Goal: Task Accomplishment & Management: Complete application form

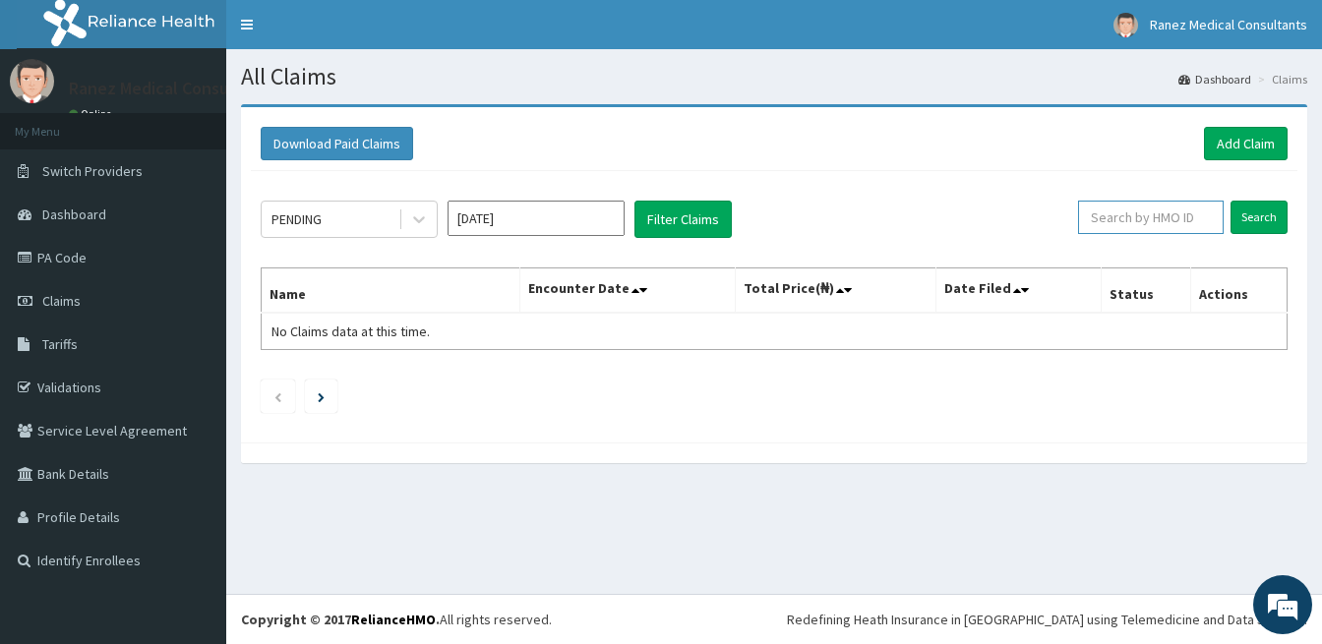
click at [1145, 221] on input "text" at bounding box center [1151, 217] width 146 height 33
type input "BWL/10408/A"
click at [1248, 217] on input "Search" at bounding box center [1259, 217] width 57 height 33
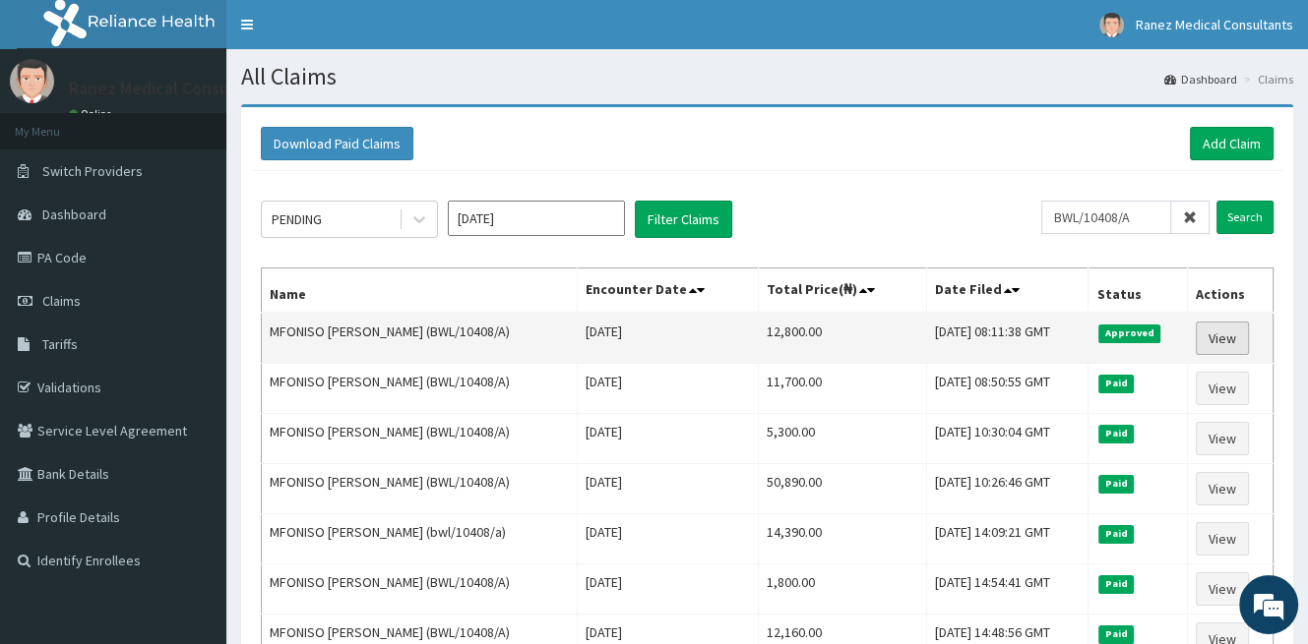
click at [1217, 336] on link "View" at bounding box center [1221, 338] width 53 height 33
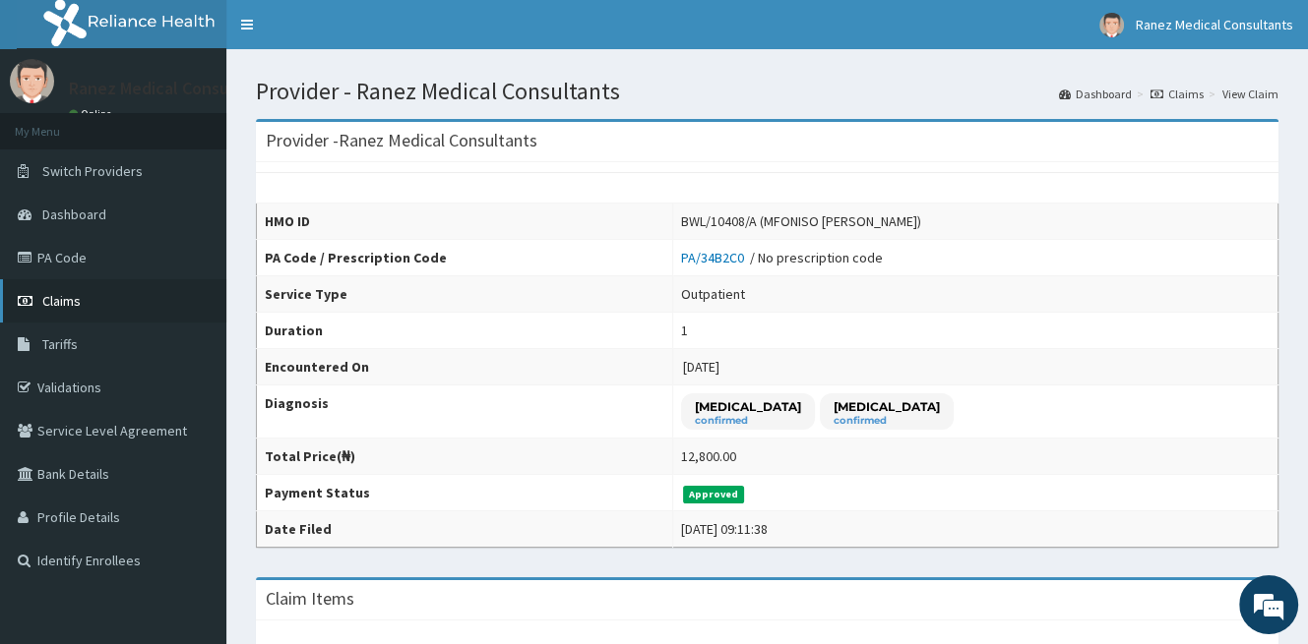
click at [87, 297] on link "Claims" at bounding box center [113, 300] width 226 height 43
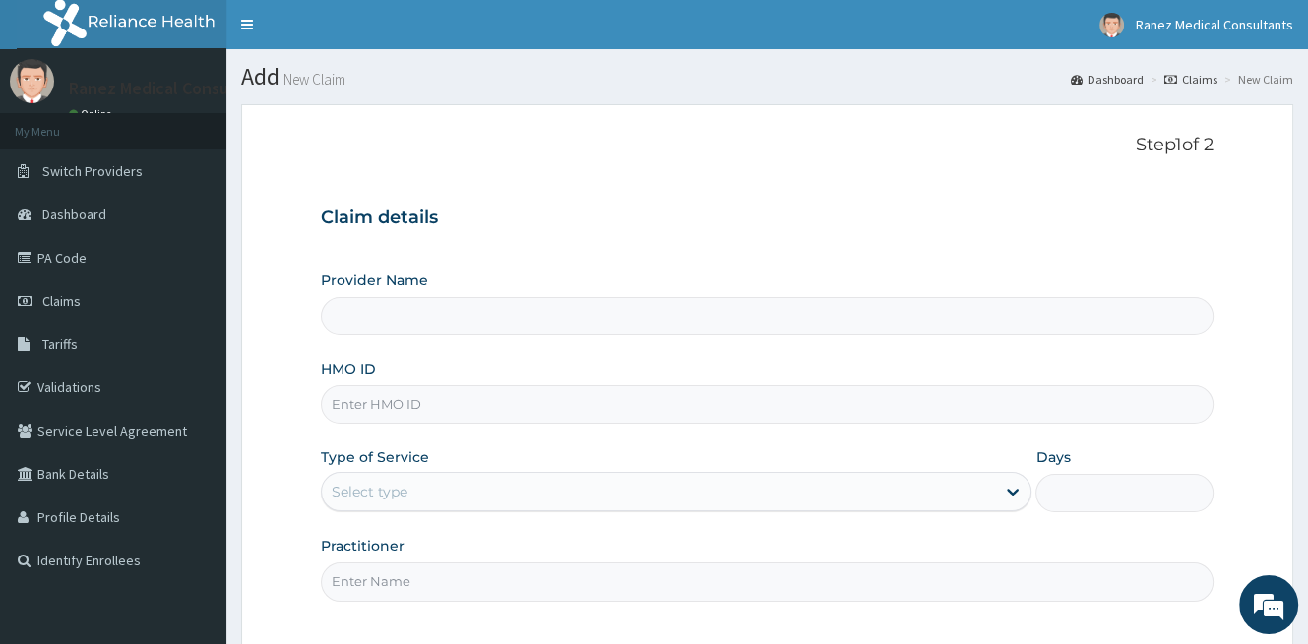
click at [409, 397] on input "HMO ID" at bounding box center [767, 405] width 892 height 38
type input "Ranez Medical Consultants"
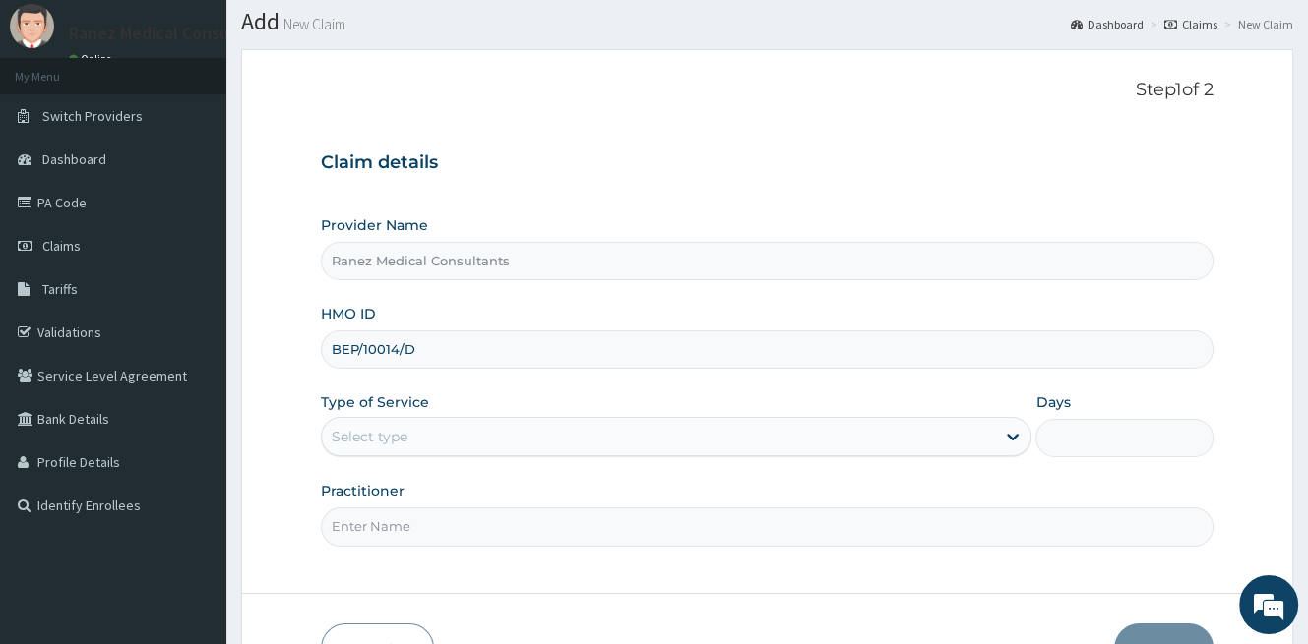
scroll to position [98, 0]
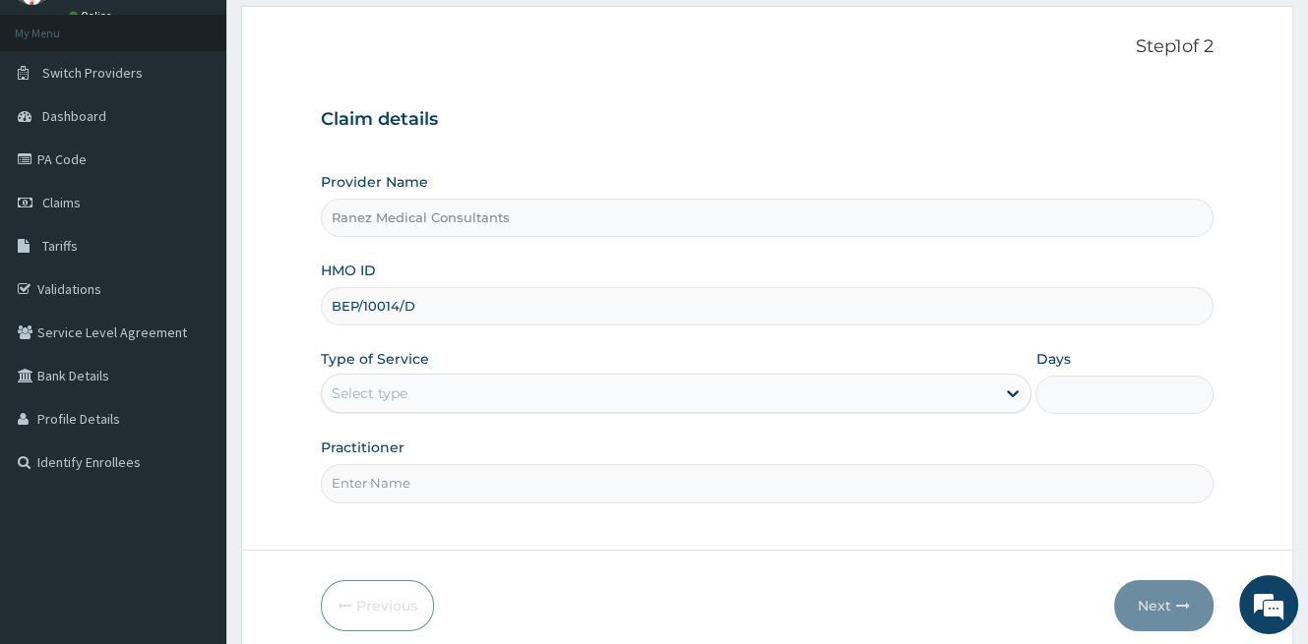
type input "BEP/10014/D"
click at [441, 398] on div "Select type" at bounding box center [658, 393] width 673 height 31
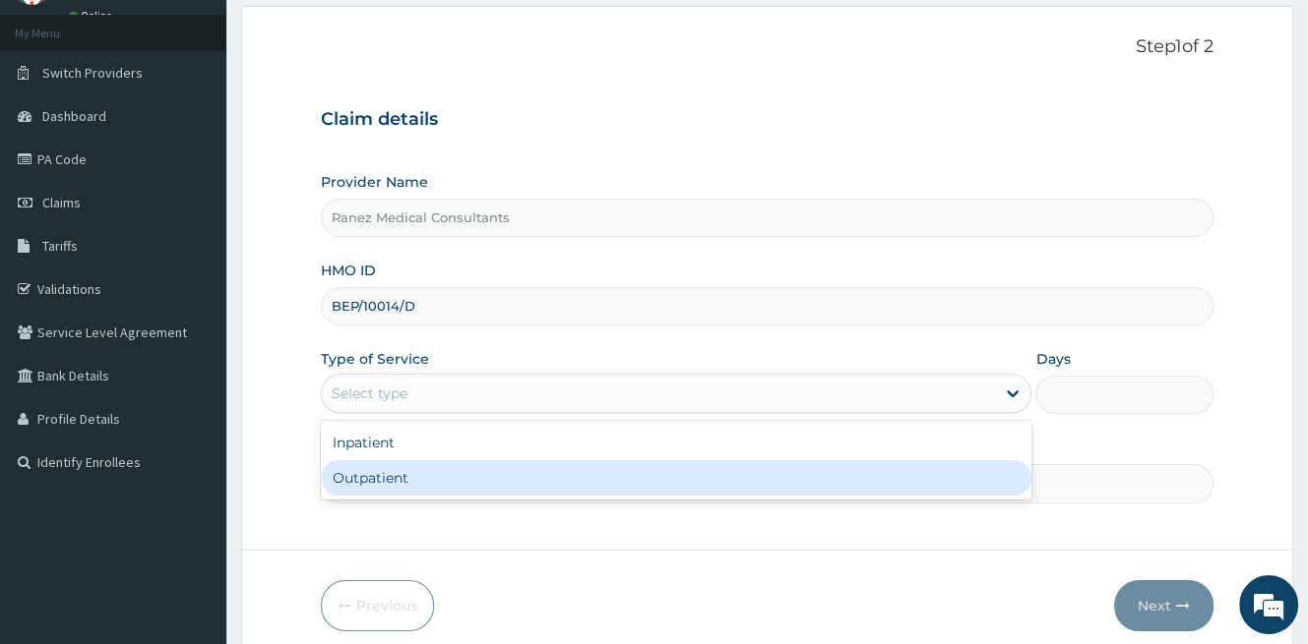
click at [373, 485] on div "Outpatient" at bounding box center [676, 477] width 710 height 35
type input "1"
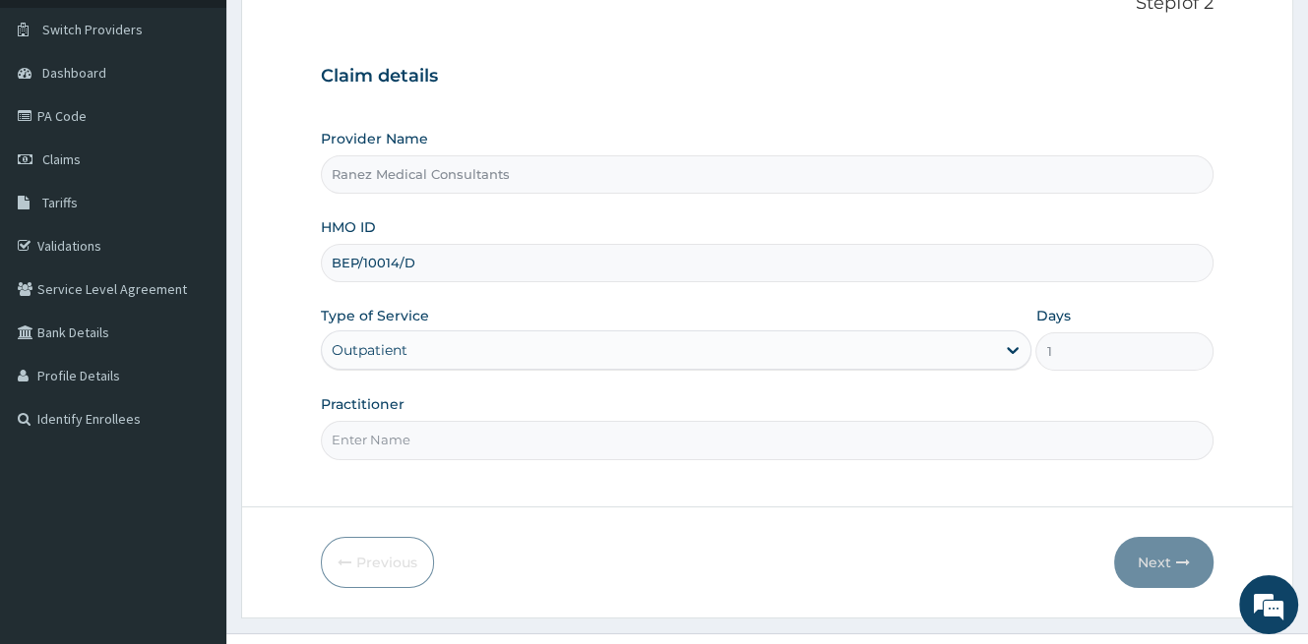
scroll to position [180, 0]
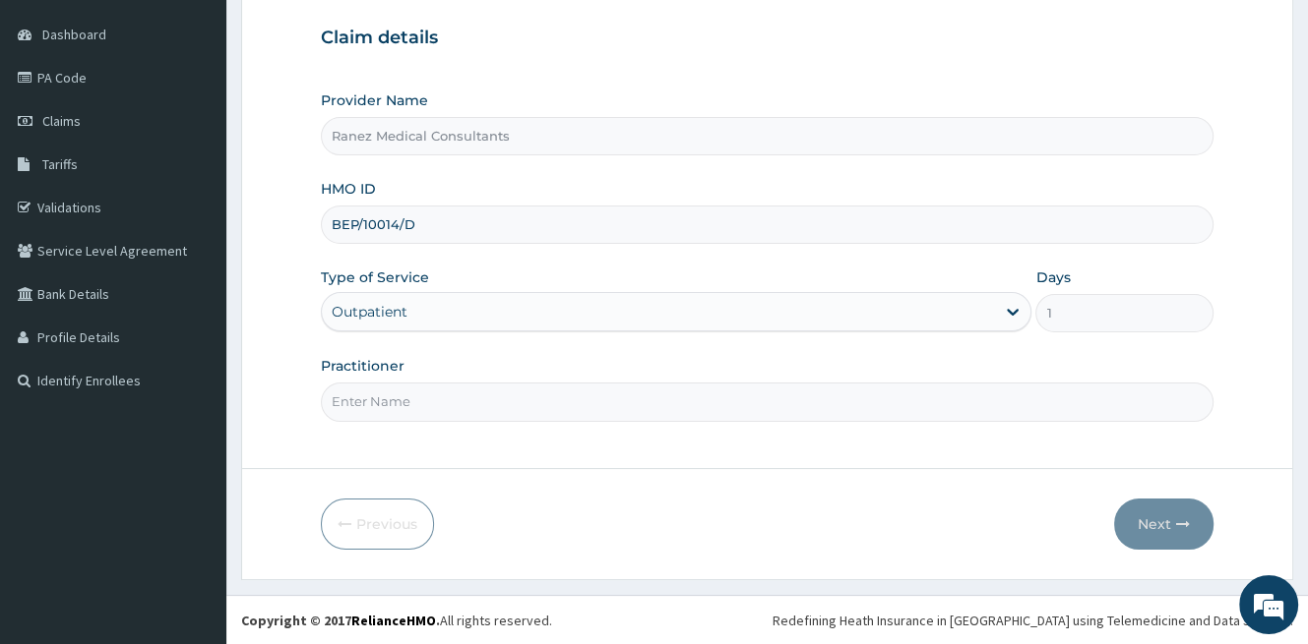
click at [395, 398] on input "Practitioner" at bounding box center [767, 402] width 892 height 38
type input "DR YUSUF"
click at [1144, 520] on button "Next" at bounding box center [1163, 524] width 99 height 51
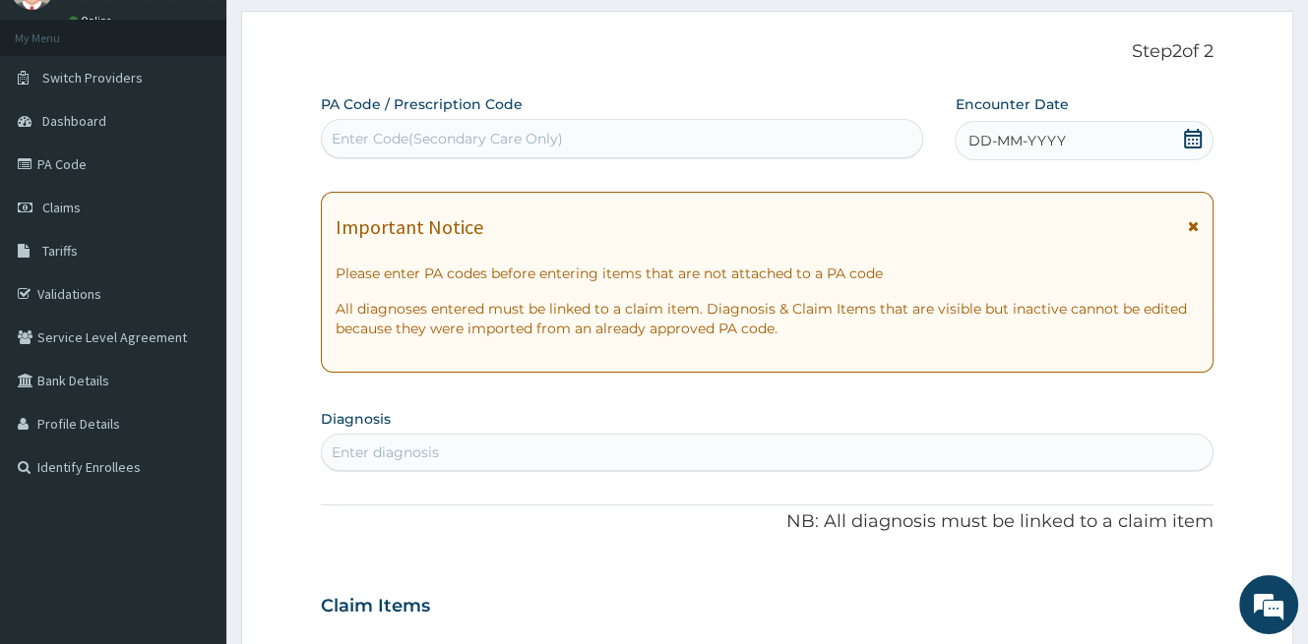
scroll to position [0, 0]
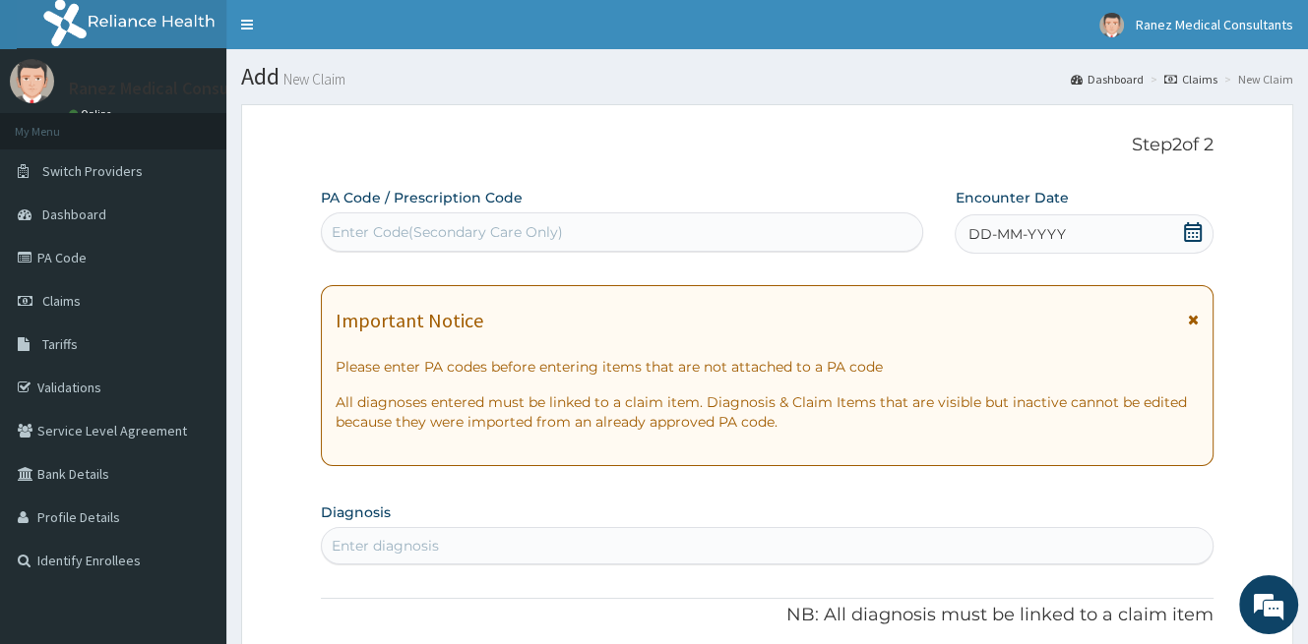
click at [1186, 236] on icon at bounding box center [1193, 232] width 20 height 20
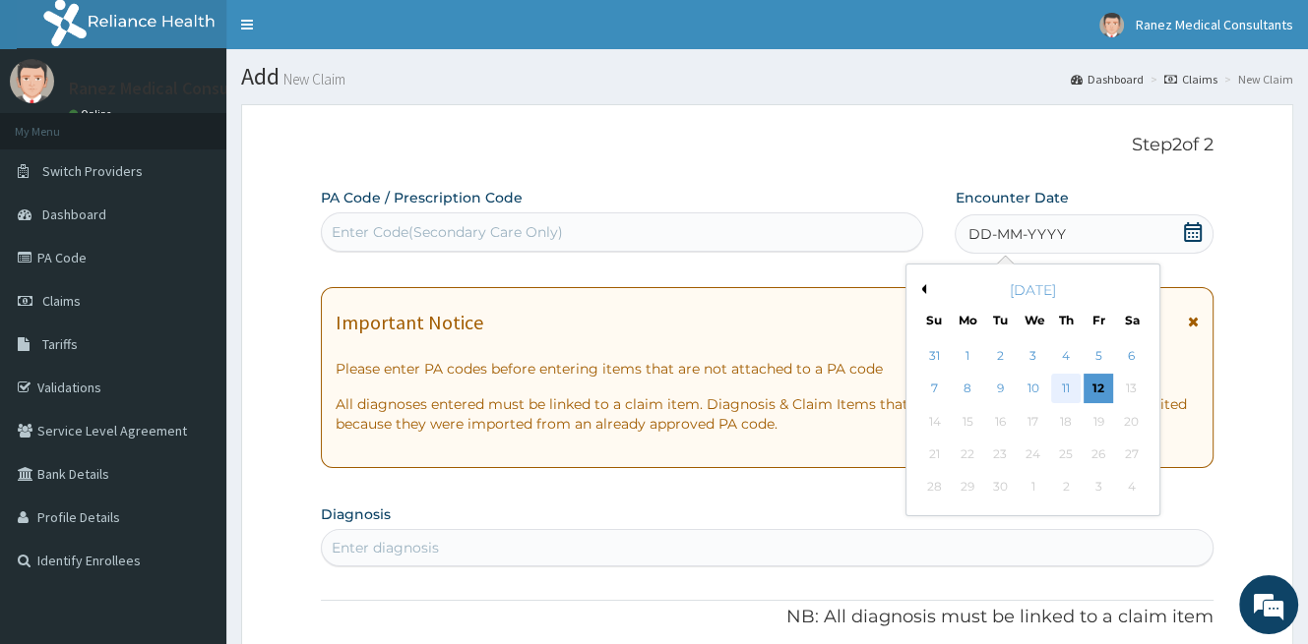
click at [1069, 389] on div "11" at bounding box center [1066, 390] width 30 height 30
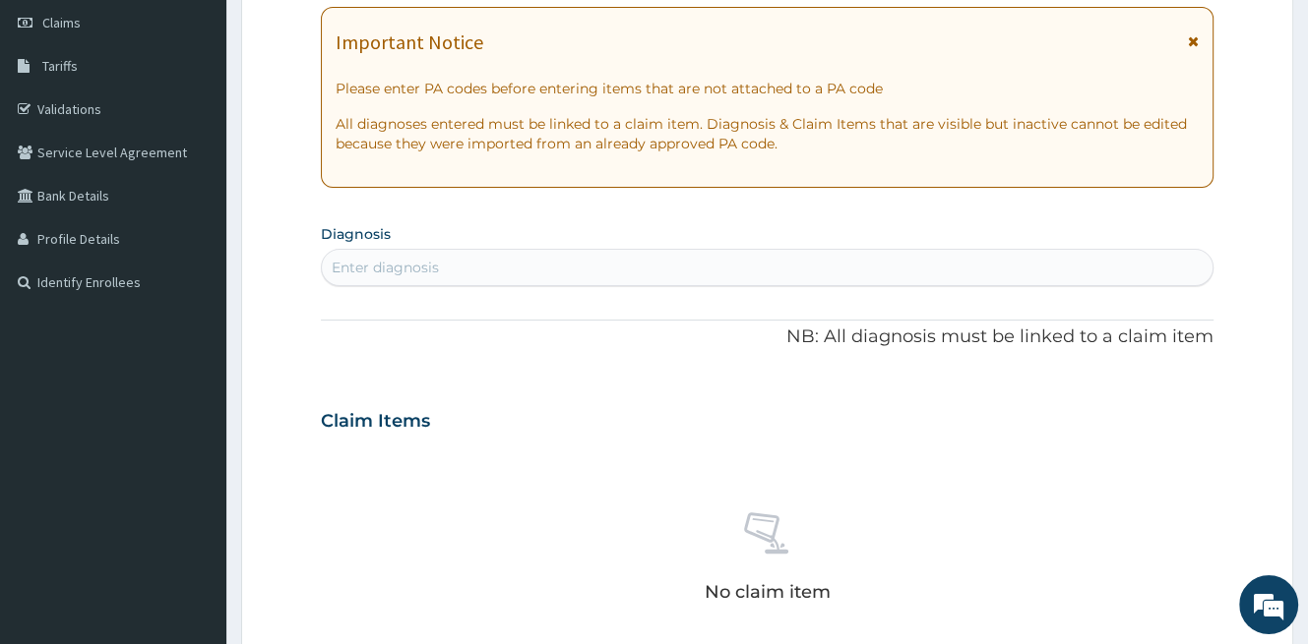
scroll to position [295, 0]
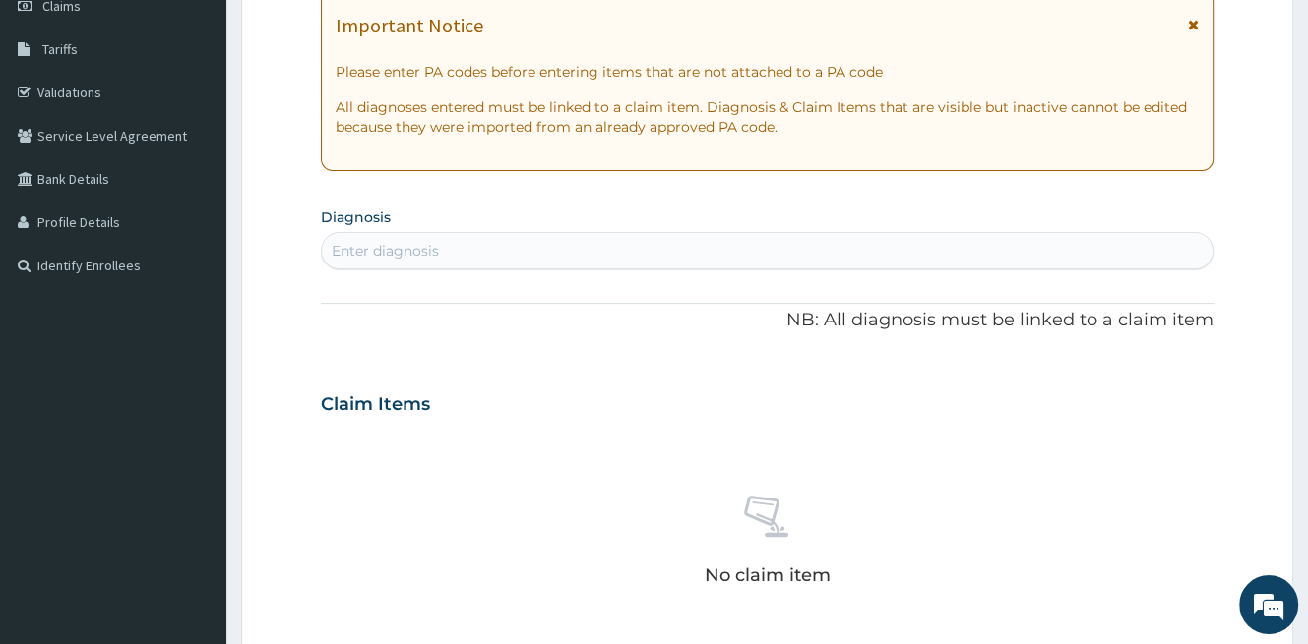
click at [491, 247] on div "Enter diagnosis" at bounding box center [767, 250] width 890 height 31
type input "PYODERMA"
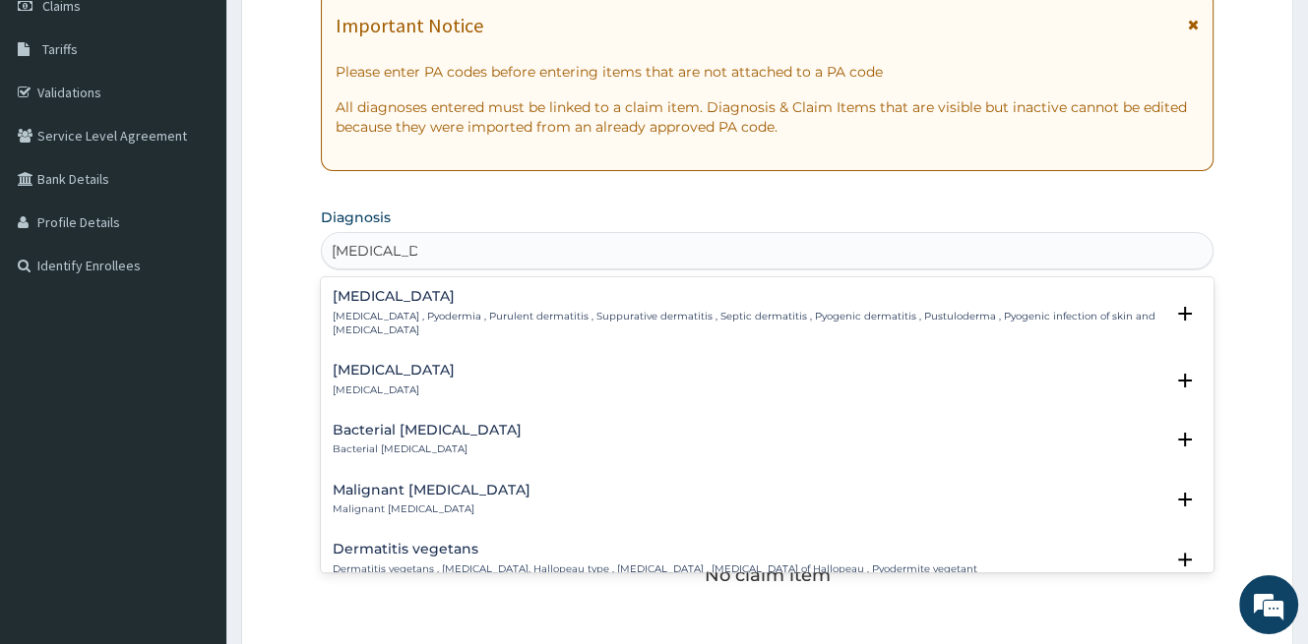
click at [445, 308] on div "Pyoderma Pyoderma , Pyodermia , Purulent dermatitis , Suppurative dermatitis , …" at bounding box center [748, 313] width 830 height 48
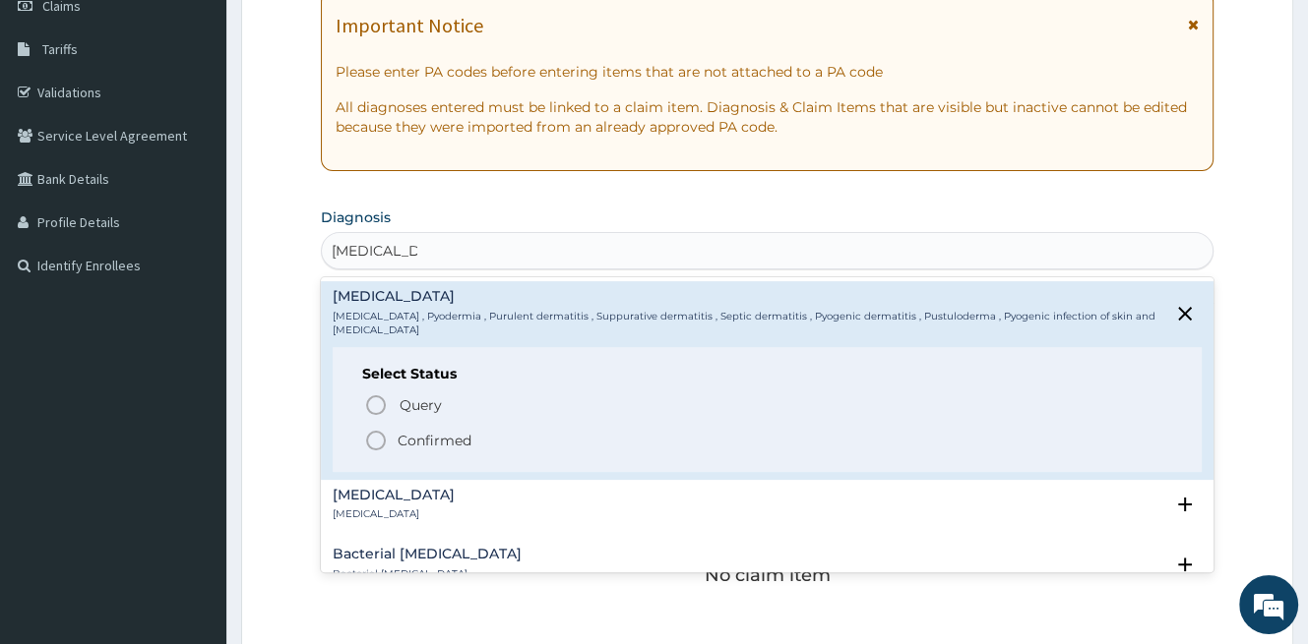
click at [407, 431] on p "Confirmed" at bounding box center [435, 441] width 74 height 20
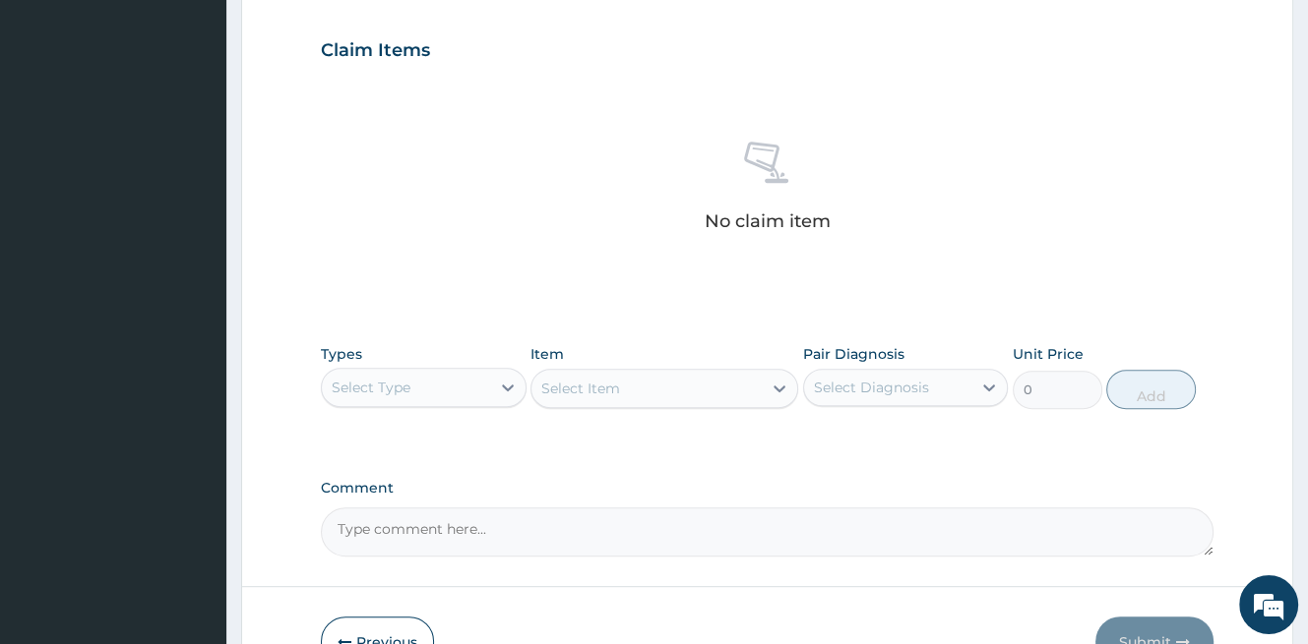
scroll to position [689, 0]
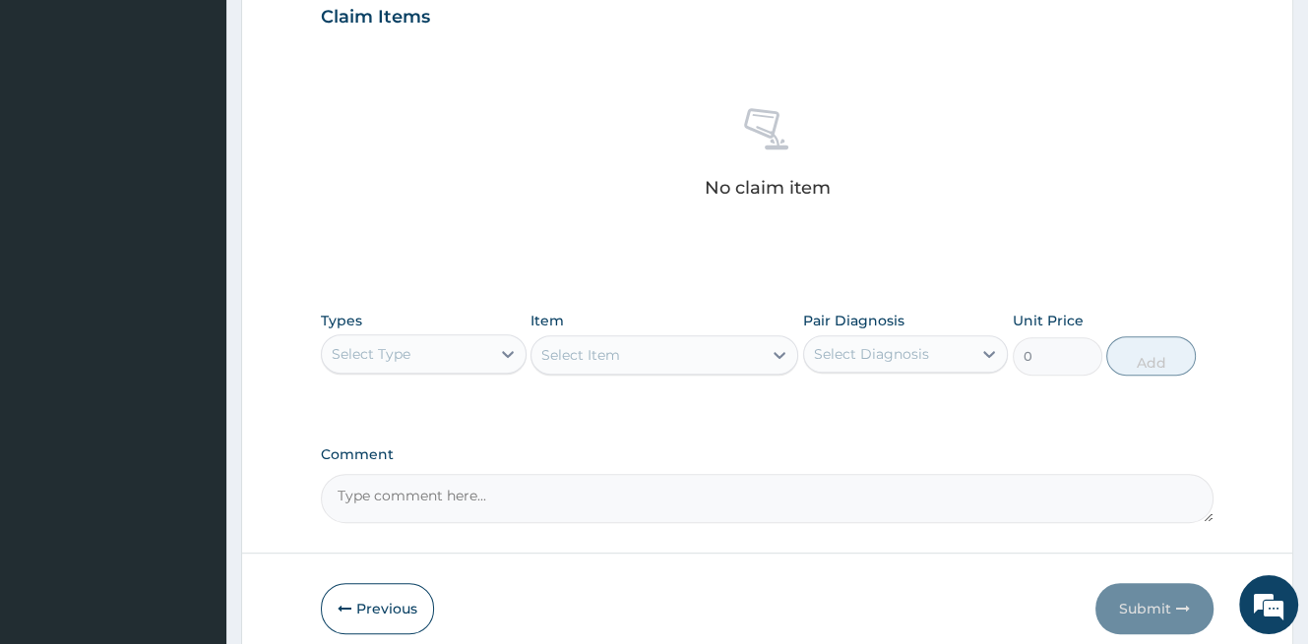
click at [428, 362] on div "Select Type" at bounding box center [406, 353] width 168 height 31
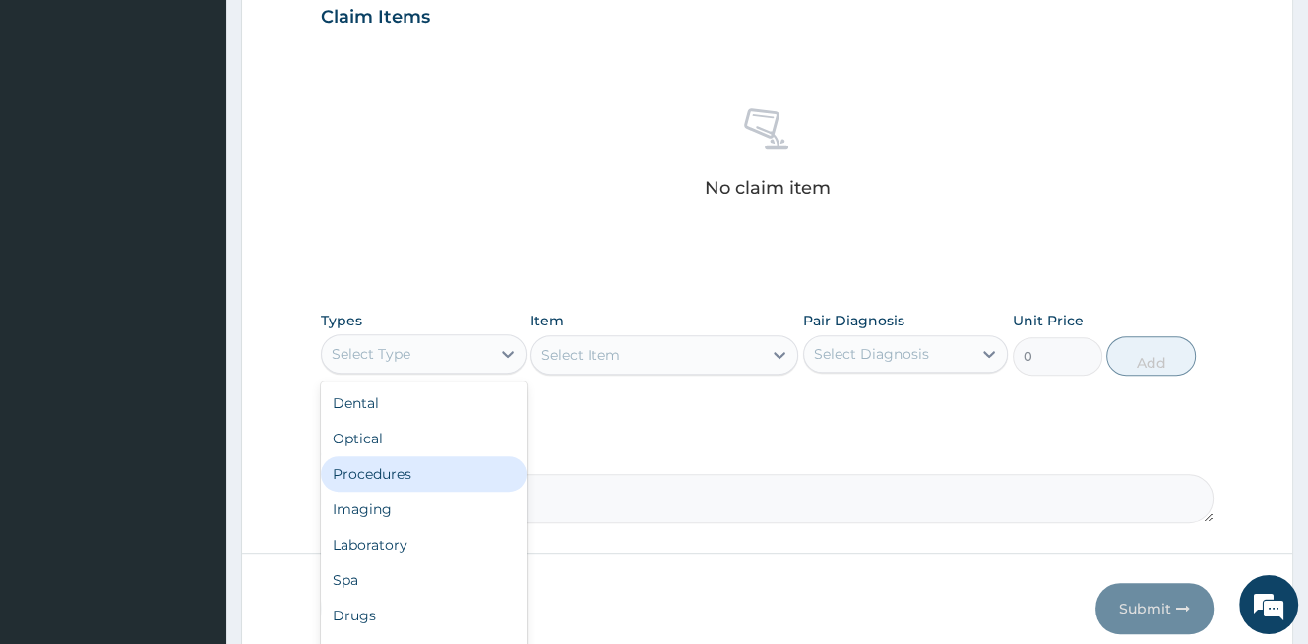
click at [398, 476] on div "Procedures" at bounding box center [424, 474] width 206 height 35
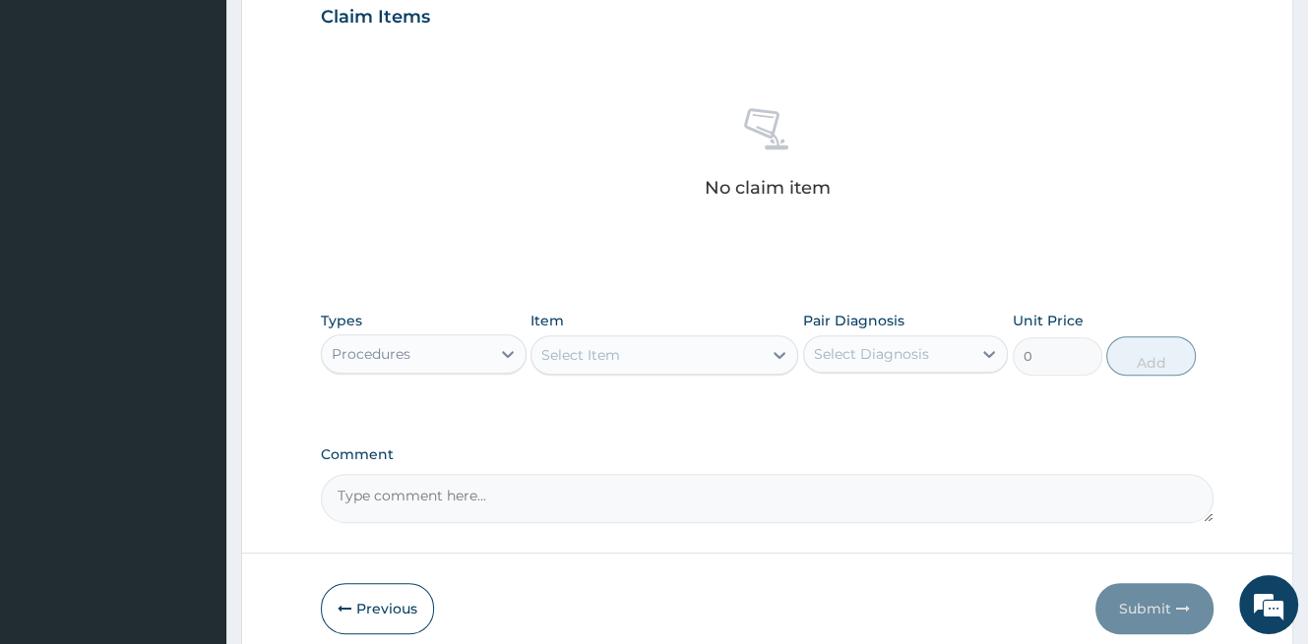
click at [657, 362] on div "Select Item" at bounding box center [646, 354] width 230 height 31
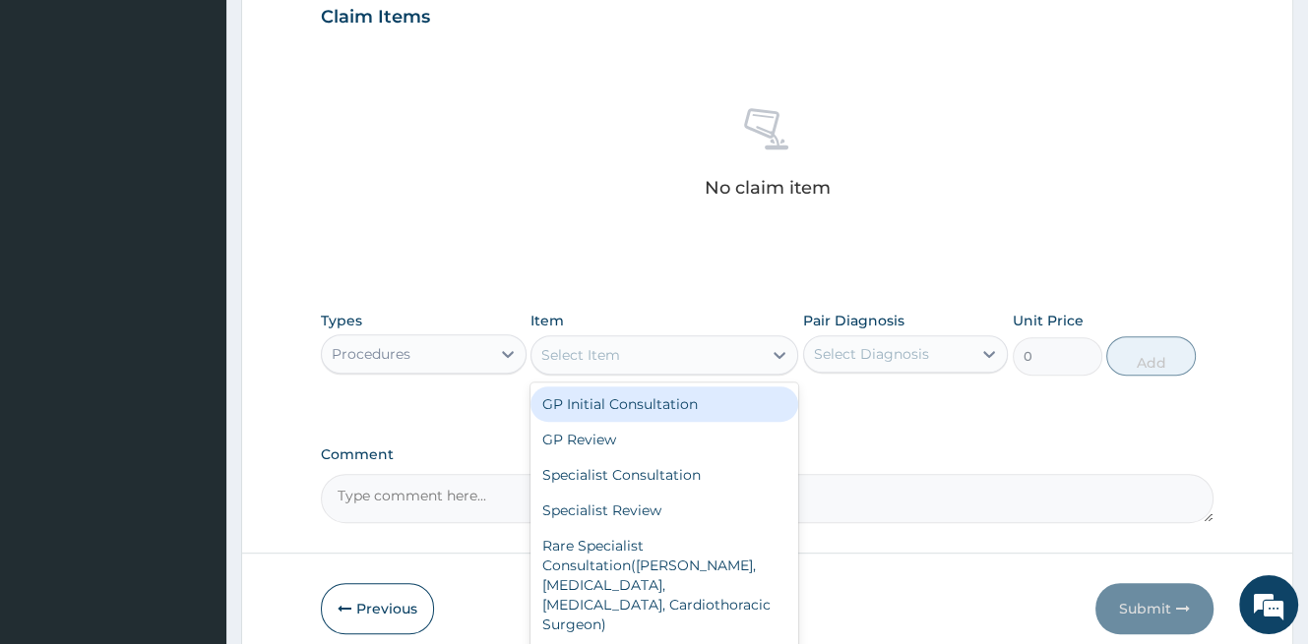
click at [658, 401] on div "GP Initial Consultation" at bounding box center [664, 404] width 268 height 35
type input "1500"
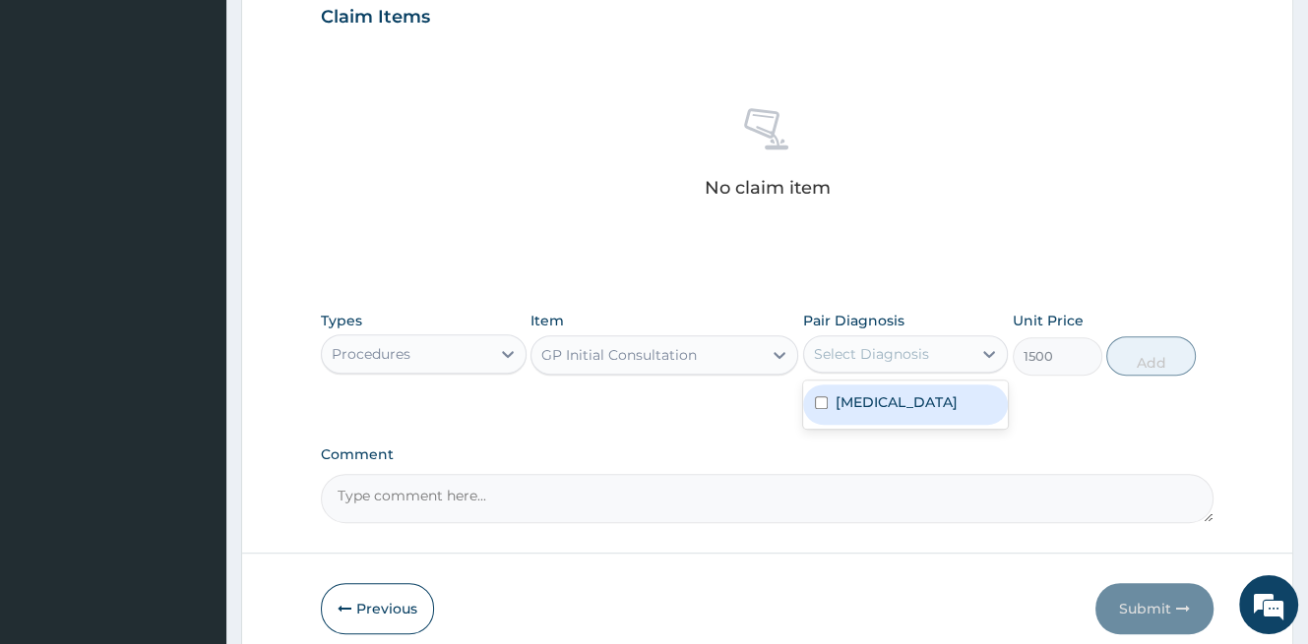
click at [883, 345] on div "Select Diagnosis" at bounding box center [871, 354] width 115 height 20
drag, startPoint x: 877, startPoint y: 400, endPoint x: 1005, endPoint y: 378, distance: 129.9
click at [877, 400] on label "[MEDICAL_DATA]" at bounding box center [896, 403] width 122 height 20
checkbox input "true"
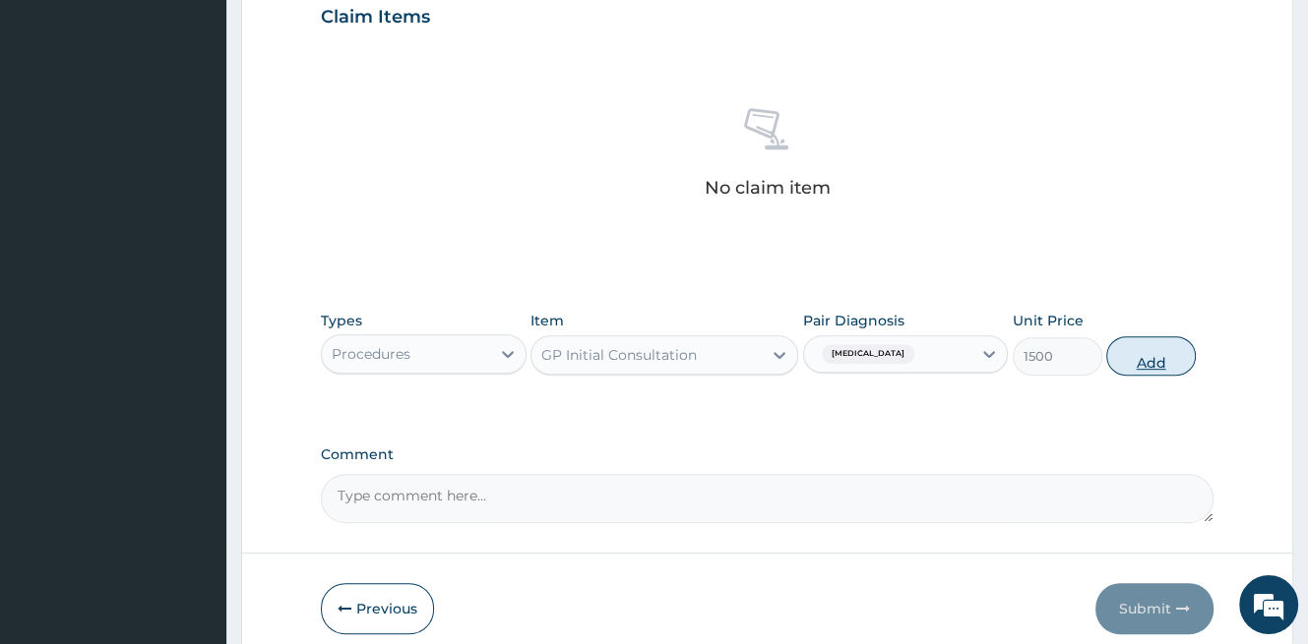
click at [1142, 356] on button "Add" at bounding box center [1151, 356] width 90 height 39
type input "0"
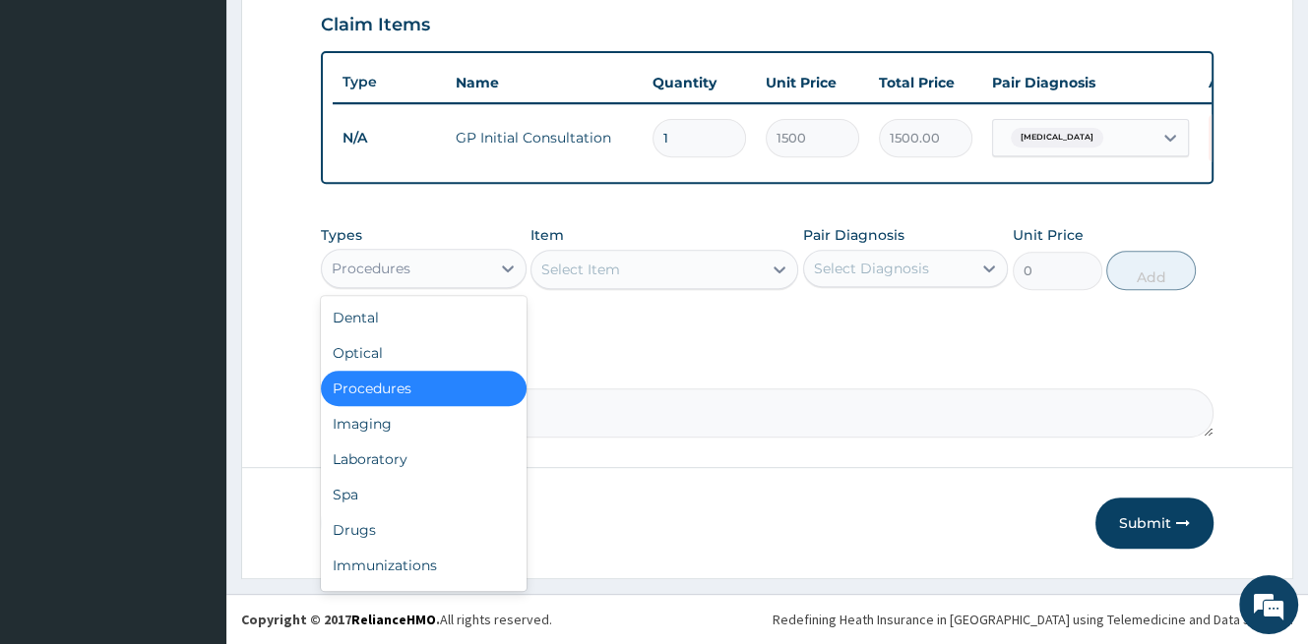
click at [476, 282] on div "Procedures" at bounding box center [406, 268] width 168 height 31
click at [373, 530] on div "Drugs" at bounding box center [424, 530] width 206 height 35
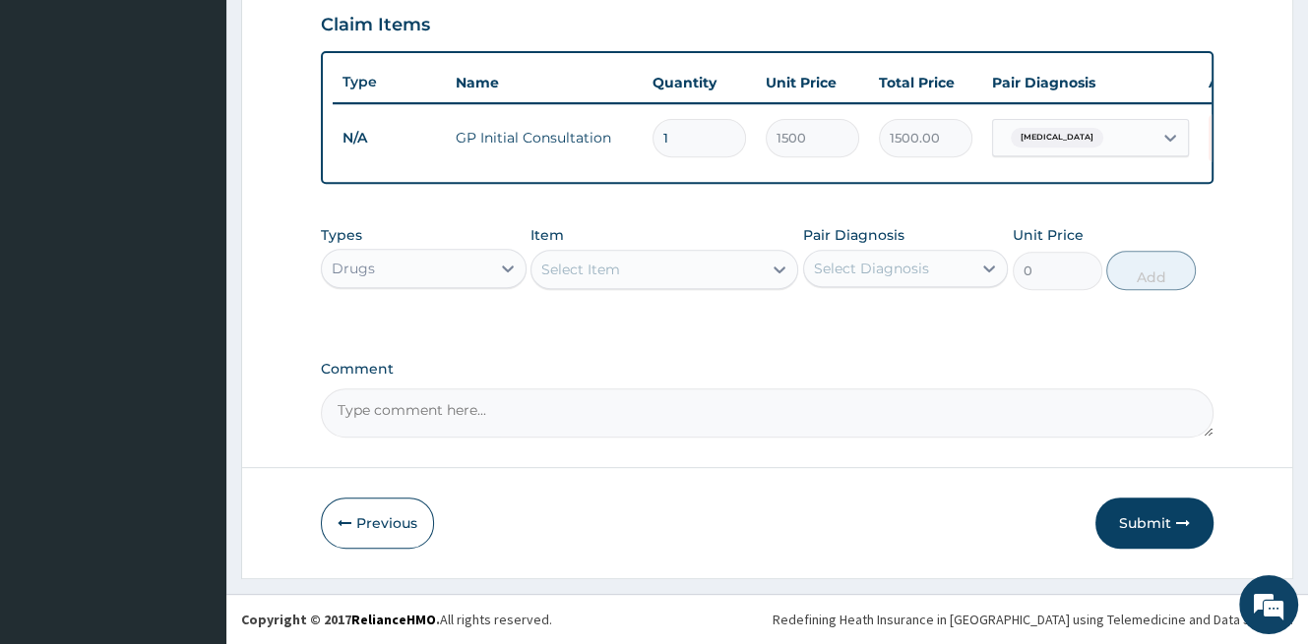
click at [671, 273] on div "Select Item" at bounding box center [646, 269] width 230 height 31
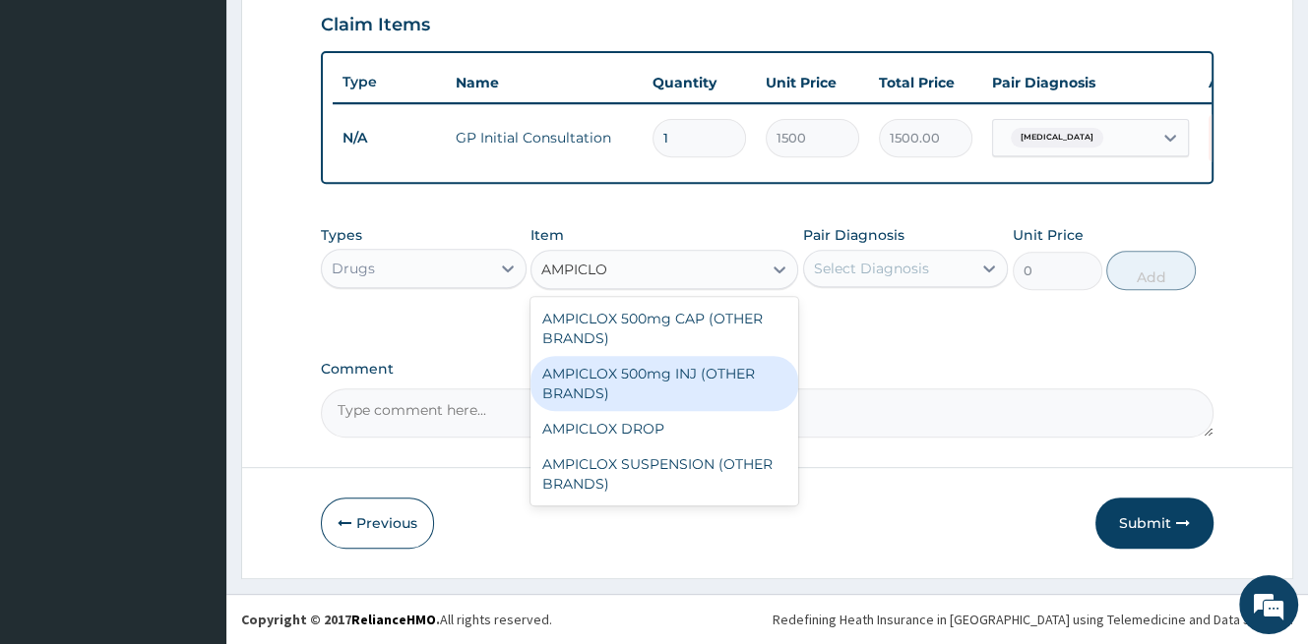
type input "AMPICLO"
click at [876, 323] on div "Types Drugs Item option GP Initial Consultation, selected. option AMPICLOX 500m…" at bounding box center [767, 272] width 892 height 114
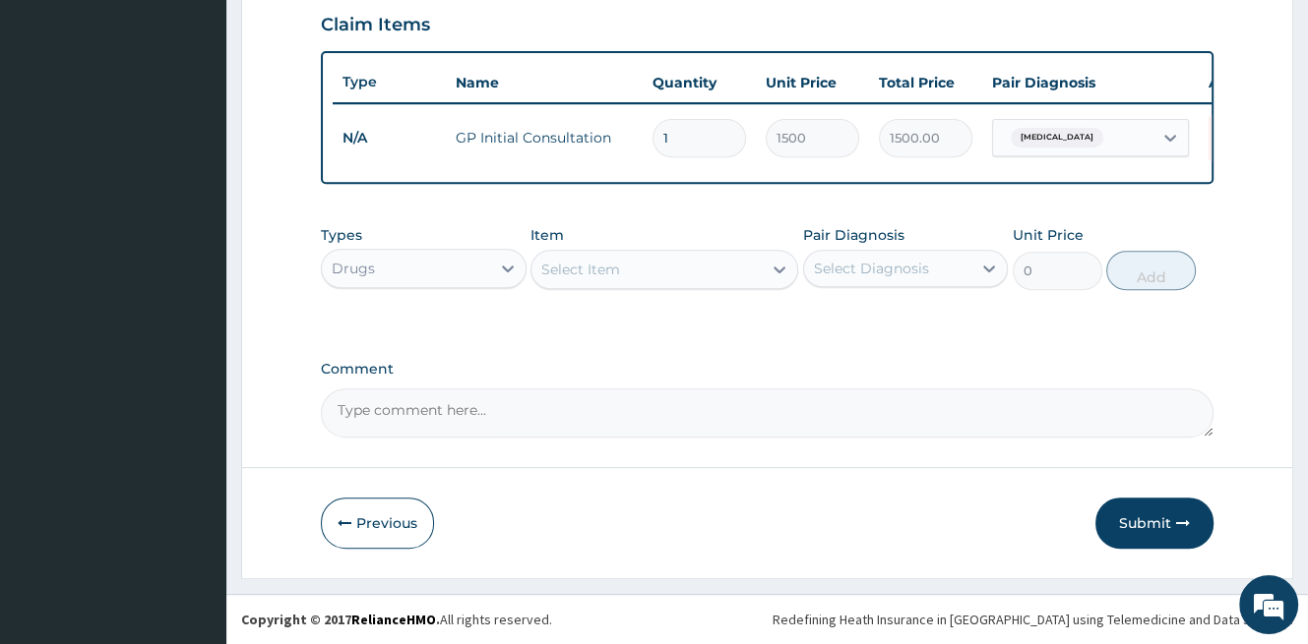
click at [619, 281] on div "Select Item" at bounding box center [646, 269] width 230 height 31
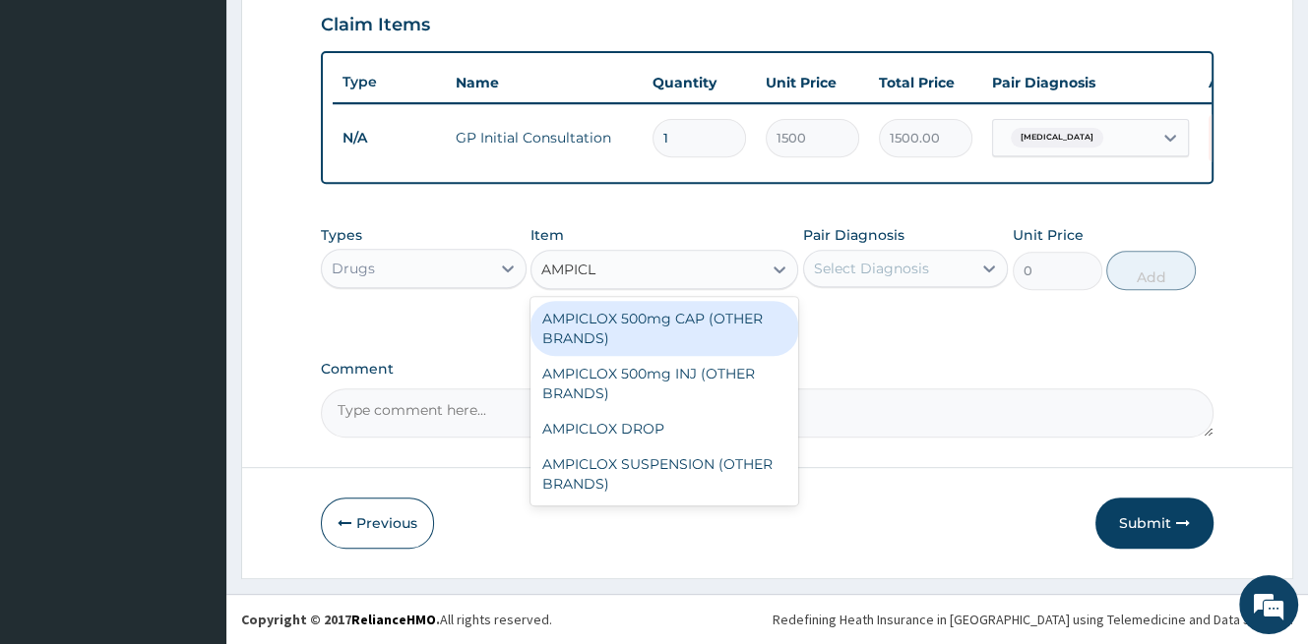
type input "AMPICLO"
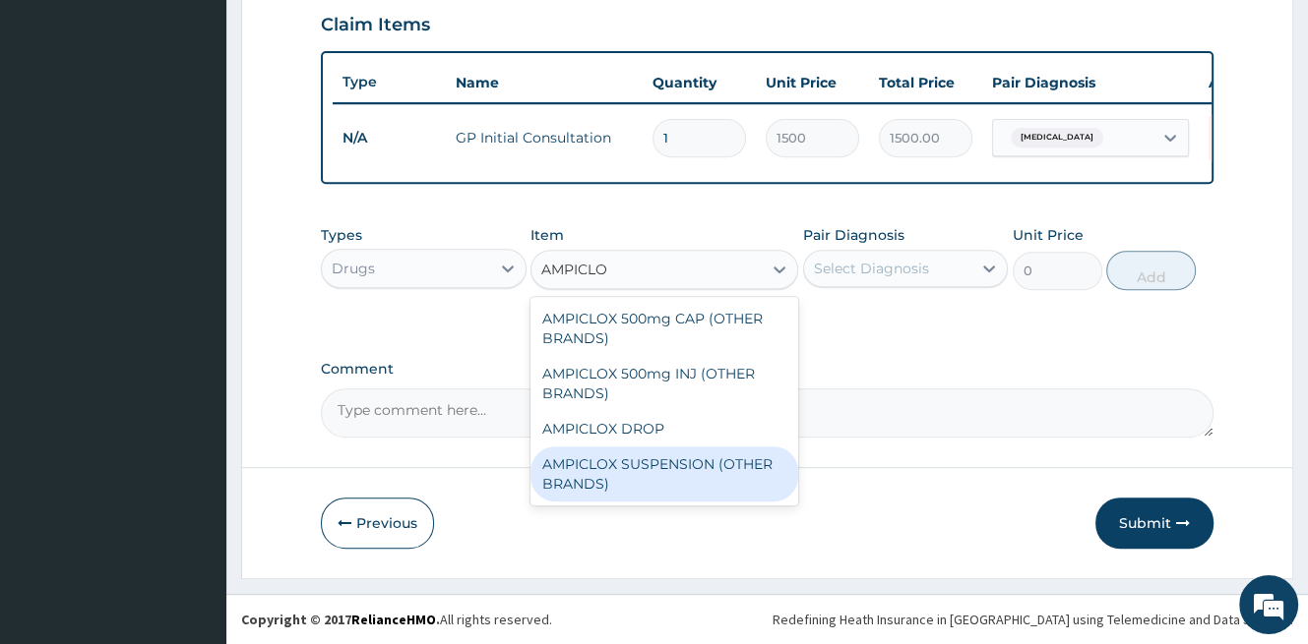
click at [622, 485] on div "AMPICLOX SUSPENSION (OTHER BRANDS)" at bounding box center [664, 474] width 268 height 55
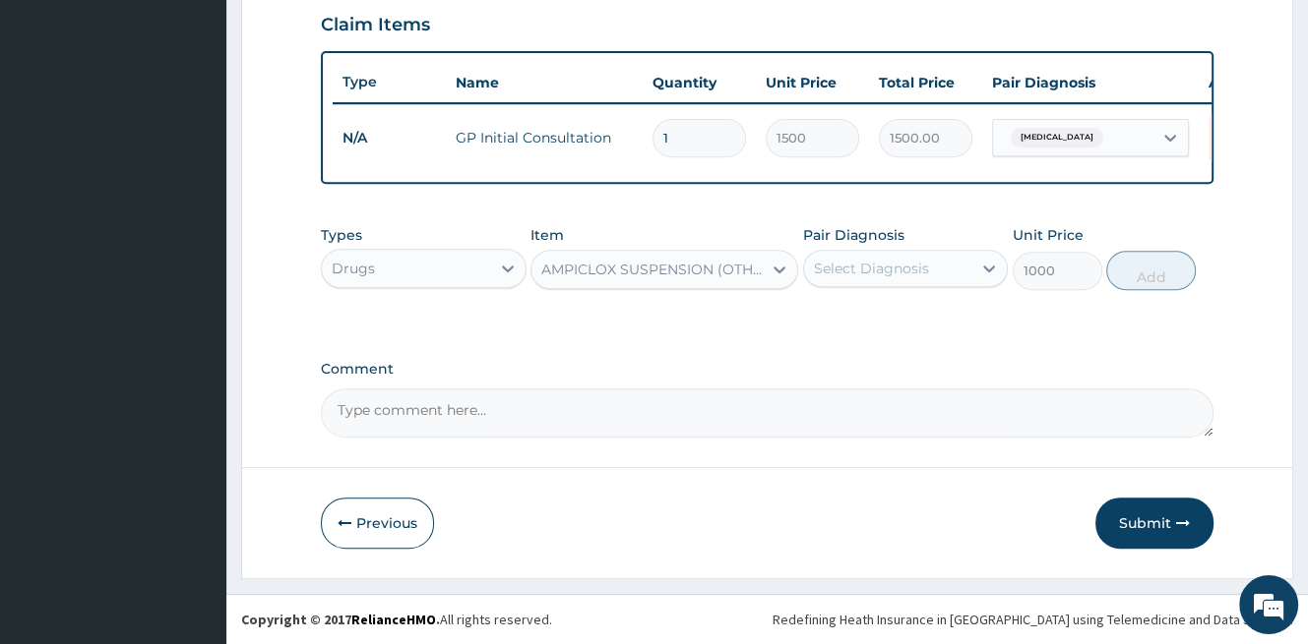
click at [732, 279] on div "AMPICLOX SUSPENSION (OTHER BRANDS)" at bounding box center [652, 270] width 222 height 20
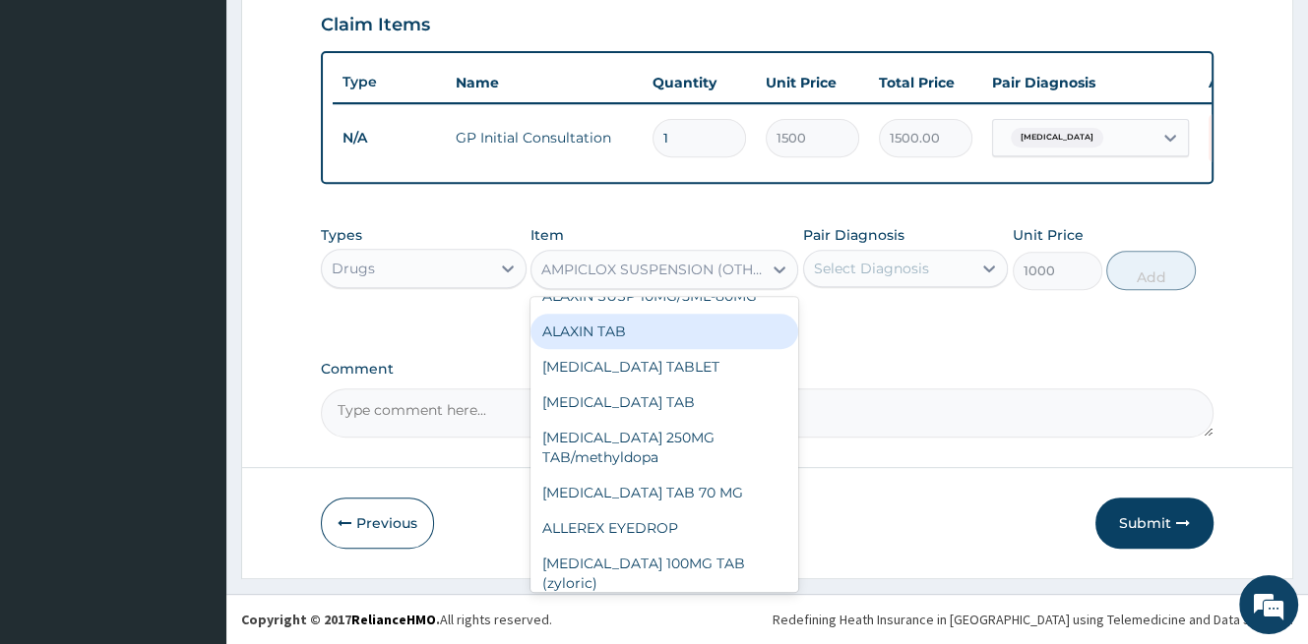
scroll to position [1816, 0]
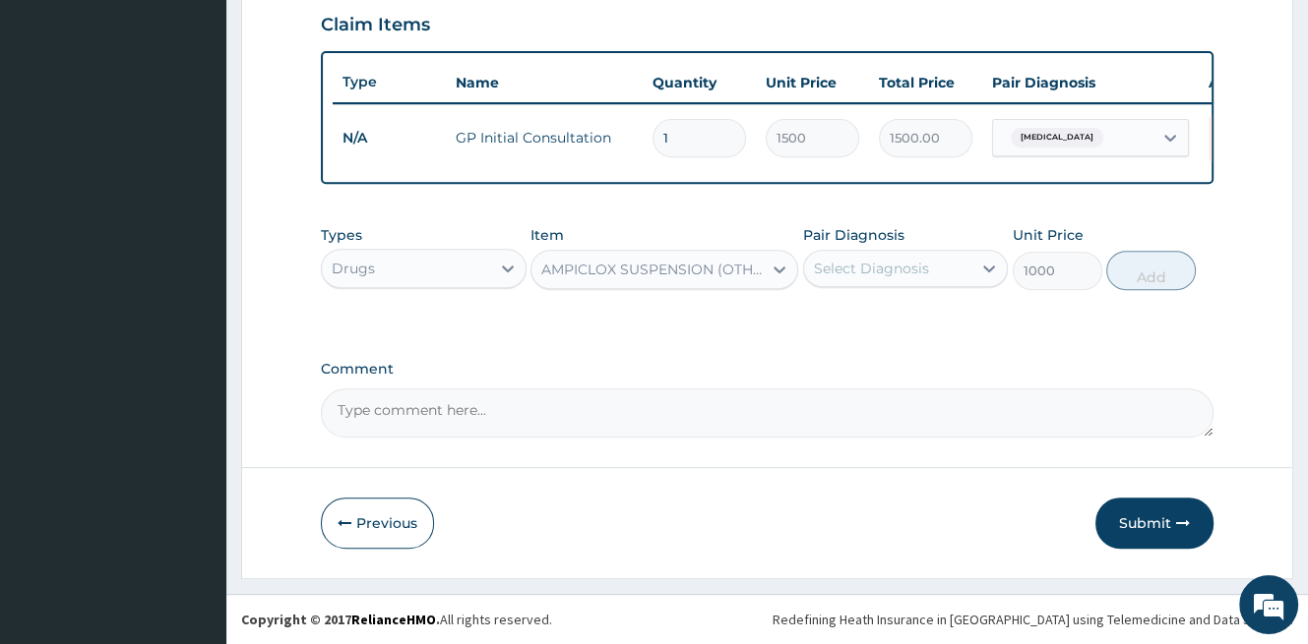
click at [713, 272] on div "AMPICLOX SUSPENSION (OTHER BRANDS)" at bounding box center [652, 270] width 222 height 20
click at [709, 267] on div "AMPICLOX SUSPENSION (OTHER BRANDS)" at bounding box center [652, 270] width 222 height 20
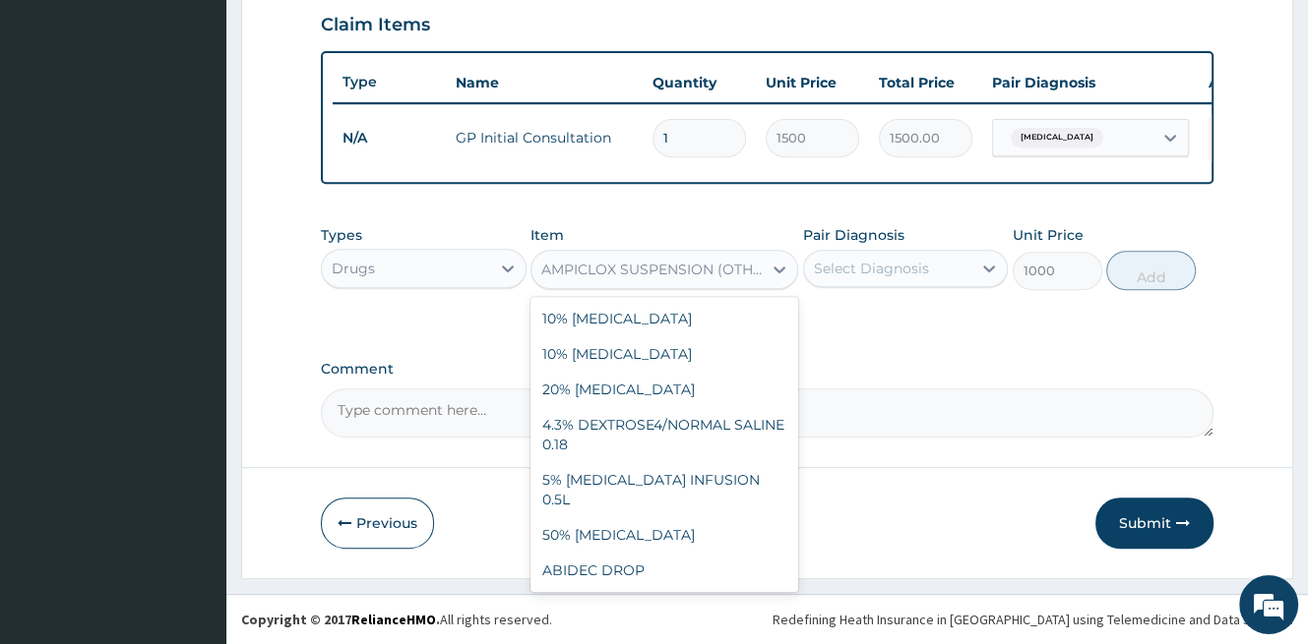
scroll to position [3981, 0]
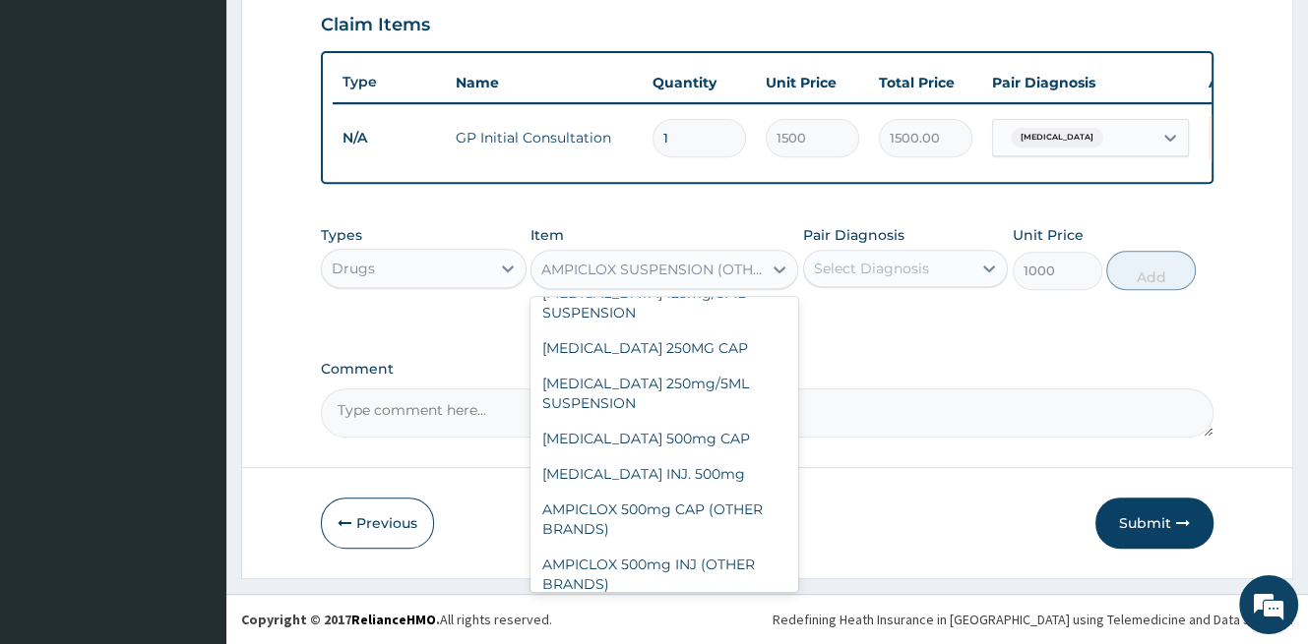
click at [603, 602] on div "AMPICLOX DROP" at bounding box center [664, 619] width 268 height 35
type input "1500"
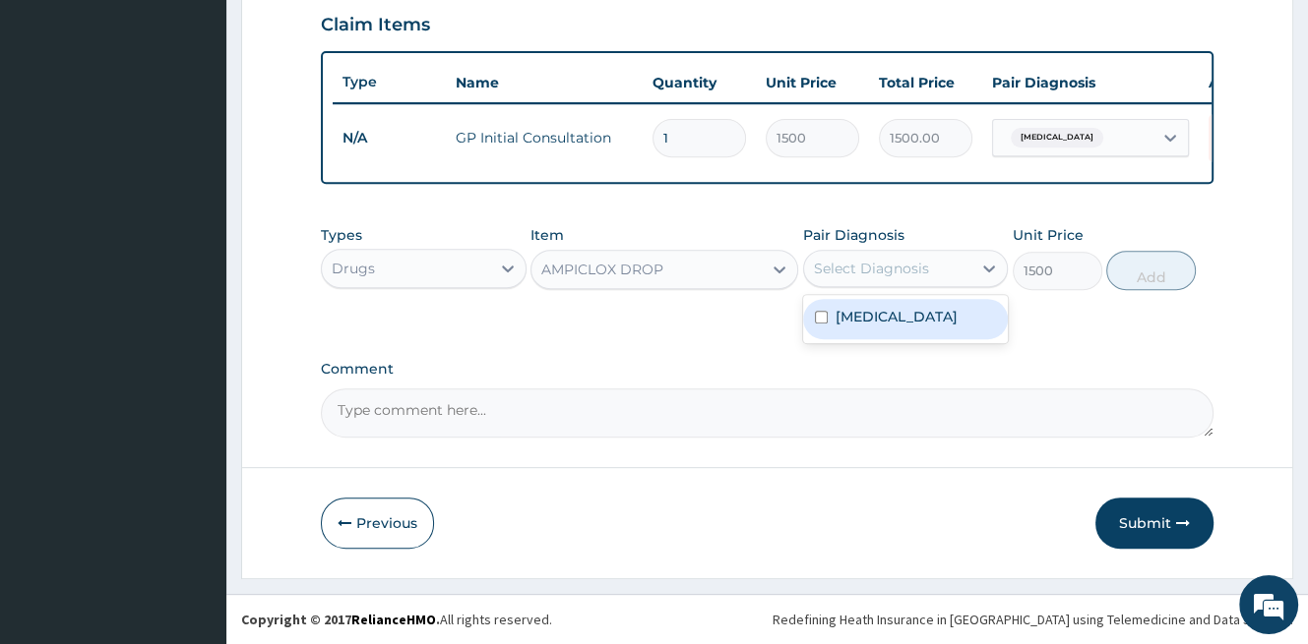
click at [888, 273] on div "Select Diagnosis" at bounding box center [871, 269] width 115 height 20
click at [878, 332] on div "Pyoderma" at bounding box center [906, 319] width 206 height 40
checkbox input "true"
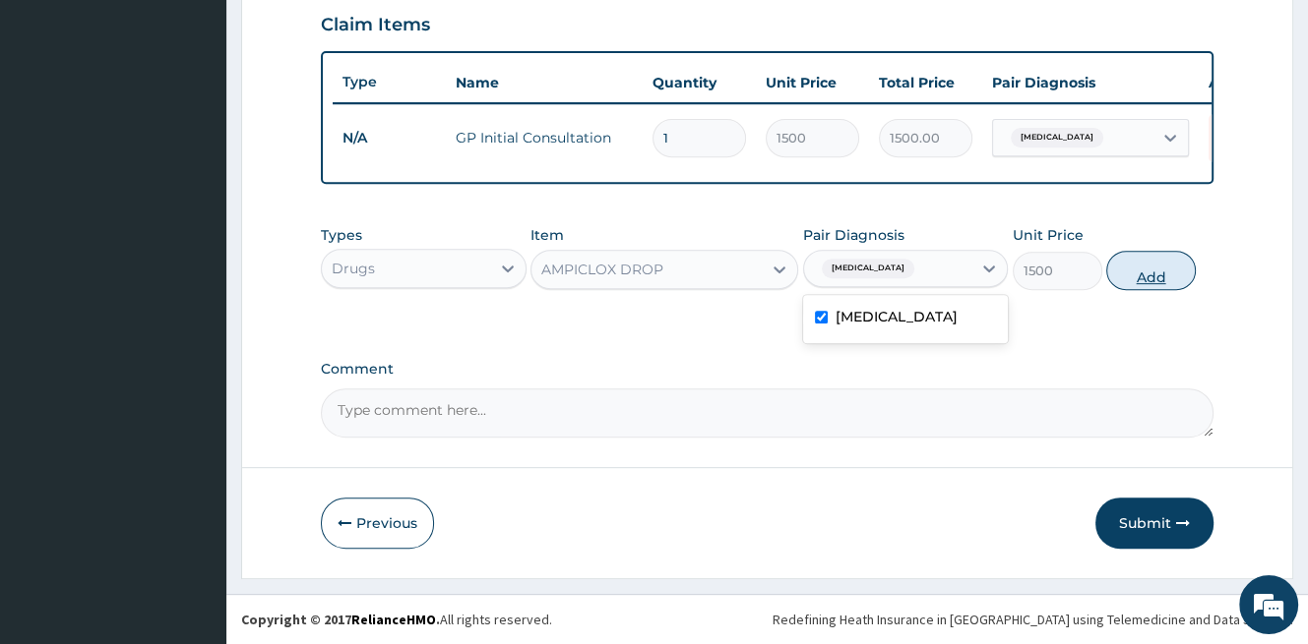
click at [1147, 275] on button "Add" at bounding box center [1151, 270] width 90 height 39
type input "0"
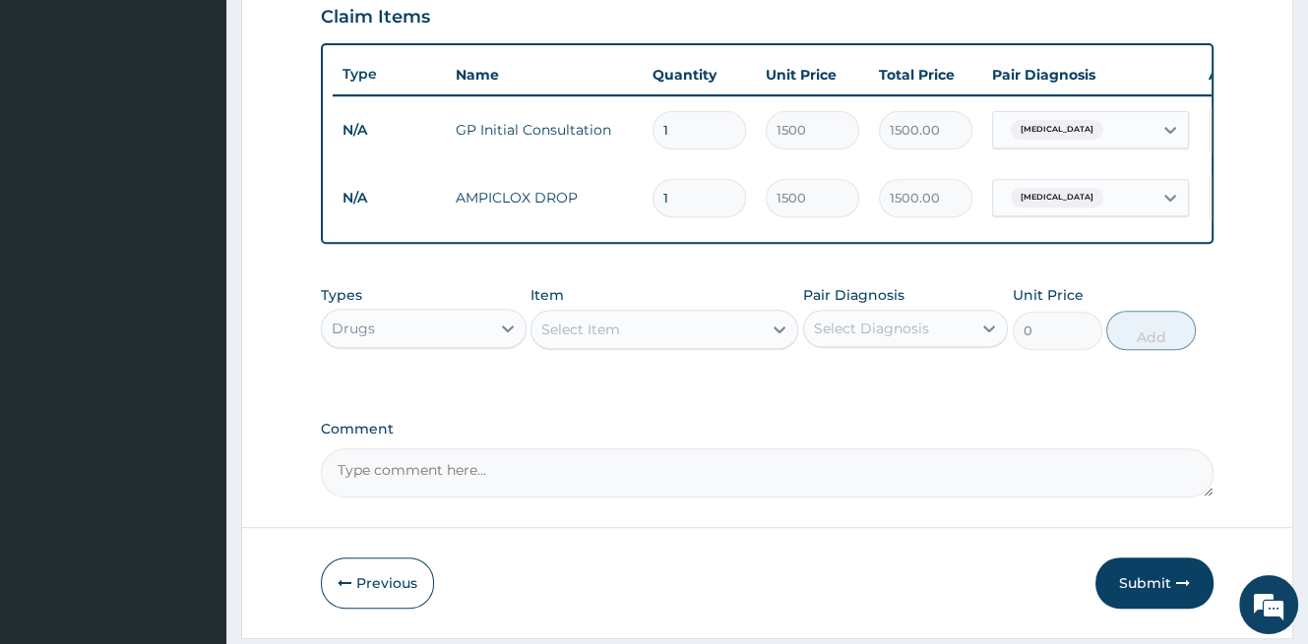
click at [649, 345] on div "Select Item" at bounding box center [646, 329] width 230 height 31
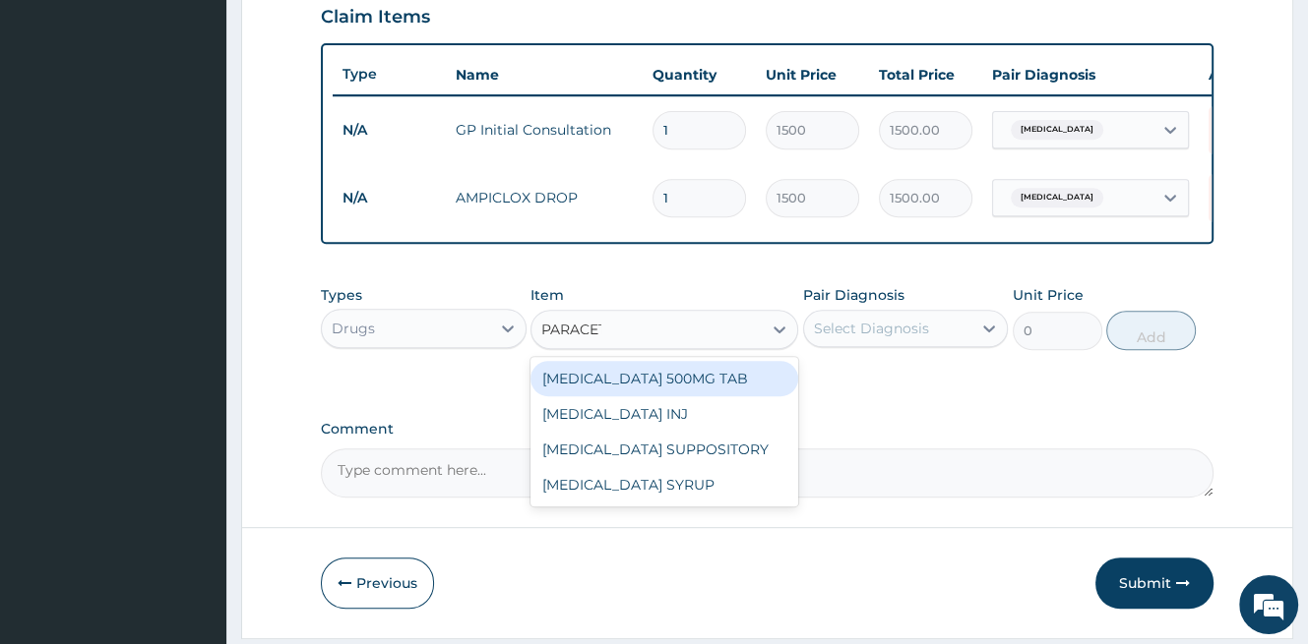
type input "PARACETA"
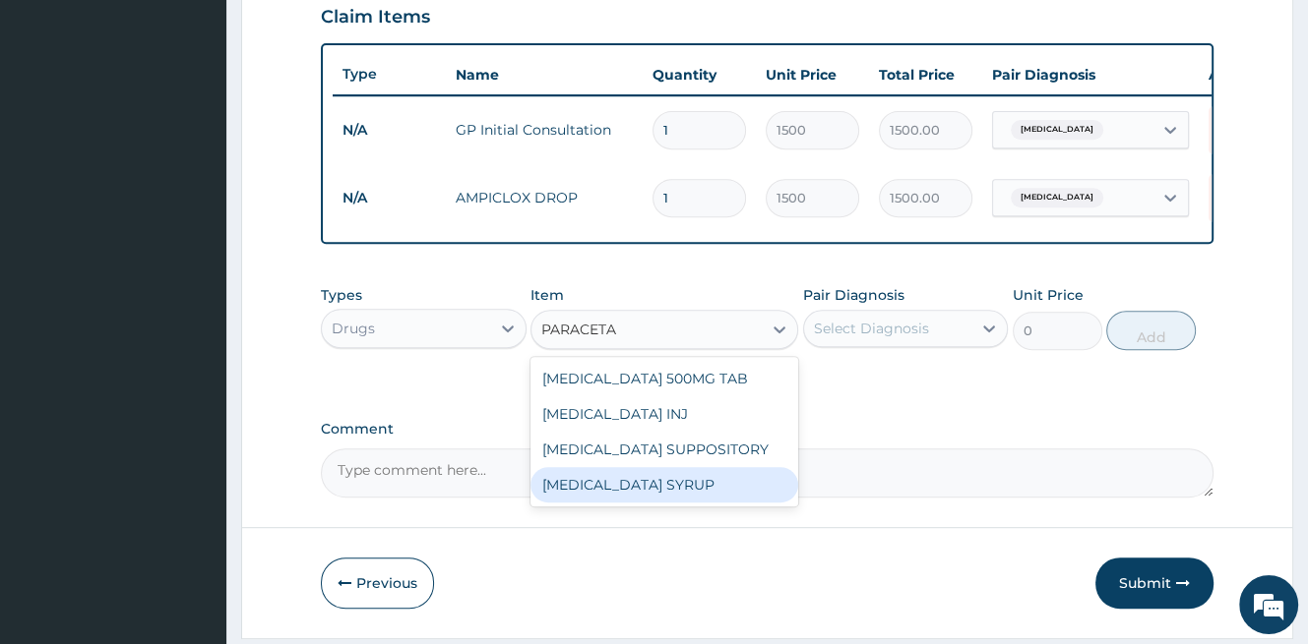
click at [724, 485] on div "[MEDICAL_DATA] SYRUP" at bounding box center [664, 484] width 268 height 35
type input "500"
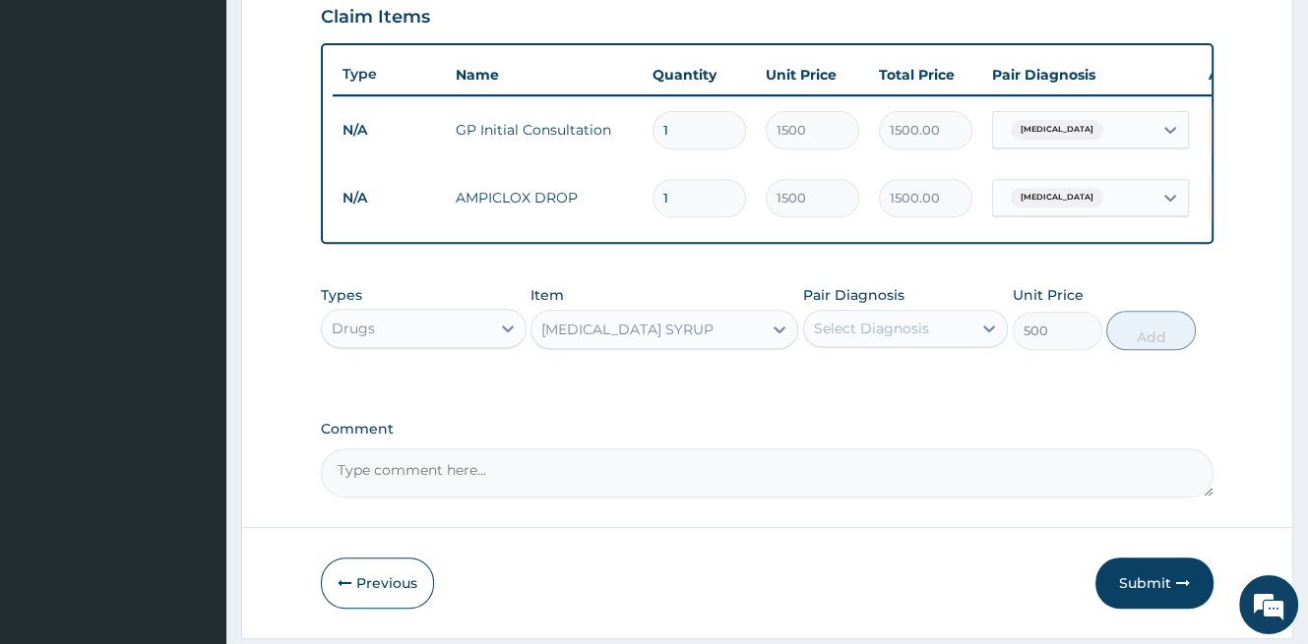
click at [754, 345] on div "PARACETAMOL SYRUP" at bounding box center [646, 329] width 230 height 31
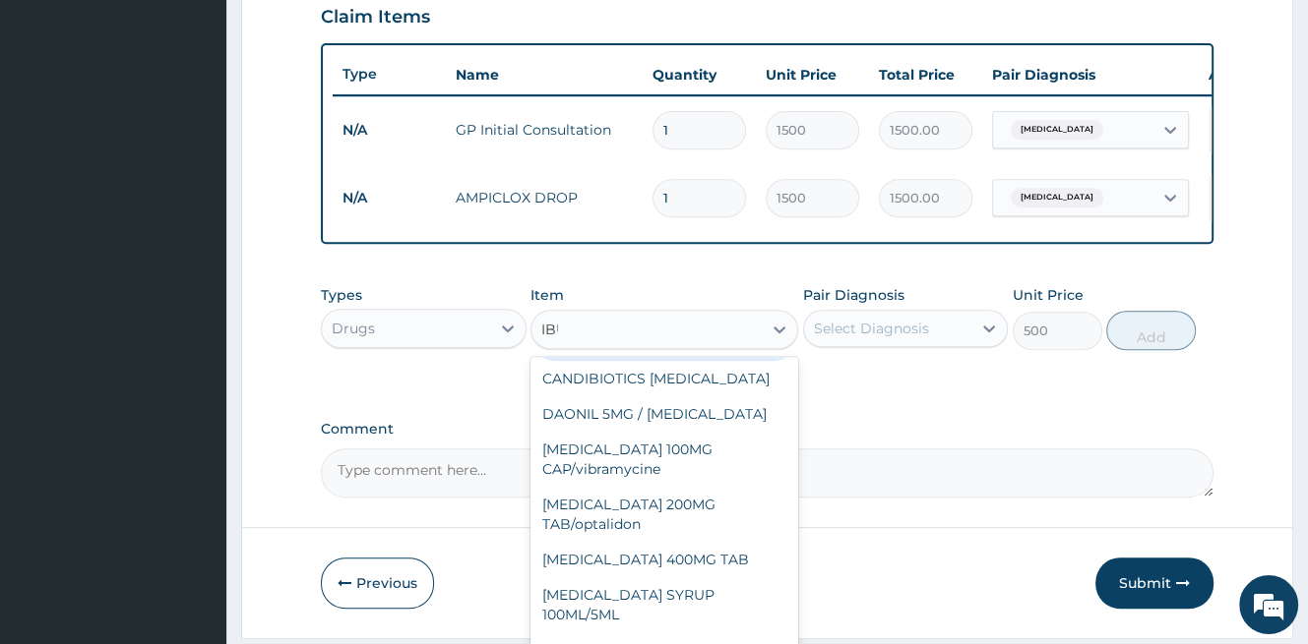
scroll to position [0, 0]
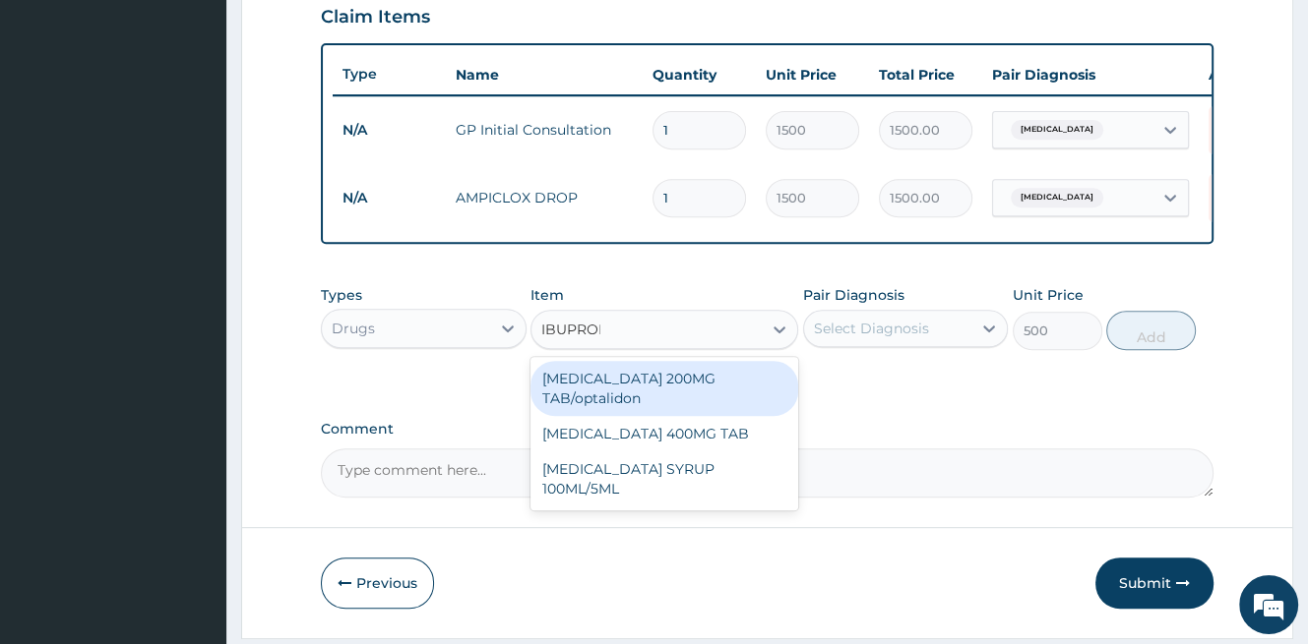
type input "IBUPROFE"
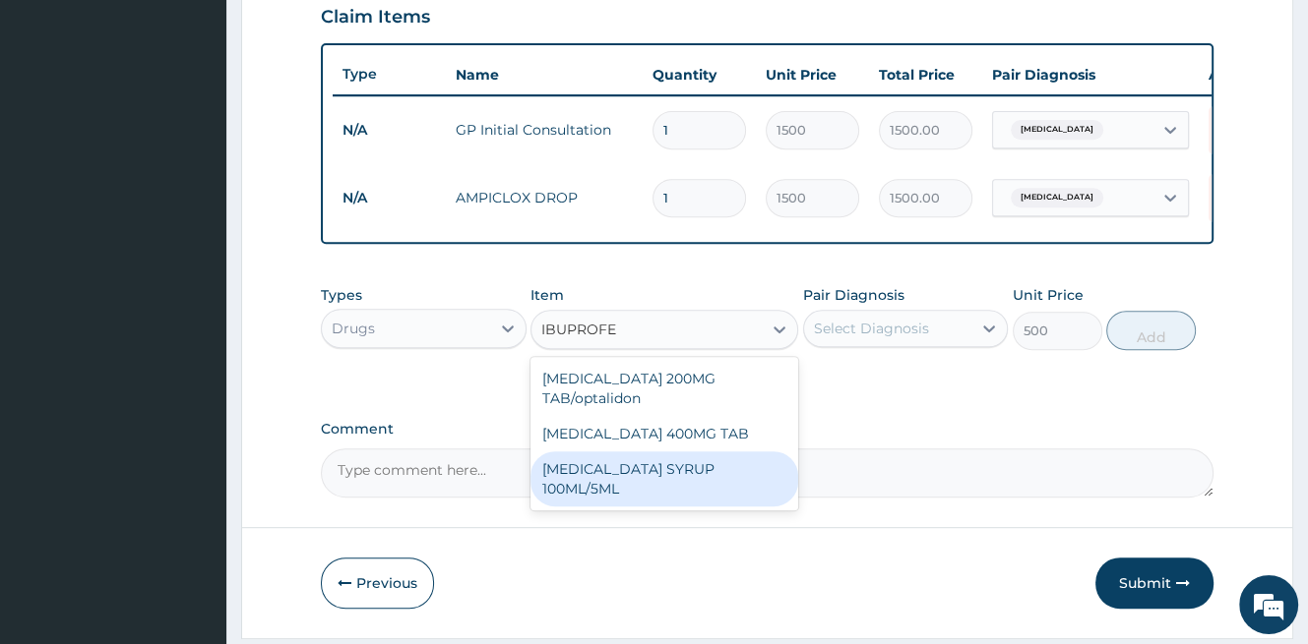
click at [714, 462] on div "IBUPROFEN SYRUP 100ML/5ML" at bounding box center [664, 479] width 268 height 55
type input "600"
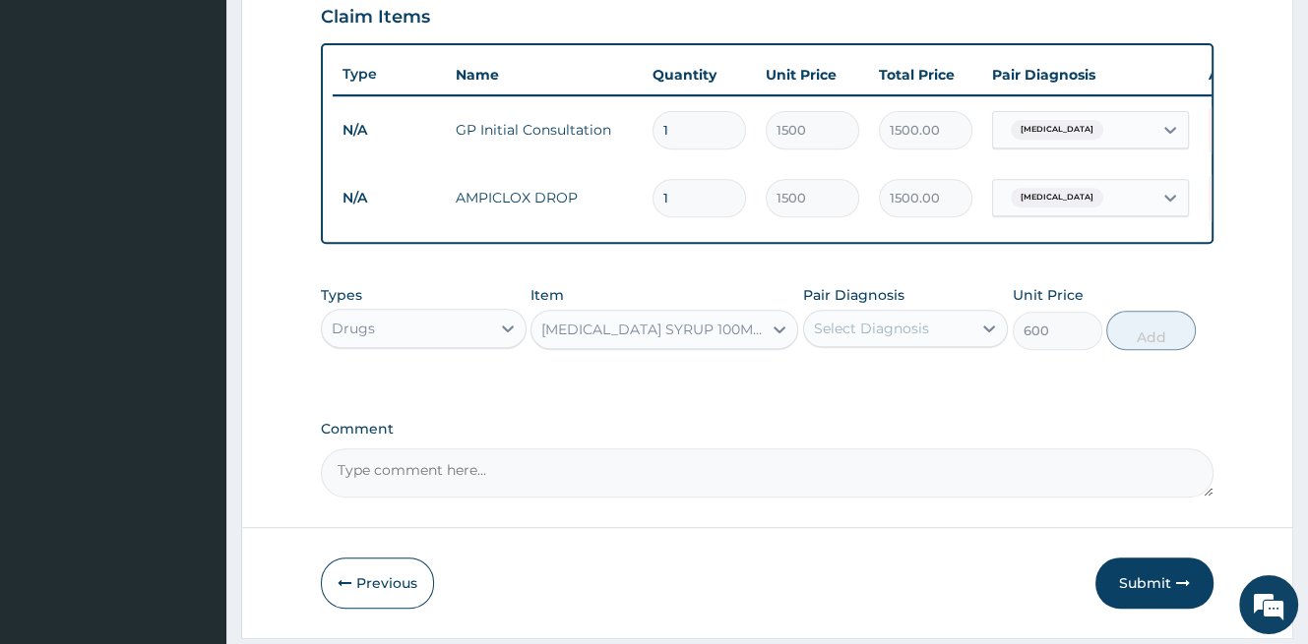
click at [743, 339] on div "IBUPROFEN SYRUP 100ML/5ML" at bounding box center [652, 330] width 222 height 20
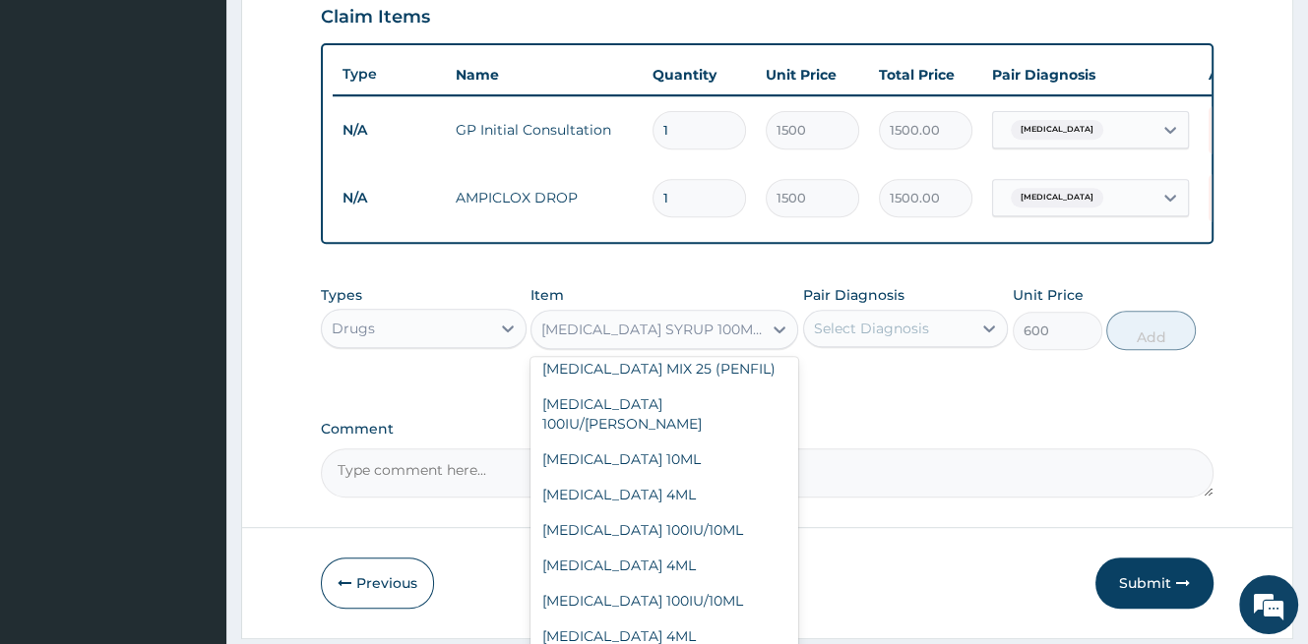
scroll to position [20403, 0]
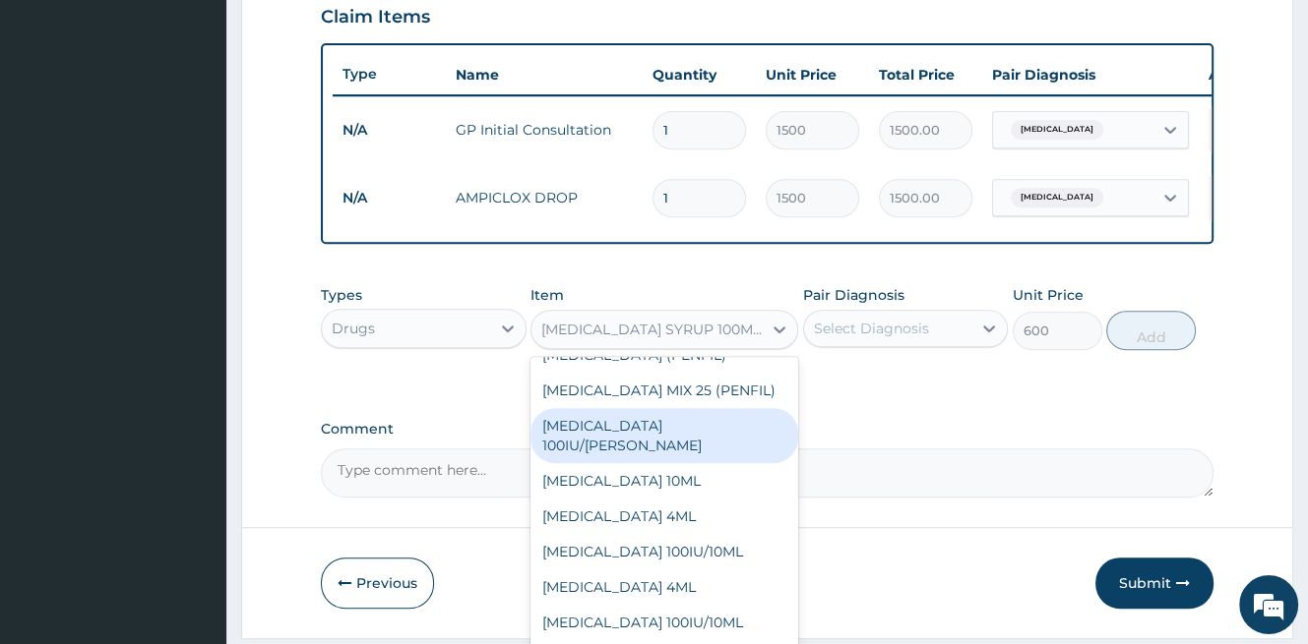
click at [681, 345] on div "IBUPROFEN SYRUP 100ML/5ML" at bounding box center [646, 329] width 230 height 31
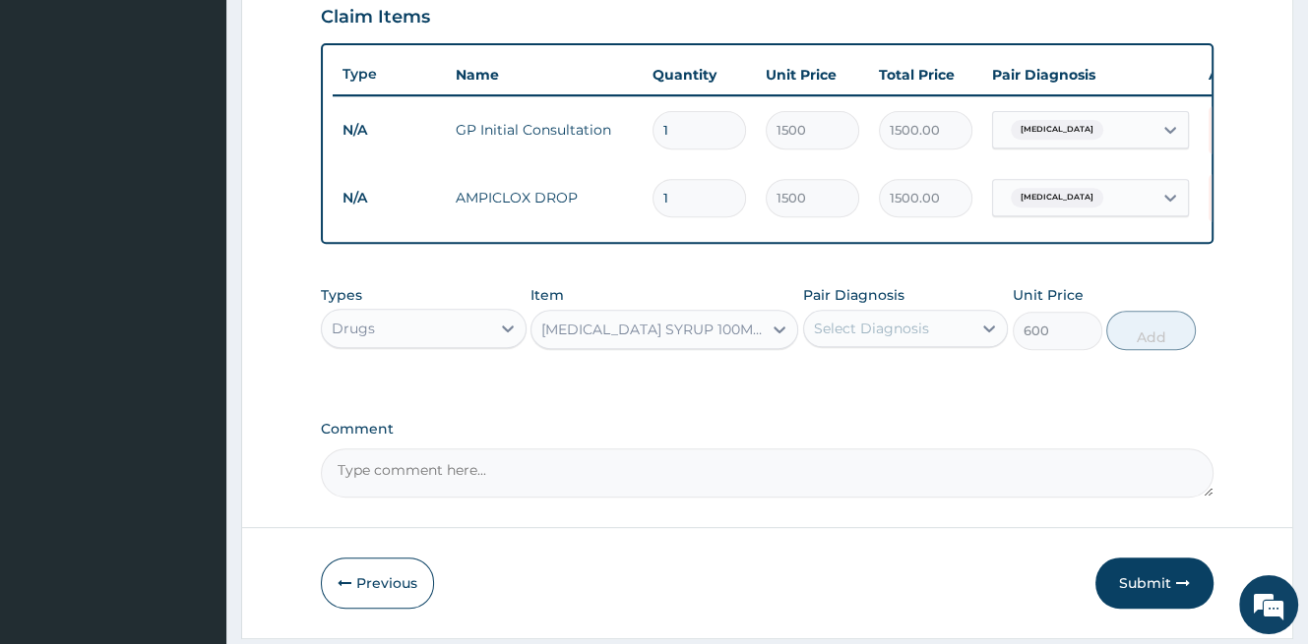
click at [684, 339] on div "IBUPROFEN SYRUP 100ML/5ML" at bounding box center [652, 330] width 222 height 20
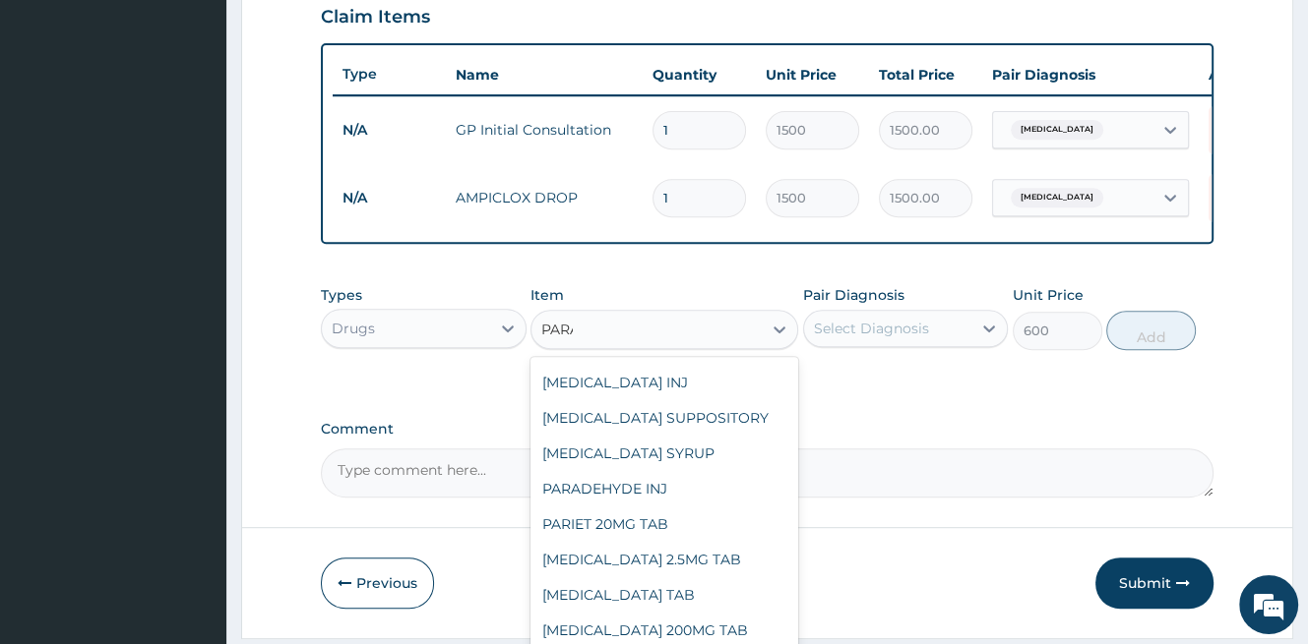
scroll to position [0, 0]
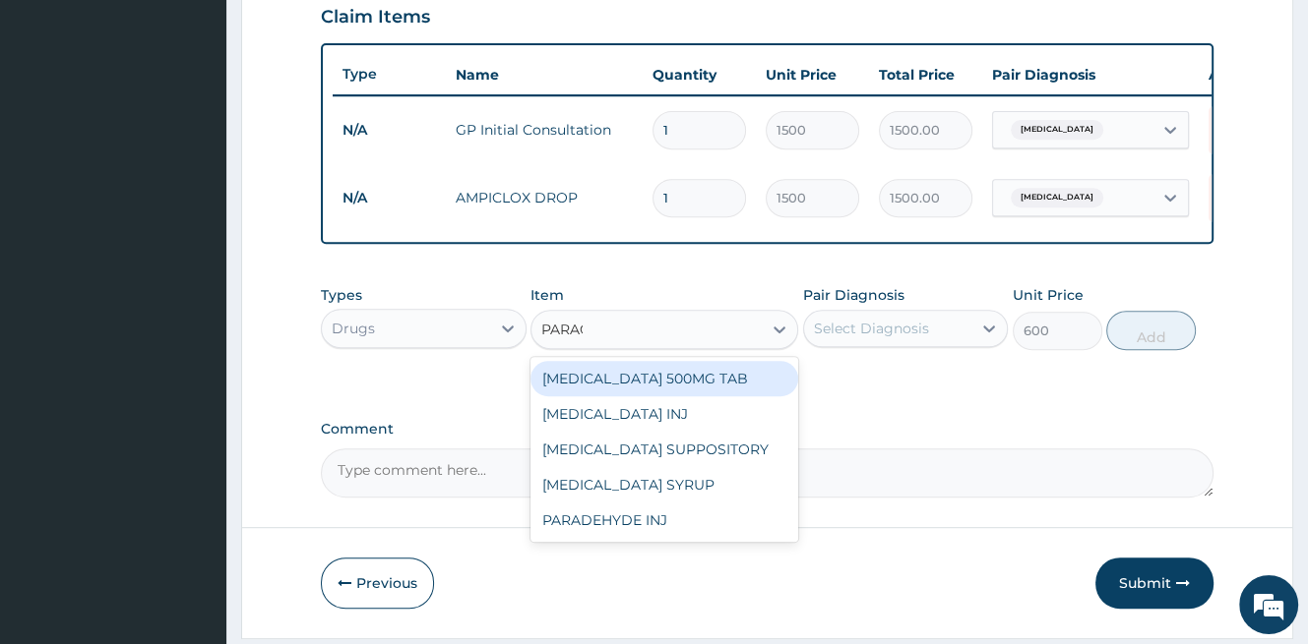
type input "PARACE"
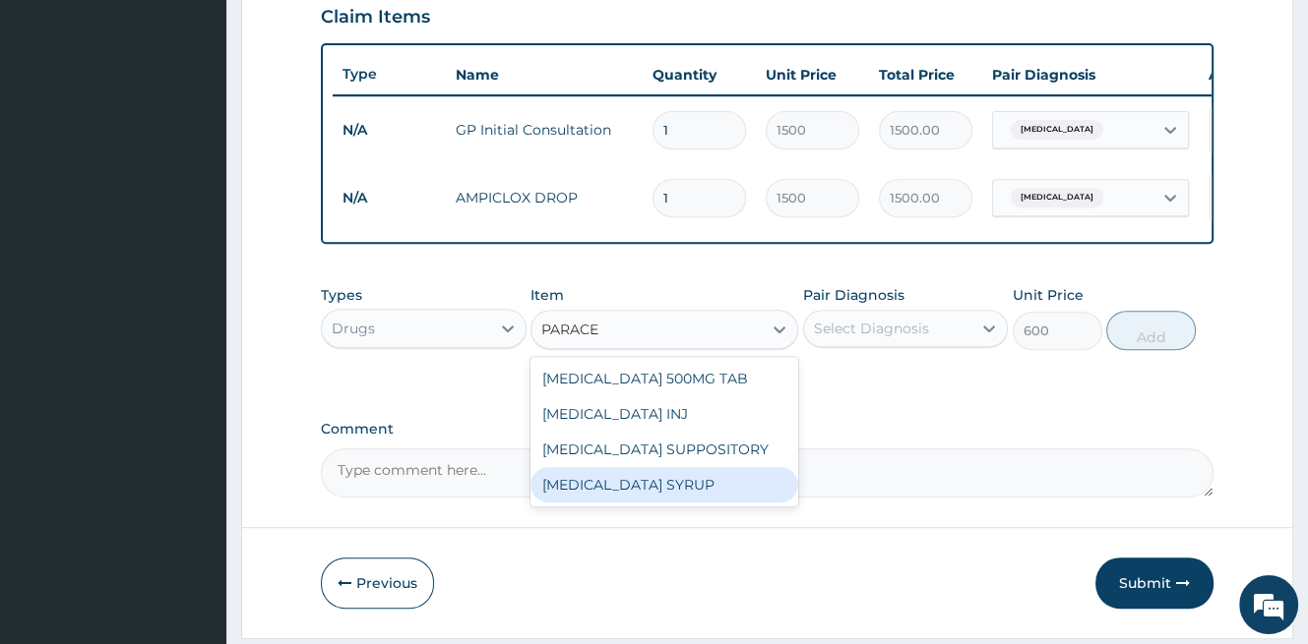
click at [691, 501] on div "PARACETAMOL SYRUP" at bounding box center [664, 484] width 268 height 35
type input "500"
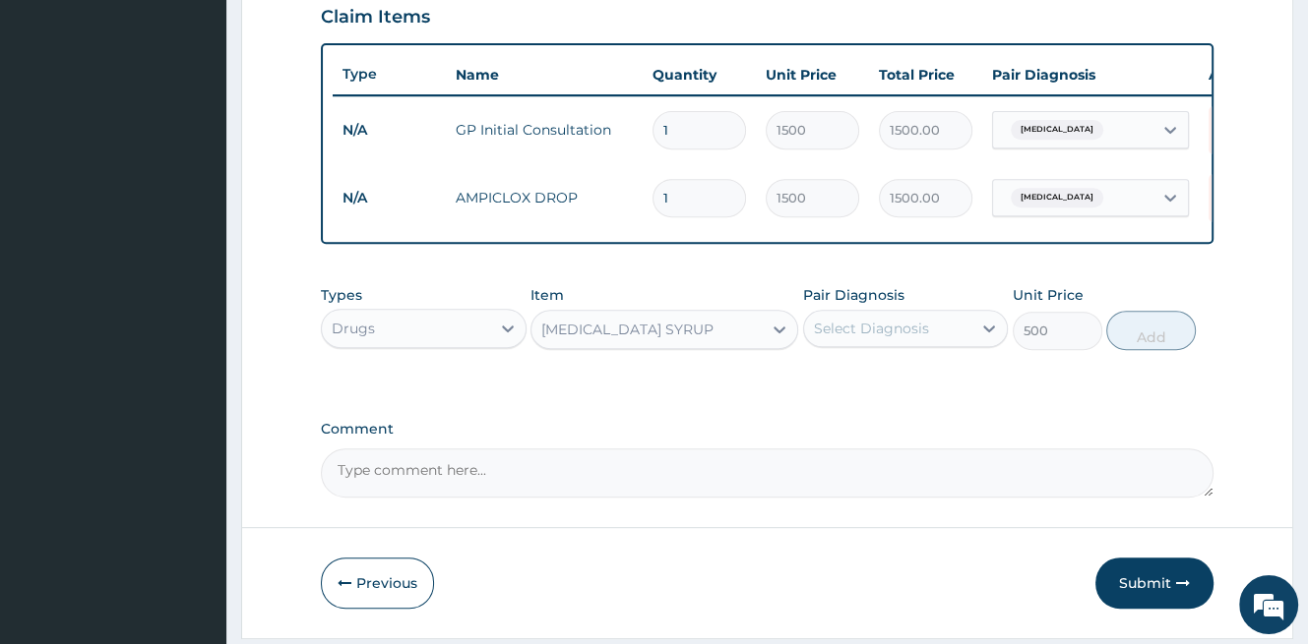
click at [889, 338] on div "Select Diagnosis" at bounding box center [871, 329] width 115 height 20
click at [878, 387] on label "Pyoderma" at bounding box center [896, 377] width 122 height 20
checkbox input "true"
click at [1158, 346] on button "Add" at bounding box center [1151, 330] width 90 height 39
type input "0"
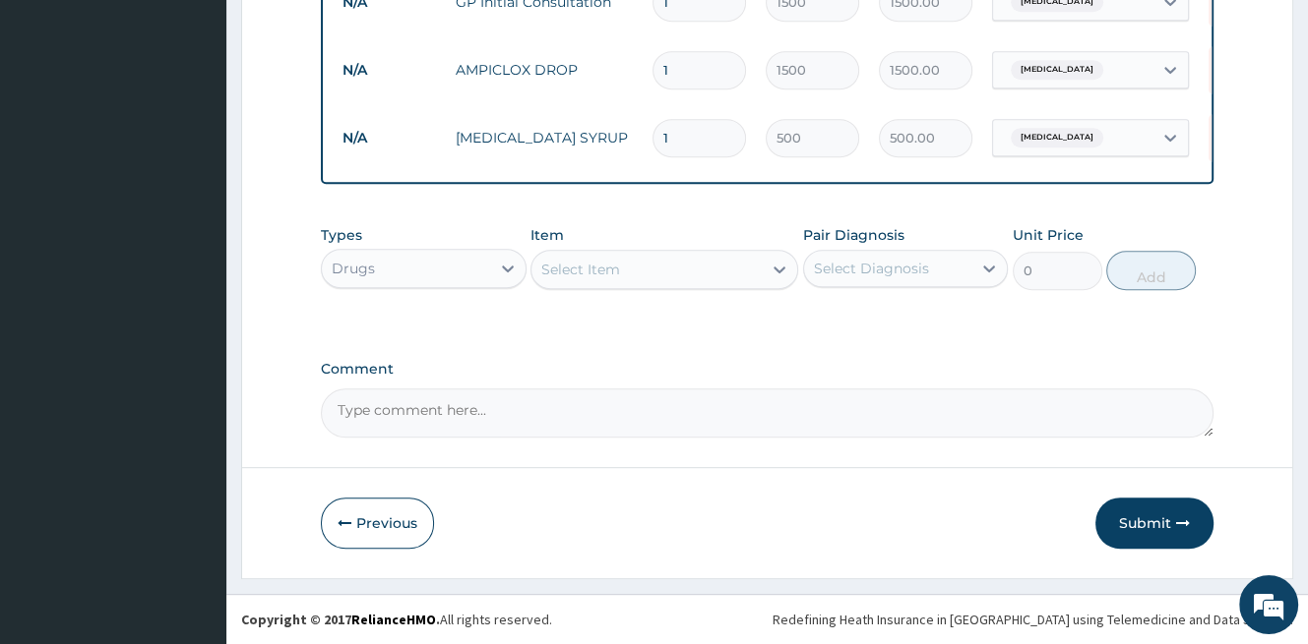
scroll to position [827, 0]
click at [606, 269] on div "Select Item" at bounding box center [580, 270] width 79 height 20
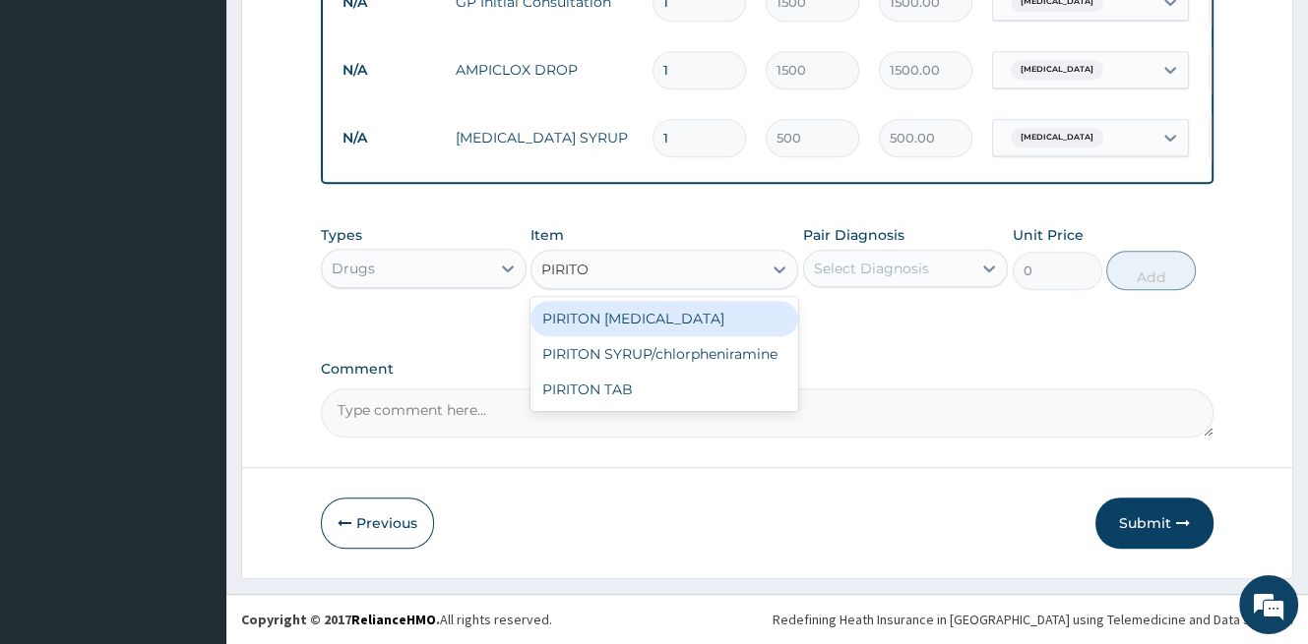
type input "PIRITON"
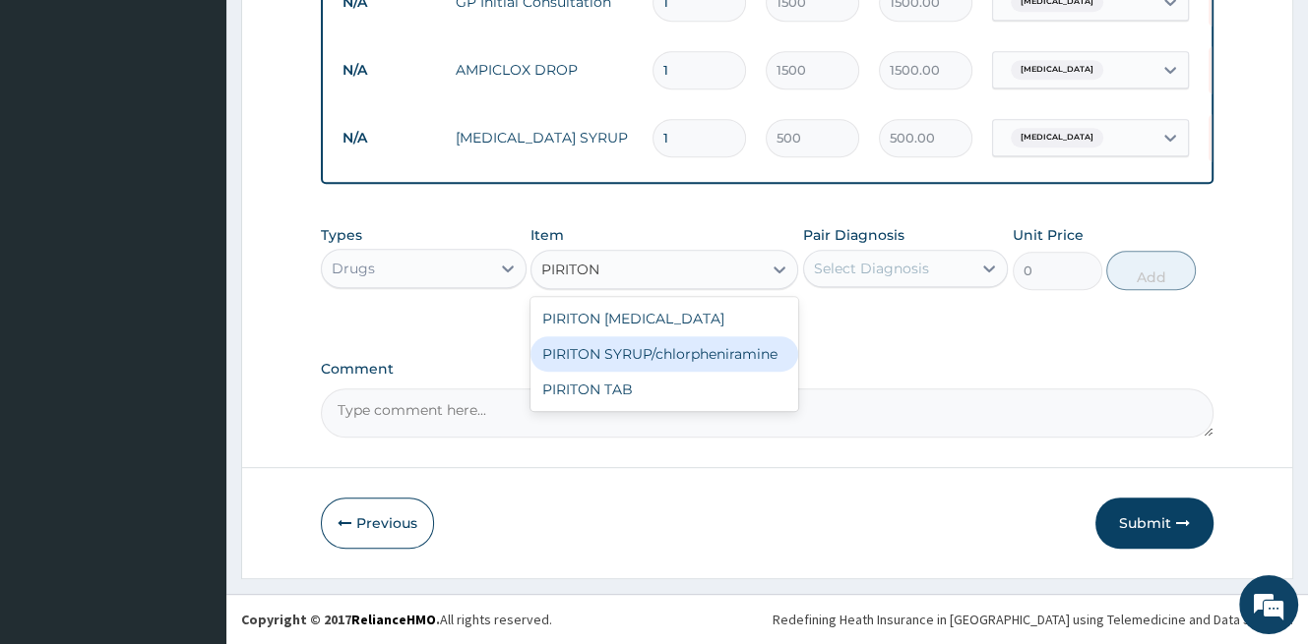
click at [740, 355] on div "PIRITON SYRUP/chlorpheniramine" at bounding box center [664, 354] width 268 height 35
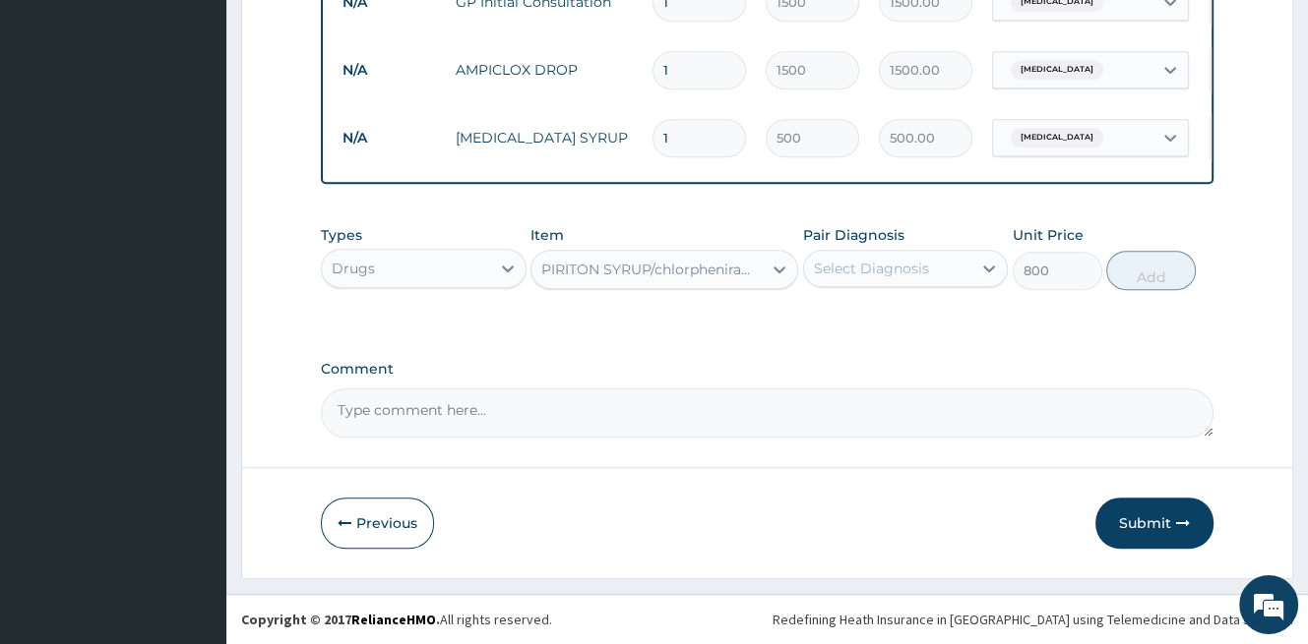
click at [695, 278] on div "PIRITON SYRUP/chlorpheniramine" at bounding box center [652, 270] width 222 height 20
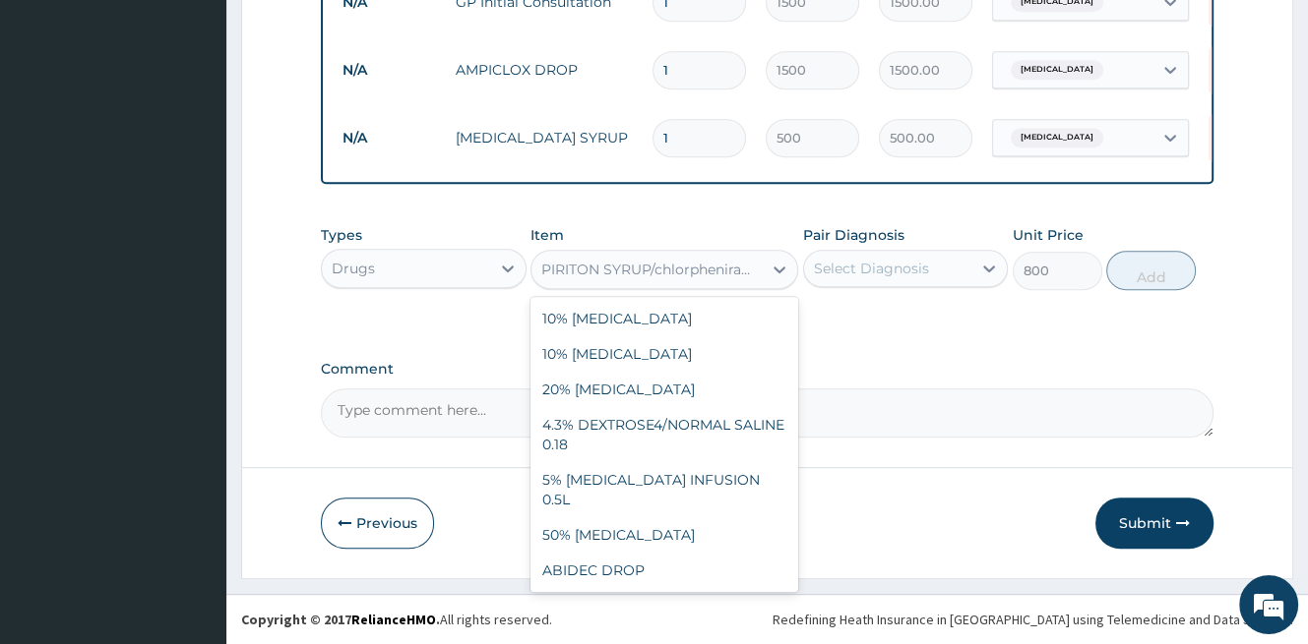
scroll to position [30169, 0]
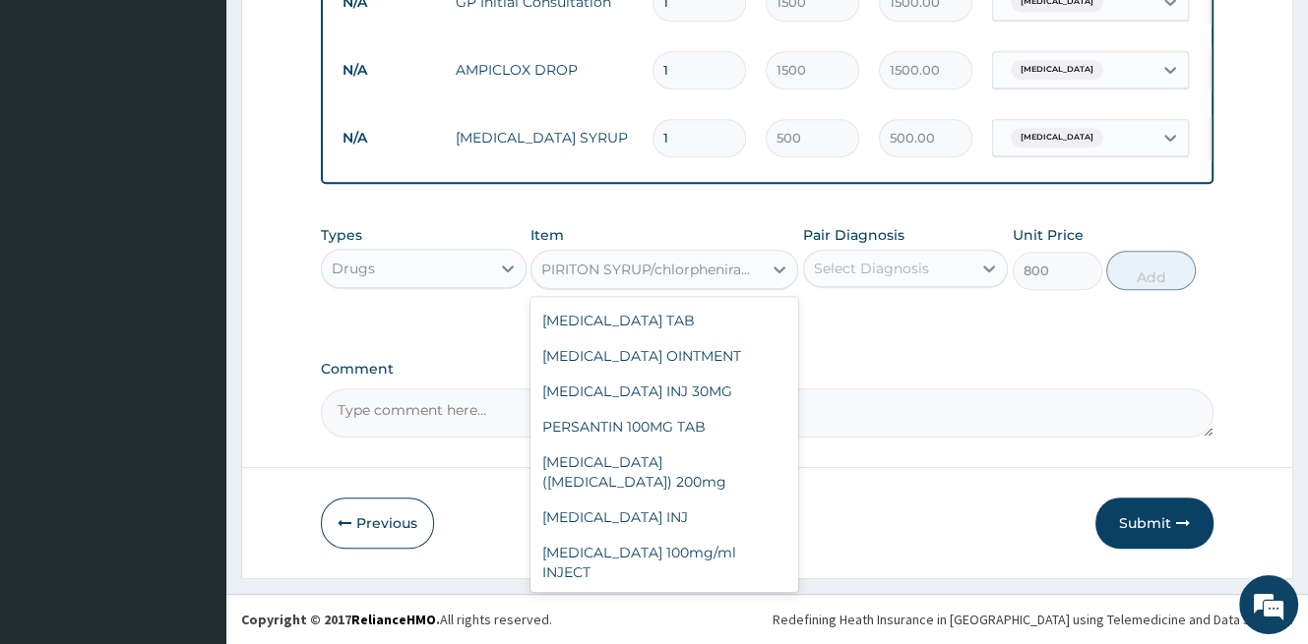
type input "1000"
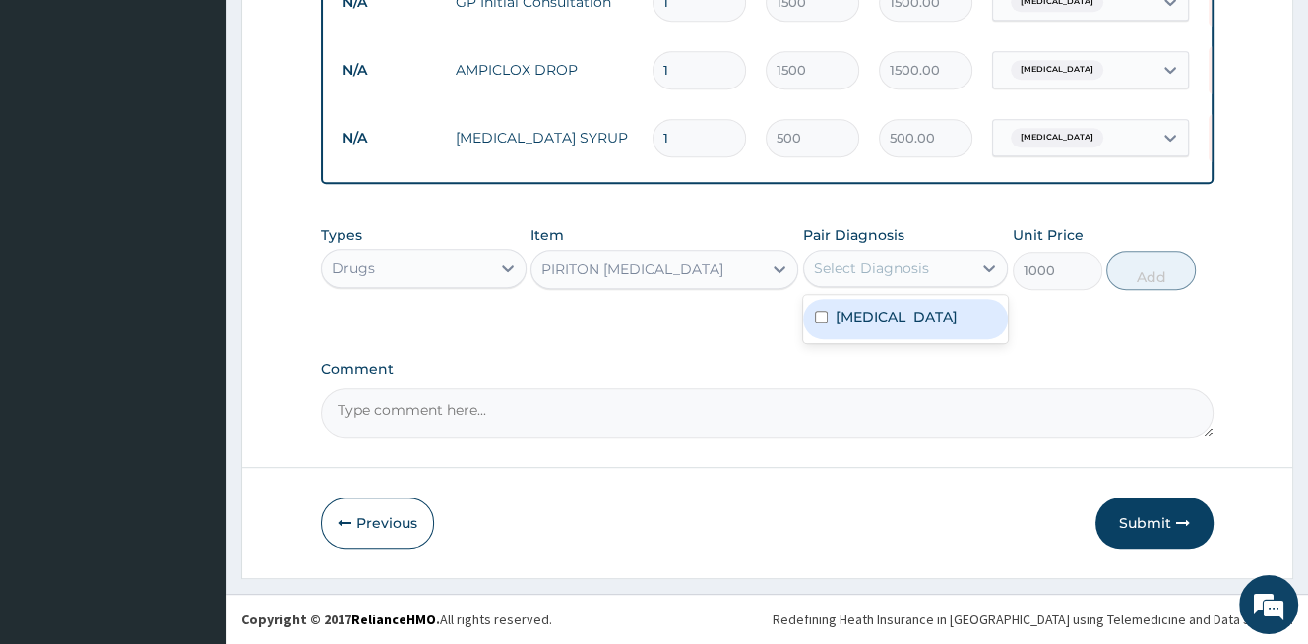
click at [864, 258] on div "Select Diagnosis" at bounding box center [888, 268] width 168 height 31
click at [878, 324] on label "Pyoderma" at bounding box center [896, 317] width 122 height 20
checkbox input "true"
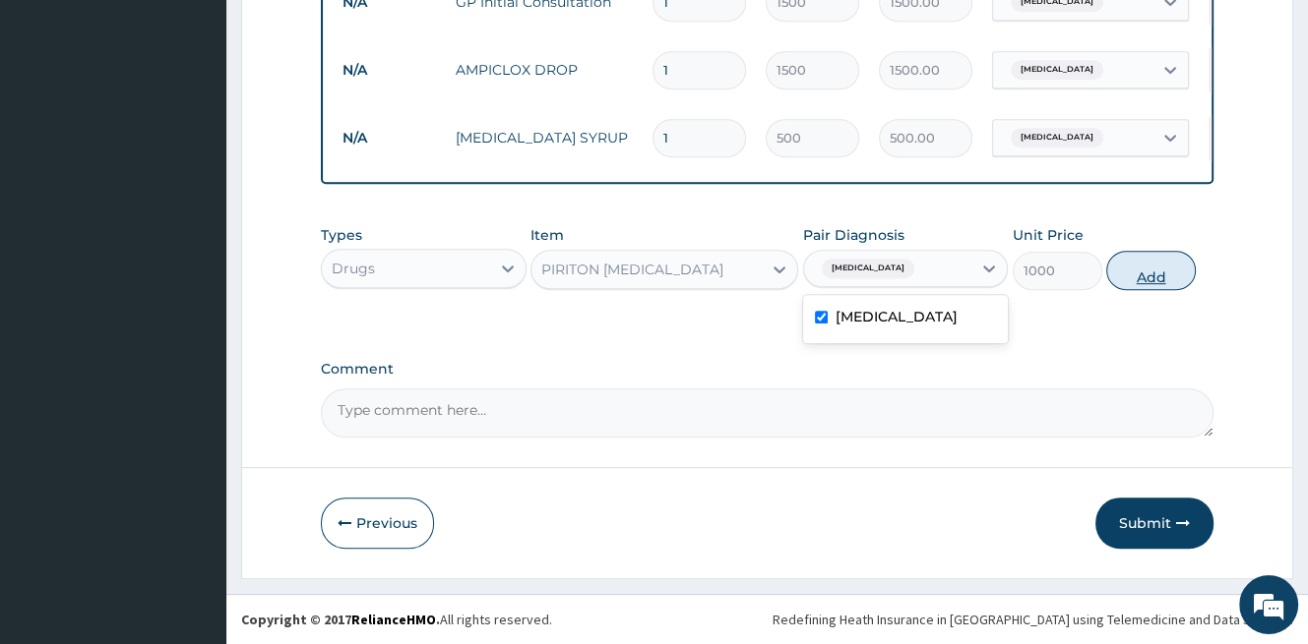
click at [1153, 282] on button "Add" at bounding box center [1151, 270] width 90 height 39
type input "0"
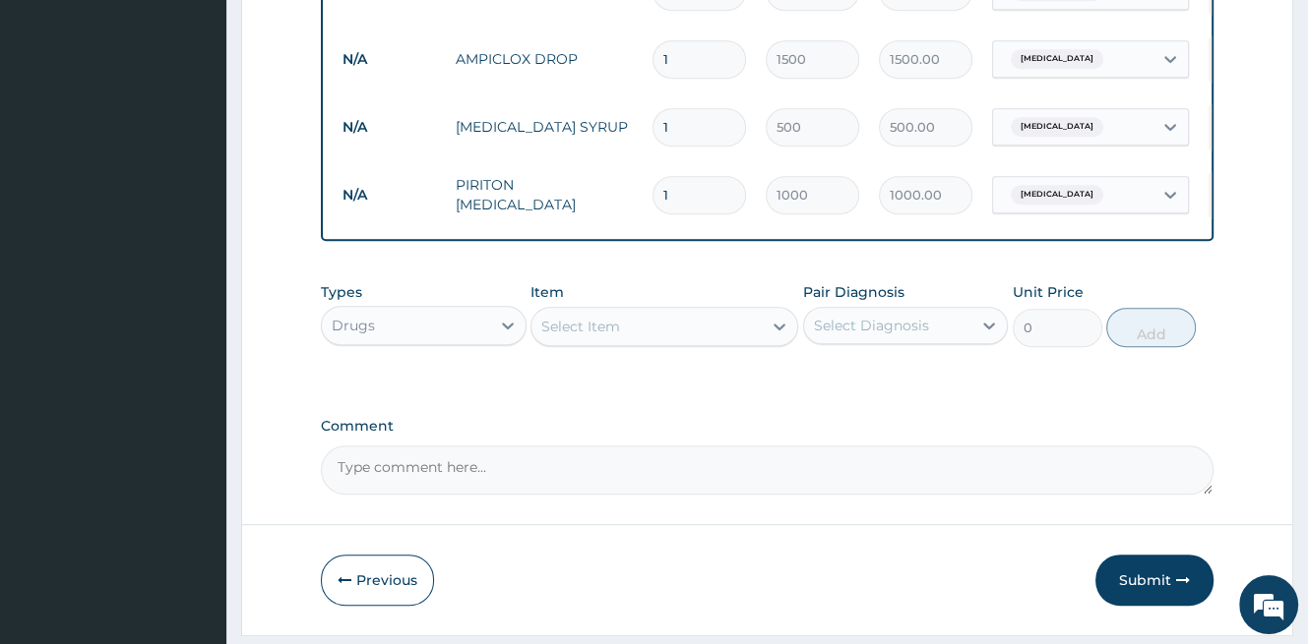
click at [600, 332] on div "Select Item" at bounding box center [580, 327] width 79 height 20
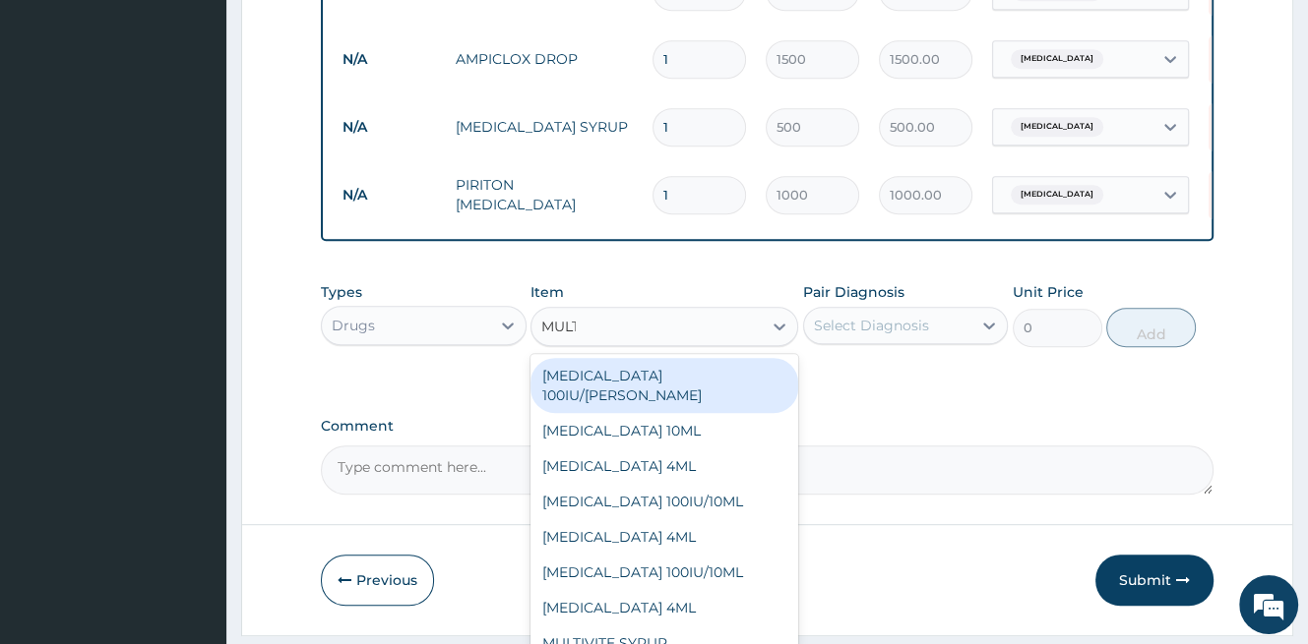
type input "MULTI"
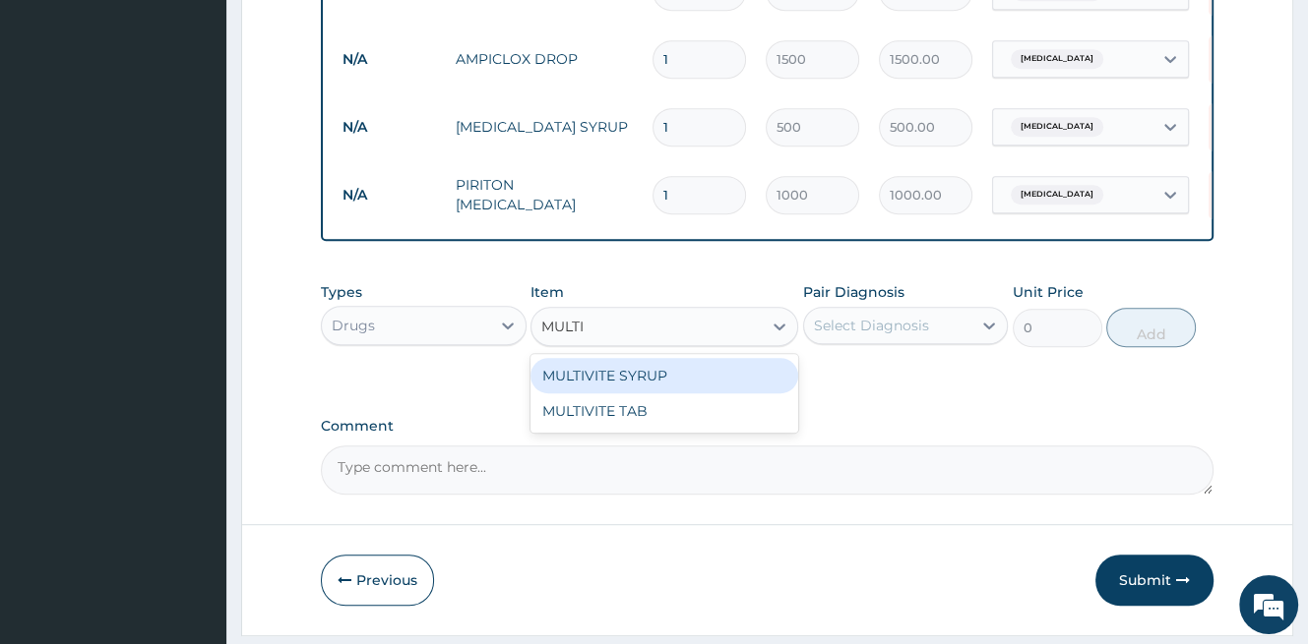
click at [649, 387] on div "MULTIVITE SYRUP" at bounding box center [664, 375] width 268 height 35
type input "600"
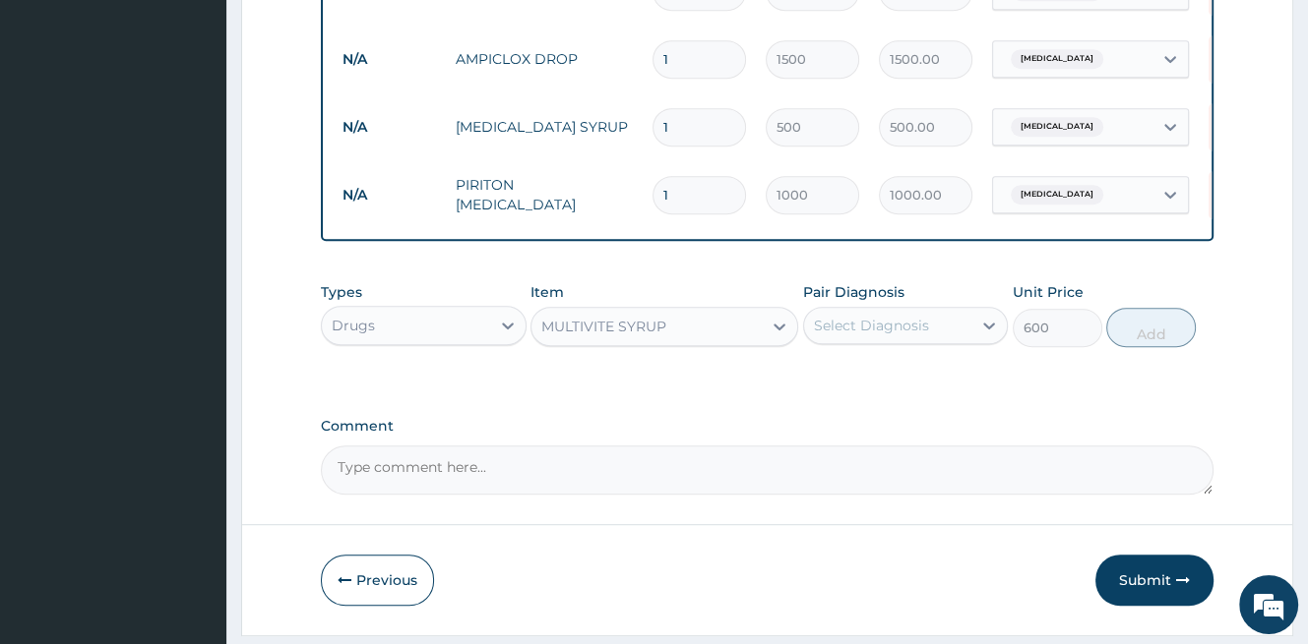
click at [873, 332] on div "Select Diagnosis" at bounding box center [871, 326] width 115 height 20
click at [869, 380] on label "Pyoderma" at bounding box center [896, 374] width 122 height 20
checkbox input "true"
click at [1158, 343] on button "Add" at bounding box center [1151, 327] width 90 height 39
type input "0"
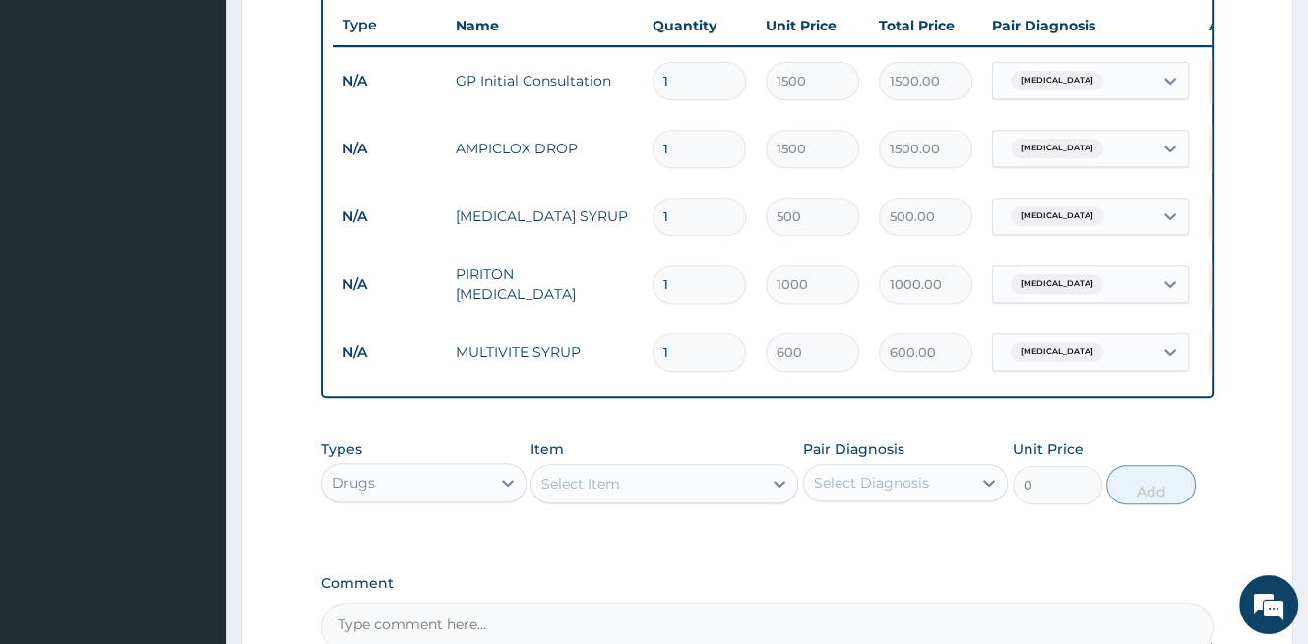
scroll to position [631, 0]
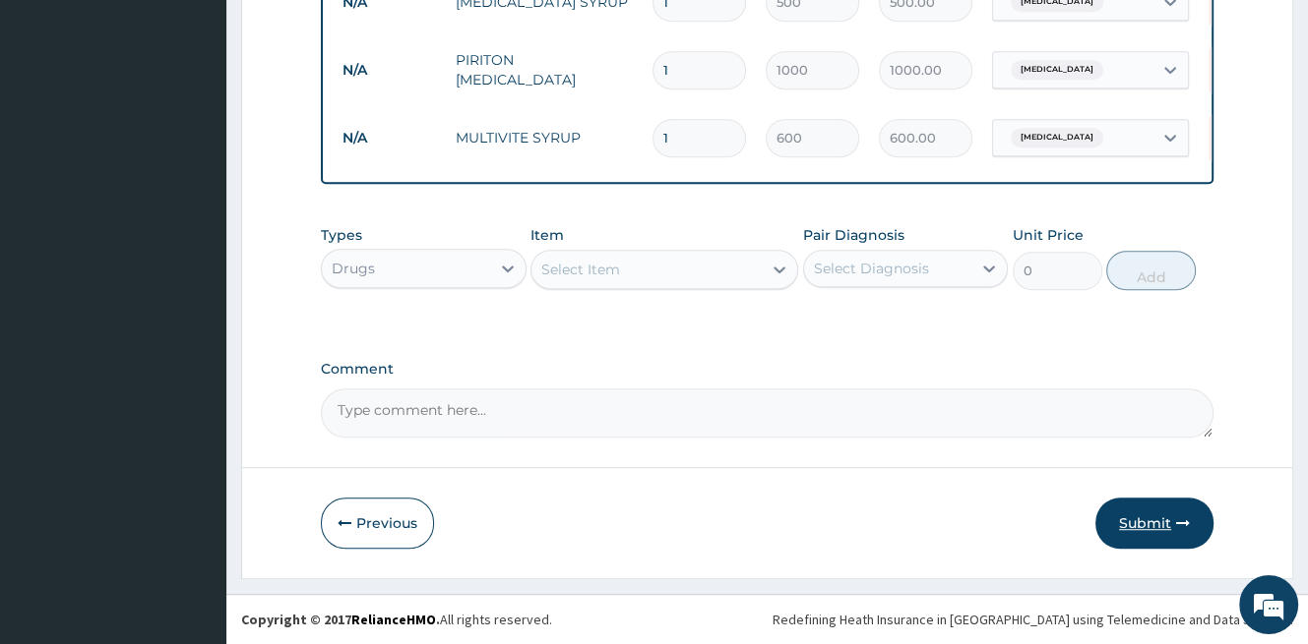
click at [1160, 520] on button "Submit" at bounding box center [1154, 523] width 118 height 51
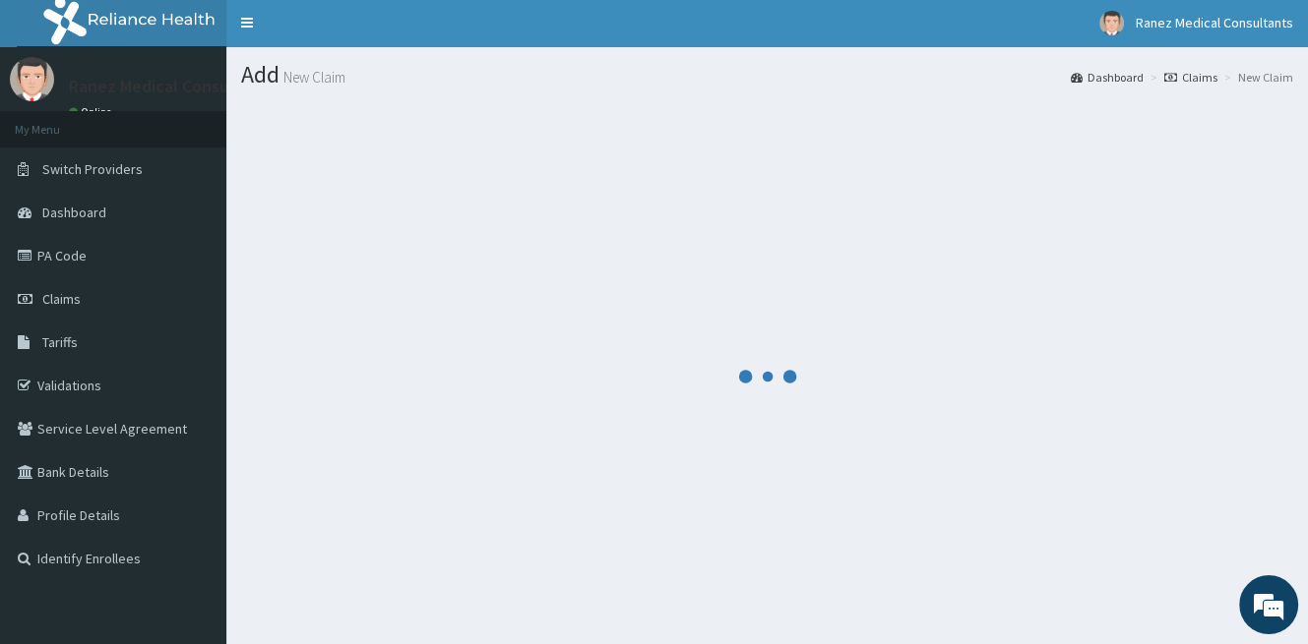
scroll to position [0, 0]
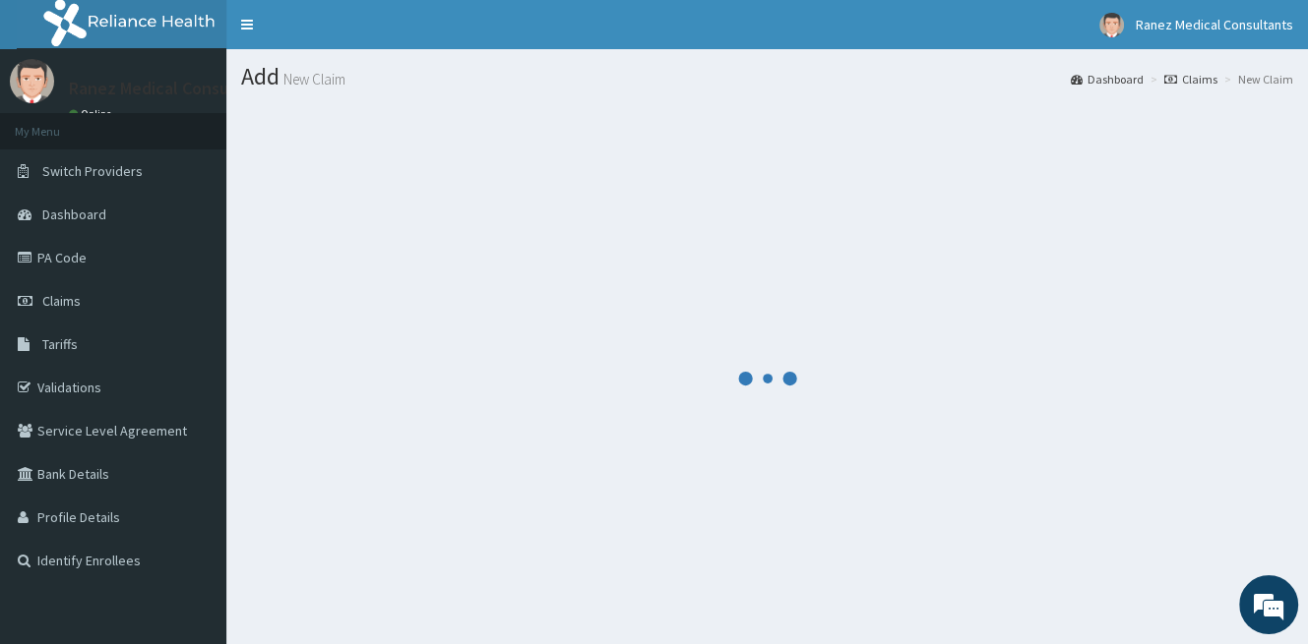
click at [976, 166] on div at bounding box center [767, 378] width 1052 height 548
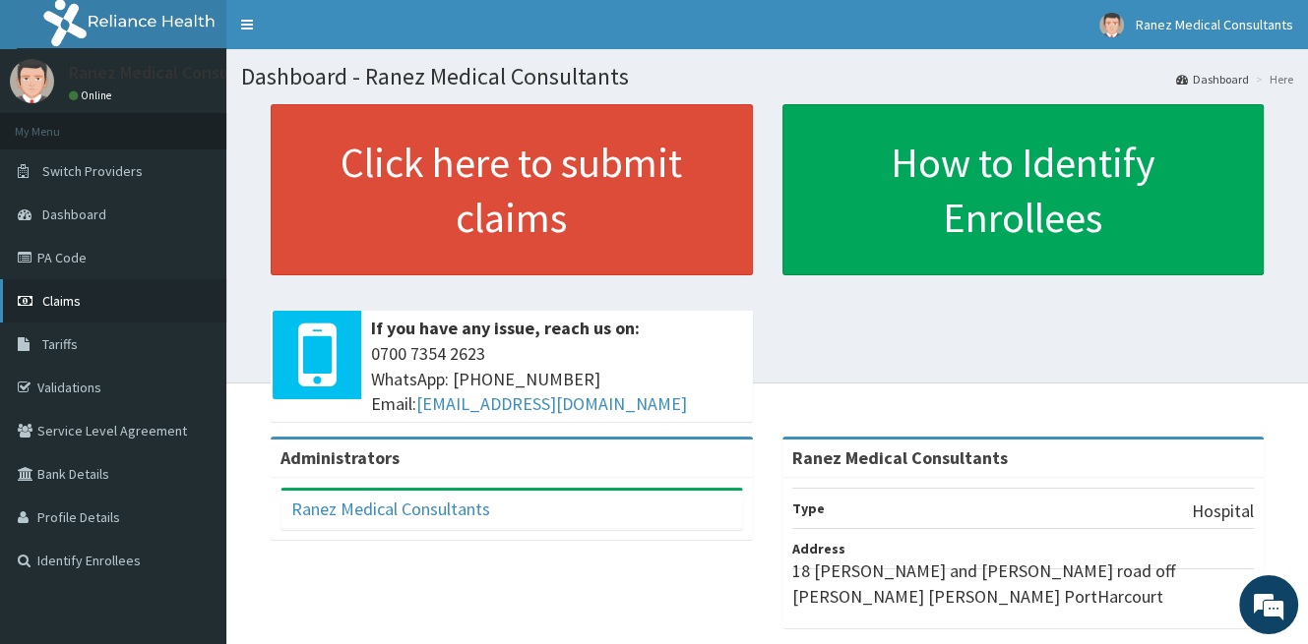
click at [56, 292] on span "Claims" at bounding box center [61, 301] width 38 height 18
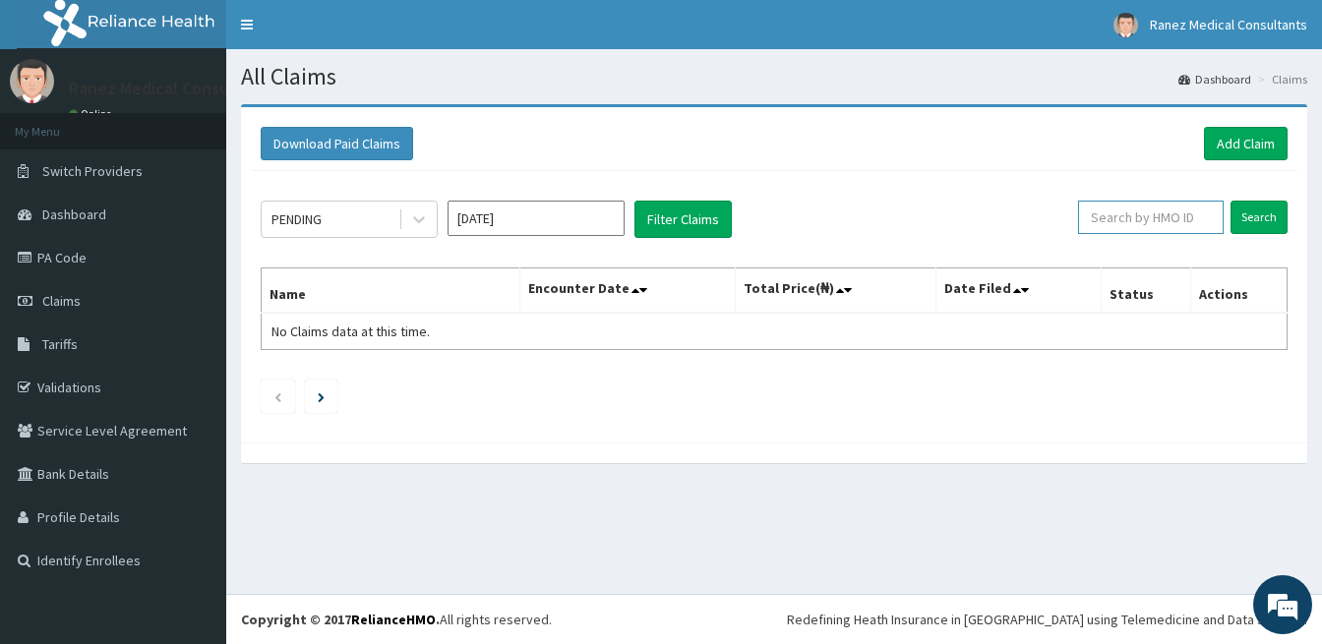
click at [1189, 226] on input "text" at bounding box center [1151, 217] width 146 height 33
type input "BEP/10014/B"
click at [1271, 215] on input "Search" at bounding box center [1259, 217] width 57 height 33
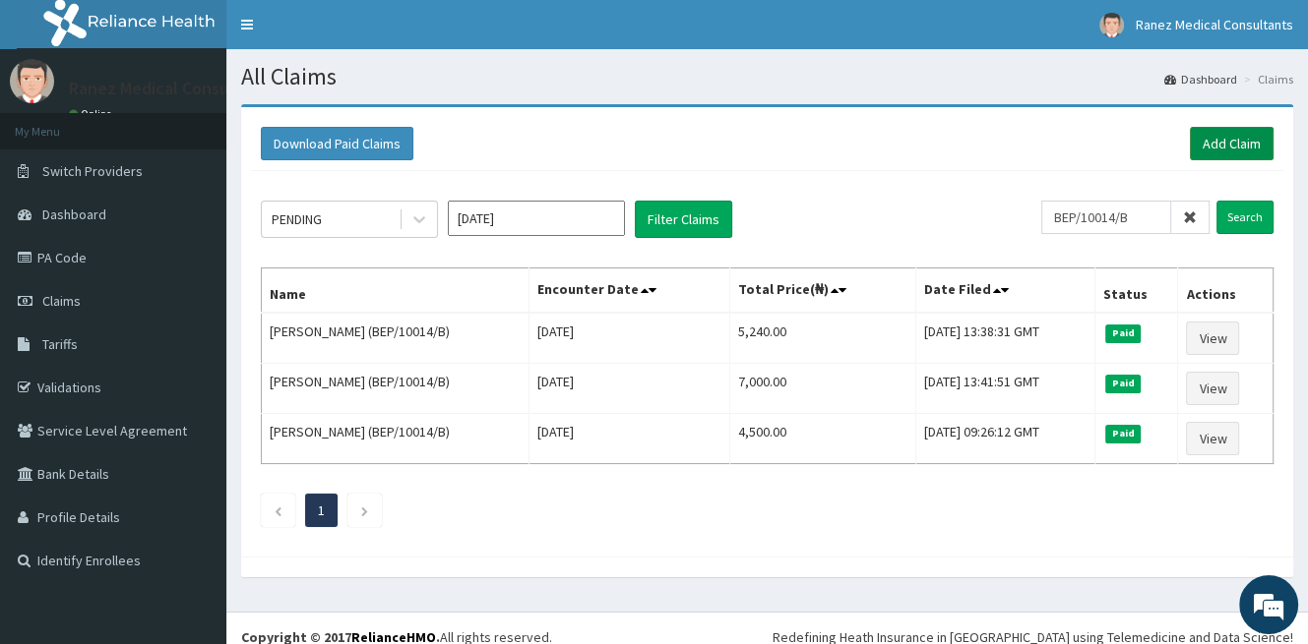
click at [1215, 139] on link "Add Claim" at bounding box center [1232, 143] width 84 height 33
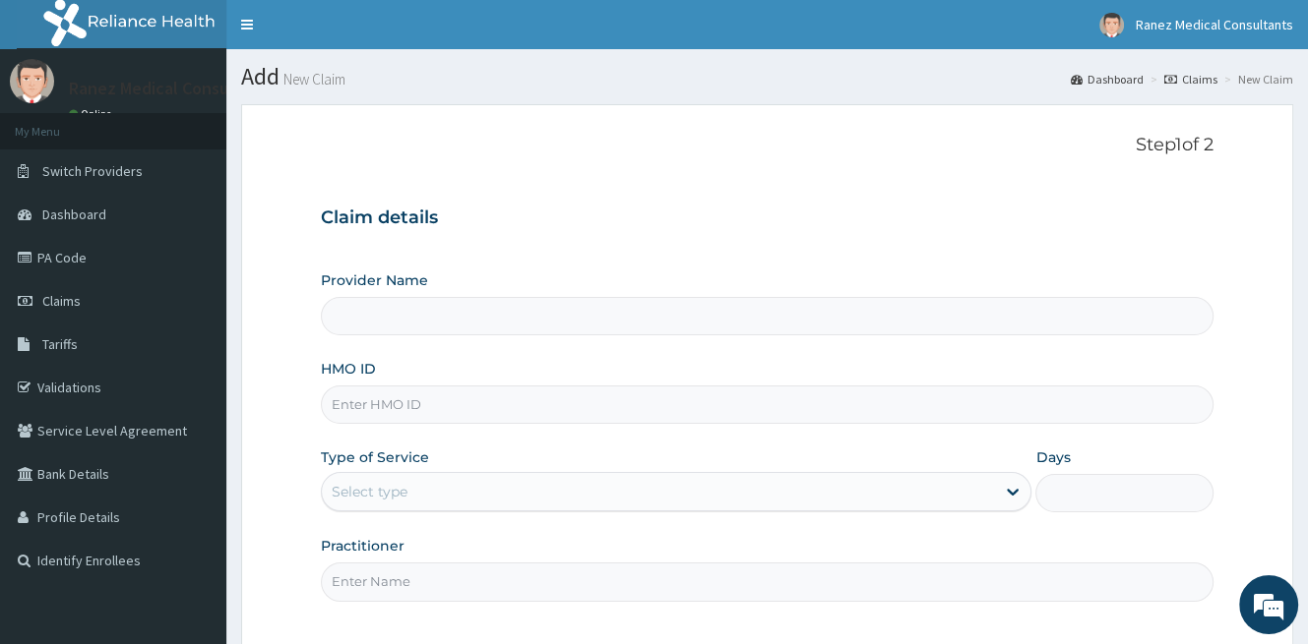
click at [438, 413] on input "HMO ID" at bounding box center [767, 405] width 892 height 38
type input "BEP/"
type input "Ranez Medical Consultants"
type input "BEP/10014/B"
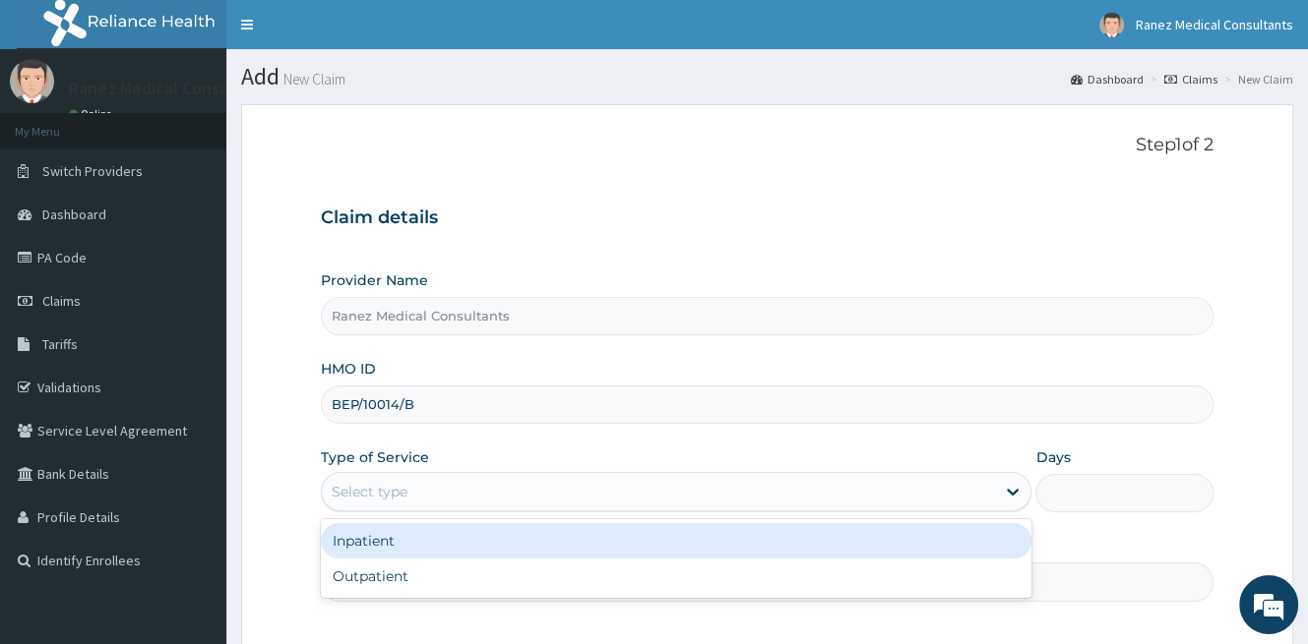
click at [457, 497] on div "Select type" at bounding box center [658, 491] width 673 height 31
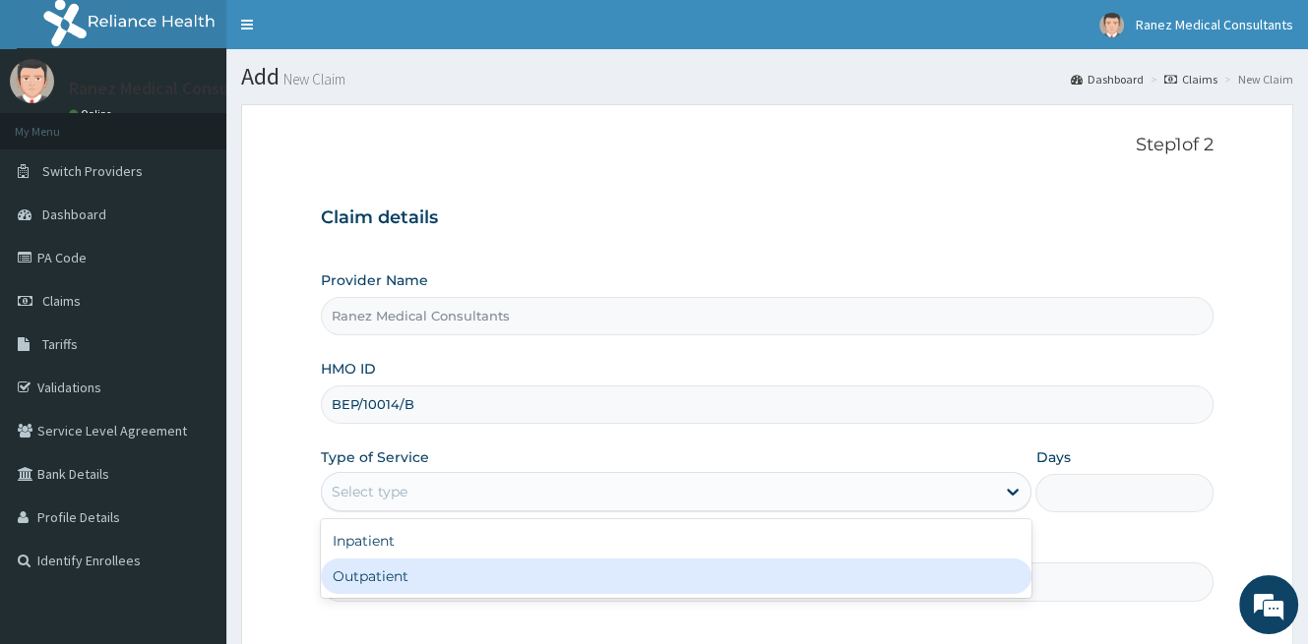
click at [378, 580] on div "Outpatient" at bounding box center [676, 576] width 710 height 35
type input "1"
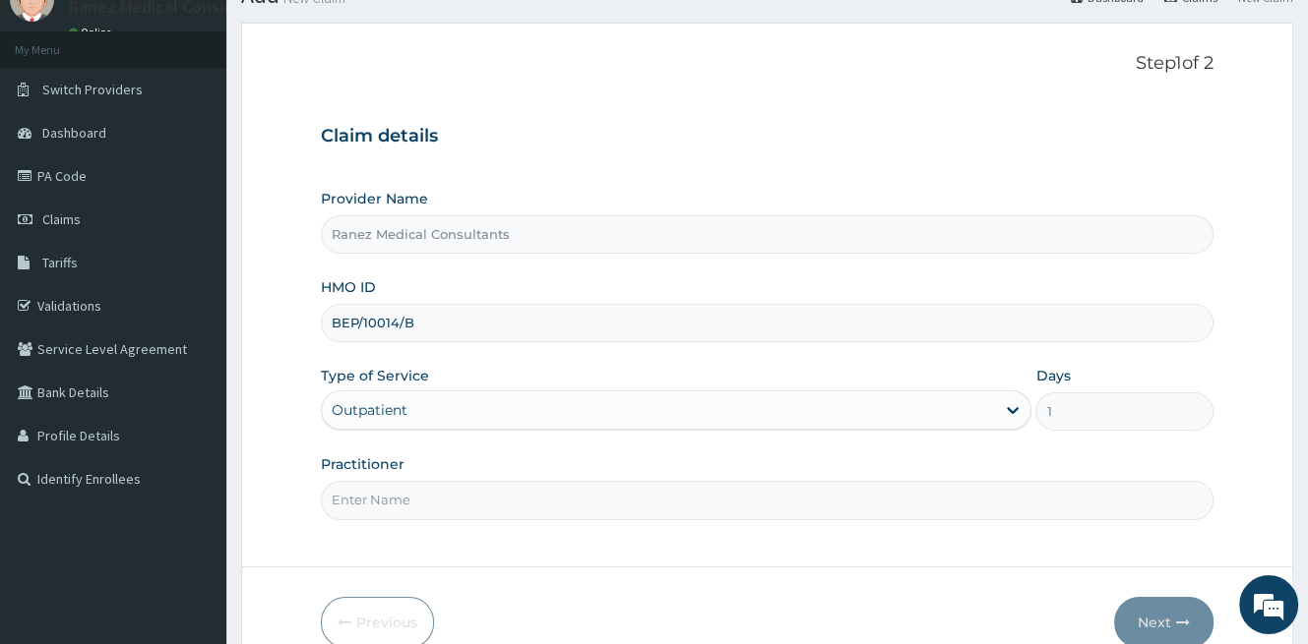
scroll to position [180, 0]
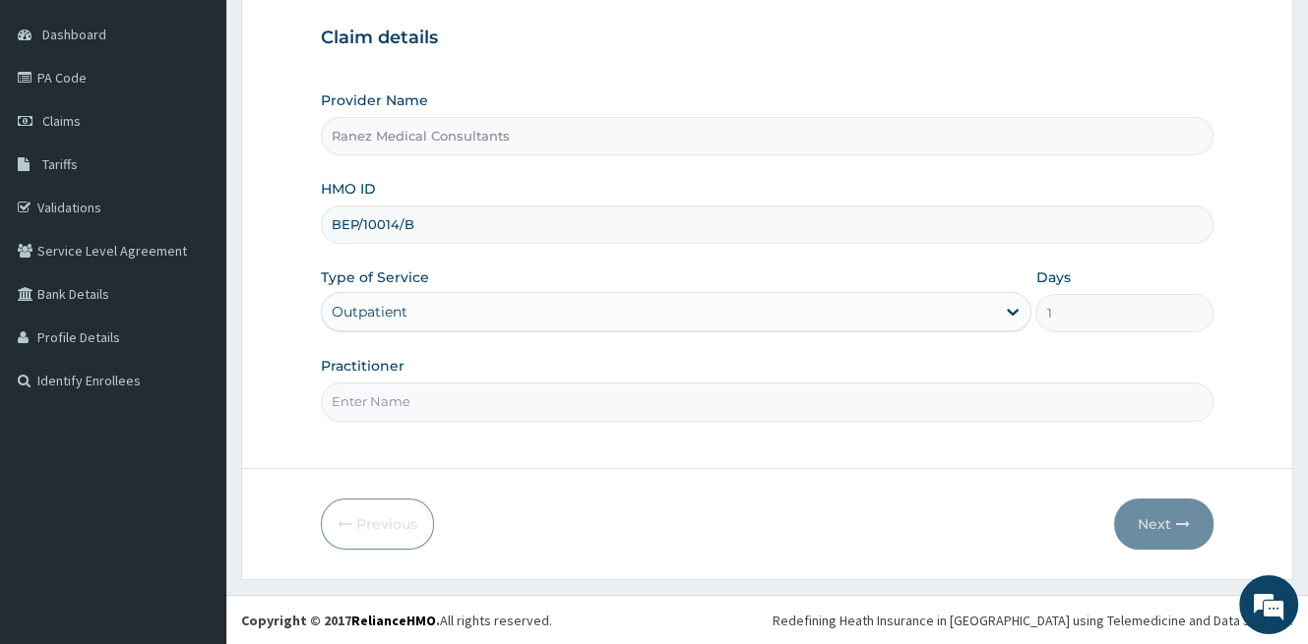
drag, startPoint x: 498, startPoint y: 383, endPoint x: 486, endPoint y: 398, distance: 18.9
click at [499, 383] on input "Practitioner" at bounding box center [767, 402] width 892 height 38
type input "DR YUSUF"
click at [1182, 520] on icon "button" at bounding box center [1183, 525] width 14 height 14
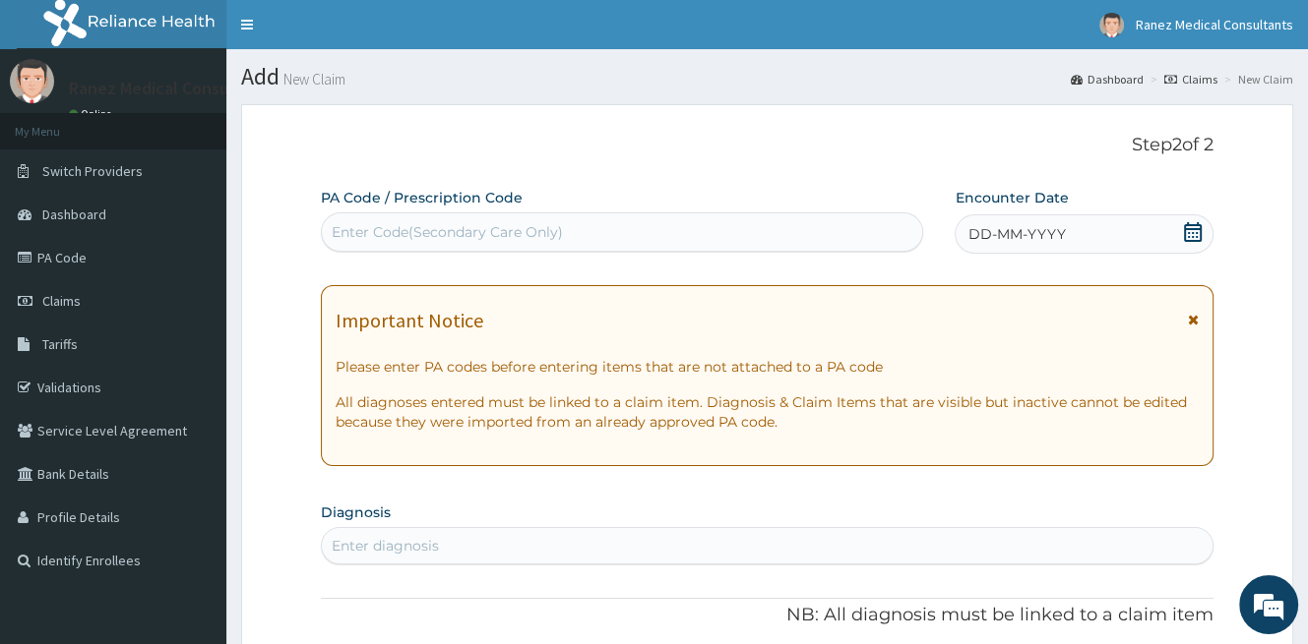
click at [1193, 228] on icon at bounding box center [1193, 232] width 18 height 20
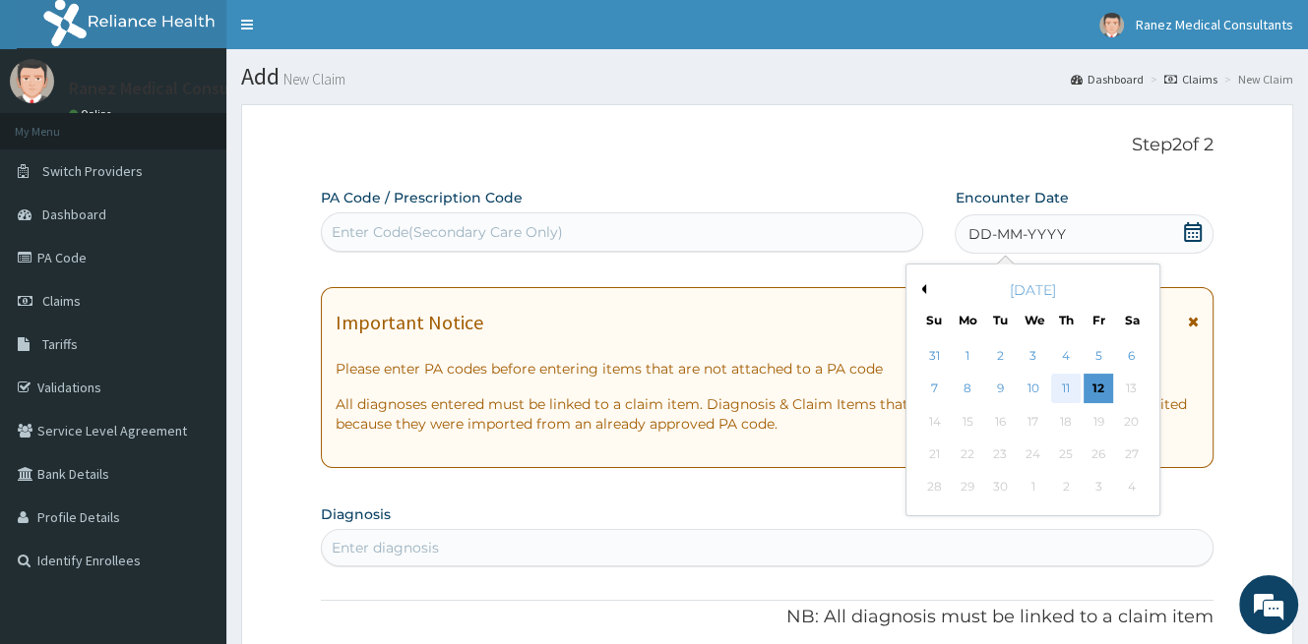
click at [1068, 393] on div "11" at bounding box center [1066, 390] width 30 height 30
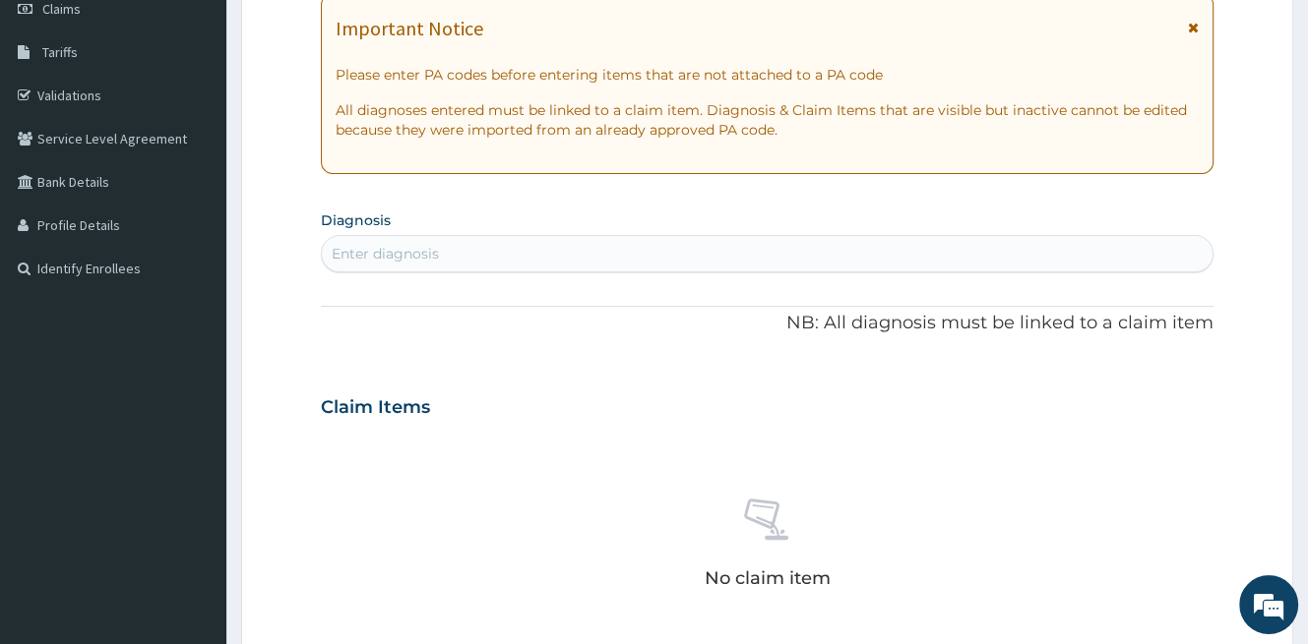
scroll to position [295, 0]
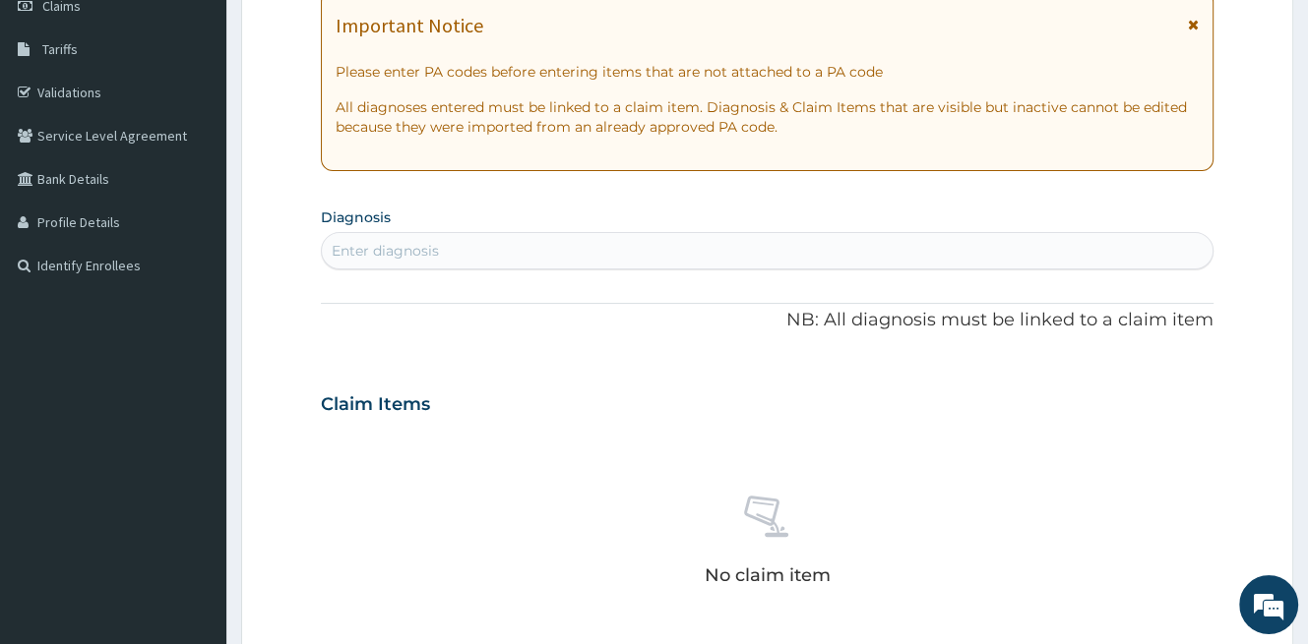
click at [535, 273] on div "PA Code / Prescription Code Enter Code(Secondary Care Only) Encounter Date 11-0…" at bounding box center [767, 402] width 892 height 1018
drag, startPoint x: 545, startPoint y: 252, endPoint x: 545, endPoint y: 270, distance: 17.7
click at [545, 251] on div "Enter diagnosis" at bounding box center [767, 250] width 890 height 31
type input "PYODERM"
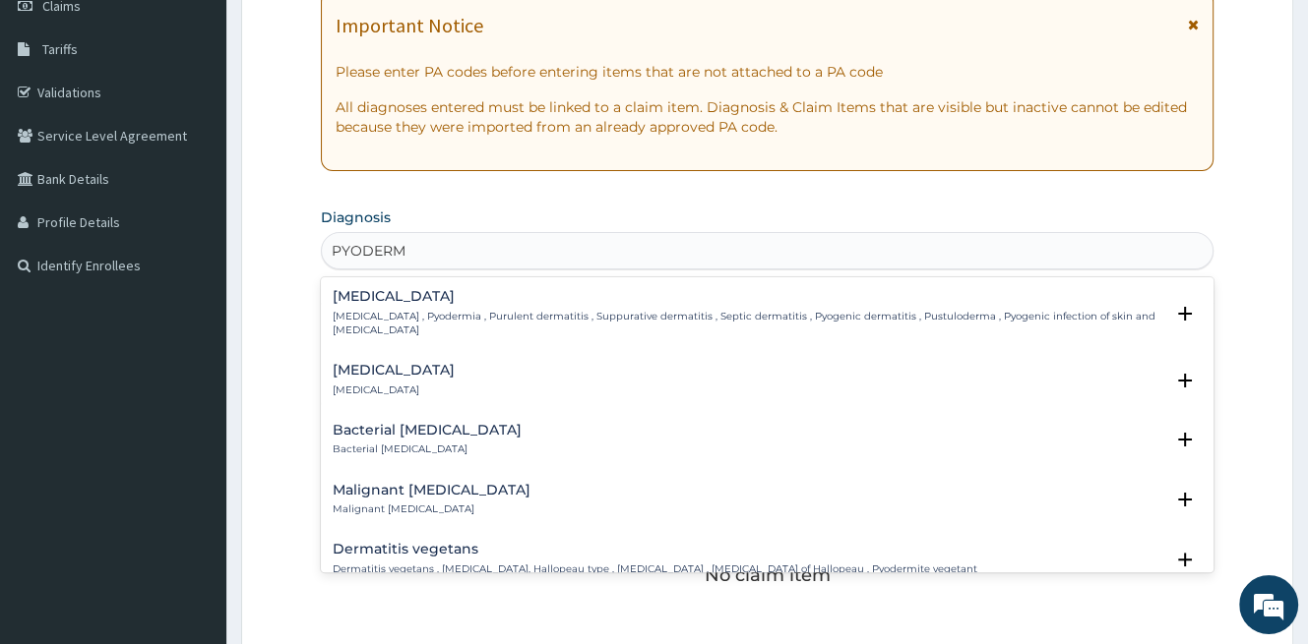
click at [430, 310] on p "Pyoderma , Pyodermia , Purulent dermatitis , Suppurative dermatitis , Septic de…" at bounding box center [748, 324] width 830 height 29
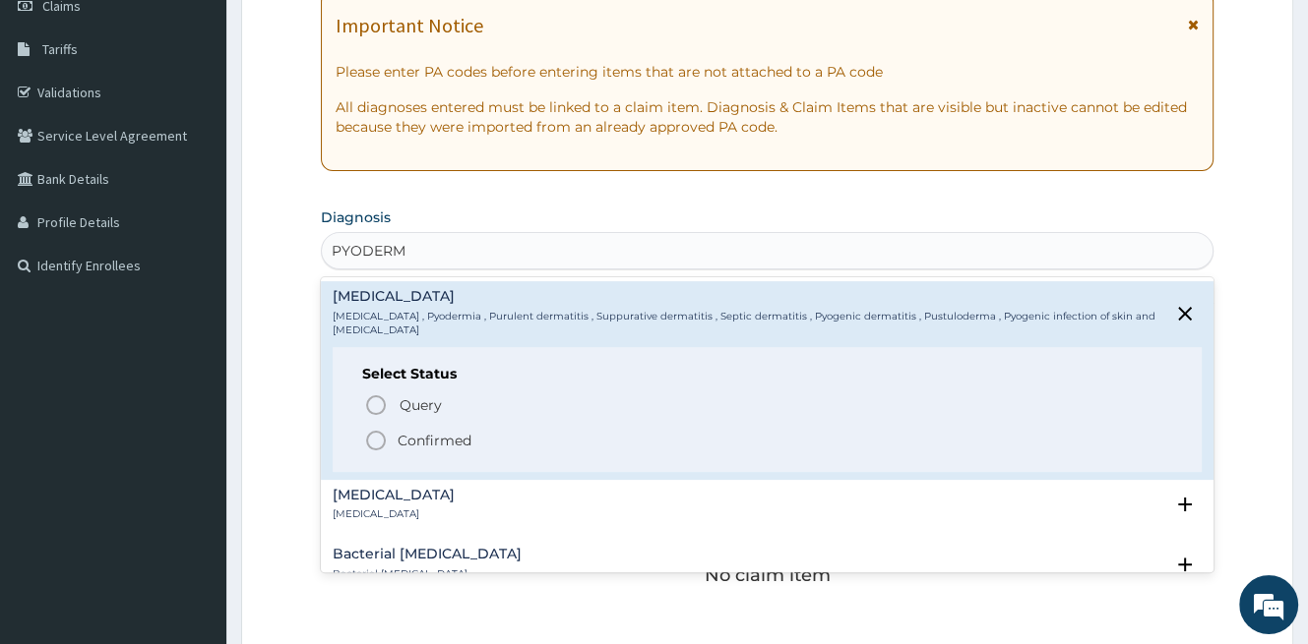
click at [443, 432] on p "Confirmed" at bounding box center [435, 441] width 74 height 20
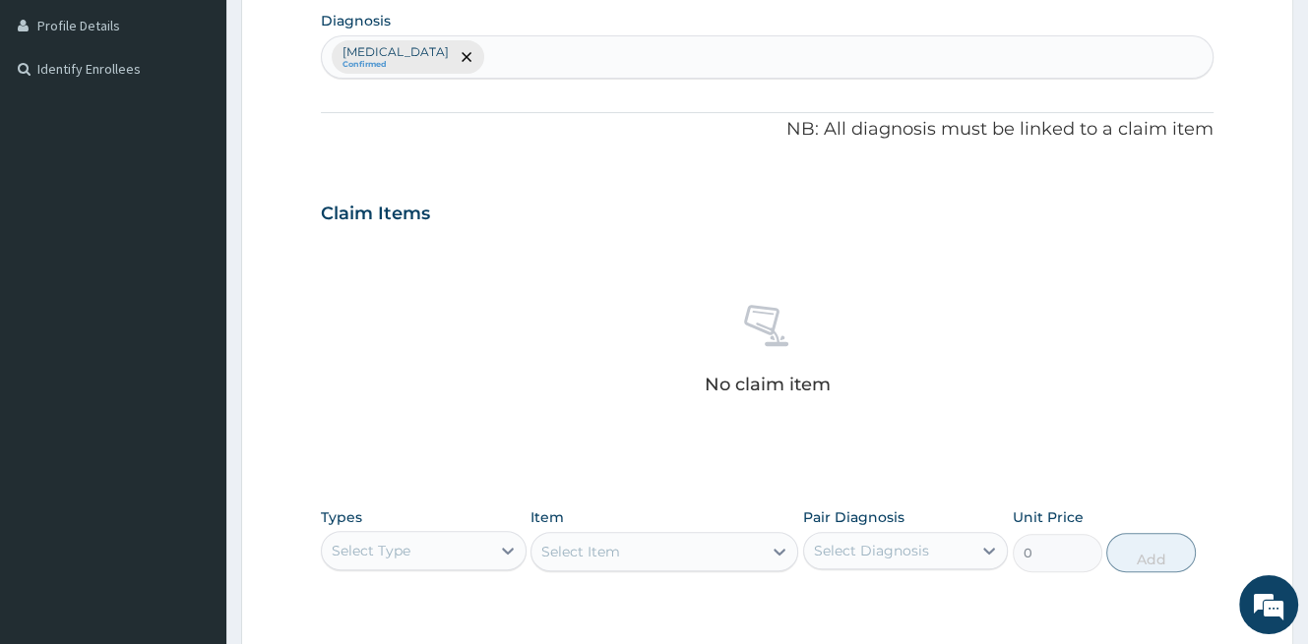
click at [430, 535] on div "Select Type" at bounding box center [406, 550] width 168 height 31
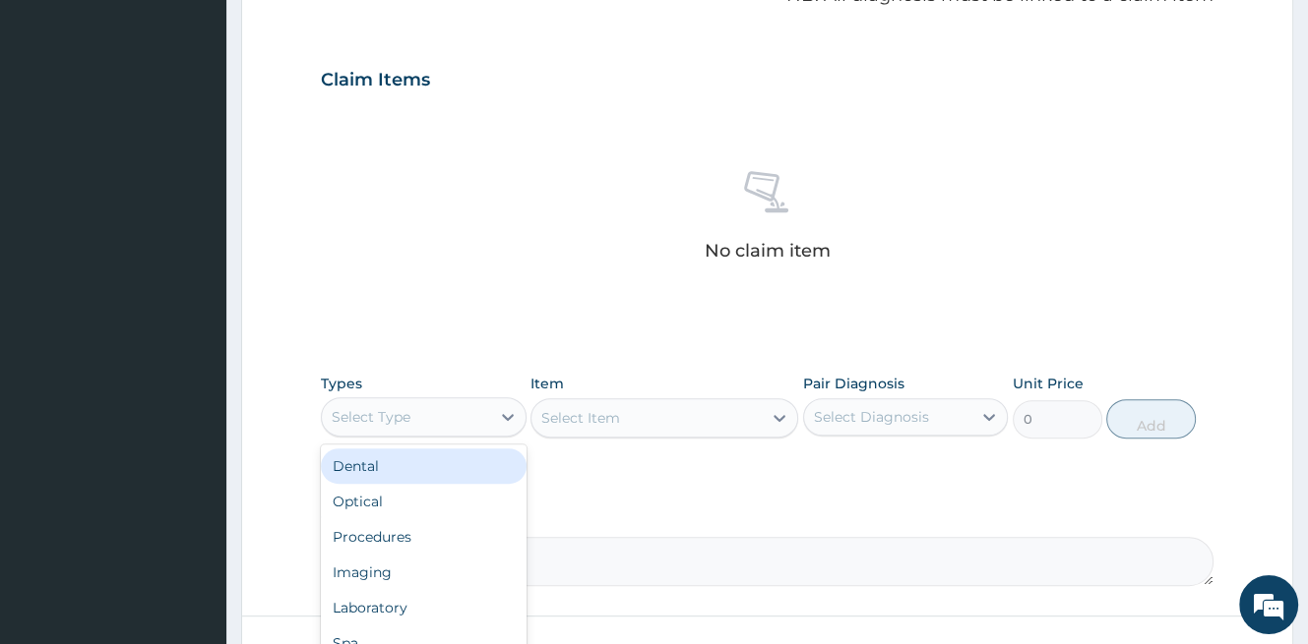
scroll to position [689, 0]
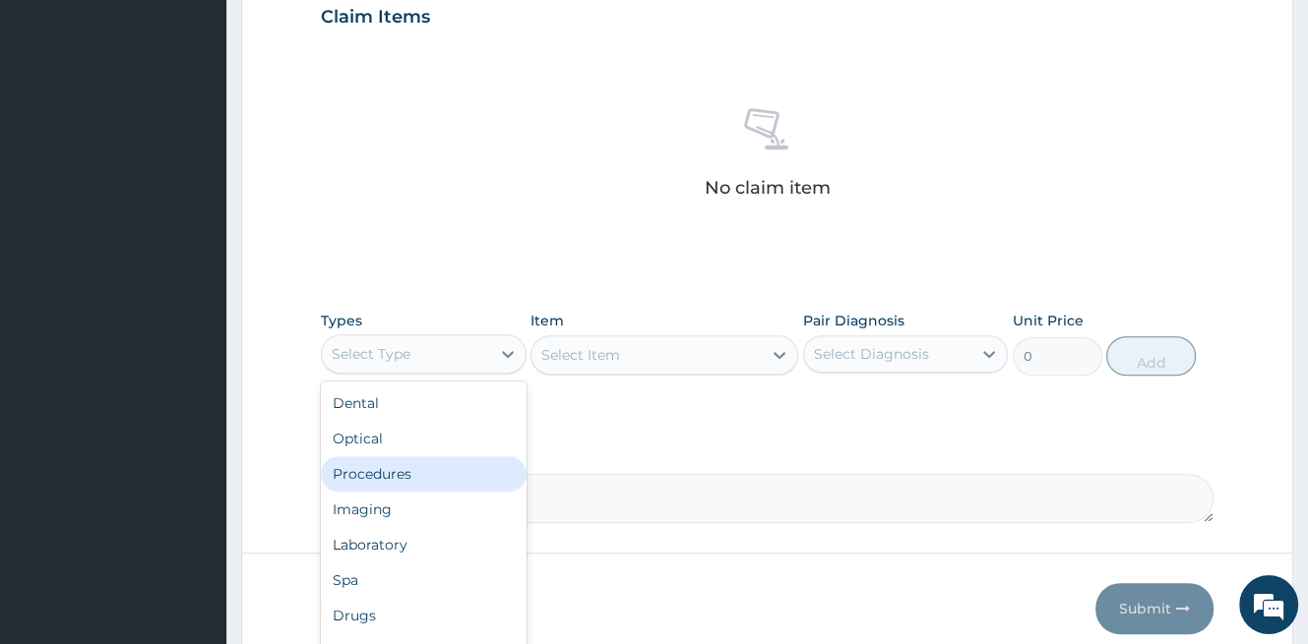
click at [410, 476] on div "Procedures" at bounding box center [424, 474] width 206 height 35
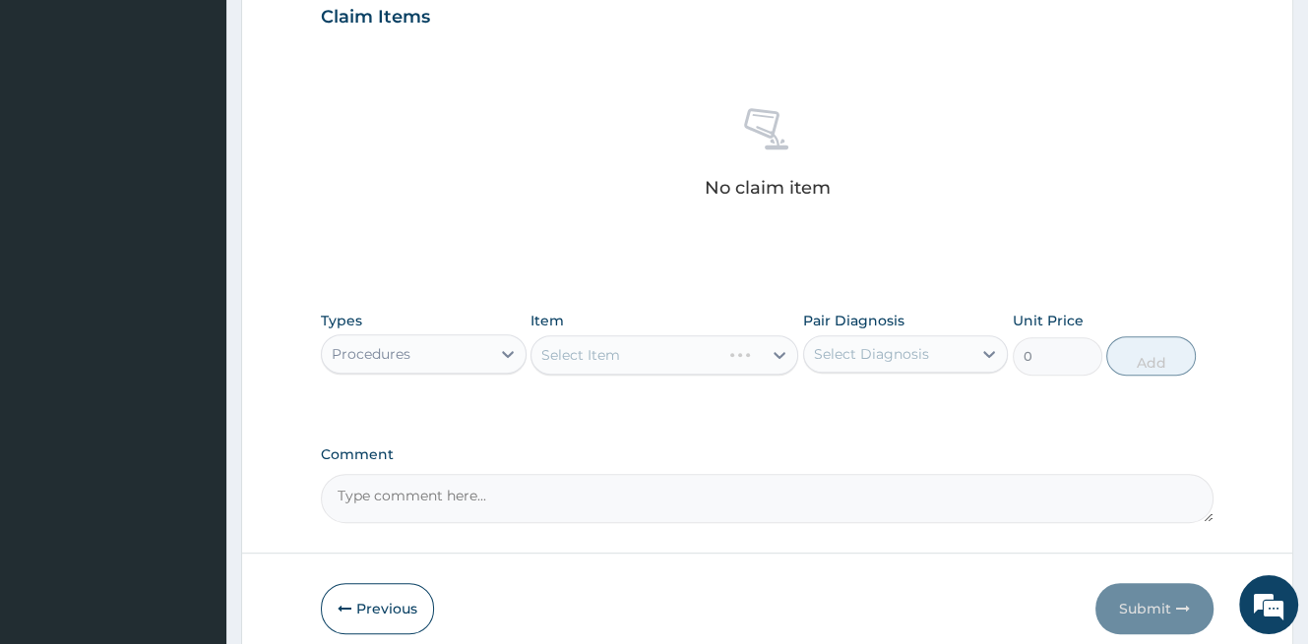
click at [692, 348] on div "Select Item" at bounding box center [664, 355] width 268 height 39
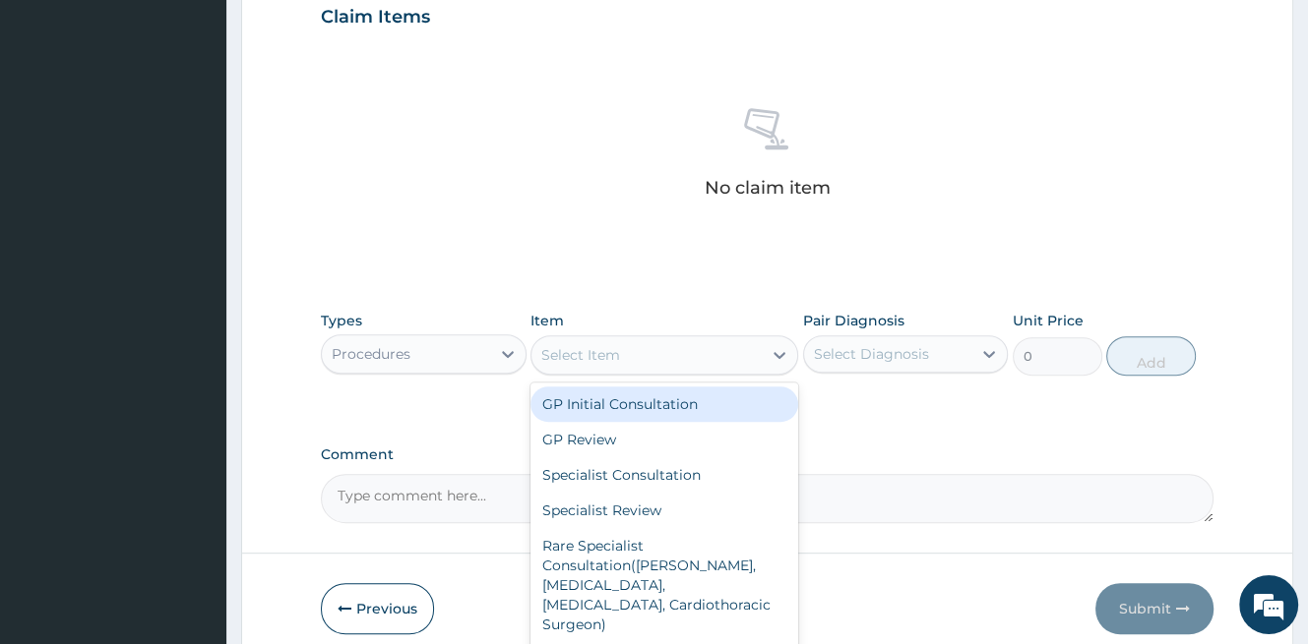
click at [690, 352] on div "Select Item" at bounding box center [646, 354] width 230 height 31
click at [683, 398] on div "GP Initial Consultation" at bounding box center [664, 404] width 268 height 35
type input "1500"
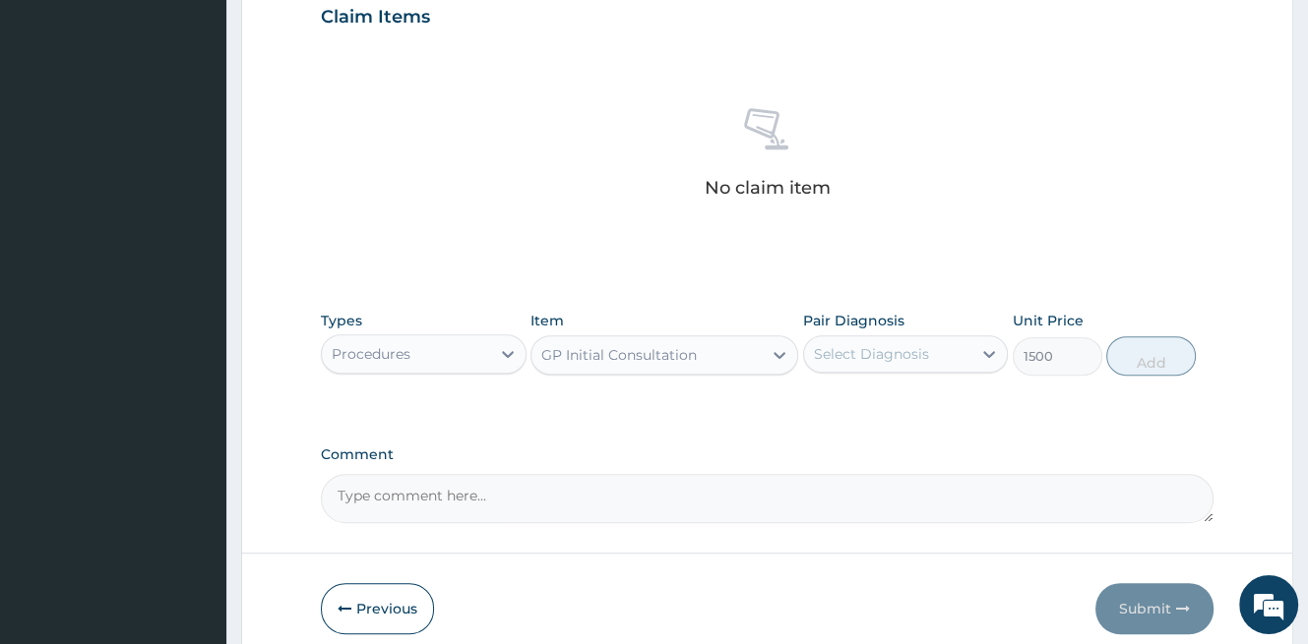
click at [859, 363] on div "Select Diagnosis" at bounding box center [888, 353] width 168 height 31
click at [952, 406] on div "Pyoderma" at bounding box center [906, 405] width 206 height 40
checkbox input "true"
click at [1163, 361] on button "Add" at bounding box center [1151, 356] width 90 height 39
type input "0"
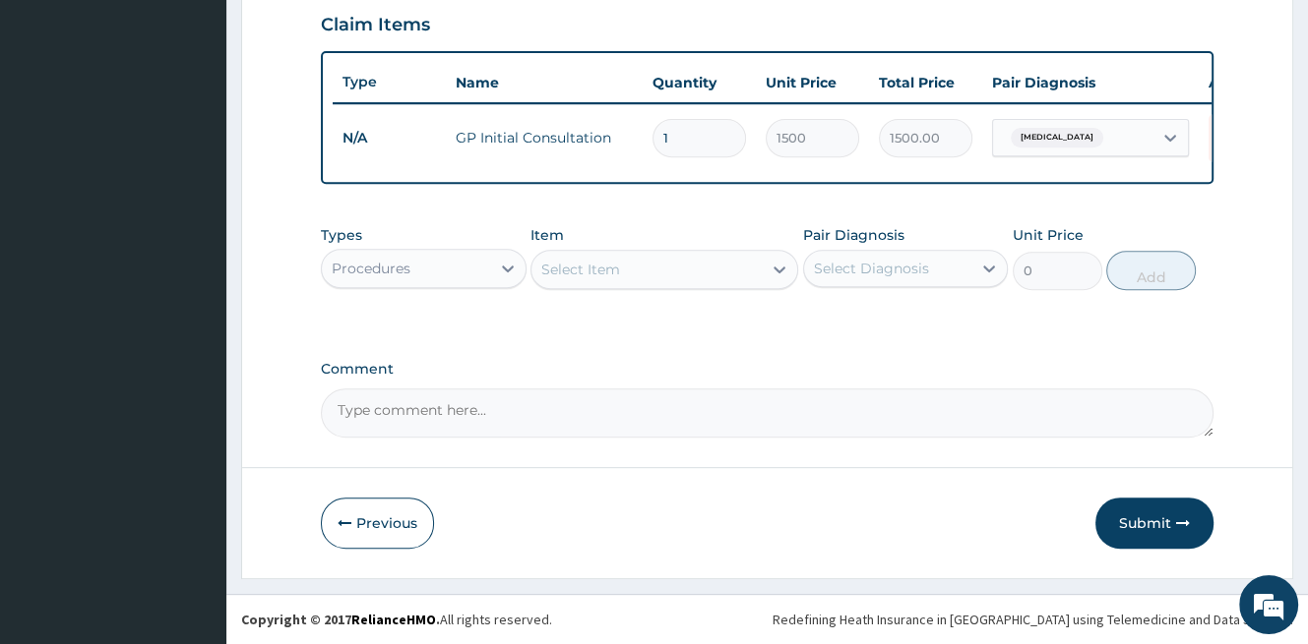
click at [457, 273] on div "Procedures" at bounding box center [406, 268] width 168 height 31
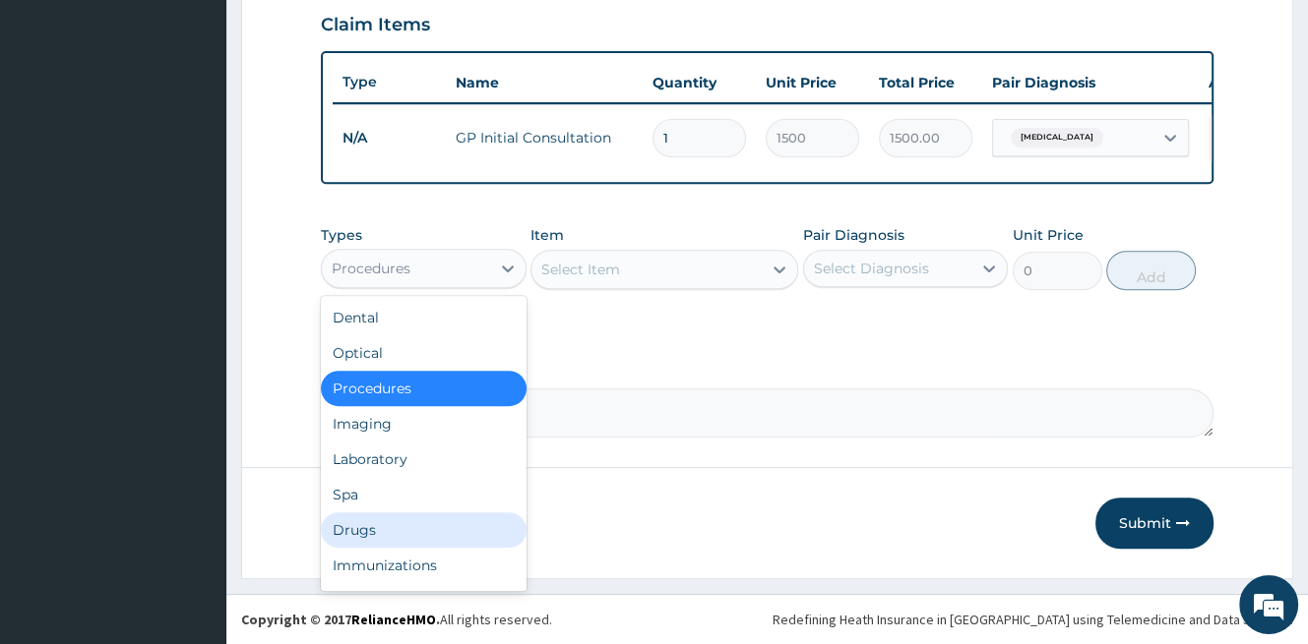
click at [366, 540] on div "Drugs" at bounding box center [424, 530] width 206 height 35
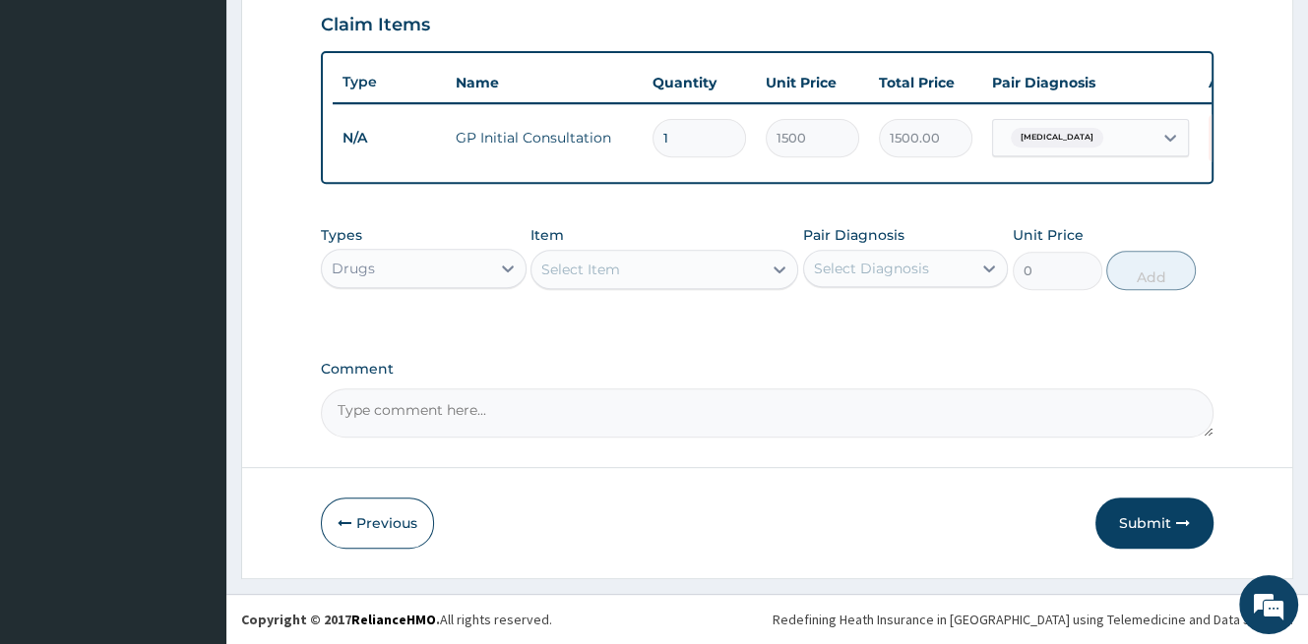
click at [639, 272] on div "Select Item" at bounding box center [646, 269] width 230 height 31
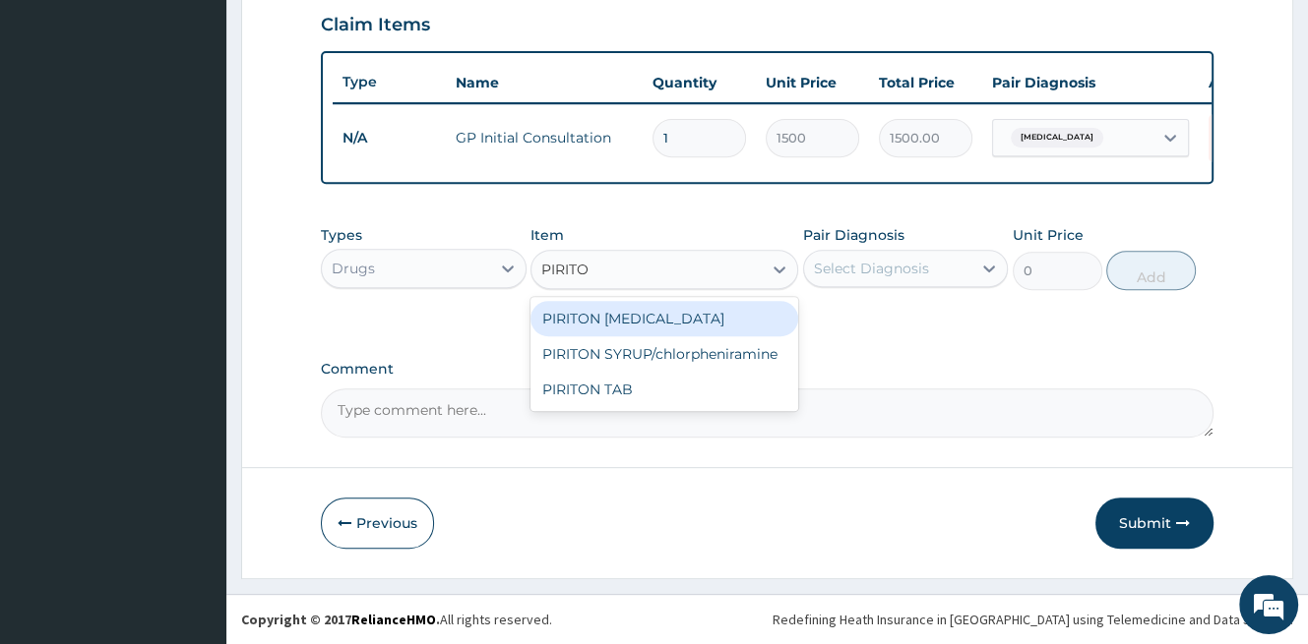
type input "PIRITON"
click at [654, 316] on div "PIRITON [MEDICAL_DATA]" at bounding box center [664, 318] width 268 height 35
type input "1000"
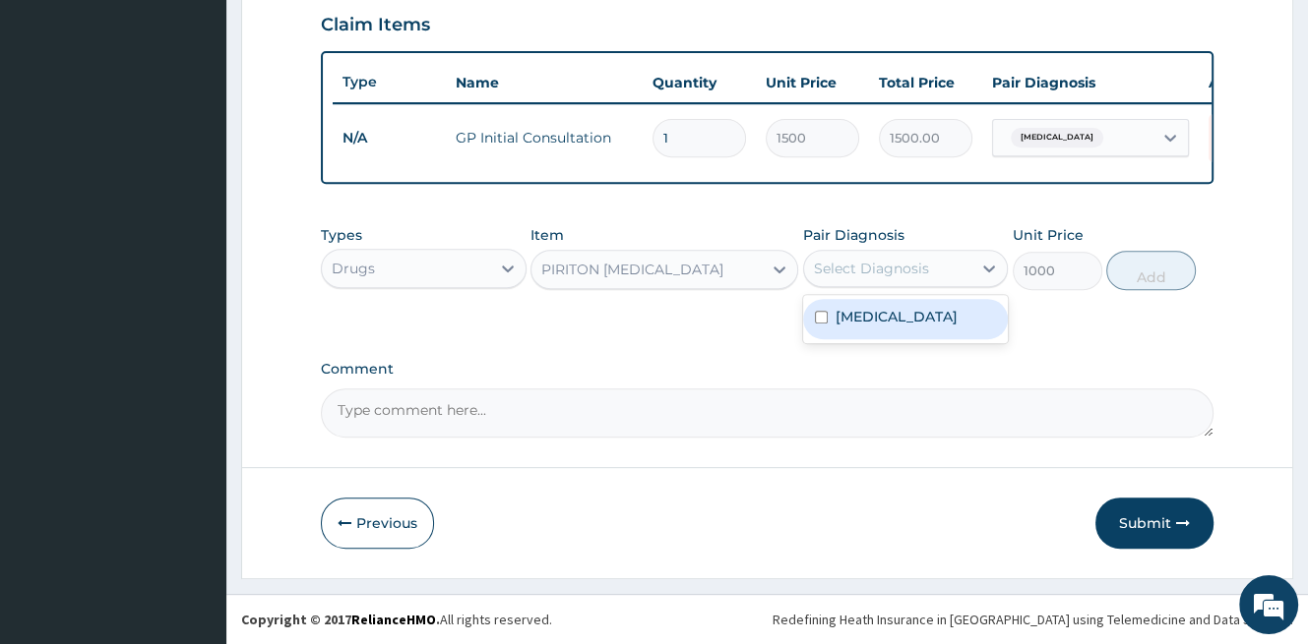
click at [846, 278] on div "Select Diagnosis" at bounding box center [871, 269] width 115 height 20
click at [851, 326] on label "[MEDICAL_DATA]" at bounding box center [896, 317] width 122 height 20
checkbox input "true"
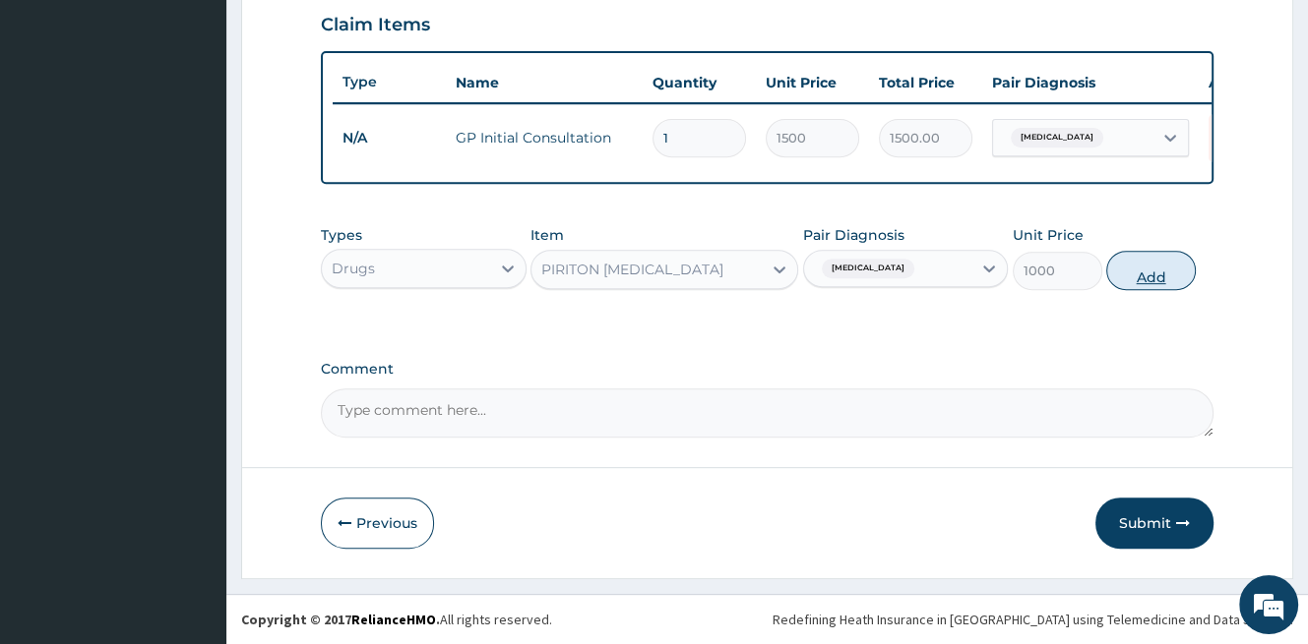
click at [1149, 280] on button "Add" at bounding box center [1151, 270] width 90 height 39
type input "0"
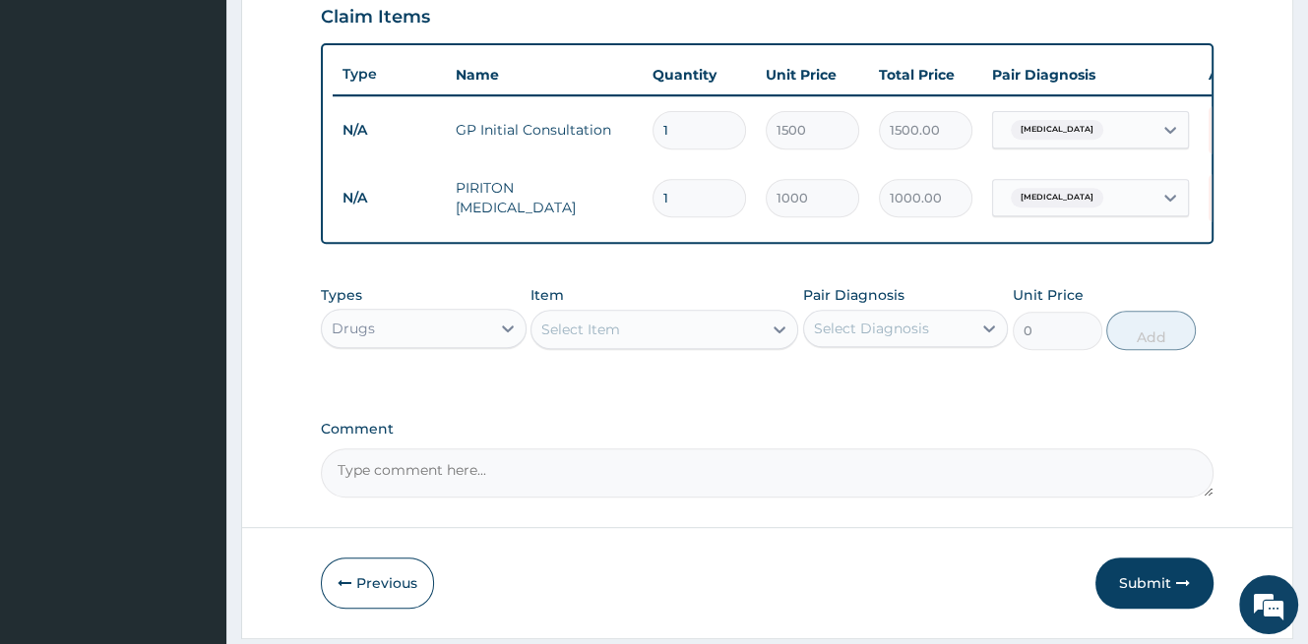
click at [602, 339] on div "Select Item" at bounding box center [580, 330] width 79 height 20
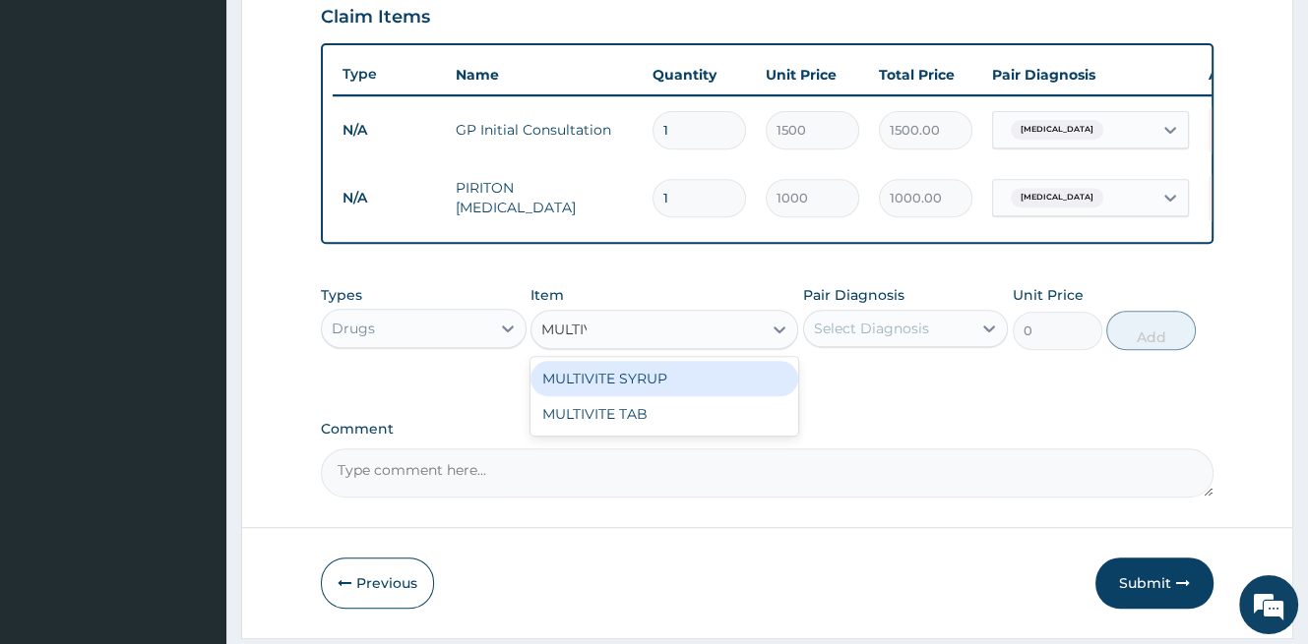
type input "MULTIVI"
click at [665, 386] on div "MULTIVITE SYRUP" at bounding box center [664, 378] width 268 height 35
type input "600"
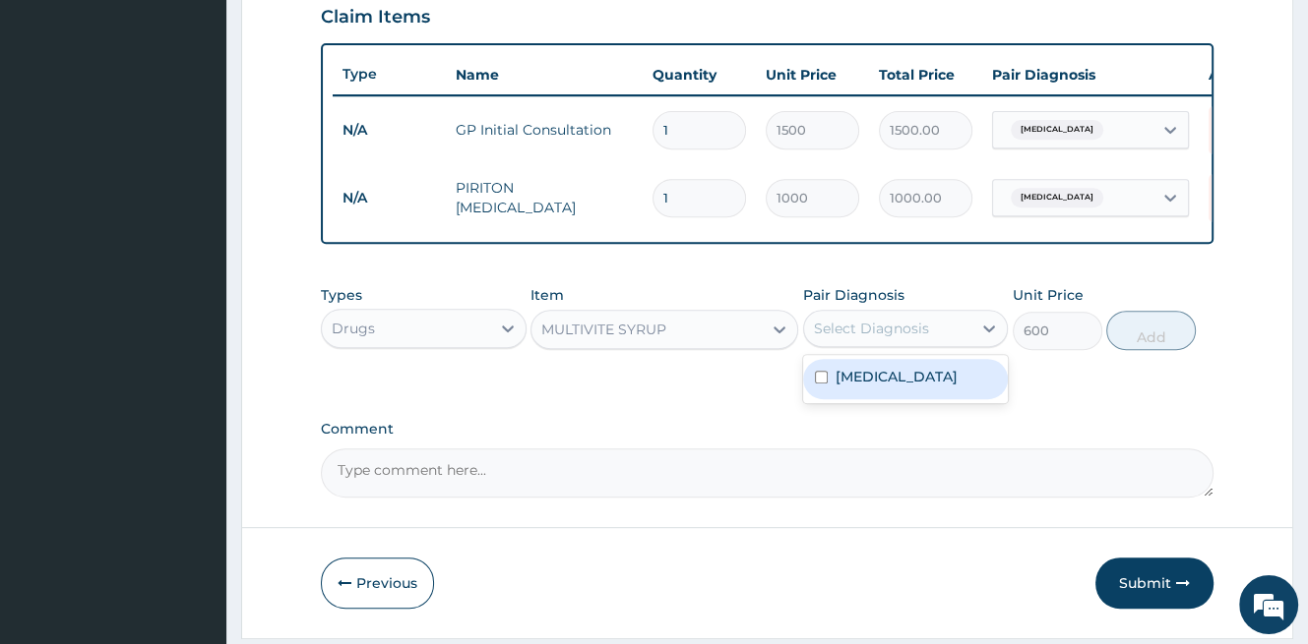
click at [915, 334] on div "Select Diagnosis" at bounding box center [871, 329] width 115 height 20
click at [905, 387] on label "[MEDICAL_DATA]" at bounding box center [896, 377] width 122 height 20
checkbox input "true"
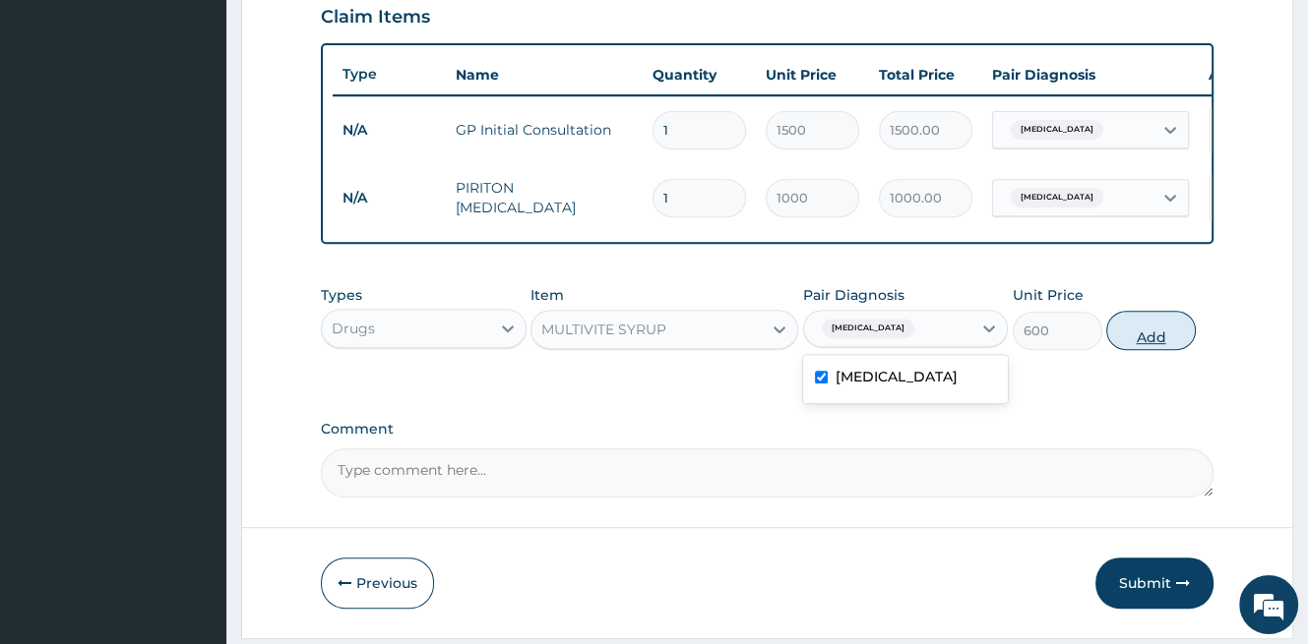
click at [1146, 335] on button "Add" at bounding box center [1151, 330] width 90 height 39
type input "0"
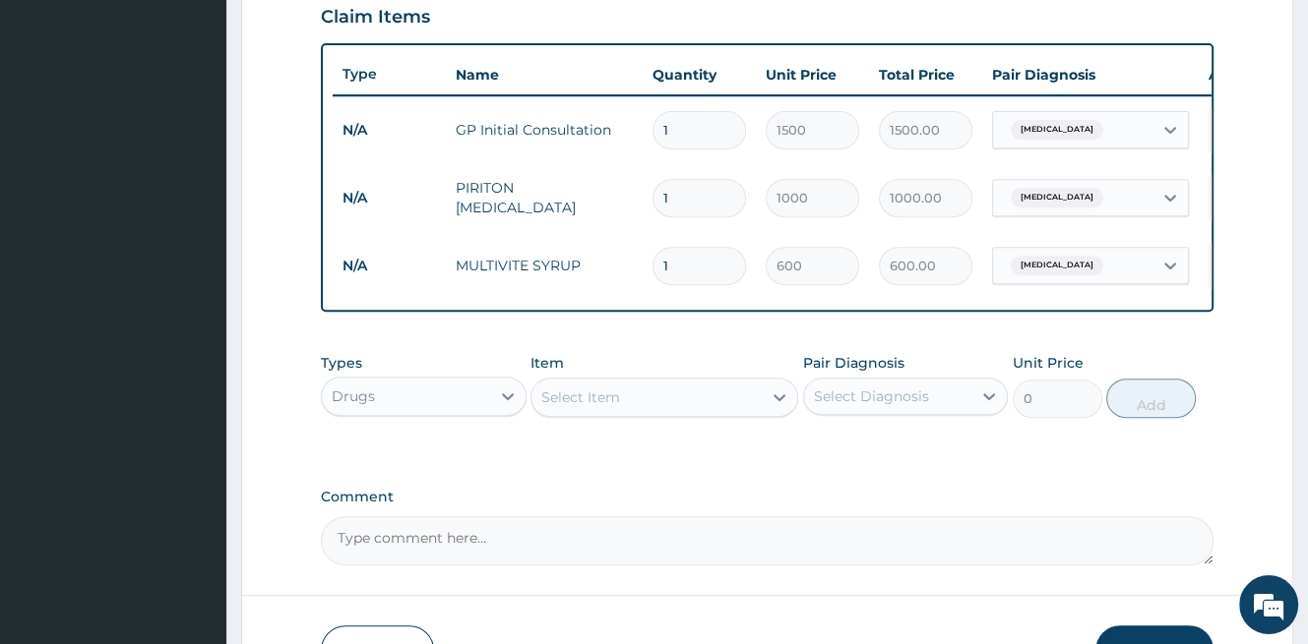
click at [647, 406] on div "Select Item" at bounding box center [646, 397] width 230 height 31
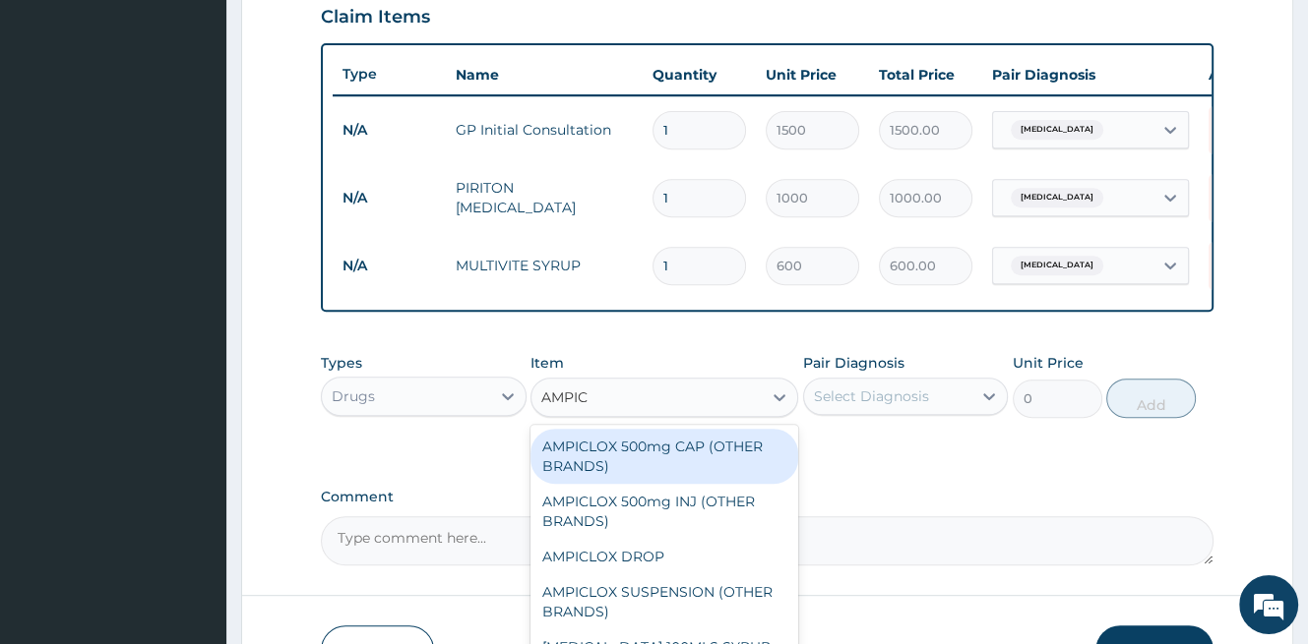
type input "AMPICL"
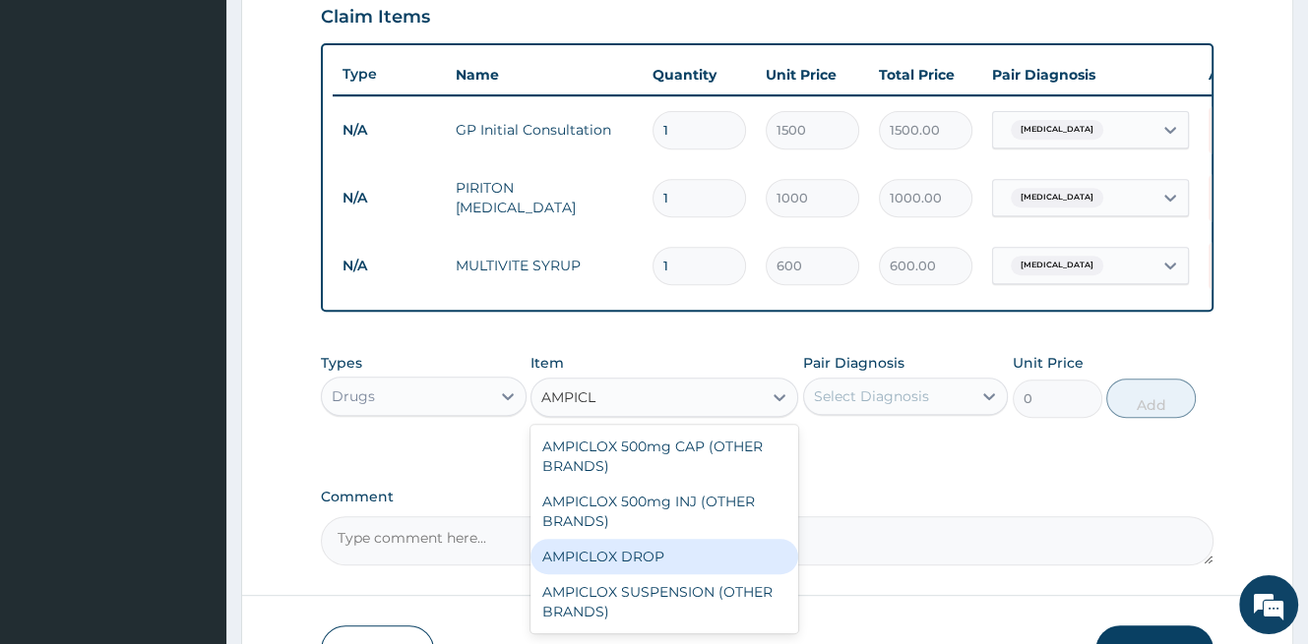
click at [651, 561] on div "AMPICLOX DROP" at bounding box center [664, 556] width 268 height 35
type input "1500"
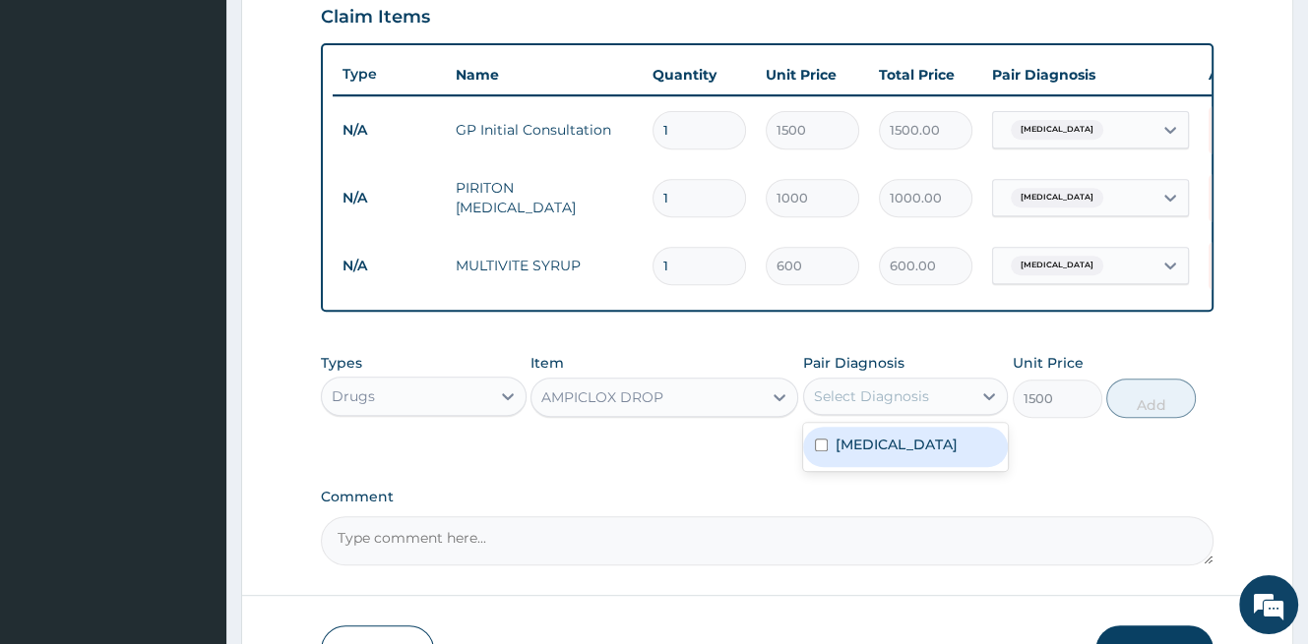
click at [864, 406] on div "Select Diagnosis" at bounding box center [871, 397] width 115 height 20
click at [870, 455] on label "[MEDICAL_DATA]" at bounding box center [896, 445] width 122 height 20
checkbox input "true"
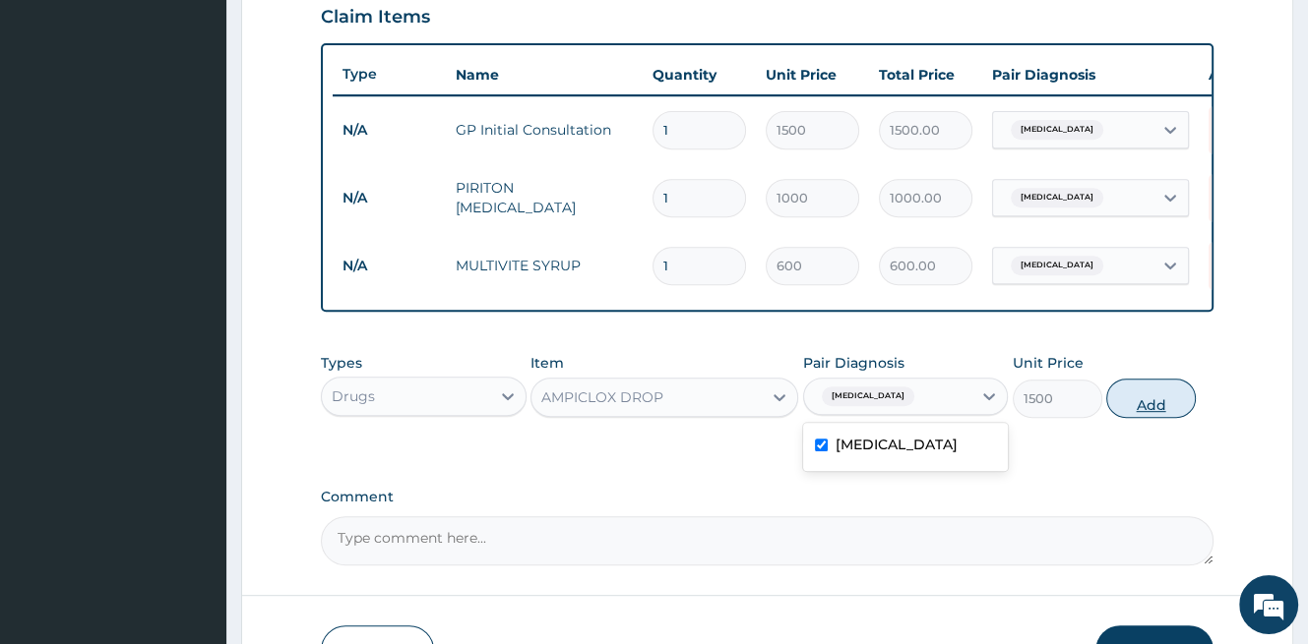
click at [1136, 409] on button "Add" at bounding box center [1151, 398] width 90 height 39
type input "0"
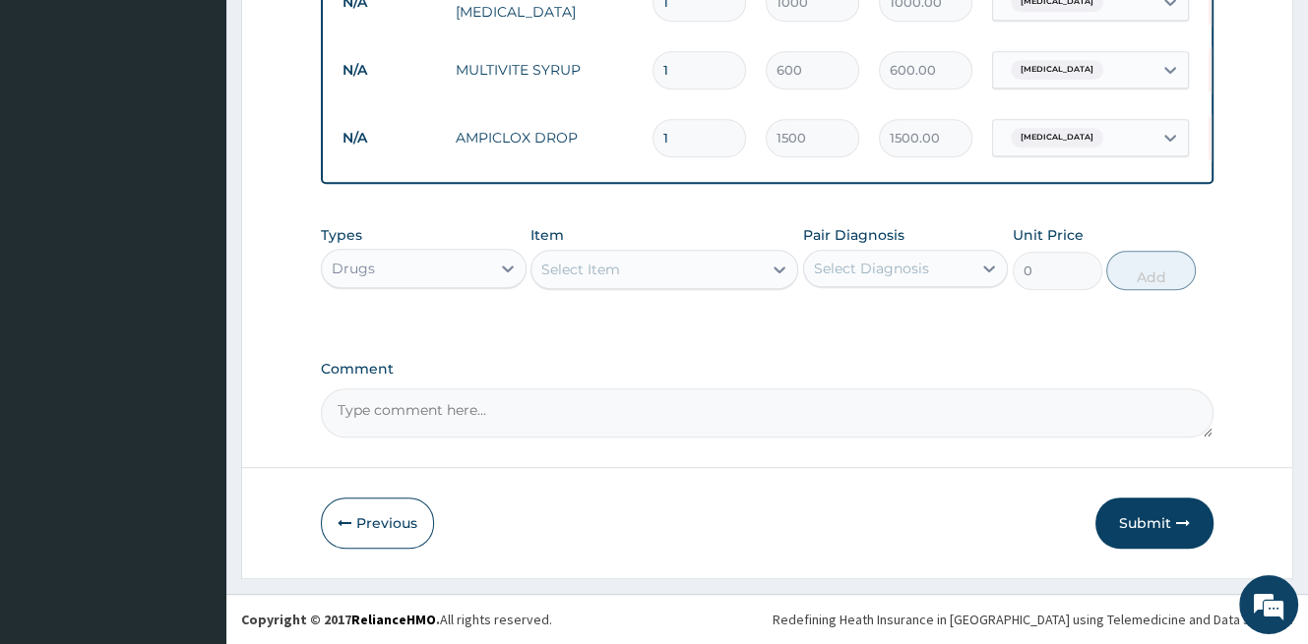
scroll to position [886, 0]
click at [671, 285] on div "Select Item" at bounding box center [646, 269] width 230 height 31
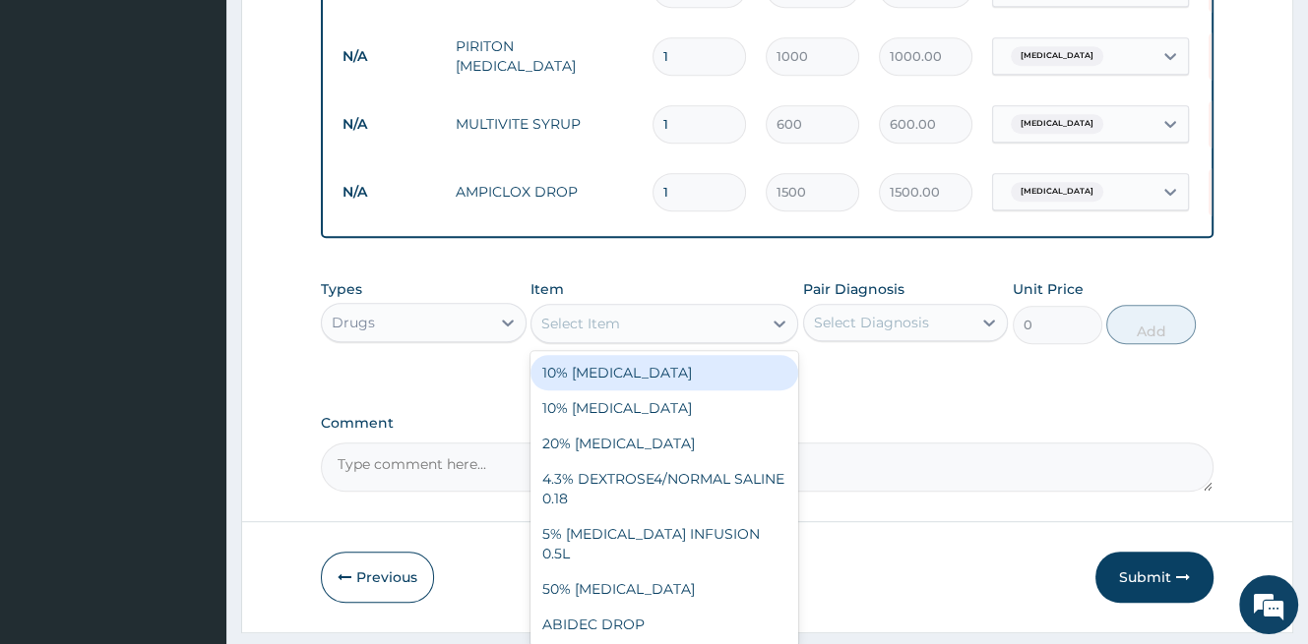
scroll to position [787, 0]
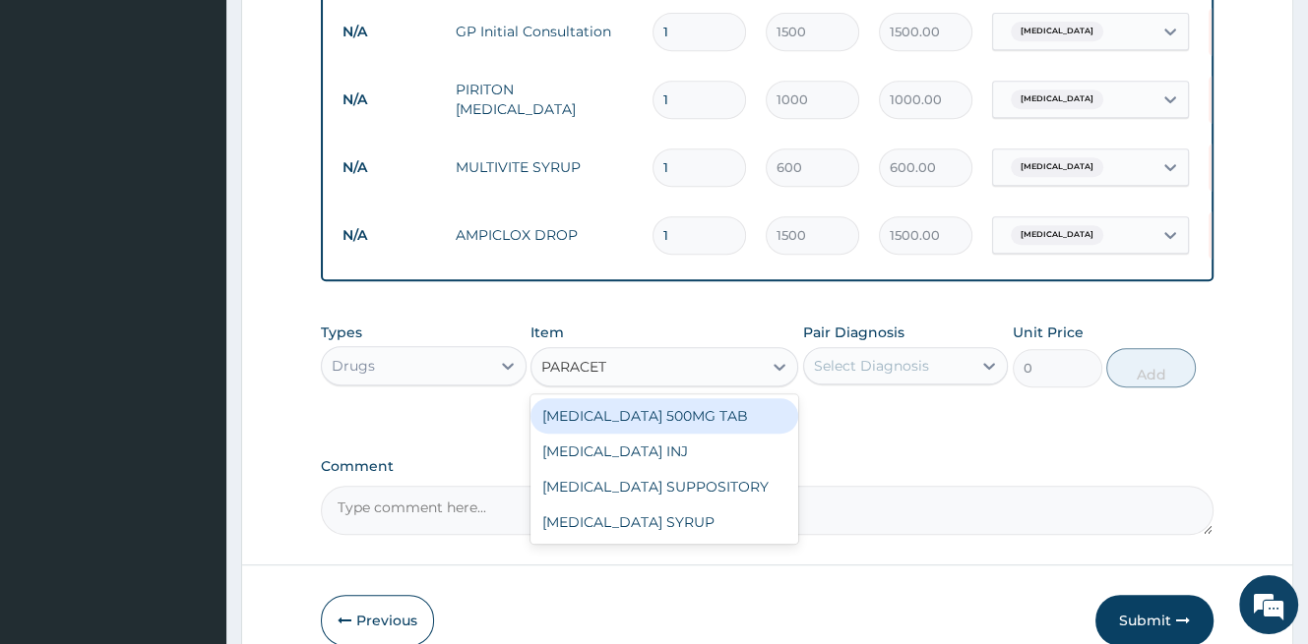
type input "PARACETA"
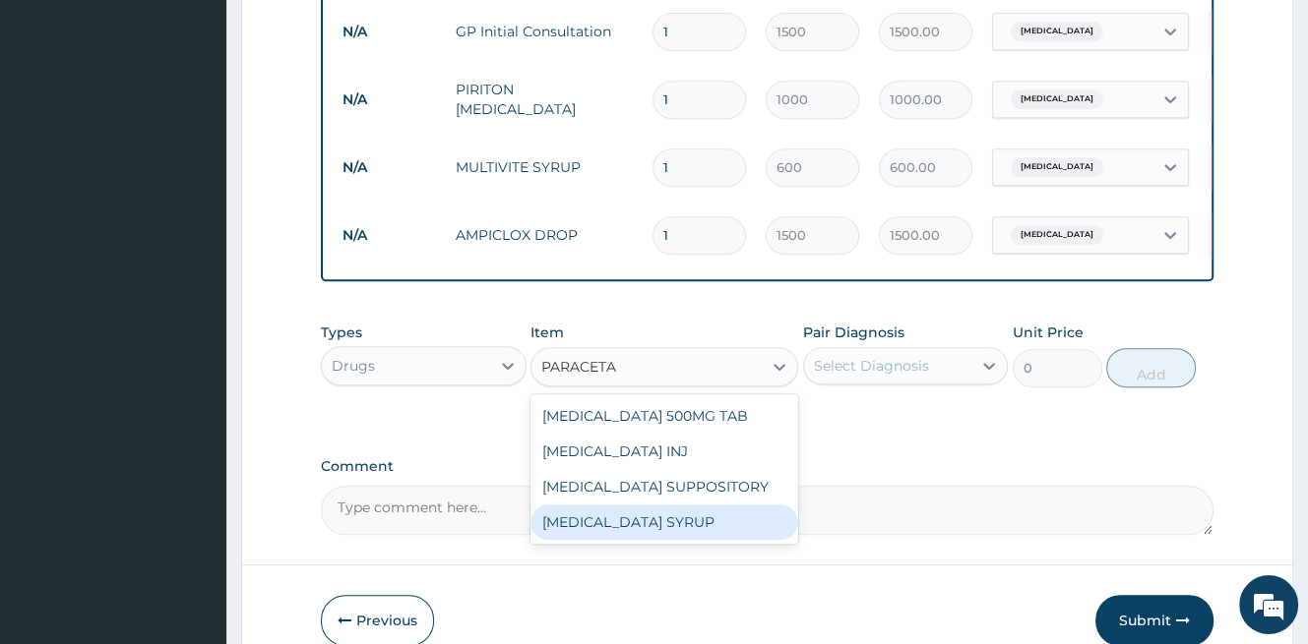
click at [673, 540] on div "[MEDICAL_DATA] SYRUP" at bounding box center [664, 522] width 268 height 35
type input "500"
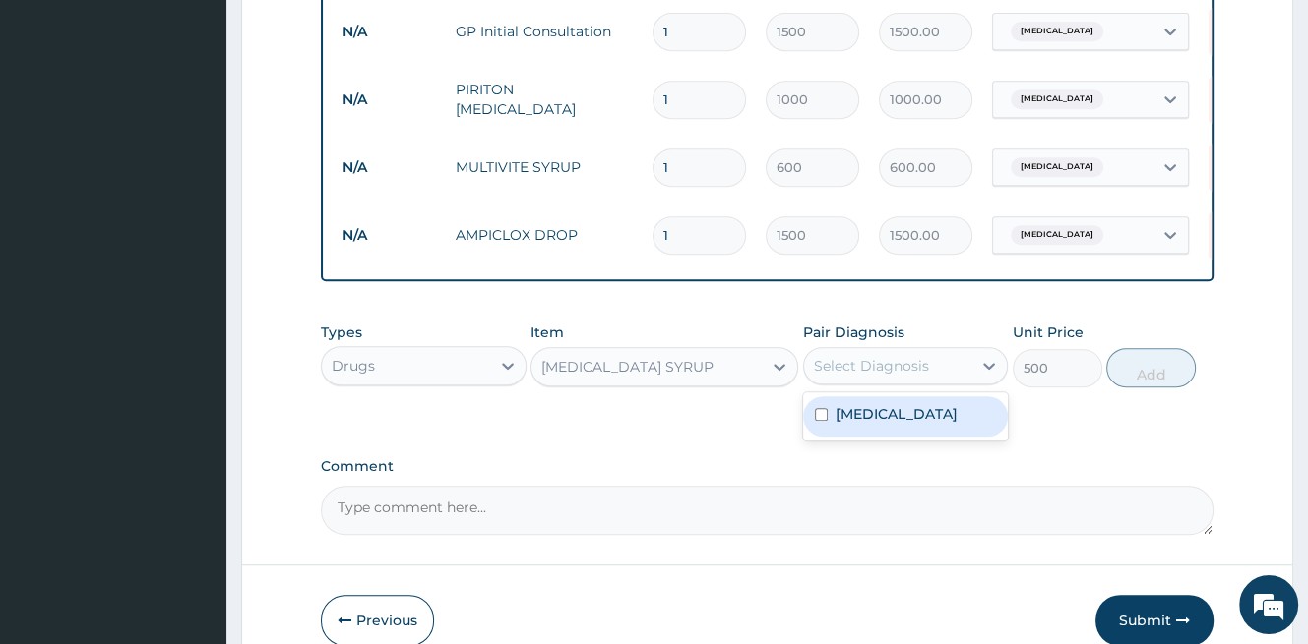
click at [896, 376] on div "Select Diagnosis" at bounding box center [871, 366] width 115 height 20
click at [897, 437] on div "[MEDICAL_DATA]" at bounding box center [906, 417] width 206 height 40
checkbox input "true"
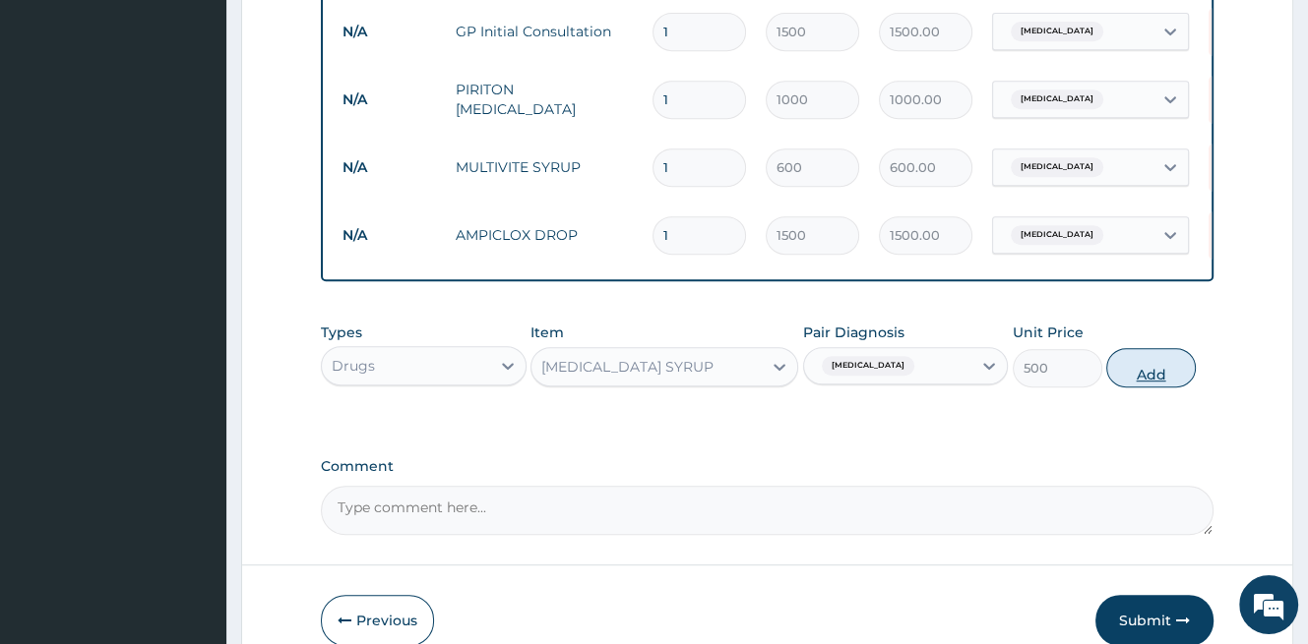
click at [1177, 388] on button "Add" at bounding box center [1151, 367] width 90 height 39
type input "0"
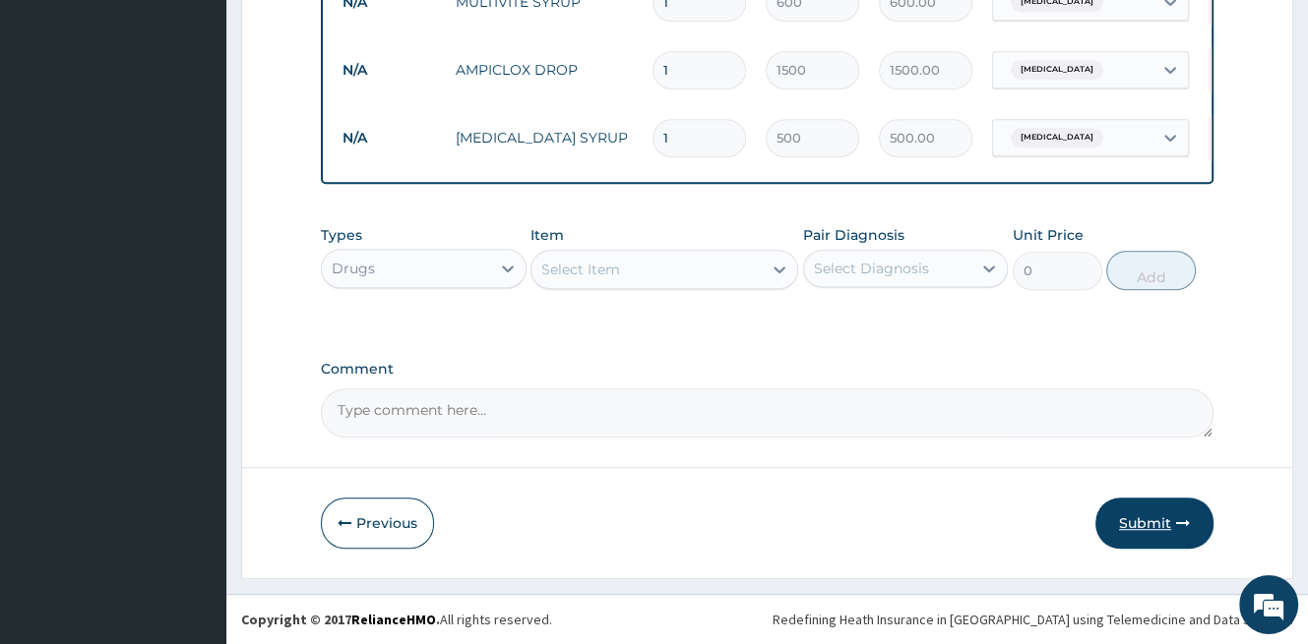
click at [1149, 517] on button "Submit" at bounding box center [1154, 523] width 118 height 51
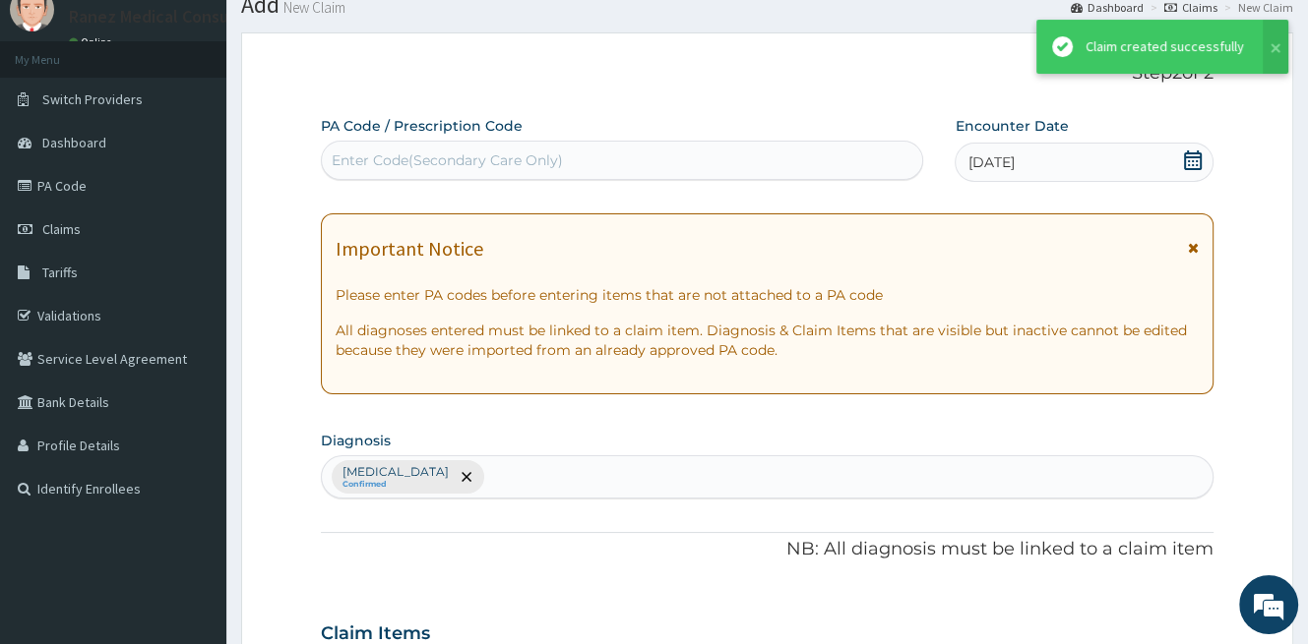
scroll to position [963, 0]
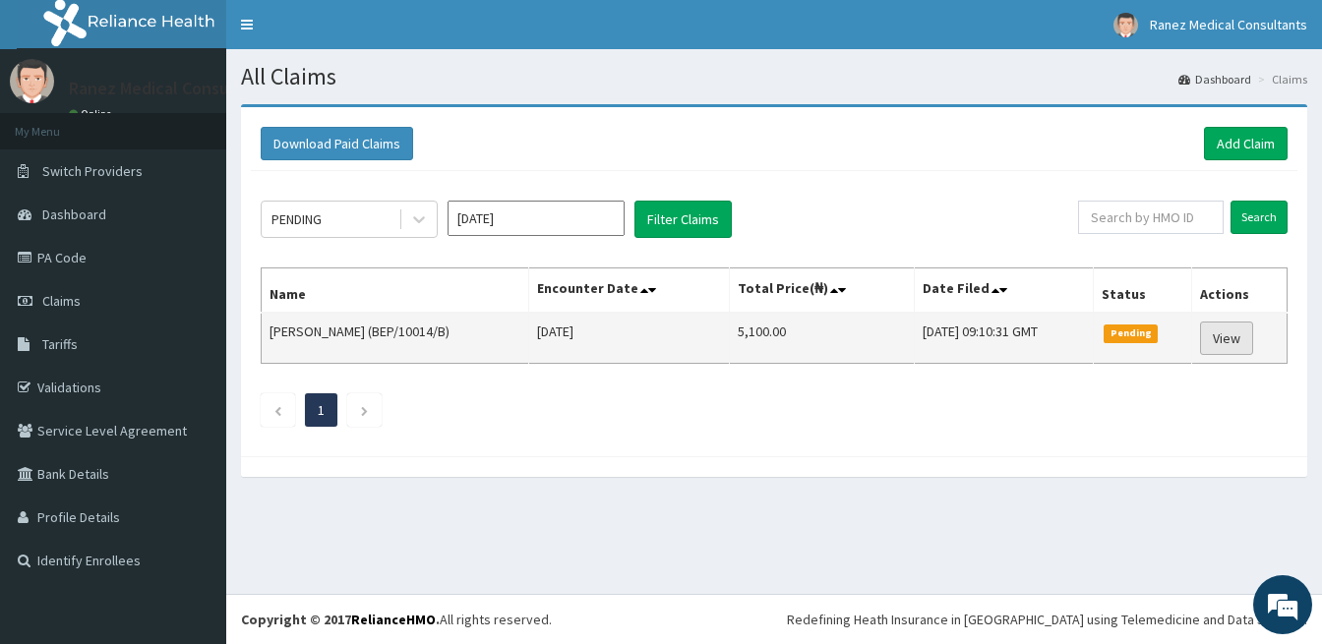
click at [1221, 332] on link "View" at bounding box center [1226, 338] width 53 height 33
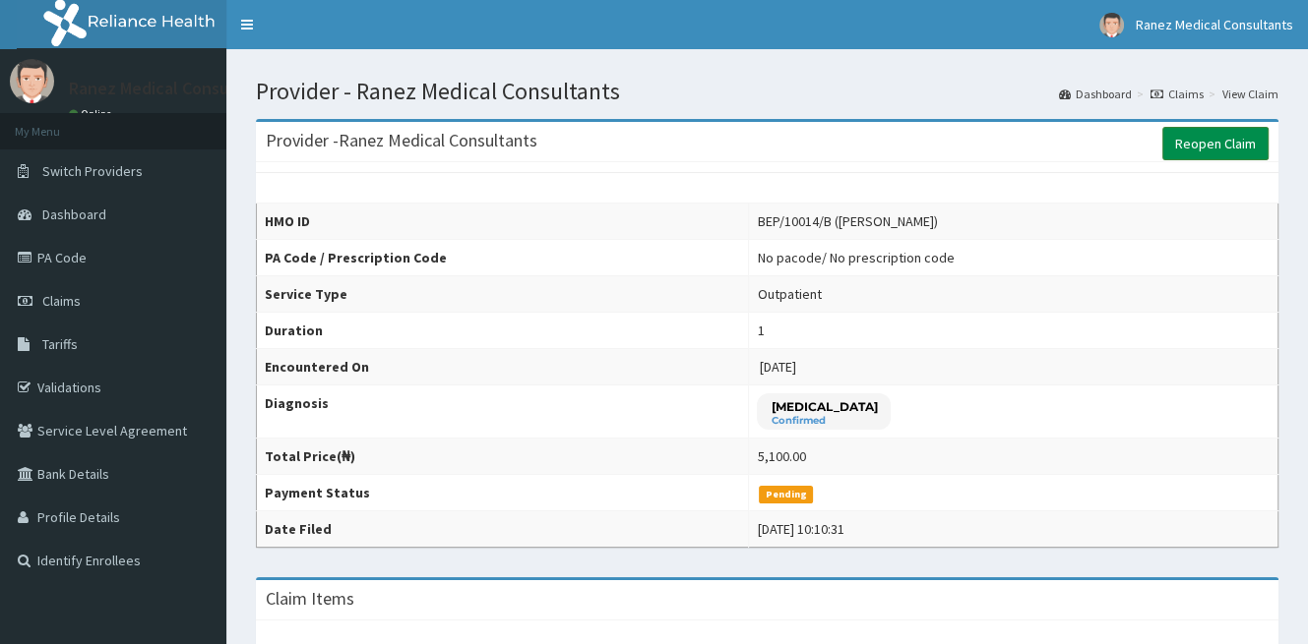
click at [1208, 145] on link "Reopen Claim" at bounding box center [1215, 143] width 106 height 33
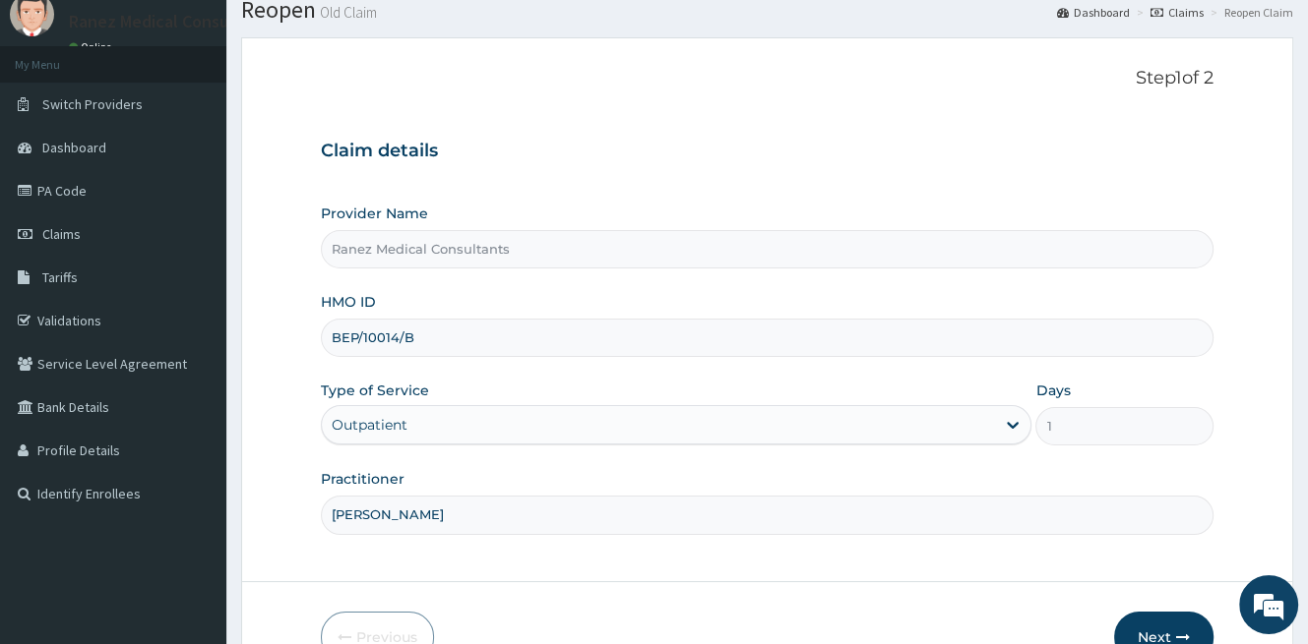
scroll to position [180, 0]
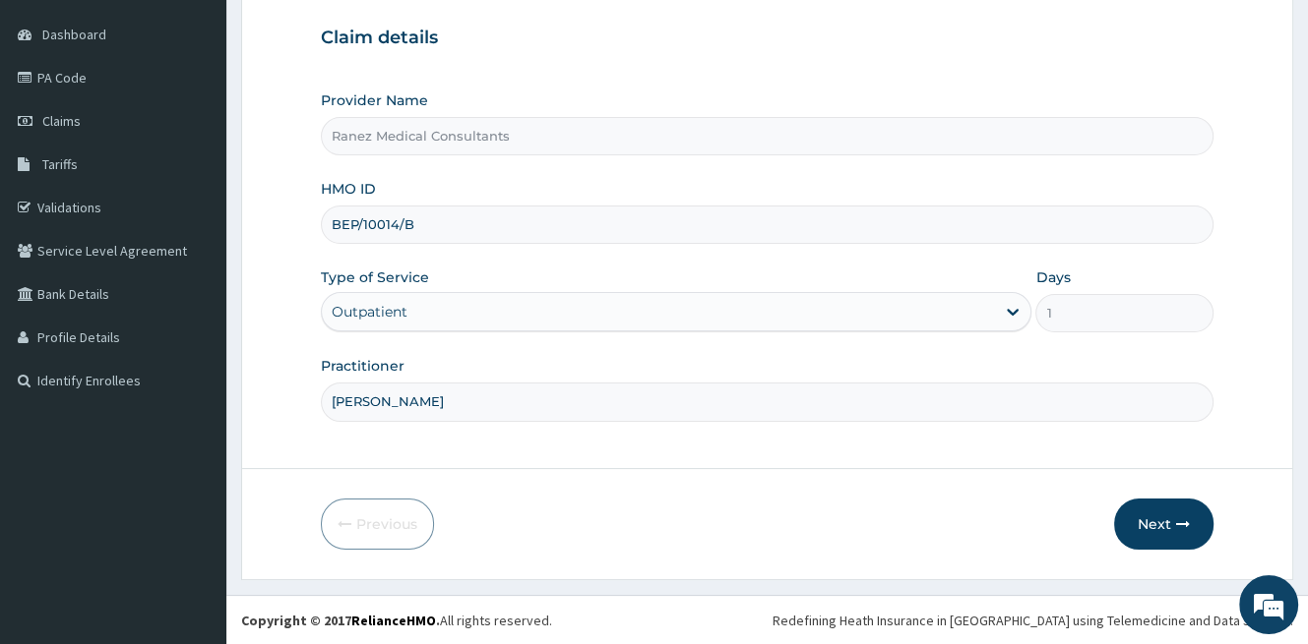
click at [411, 217] on input "BEP/10014/B" at bounding box center [767, 225] width 892 height 38
type input "BEP/10014/D"
click at [1163, 520] on button "Next" at bounding box center [1163, 524] width 99 height 51
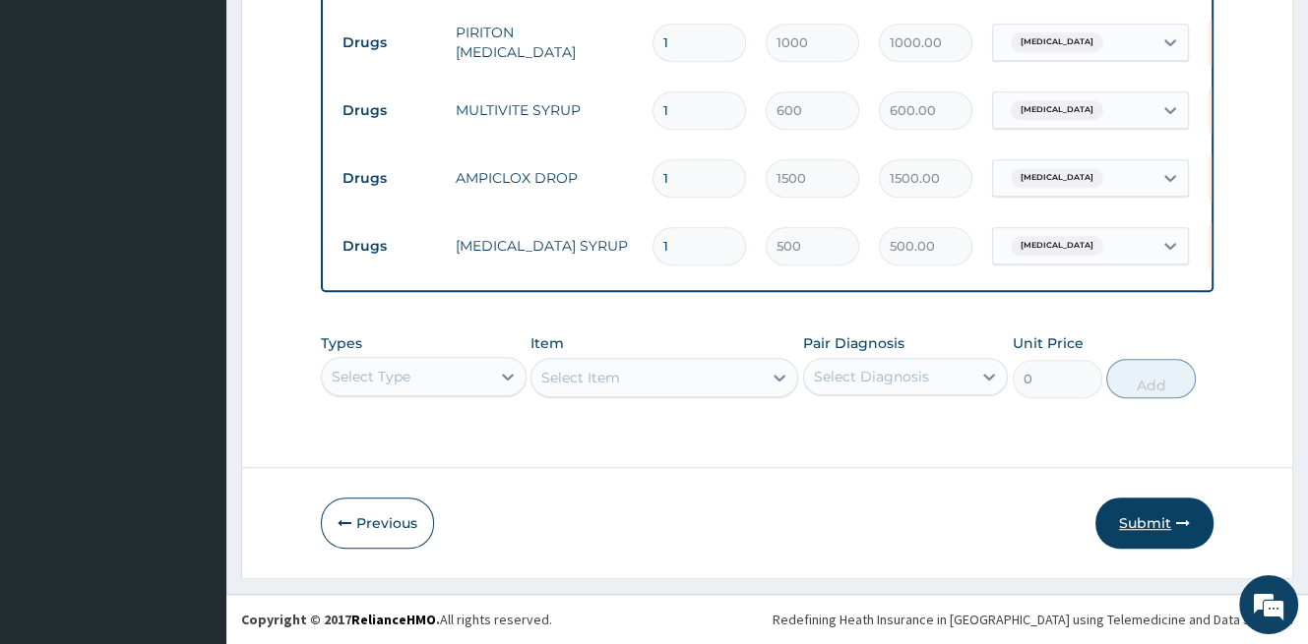
click at [1162, 521] on button "Submit" at bounding box center [1154, 523] width 118 height 51
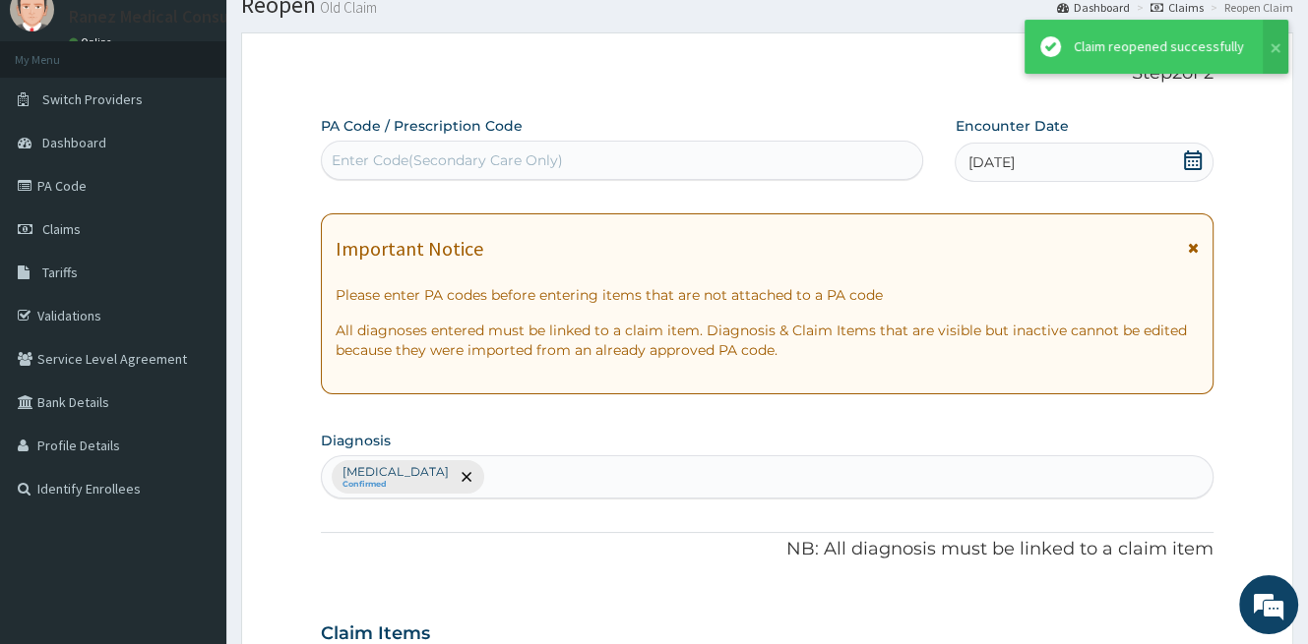
scroll to position [854, 0]
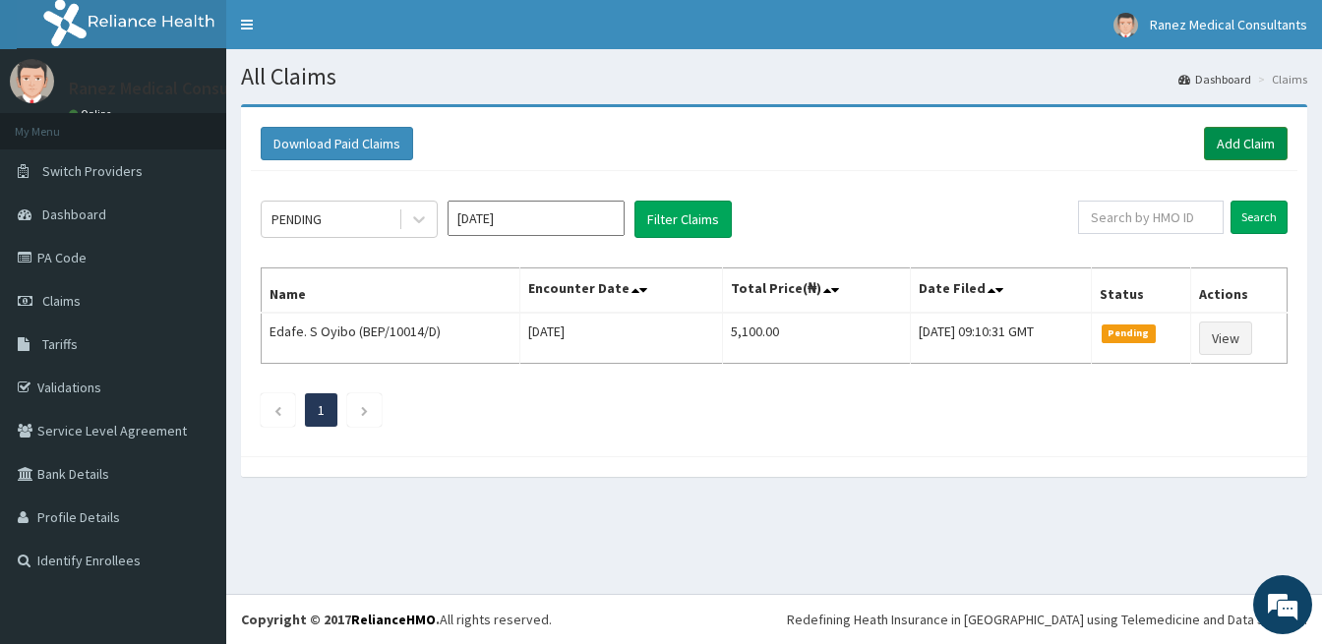
click at [1242, 142] on link "Add Claim" at bounding box center [1246, 143] width 84 height 33
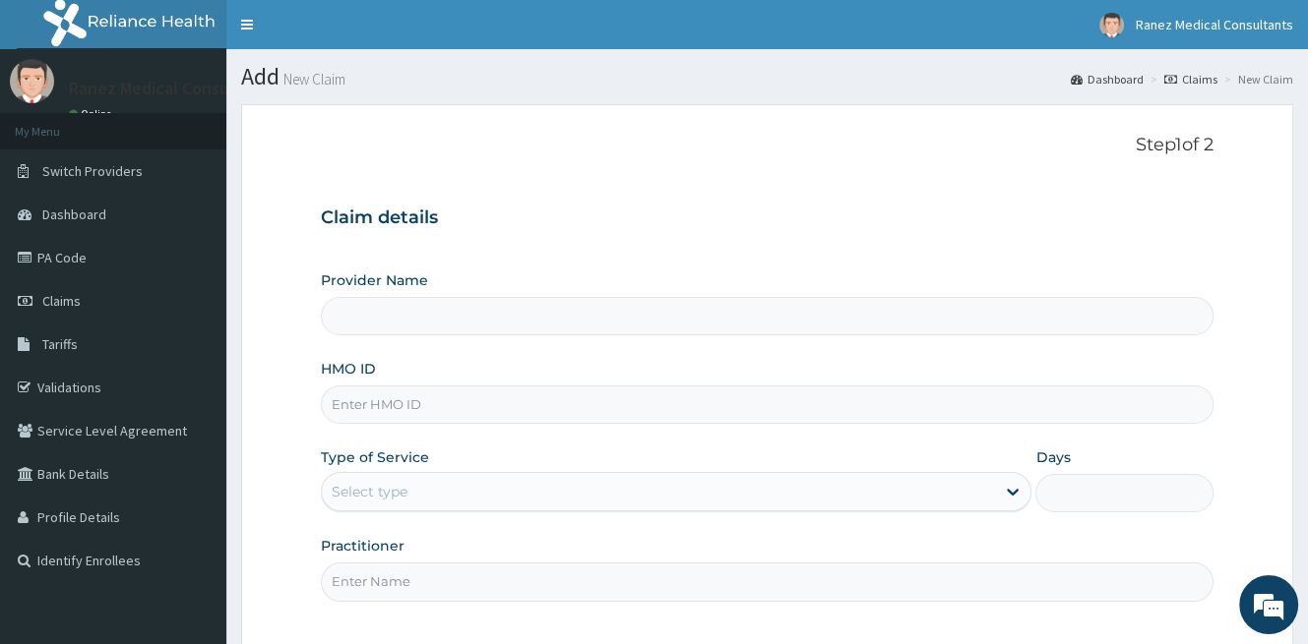
type input "Ranez Medical Consultants"
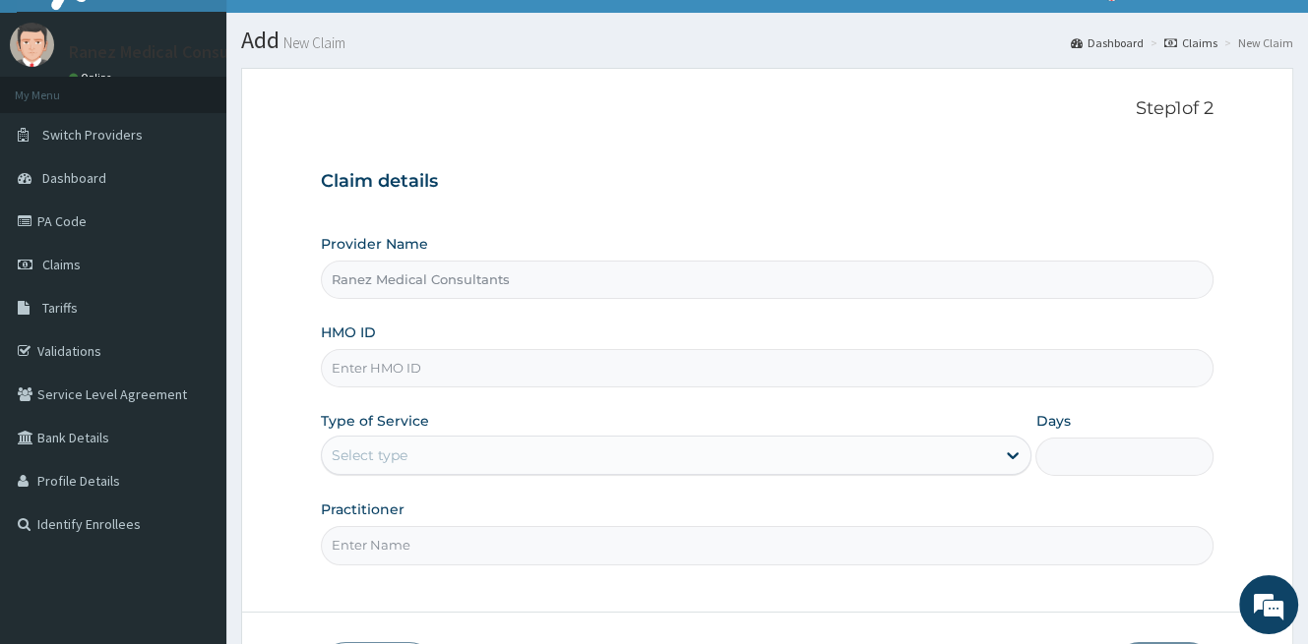
scroll to position [98, 0]
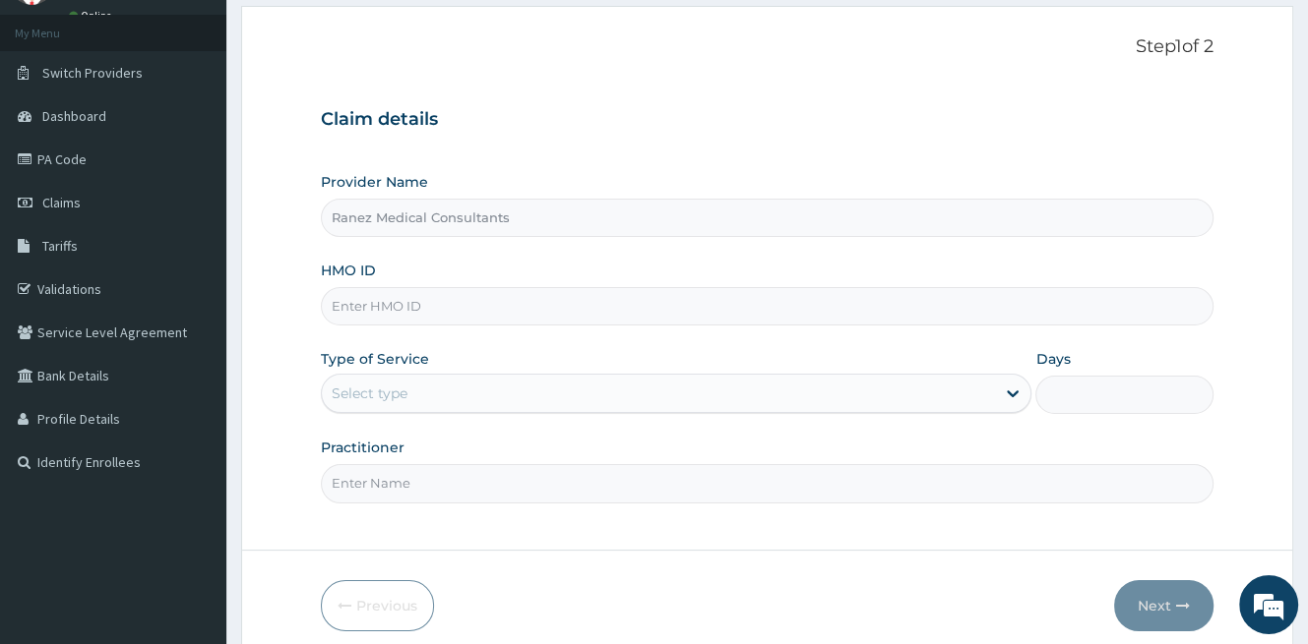
click at [425, 304] on input "HMO ID" at bounding box center [767, 306] width 892 height 38
type input "BEP/10014/B"
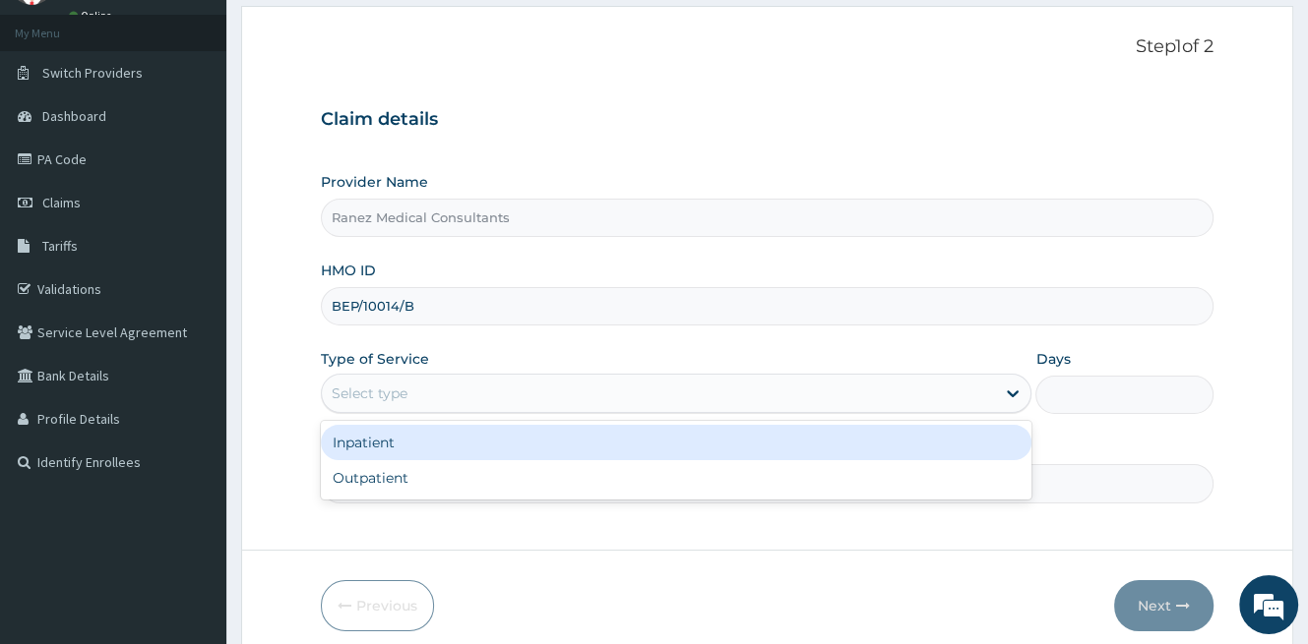
click at [420, 391] on div "Select type" at bounding box center [658, 393] width 673 height 31
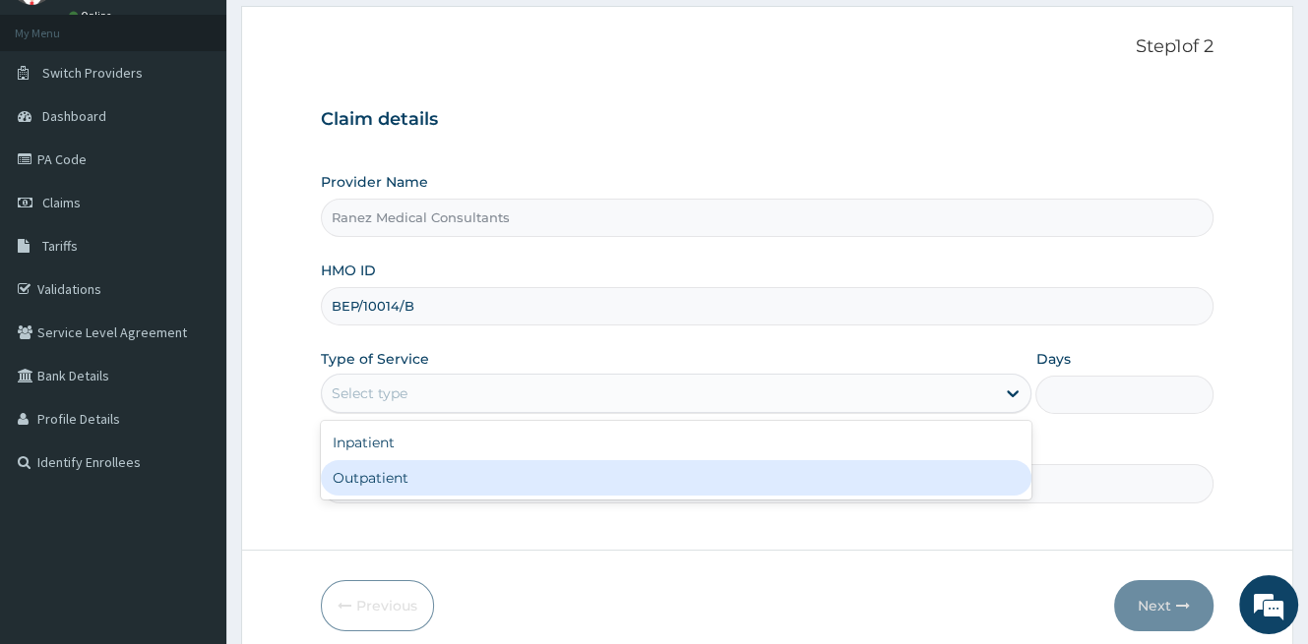
click at [388, 476] on div "Outpatient" at bounding box center [676, 477] width 710 height 35
type input "1"
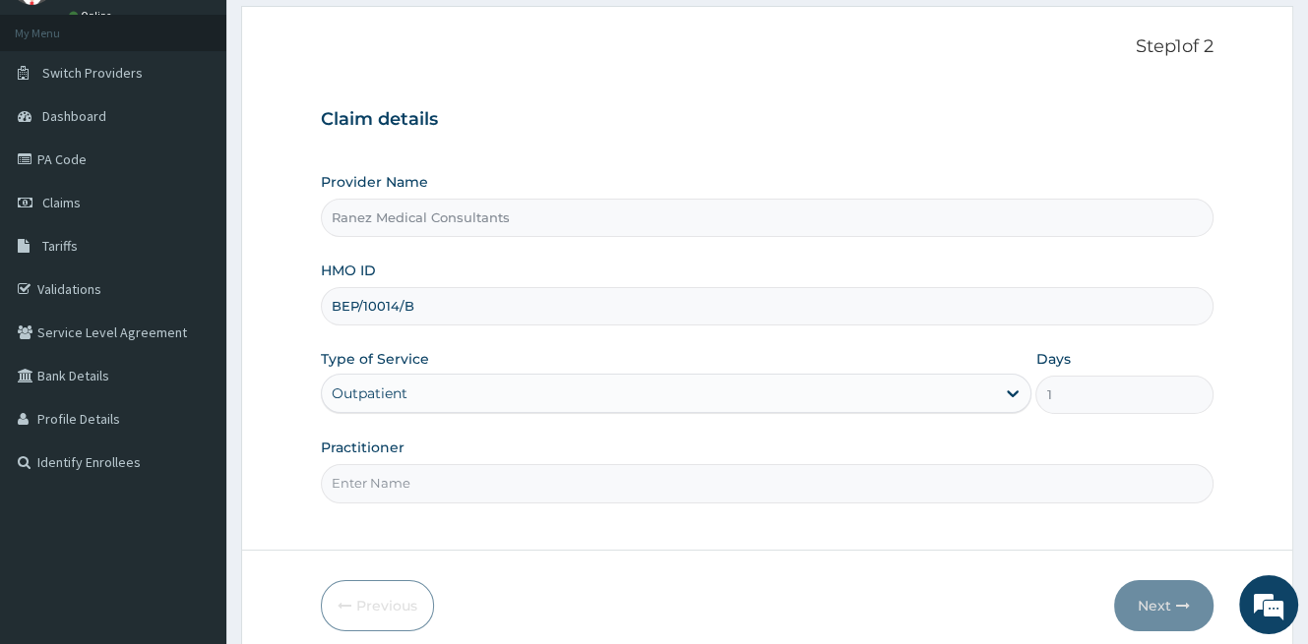
click at [422, 474] on input "Practitioner" at bounding box center [767, 483] width 892 height 38
type input "[PERSON_NAME]"
click at [1154, 610] on button "Next" at bounding box center [1163, 606] width 99 height 51
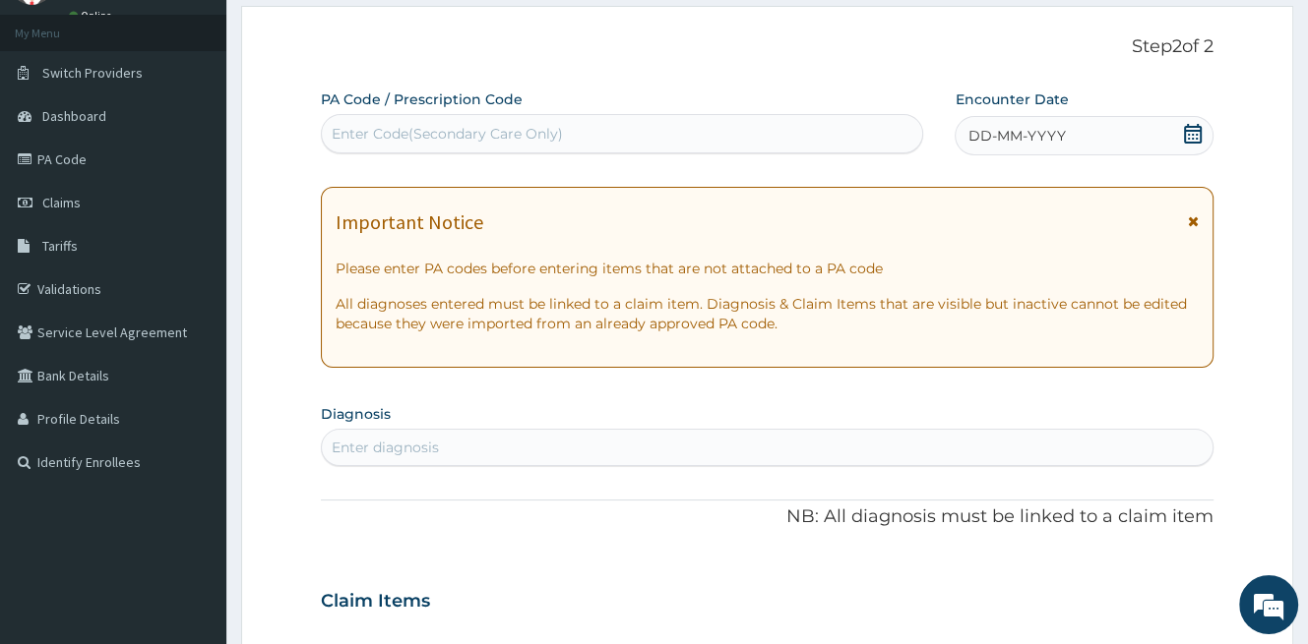
click at [1189, 132] on icon at bounding box center [1193, 134] width 20 height 20
drag, startPoint x: 1321, startPoint y: 1, endPoint x: 735, endPoint y: 65, distance: 589.9
click at [735, 65] on div "Step 2 of 2 PA Code / Prescription Code Enter Code(Secondary Care Only) Encount…" at bounding box center [767, 571] width 892 height 1071
click at [1194, 131] on icon at bounding box center [1193, 134] width 18 height 20
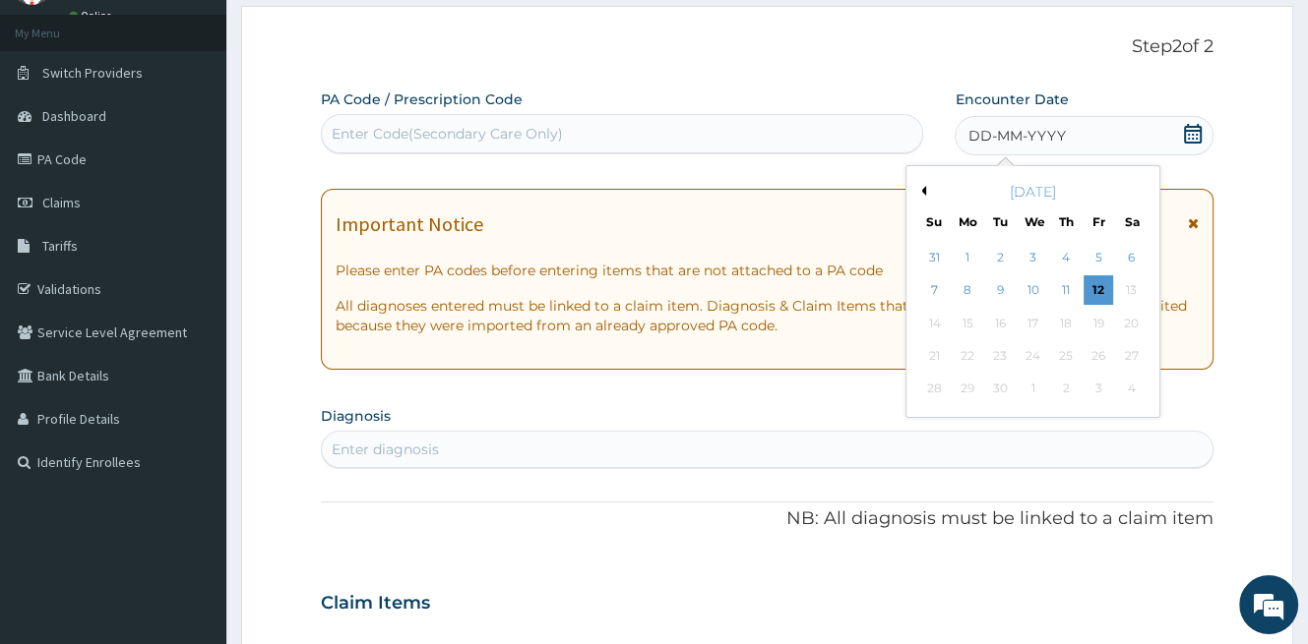
click at [1071, 291] on div "11" at bounding box center [1066, 291] width 30 height 30
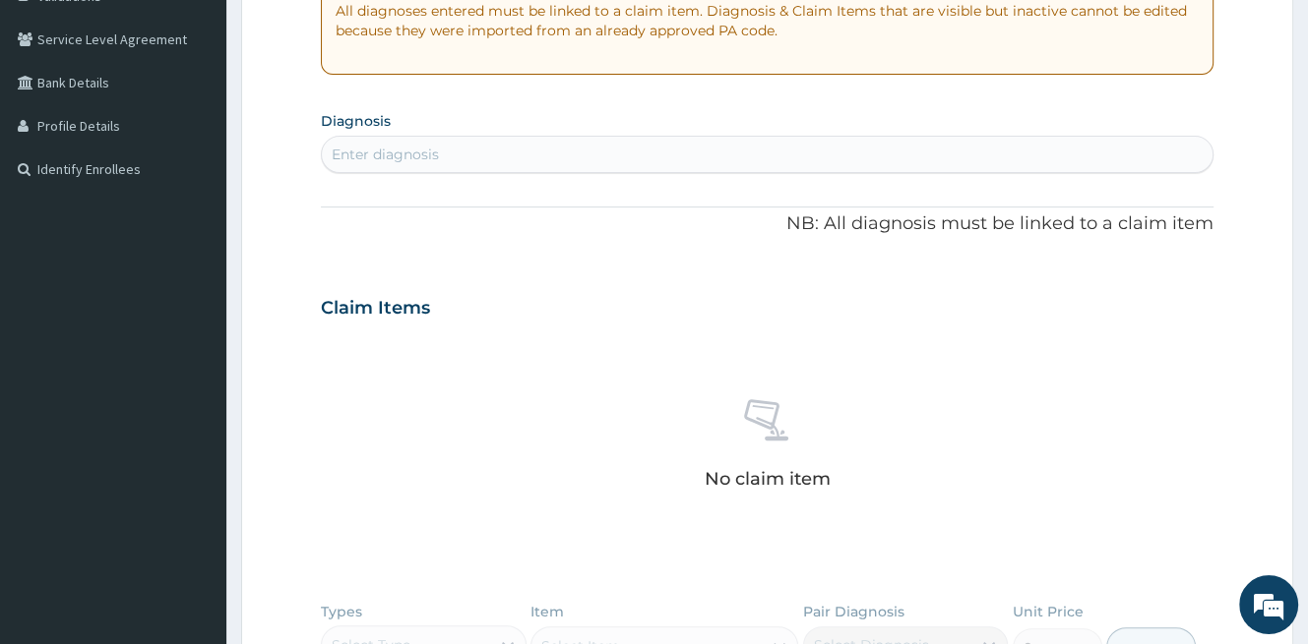
scroll to position [394, 0]
click at [547, 135] on div "Enter diagnosis" at bounding box center [767, 152] width 892 height 37
type input "MIGRAINE"
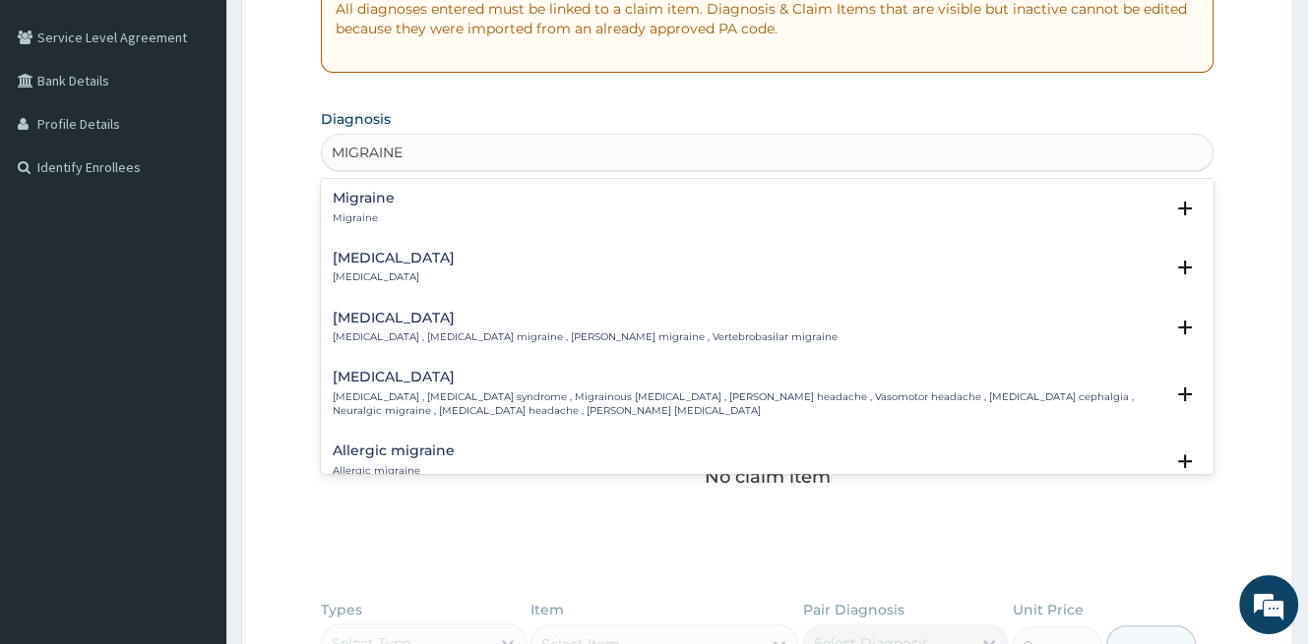
click at [393, 207] on div "Migraine Migraine" at bounding box center [364, 208] width 62 height 34
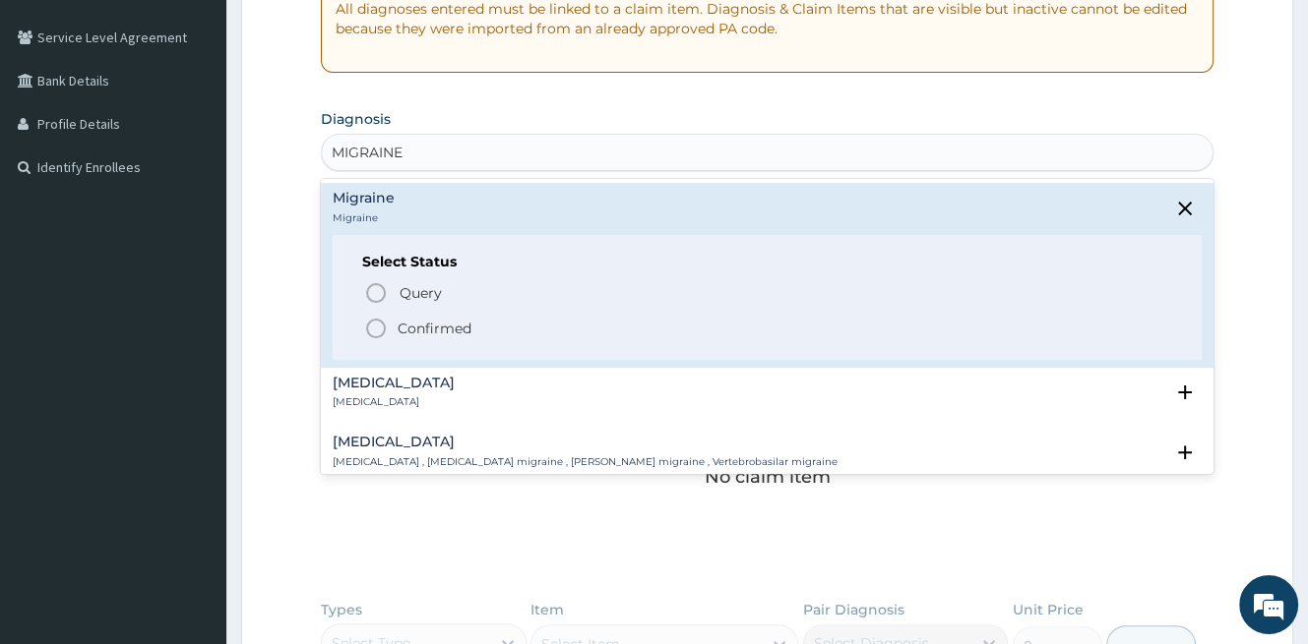
click at [421, 333] on p "Confirmed" at bounding box center [435, 329] width 74 height 20
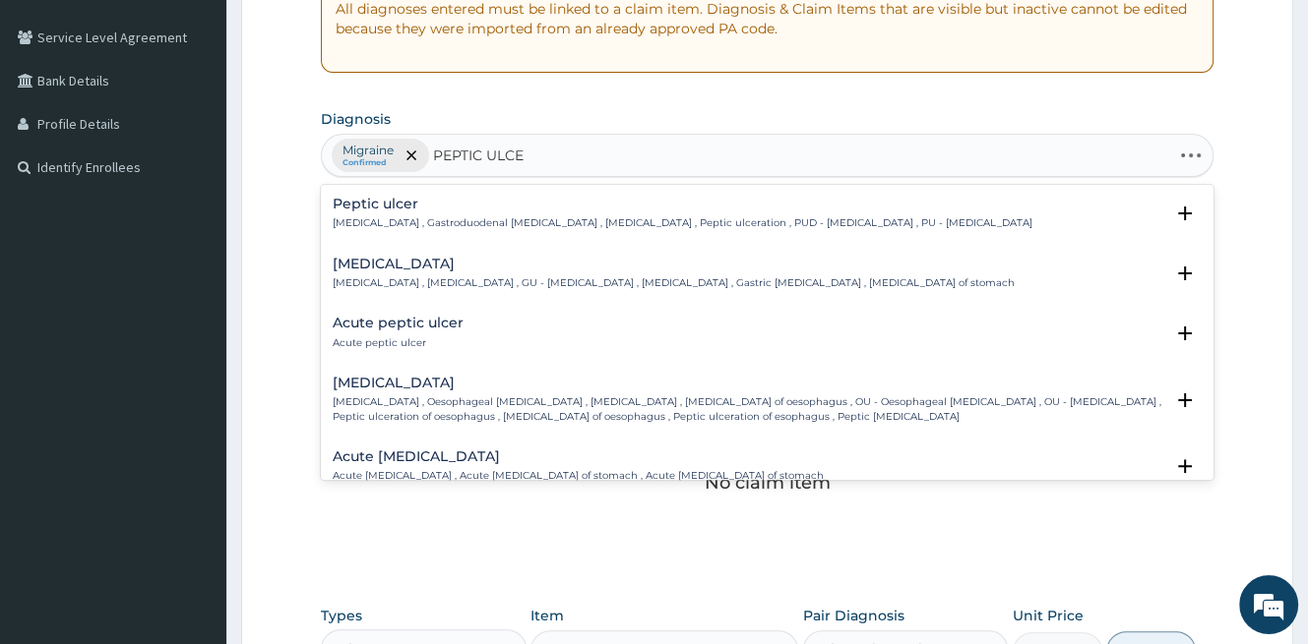
type input "PEPTIC ULCER"
click at [420, 208] on h4 "Peptic ulcer" at bounding box center [683, 204] width 700 height 15
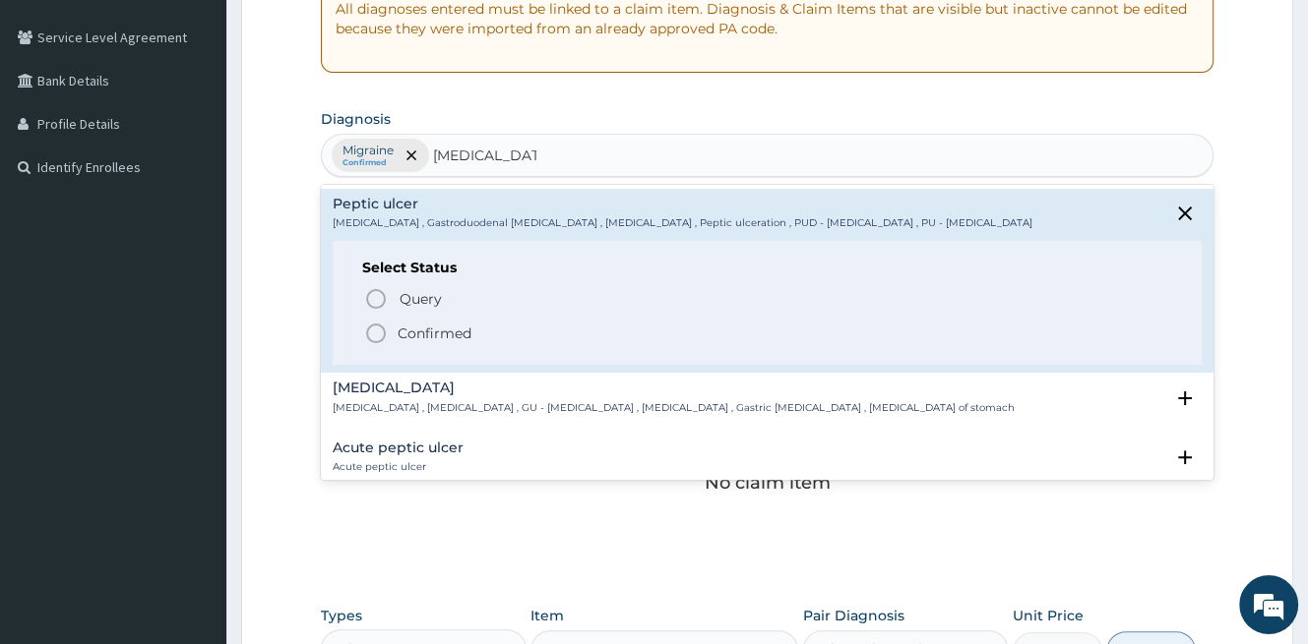
click at [437, 333] on p "Confirmed" at bounding box center [435, 334] width 74 height 20
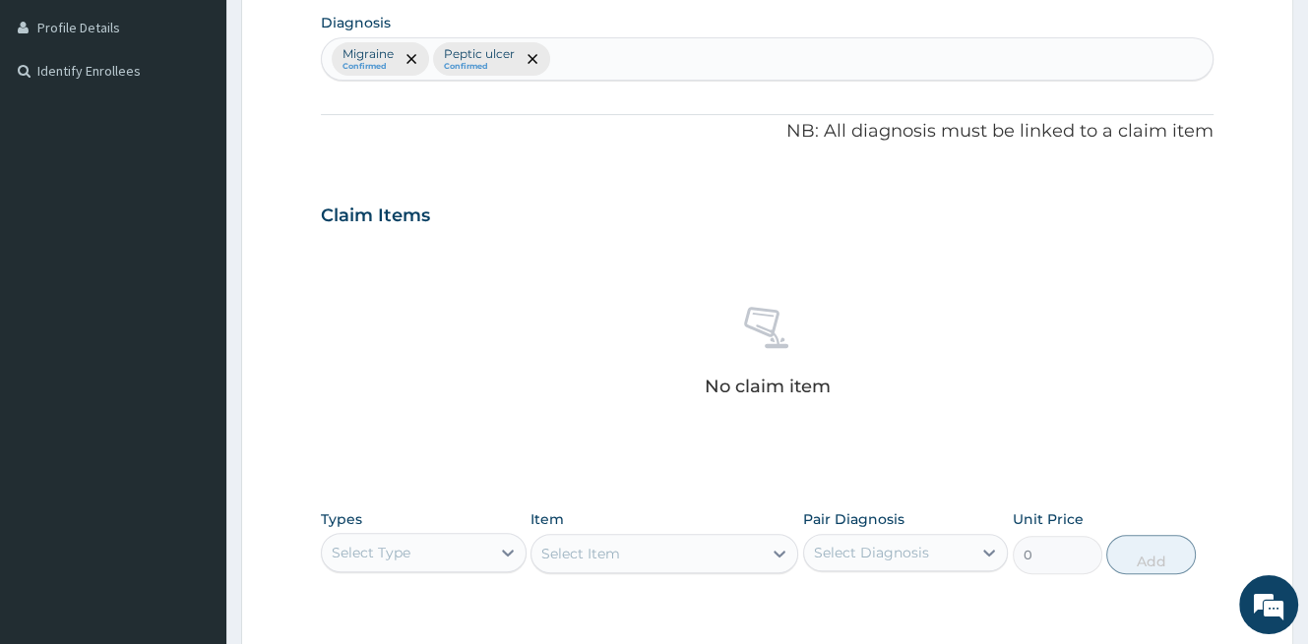
scroll to position [771, 0]
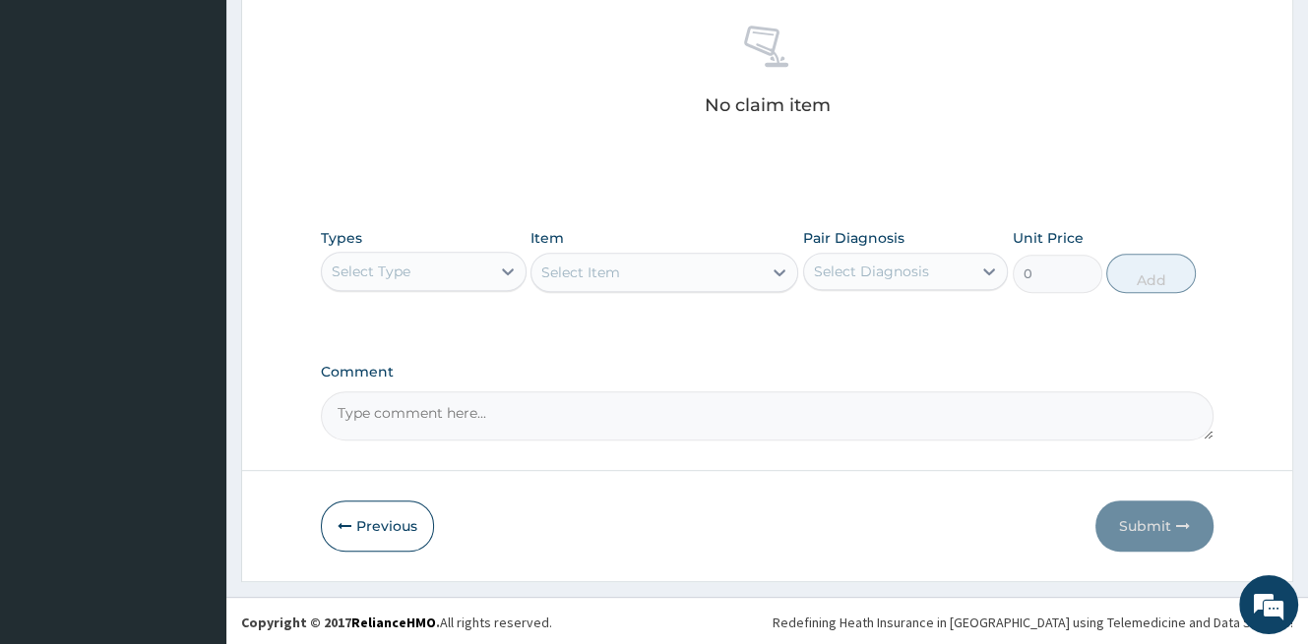
click at [452, 274] on div "Select Type" at bounding box center [406, 271] width 168 height 31
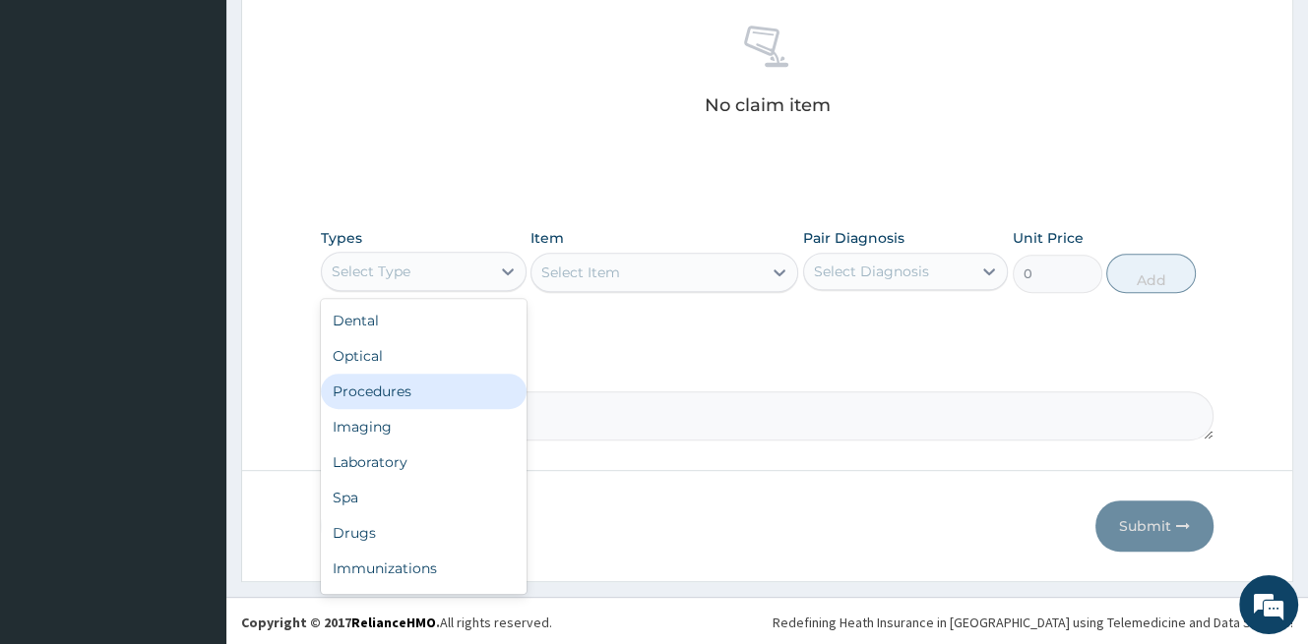
drag, startPoint x: 397, startPoint y: 391, endPoint x: 405, endPoint y: 386, distance: 10.1
click at [398, 390] on div "Procedures" at bounding box center [424, 391] width 206 height 35
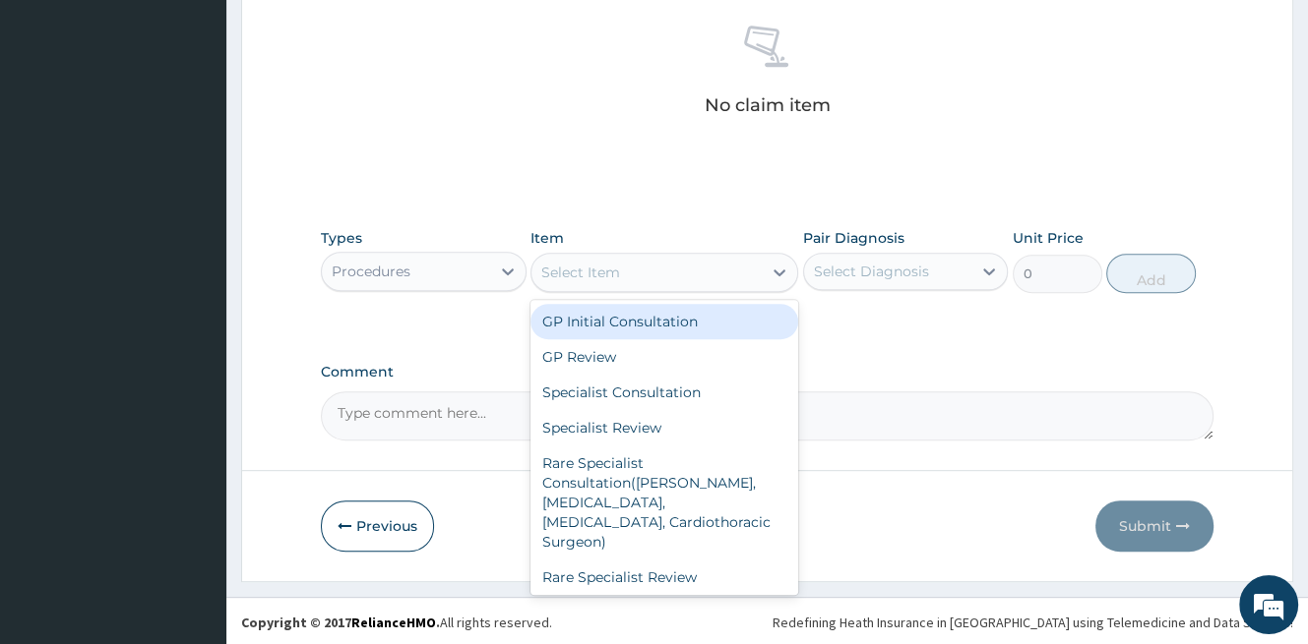
click at [626, 281] on div "Select Item" at bounding box center [646, 272] width 230 height 31
click at [641, 324] on div "GP Initial Consultation" at bounding box center [664, 321] width 268 height 35
type input "1500"
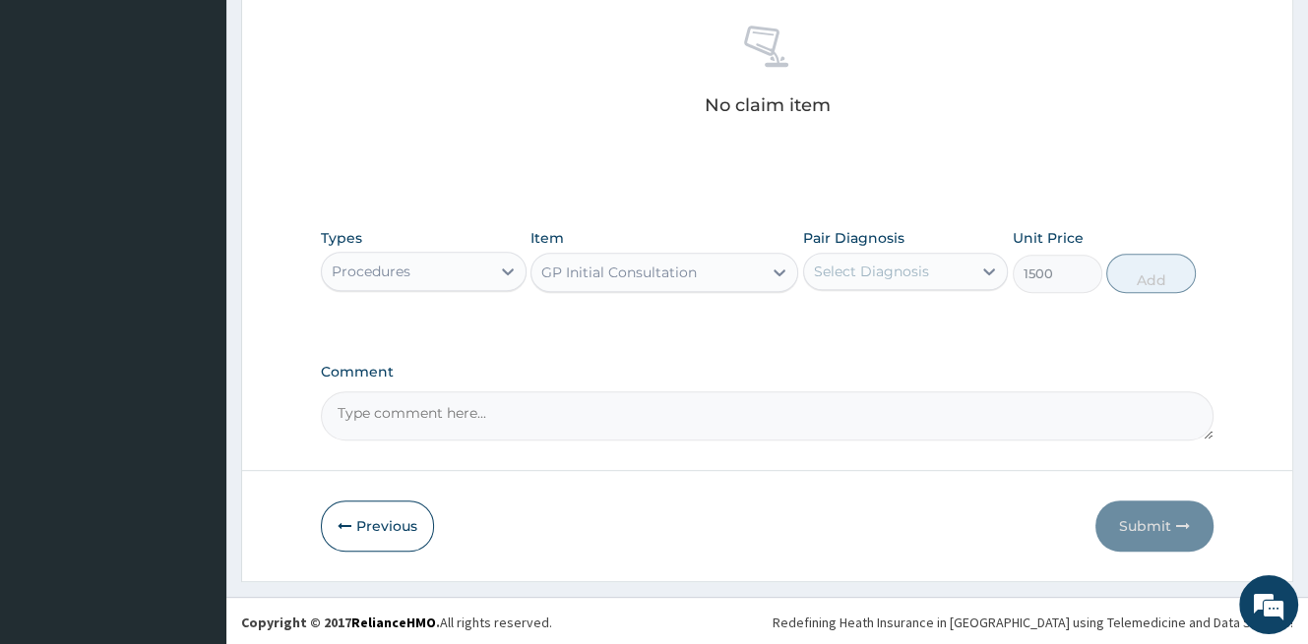
click at [868, 283] on div "Select Diagnosis" at bounding box center [906, 271] width 206 height 37
drag, startPoint x: 860, startPoint y: 316, endPoint x: 863, endPoint y: 337, distance: 21.8
click at [860, 316] on label "Migraine" at bounding box center [866, 320] width 62 height 20
checkbox input "true"
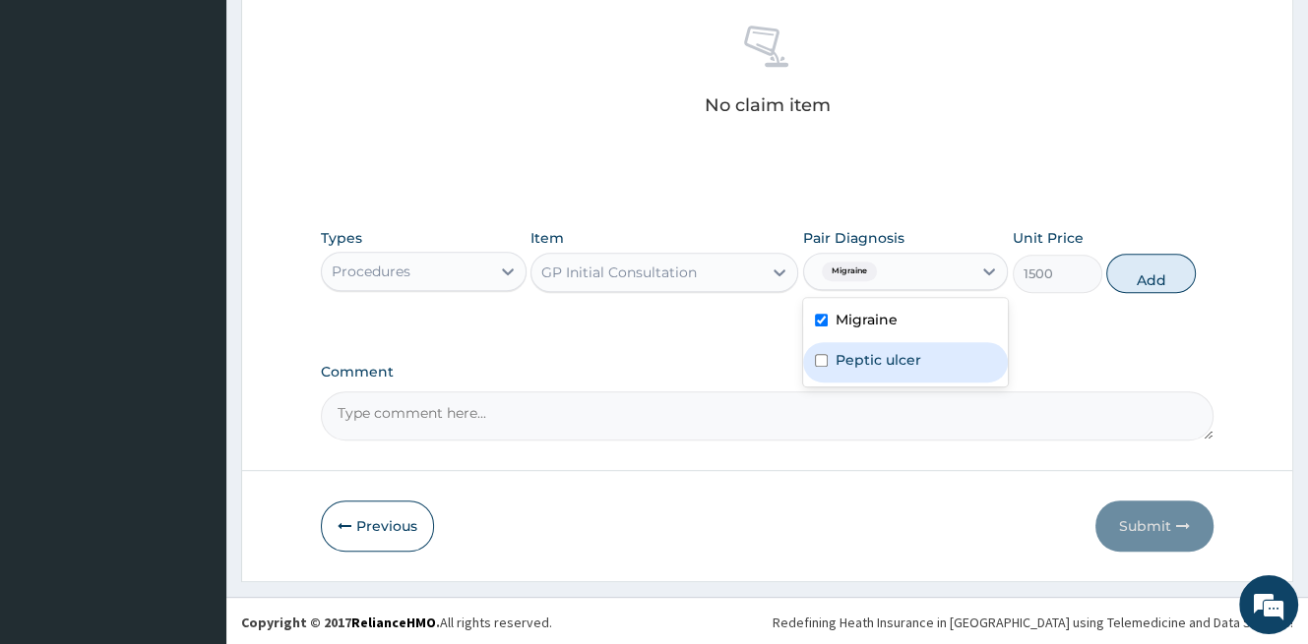
click at [864, 353] on label "Peptic ulcer" at bounding box center [878, 360] width 86 height 20
checkbox input "true"
click at [1140, 268] on button "Add" at bounding box center [1151, 273] width 90 height 39
type input "0"
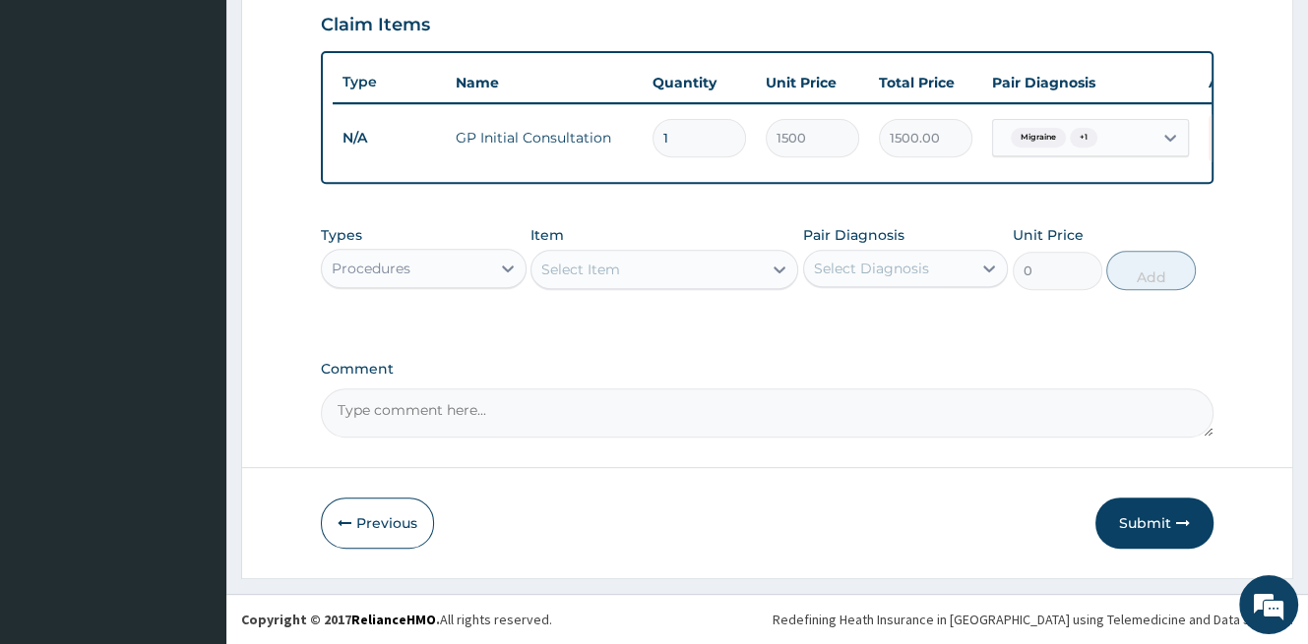
scroll to position [693, 0]
click at [469, 261] on div "Procedures" at bounding box center [406, 268] width 168 height 31
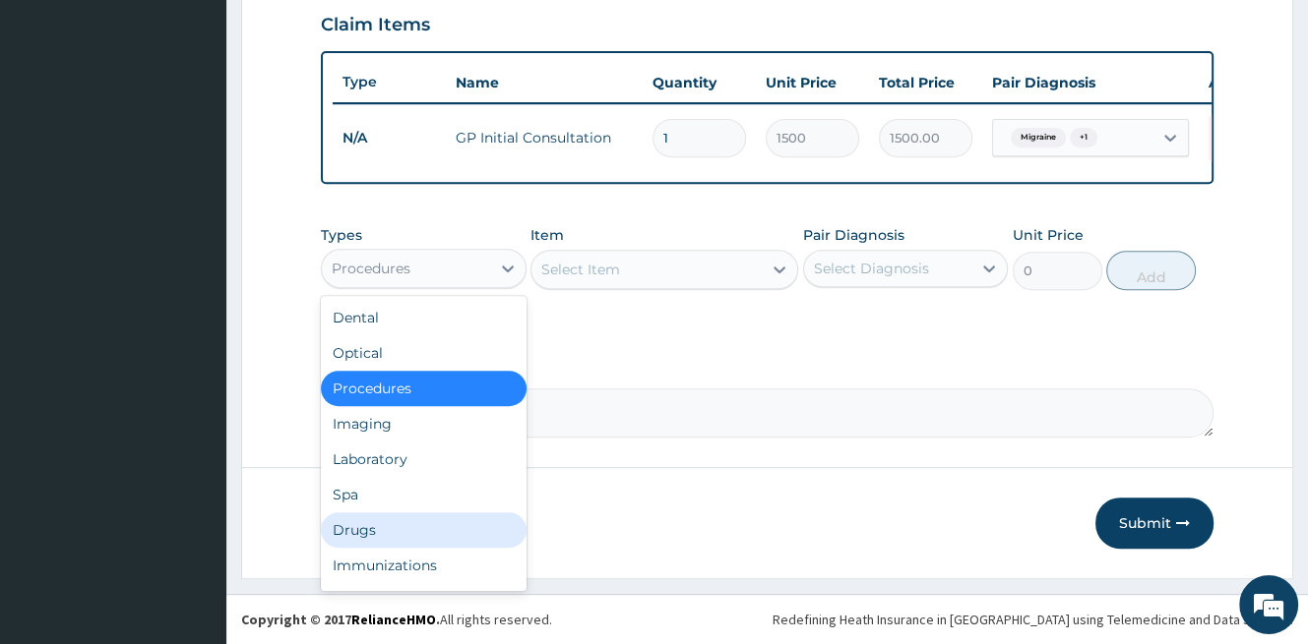
click at [401, 532] on div "Drugs" at bounding box center [424, 530] width 206 height 35
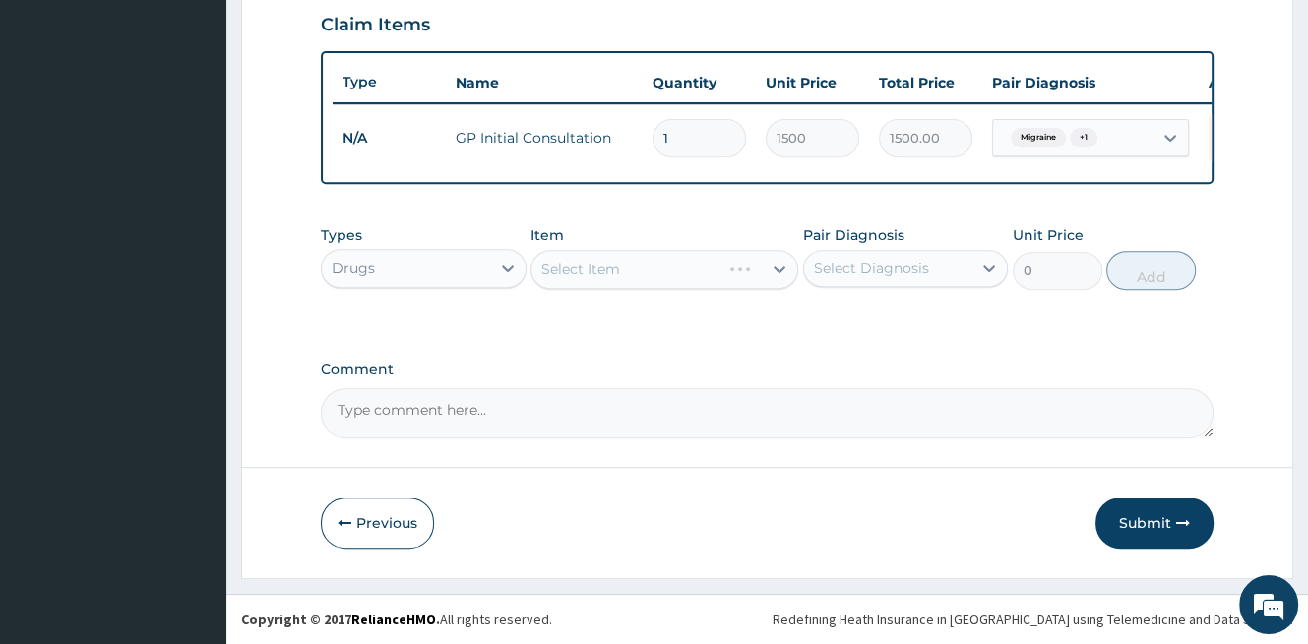
click at [619, 271] on div "Select Item" at bounding box center [664, 269] width 268 height 39
click at [619, 271] on div "Select Item" at bounding box center [646, 269] width 230 height 31
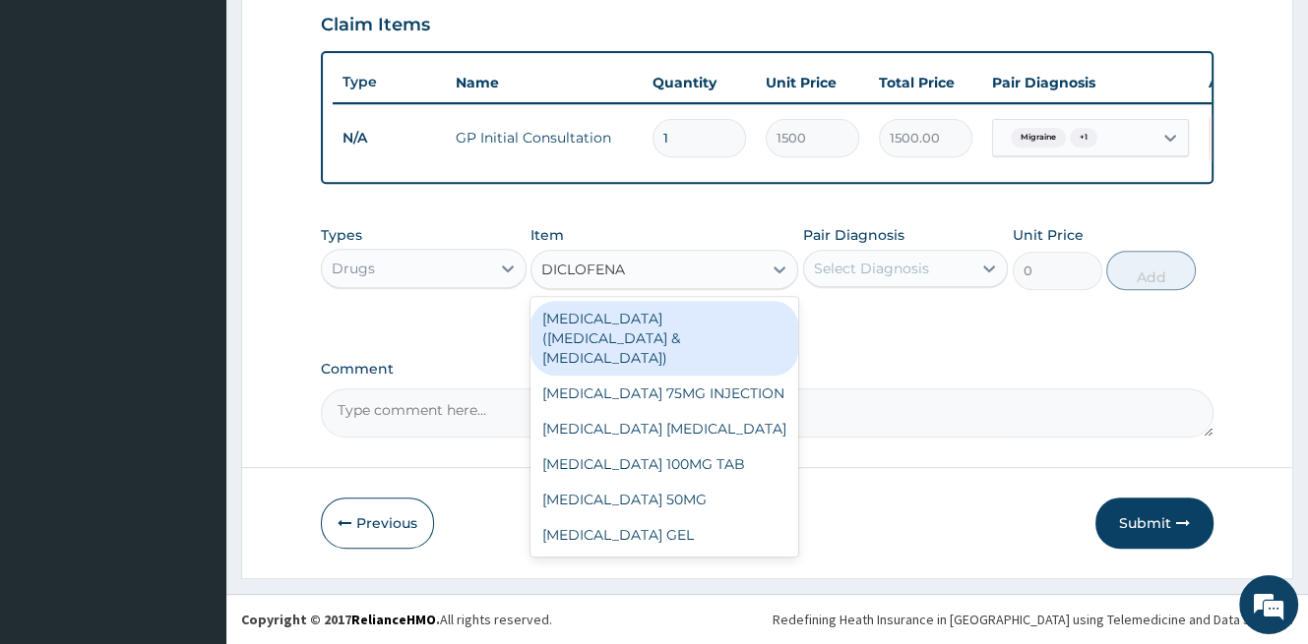
type input "DICLOFENAC"
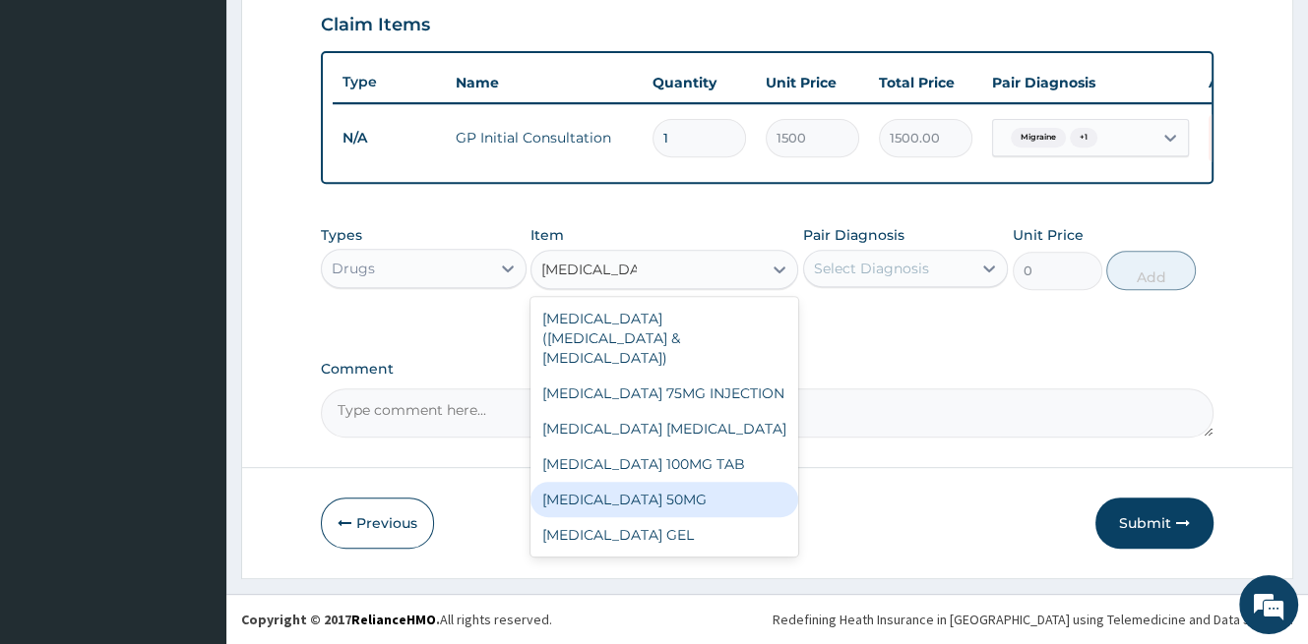
click at [712, 482] on div "DICLOFENAC SODIUM 50MG" at bounding box center [664, 499] width 268 height 35
type input "70"
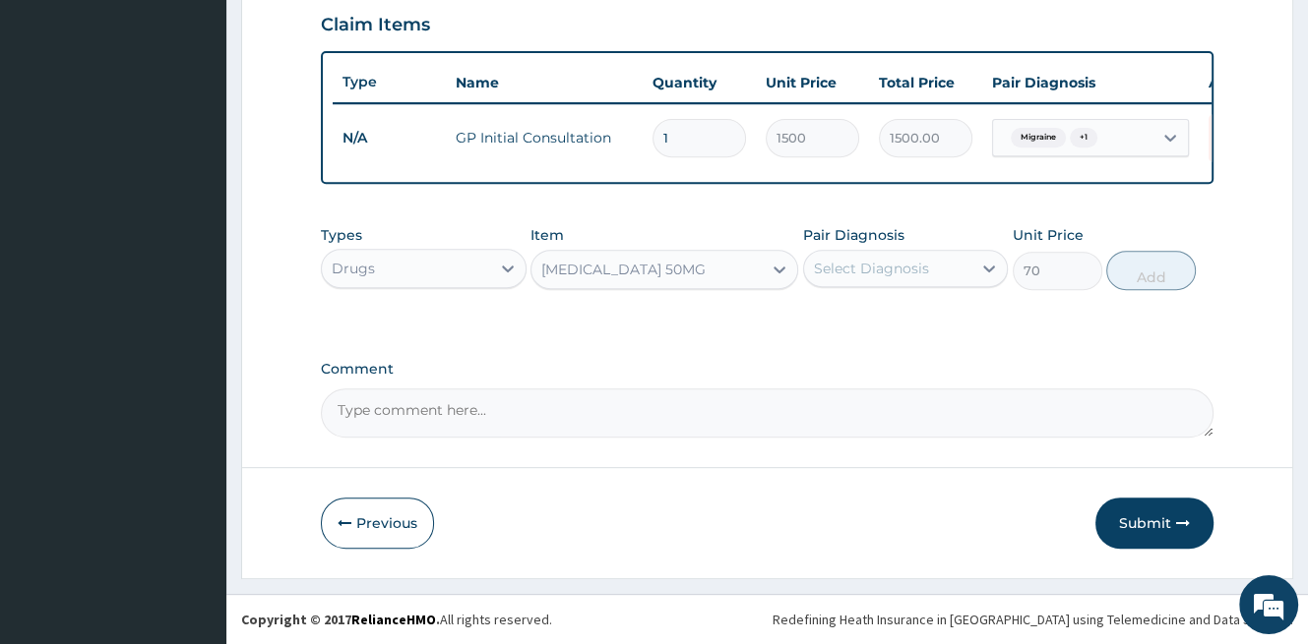
click at [742, 260] on div "DICLOFENAC SODIUM 50MG" at bounding box center [646, 269] width 230 height 31
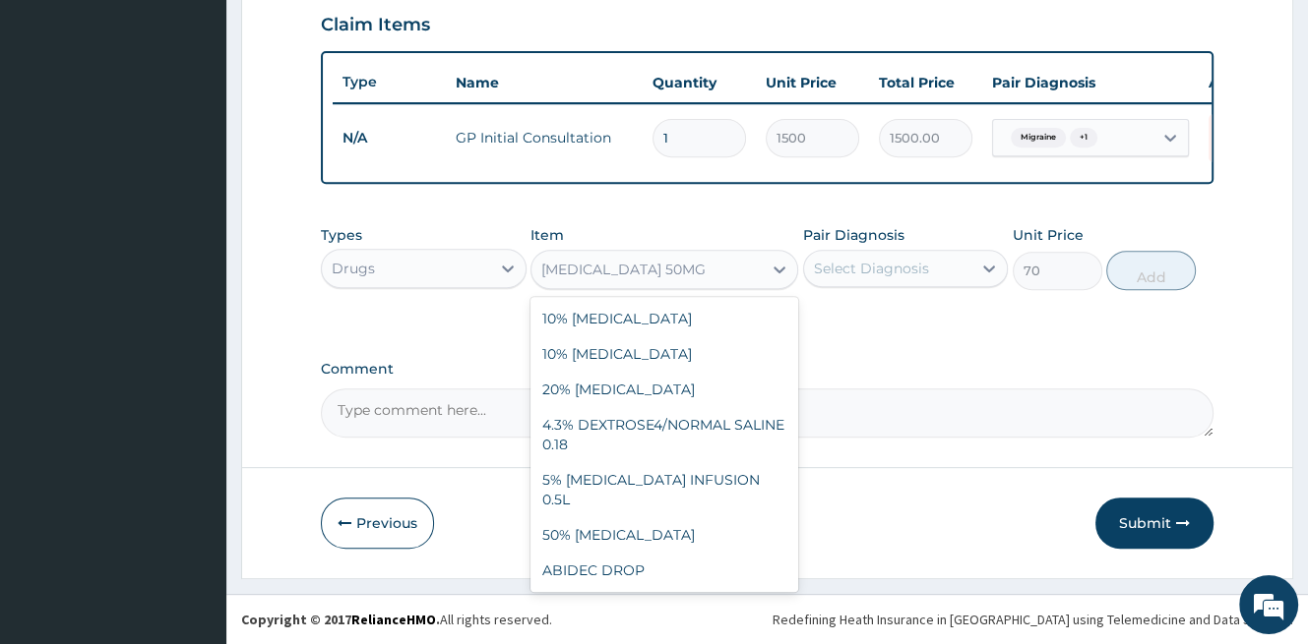
scroll to position [14074, 0]
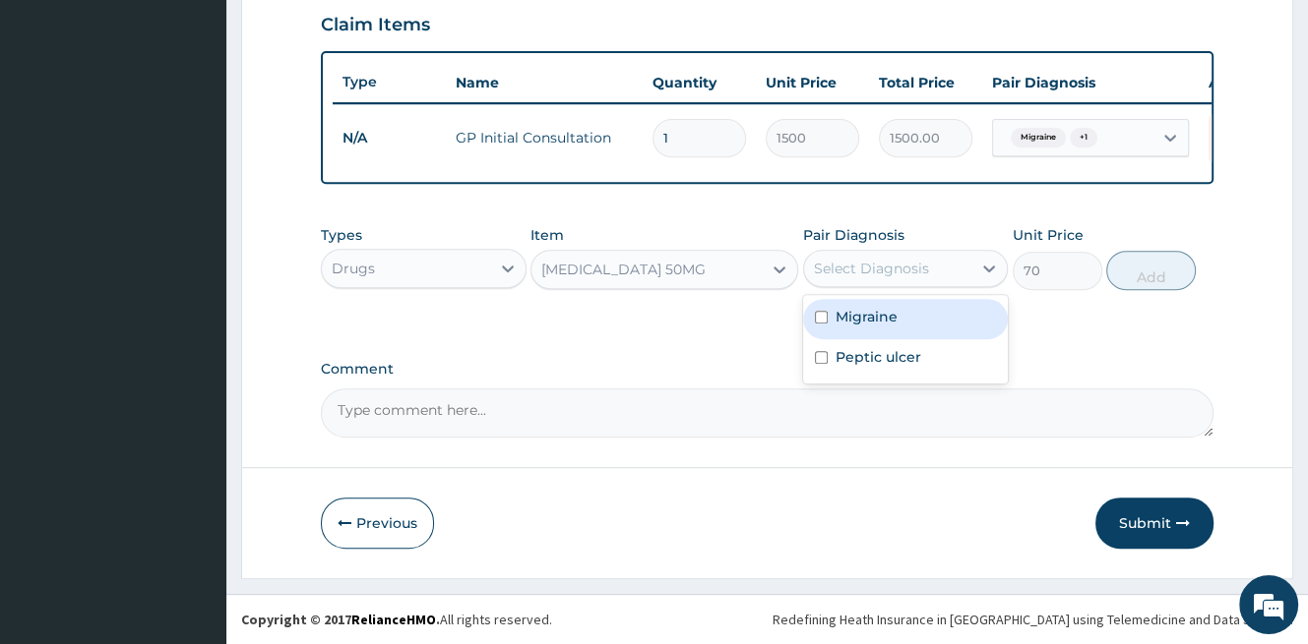
click at [846, 266] on div "Select Diagnosis" at bounding box center [871, 269] width 115 height 20
click at [883, 324] on label "Migraine" at bounding box center [866, 317] width 62 height 20
checkbox input "true"
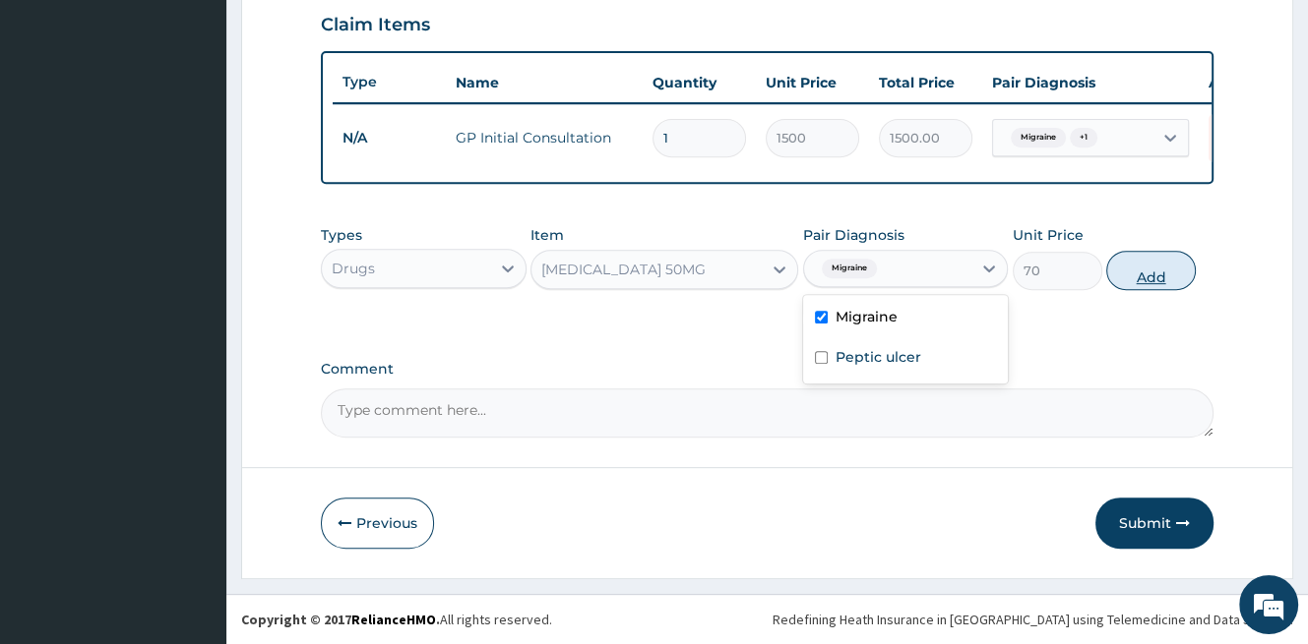
click at [1135, 275] on button "Add" at bounding box center [1151, 270] width 90 height 39
type input "0"
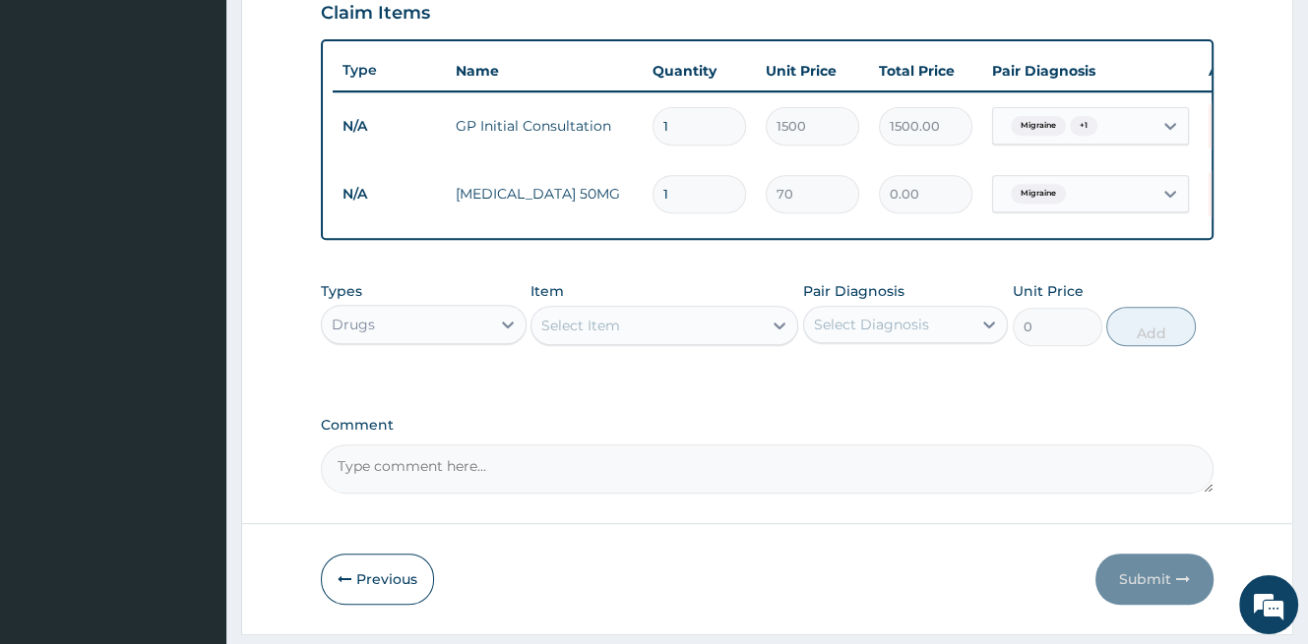
type input "0.00"
type input "6"
type input "420.00"
type input "6"
click at [651, 329] on div "Select Item" at bounding box center [646, 325] width 230 height 31
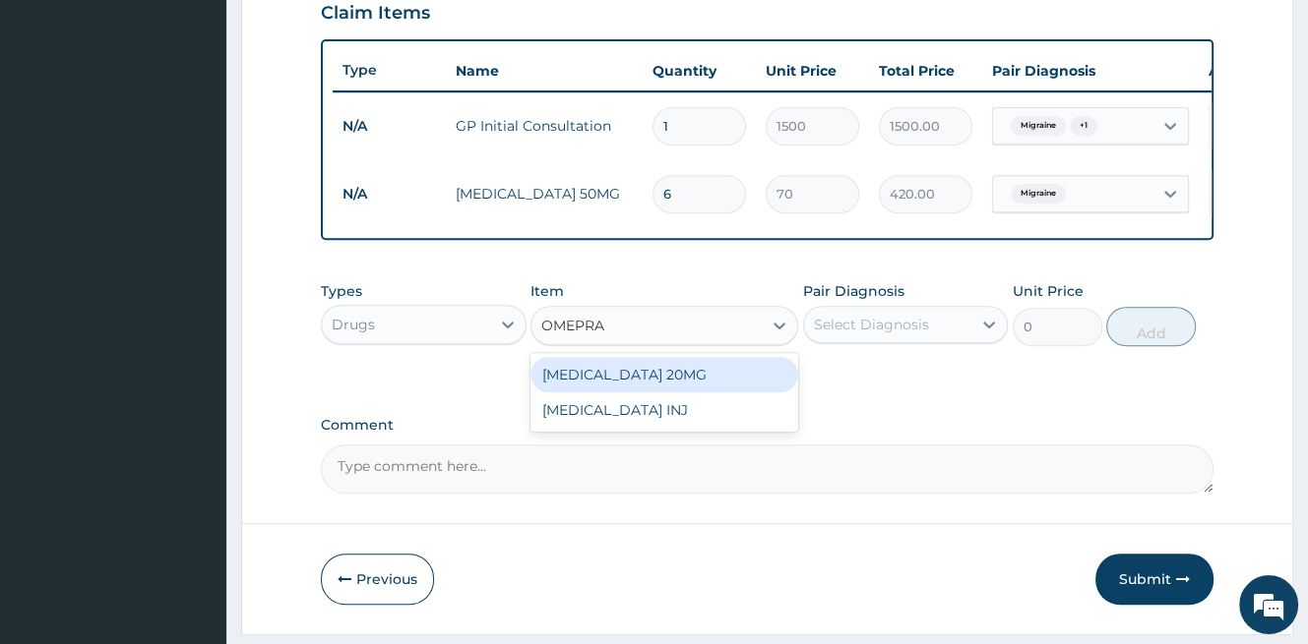
type input "OMEPRAZ"
click at [728, 384] on div "OMEPRAZOLE 20MG" at bounding box center [664, 374] width 268 height 35
type input "150"
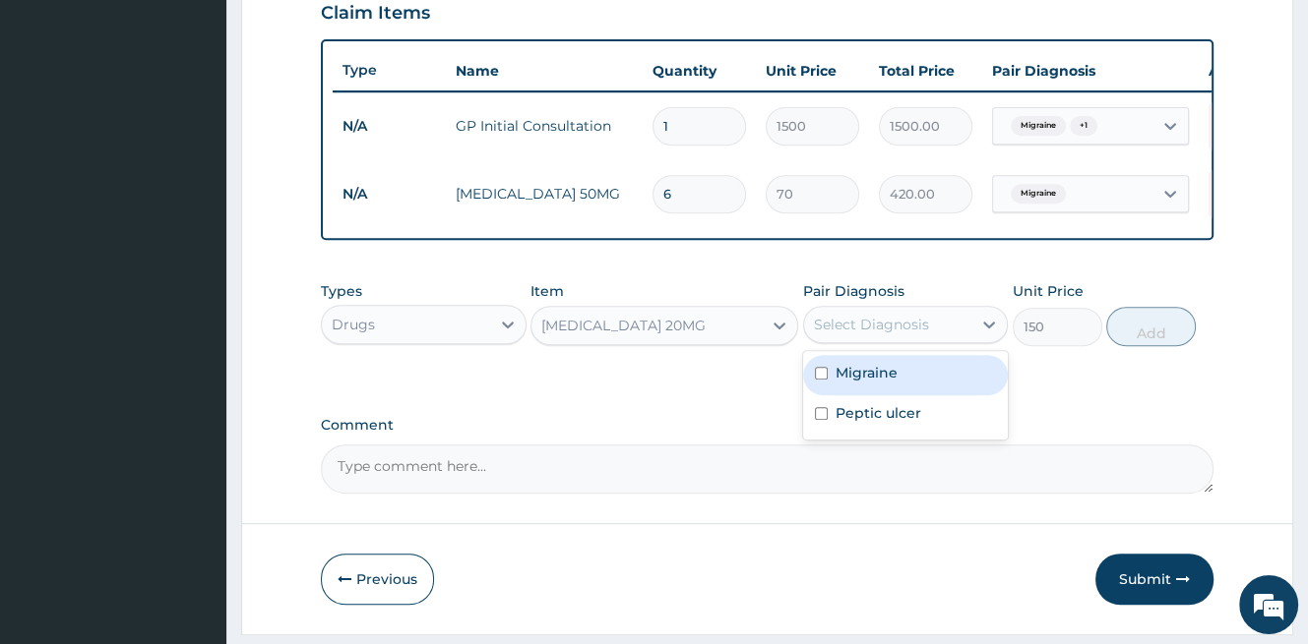
click at [870, 335] on div "Select Diagnosis" at bounding box center [871, 325] width 115 height 20
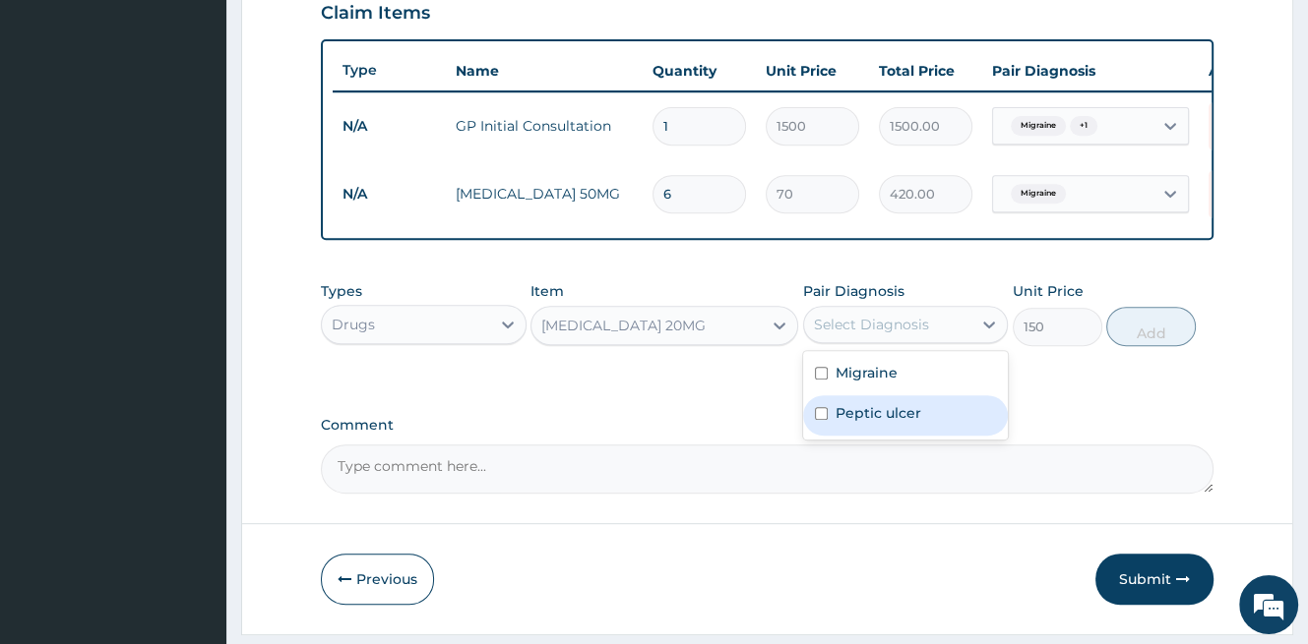
drag, startPoint x: 874, startPoint y: 434, endPoint x: 936, endPoint y: 403, distance: 69.1
click at [873, 435] on div "Peptic ulcer" at bounding box center [906, 416] width 206 height 40
checkbox input "true"
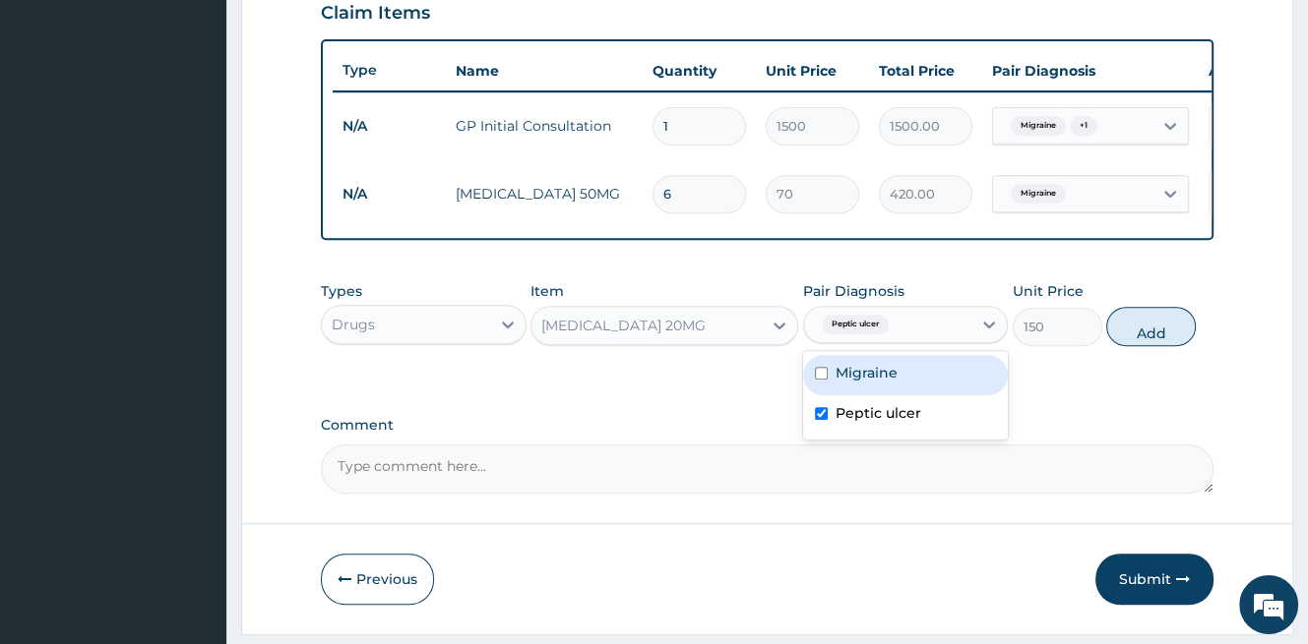
click at [1140, 341] on button "Add" at bounding box center [1151, 326] width 90 height 39
type input "0"
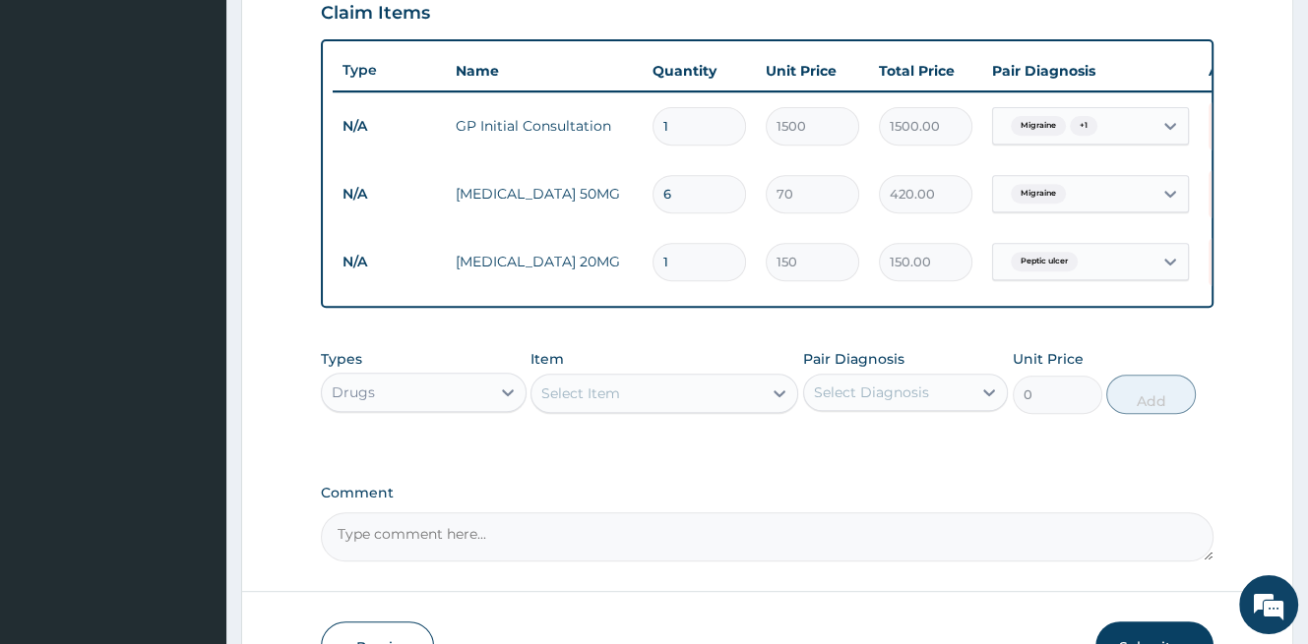
type input "0.00"
type input "6"
type input "900.00"
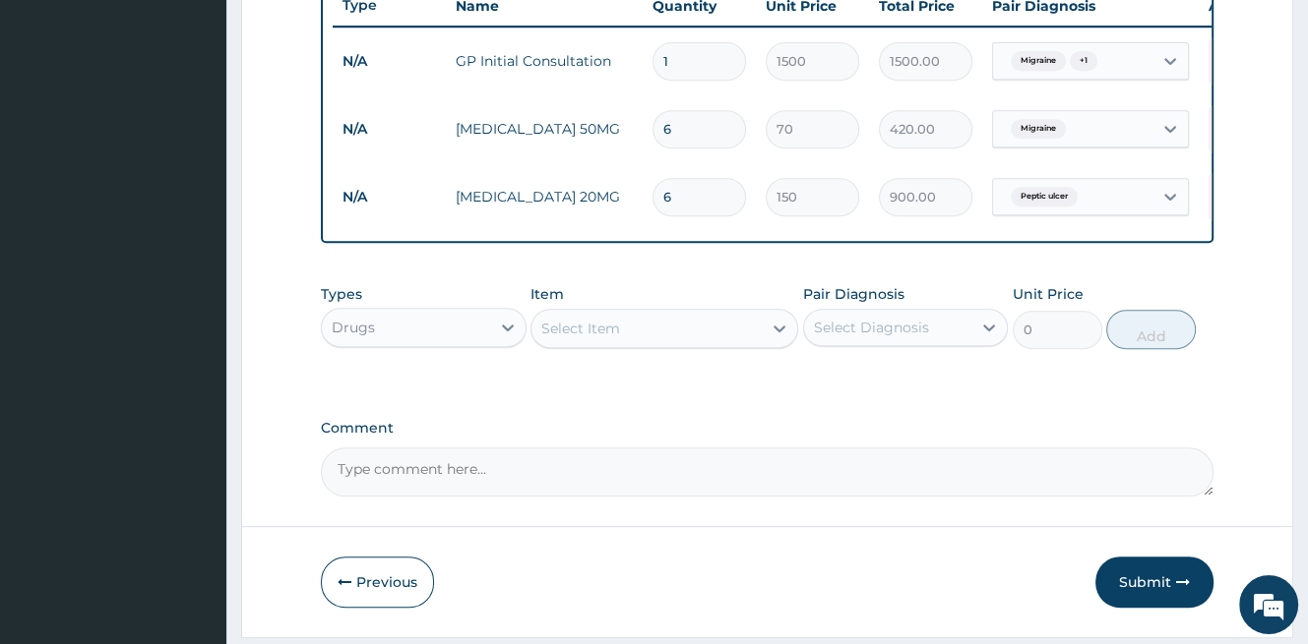
scroll to position [827, 0]
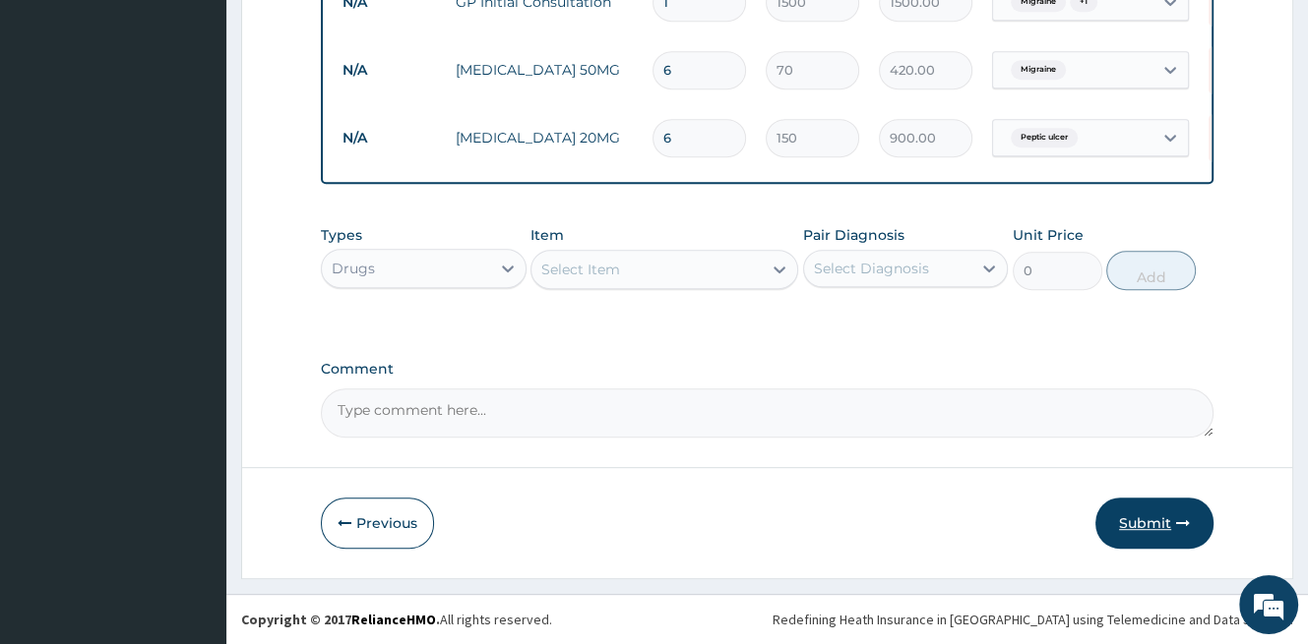
type input "6"
click at [1168, 528] on button "Submit" at bounding box center [1154, 523] width 118 height 51
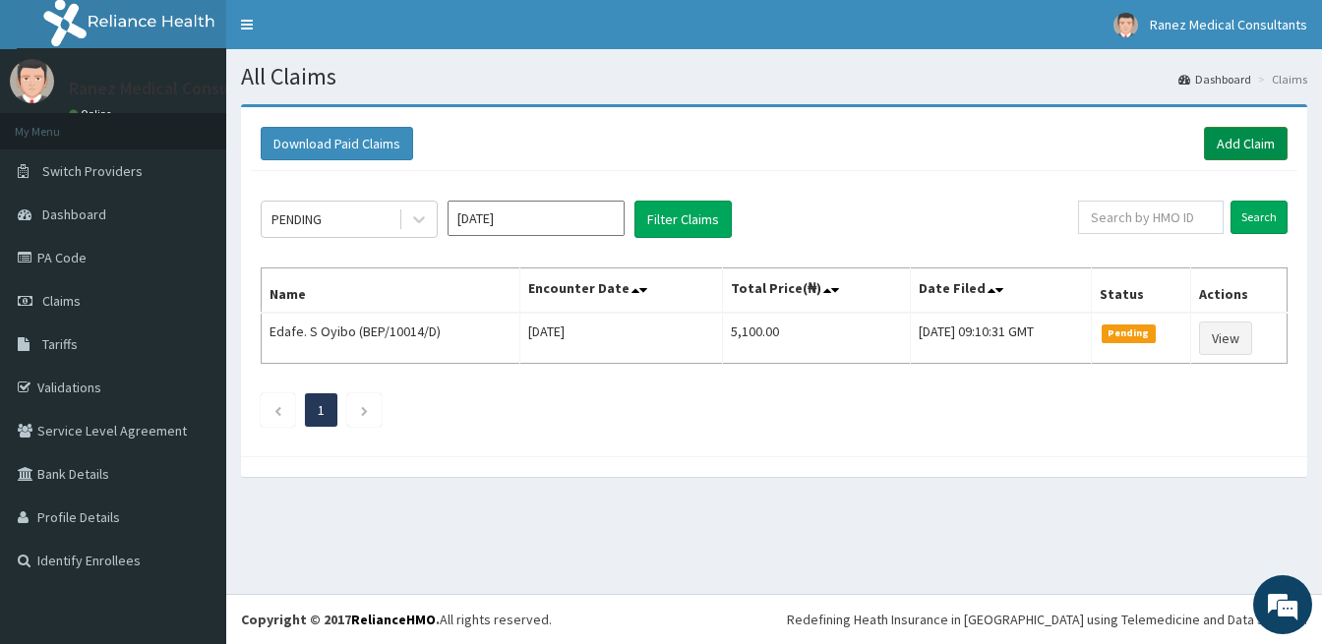
click at [1229, 139] on link "Add Claim" at bounding box center [1246, 143] width 84 height 33
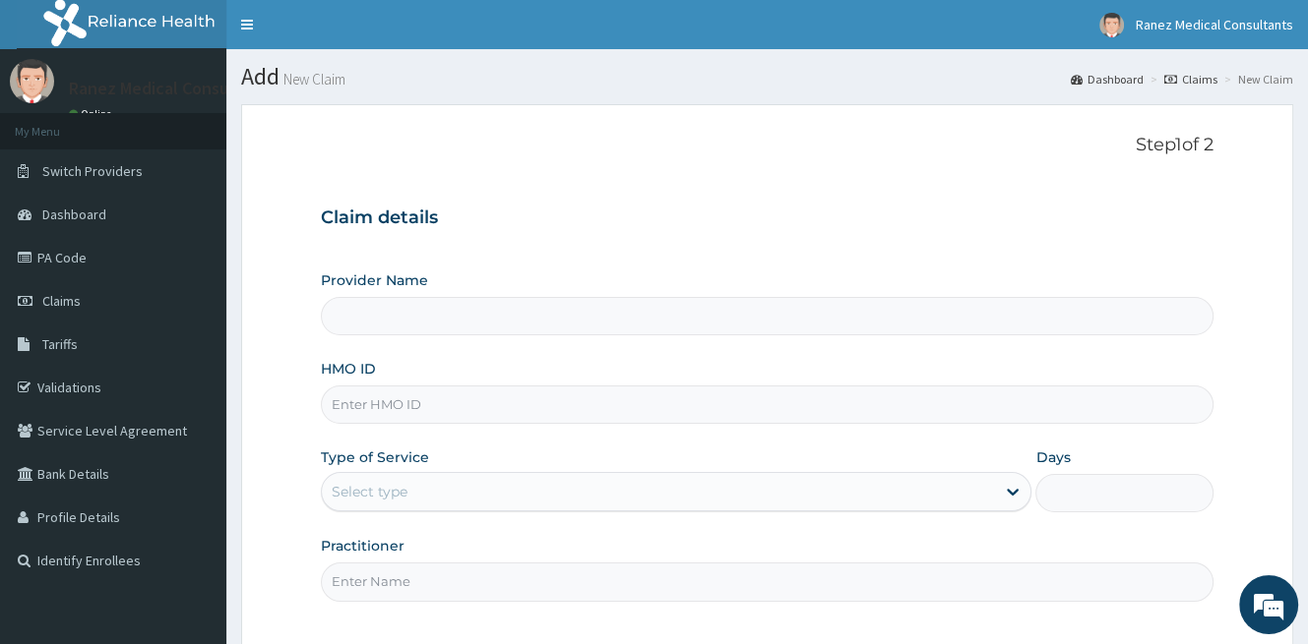
type input "Ranez Medical Consultants"
click at [440, 404] on input "HMO ID" at bounding box center [767, 405] width 892 height 38
click at [416, 392] on input "HMO ID" at bounding box center [767, 405] width 892 height 38
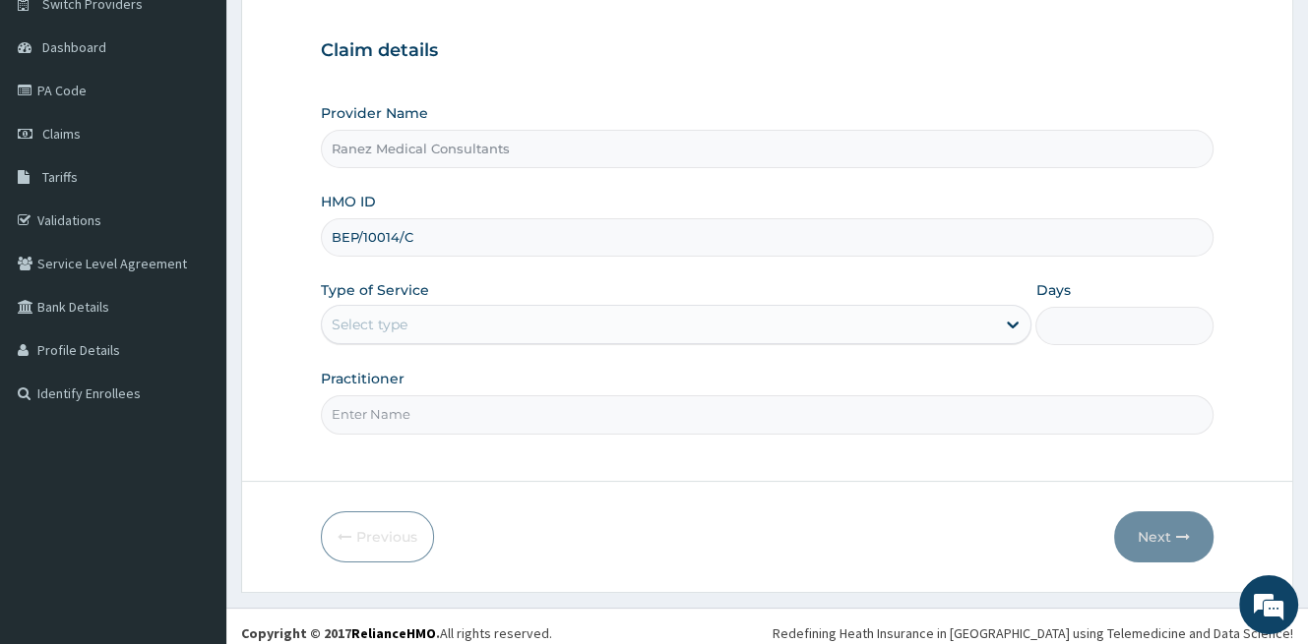
scroll to position [180, 0]
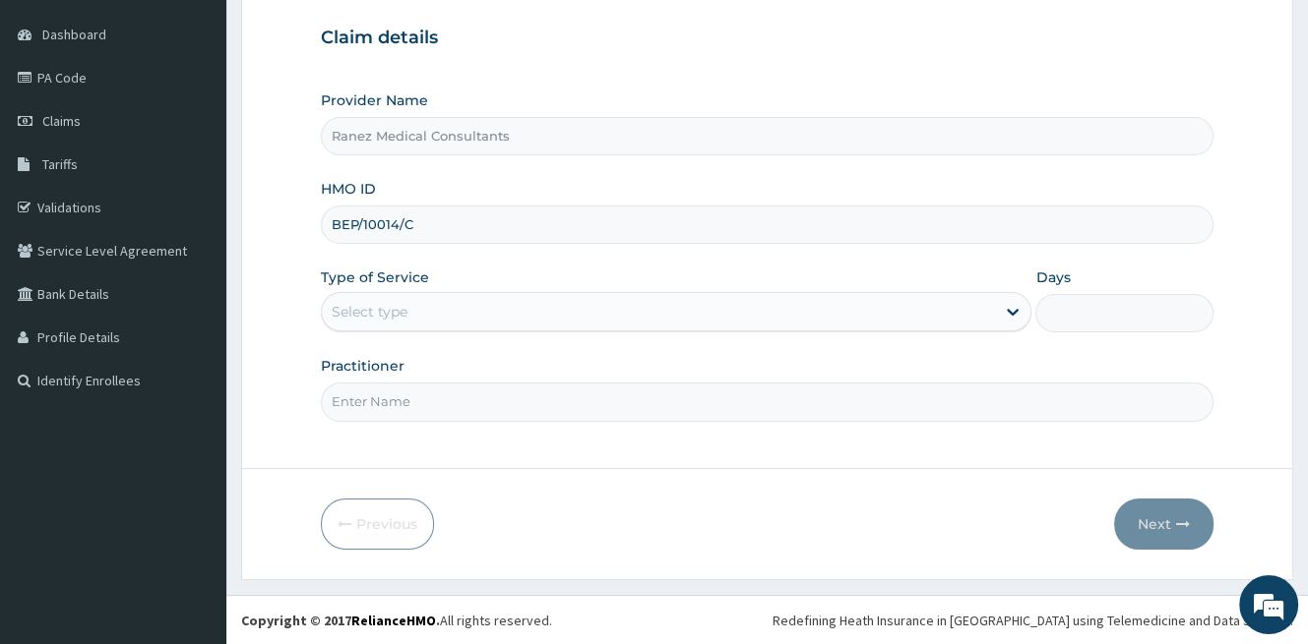
type input "BEP/10014/C"
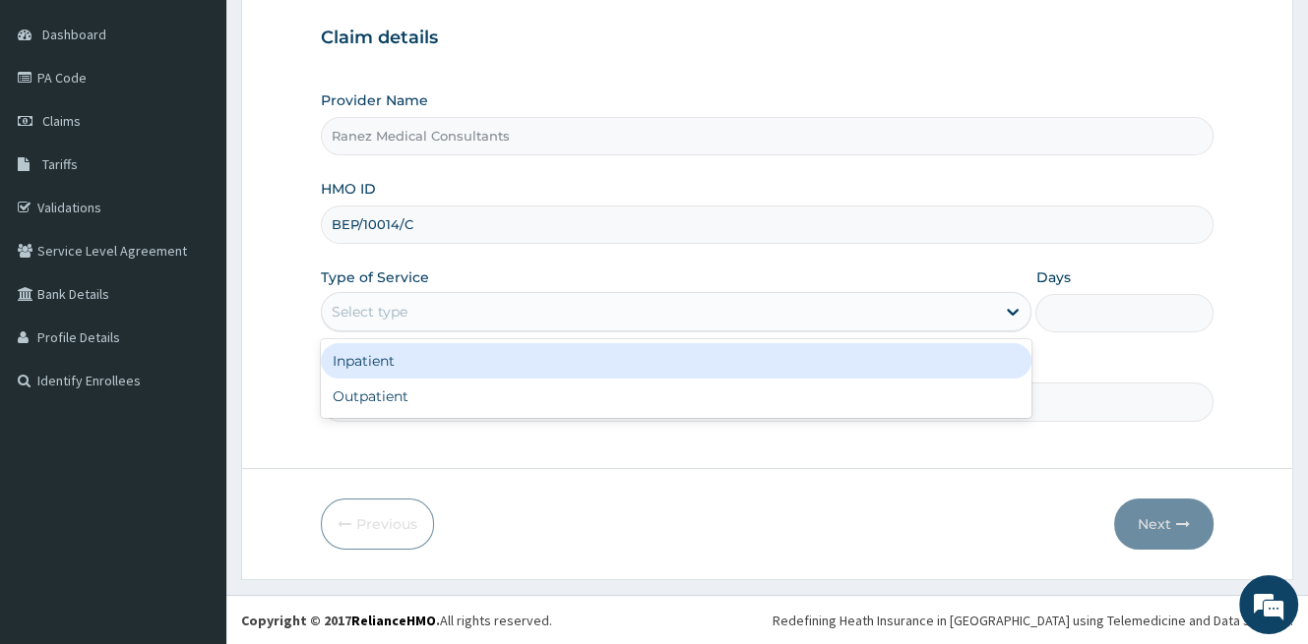
click at [469, 309] on div "Select type" at bounding box center [658, 311] width 673 height 31
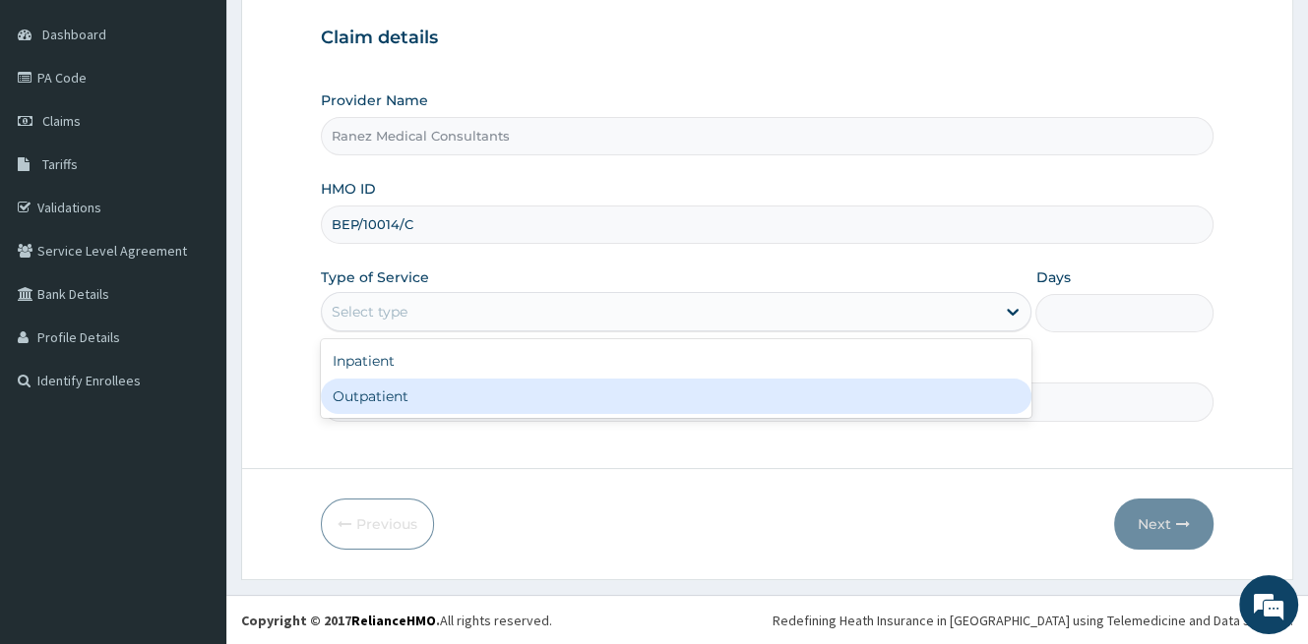
click at [415, 397] on div "Outpatient" at bounding box center [676, 396] width 710 height 35
type input "1"
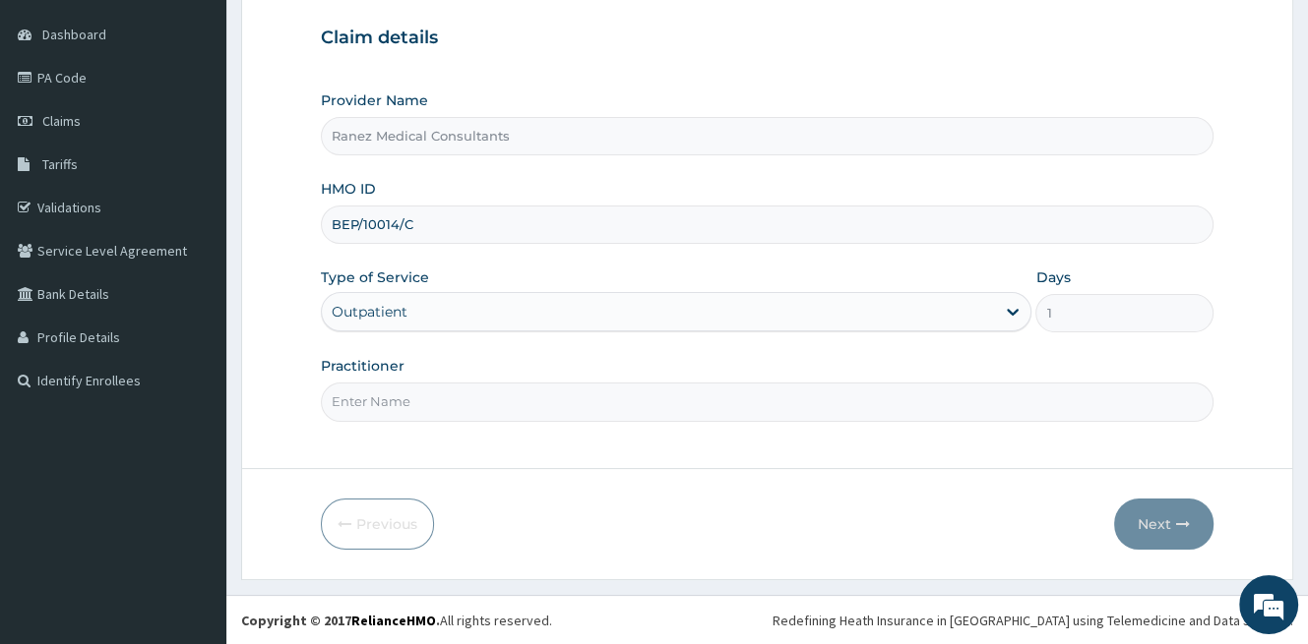
click at [444, 406] on input "Practitioner" at bounding box center [767, 402] width 892 height 38
type input "[PERSON_NAME]"
click at [1156, 521] on button "Next" at bounding box center [1163, 524] width 99 height 51
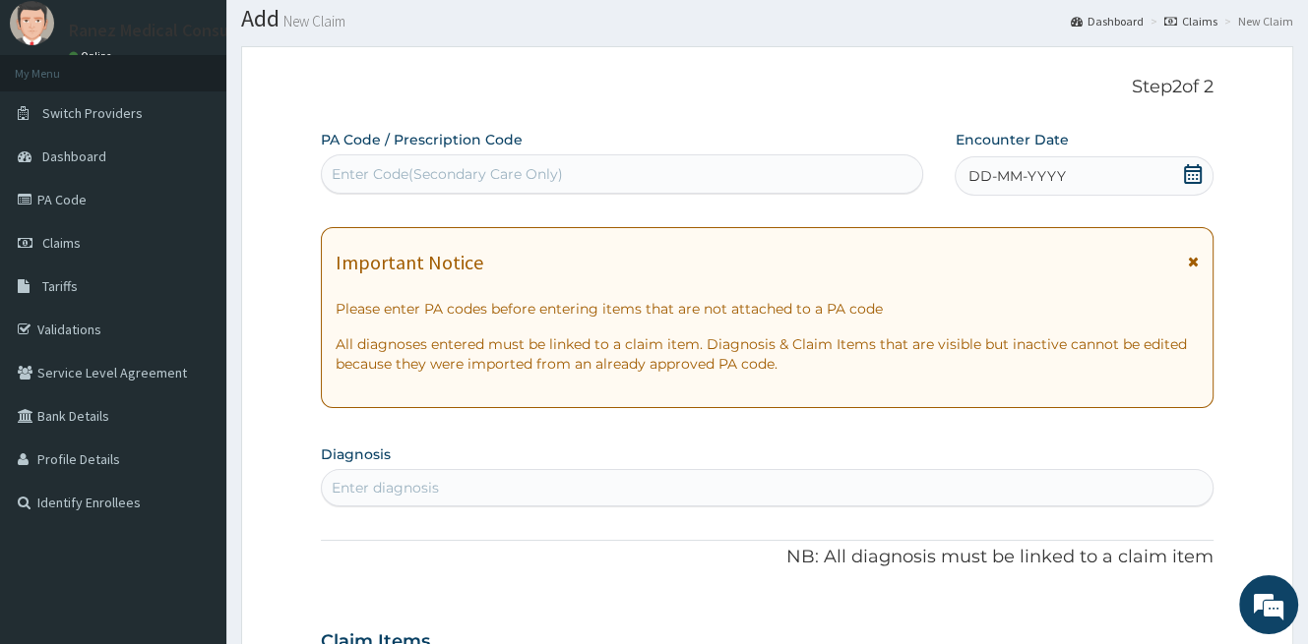
scroll to position [0, 0]
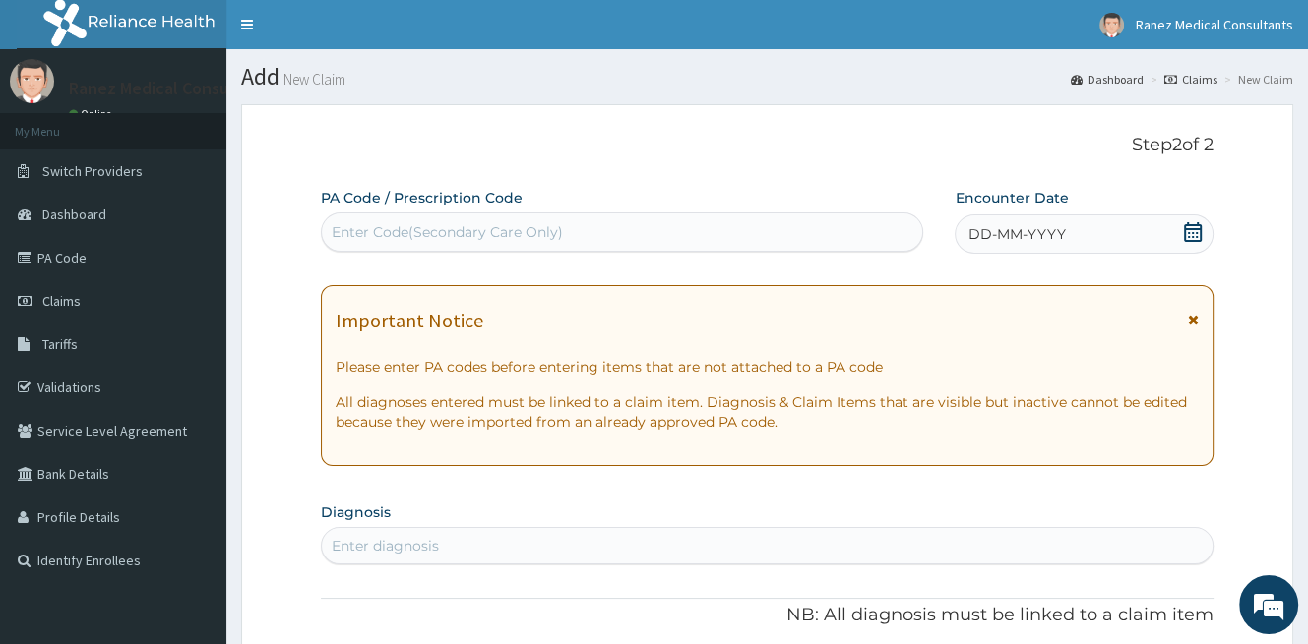
click at [1194, 233] on icon at bounding box center [1193, 232] width 20 height 20
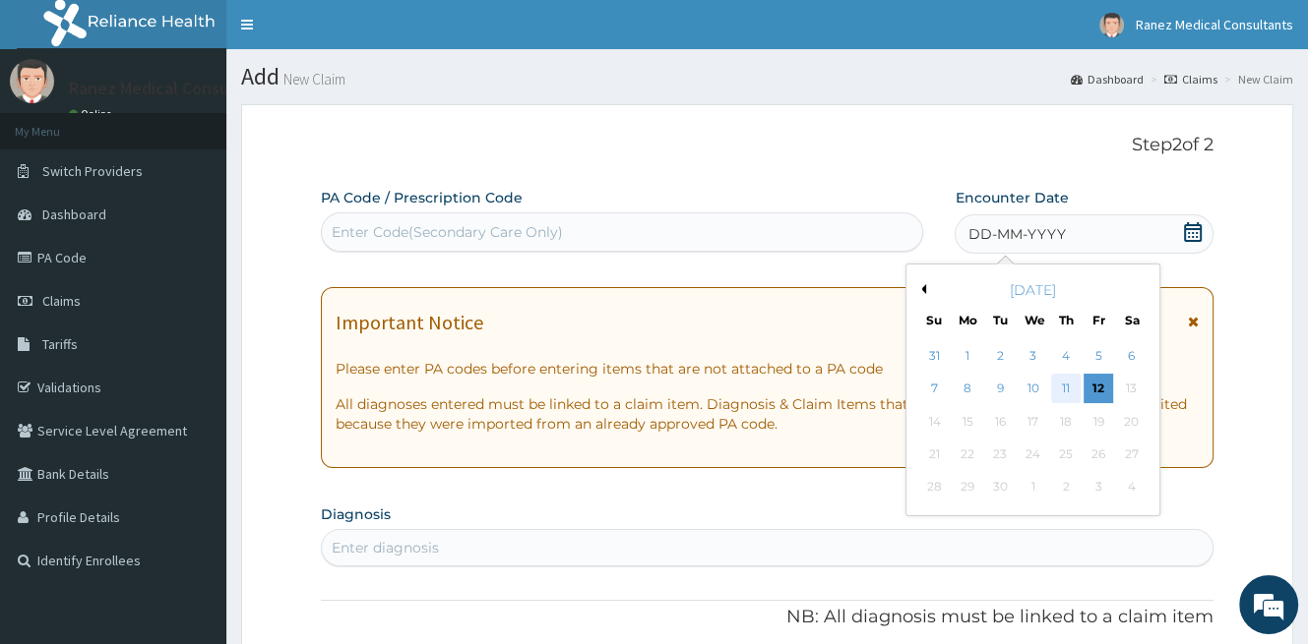
click at [1068, 395] on div "11" at bounding box center [1066, 390] width 30 height 30
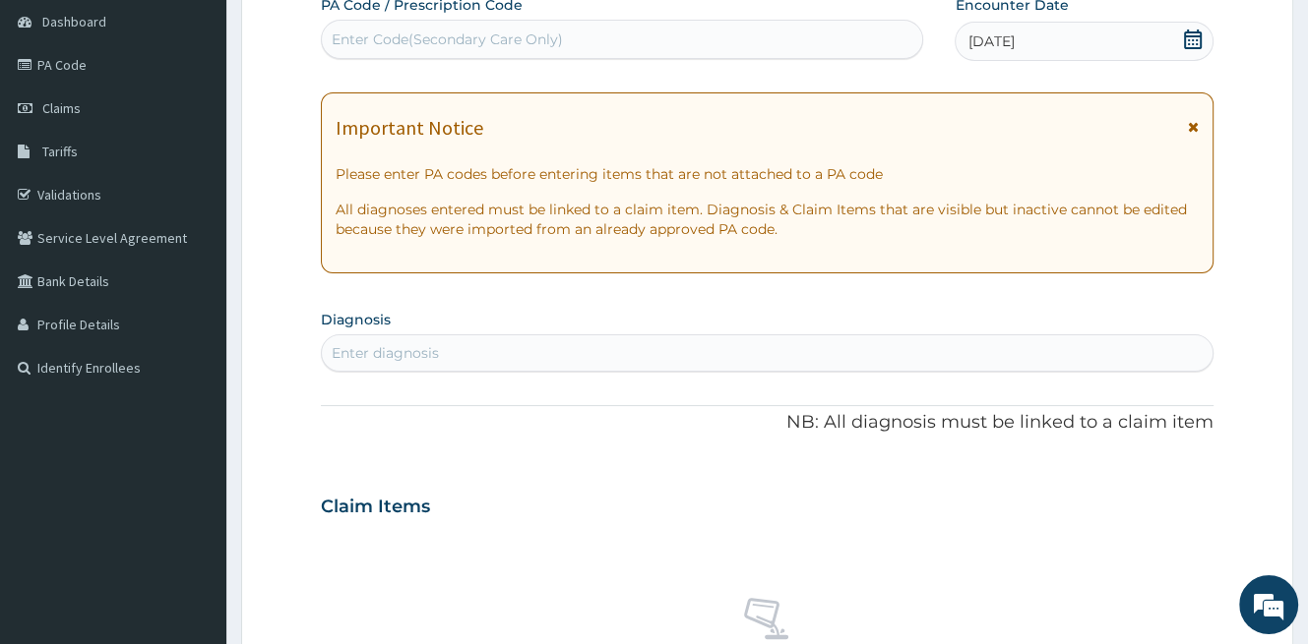
scroll to position [197, 0]
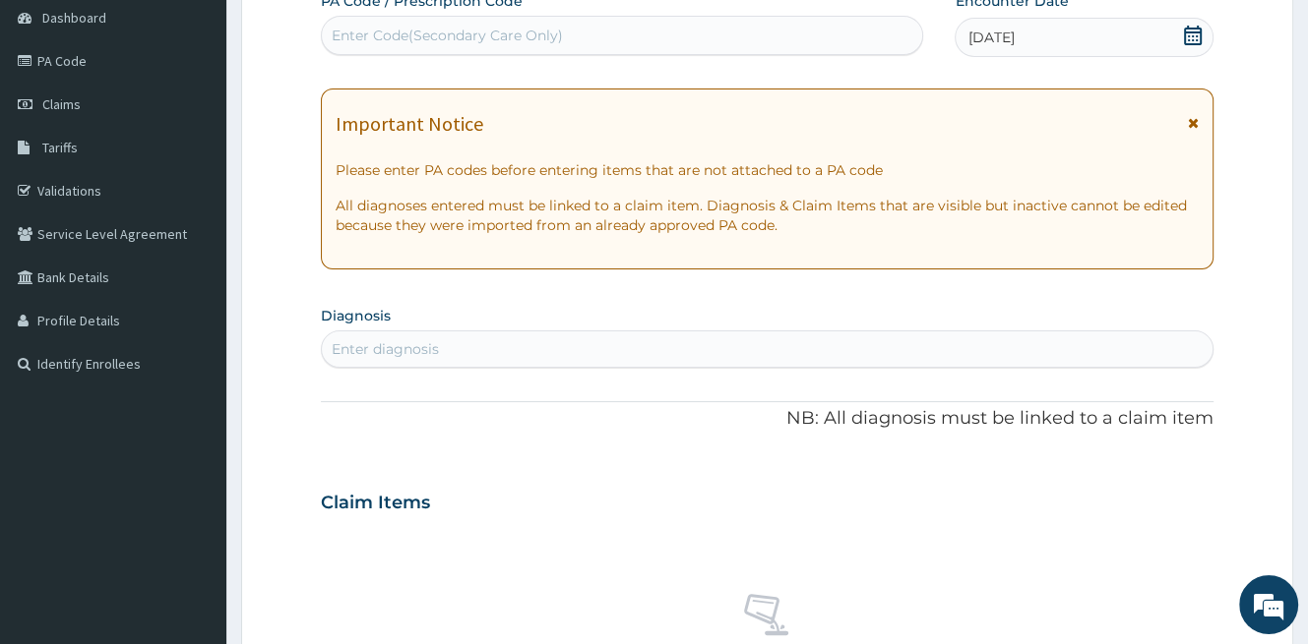
click at [481, 347] on div "Enter diagnosis" at bounding box center [767, 349] width 890 height 31
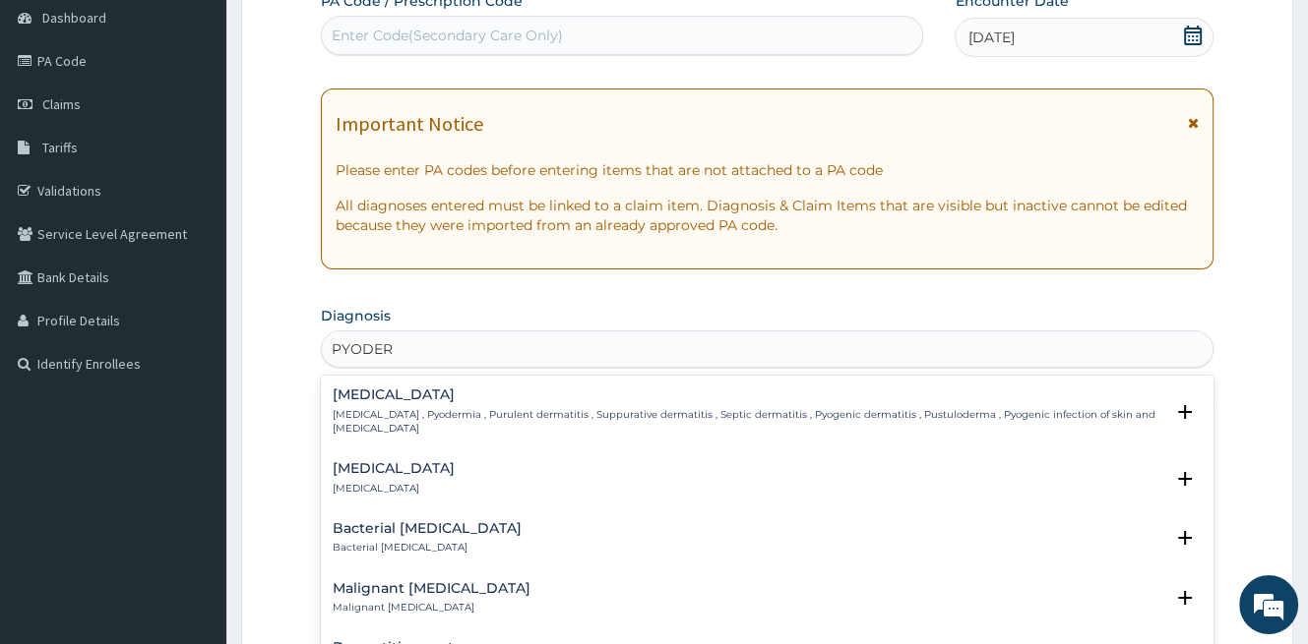
type input "PYODERM"
click at [378, 403] on div "[MEDICAL_DATA] [MEDICAL_DATA] , Pyodermia , Purulent dermatitis , Suppurative d…" at bounding box center [748, 412] width 830 height 48
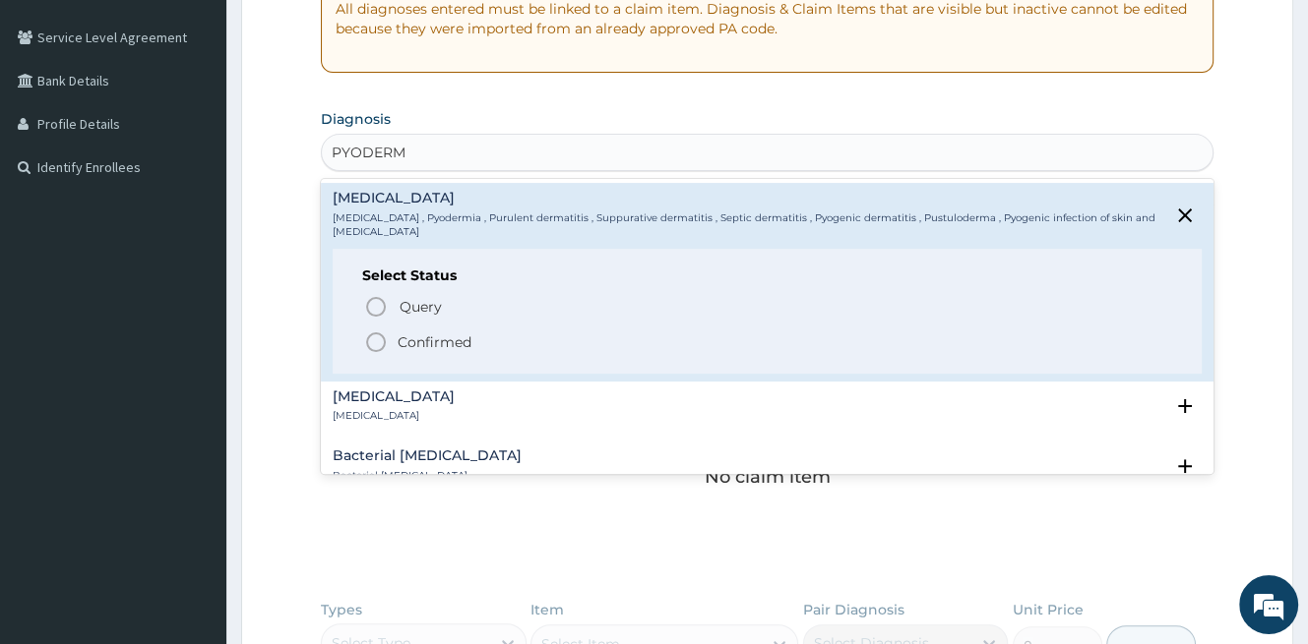
click at [454, 333] on p "Confirmed" at bounding box center [435, 343] width 74 height 20
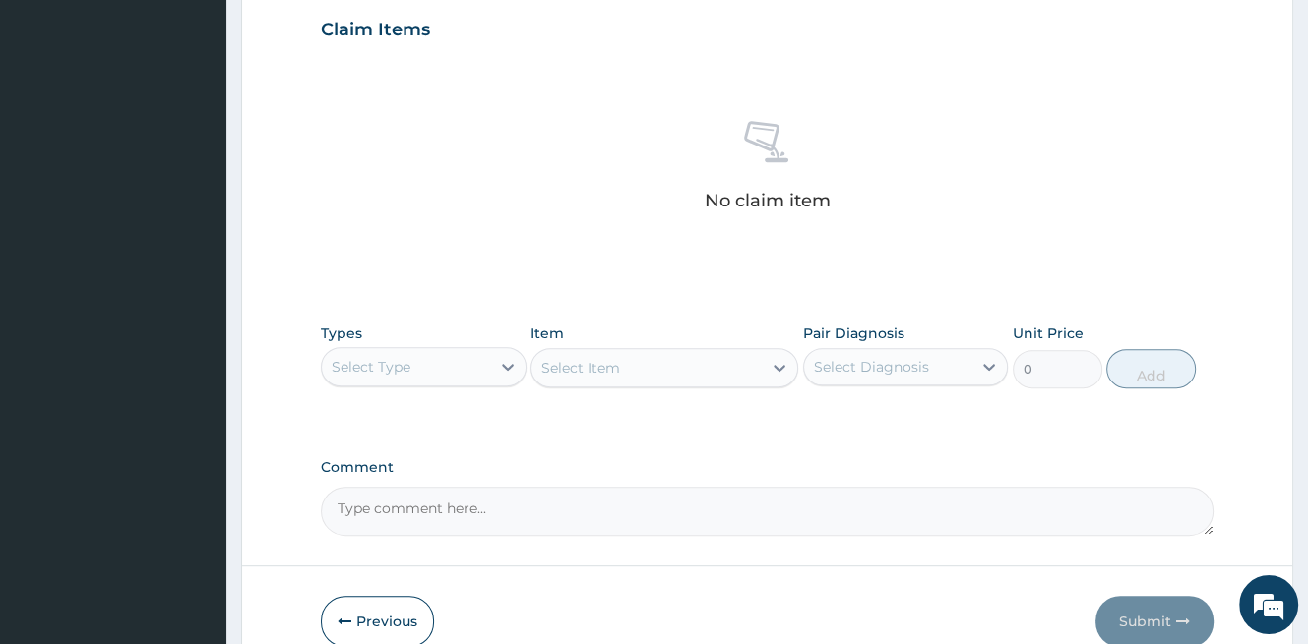
scroll to position [689, 0]
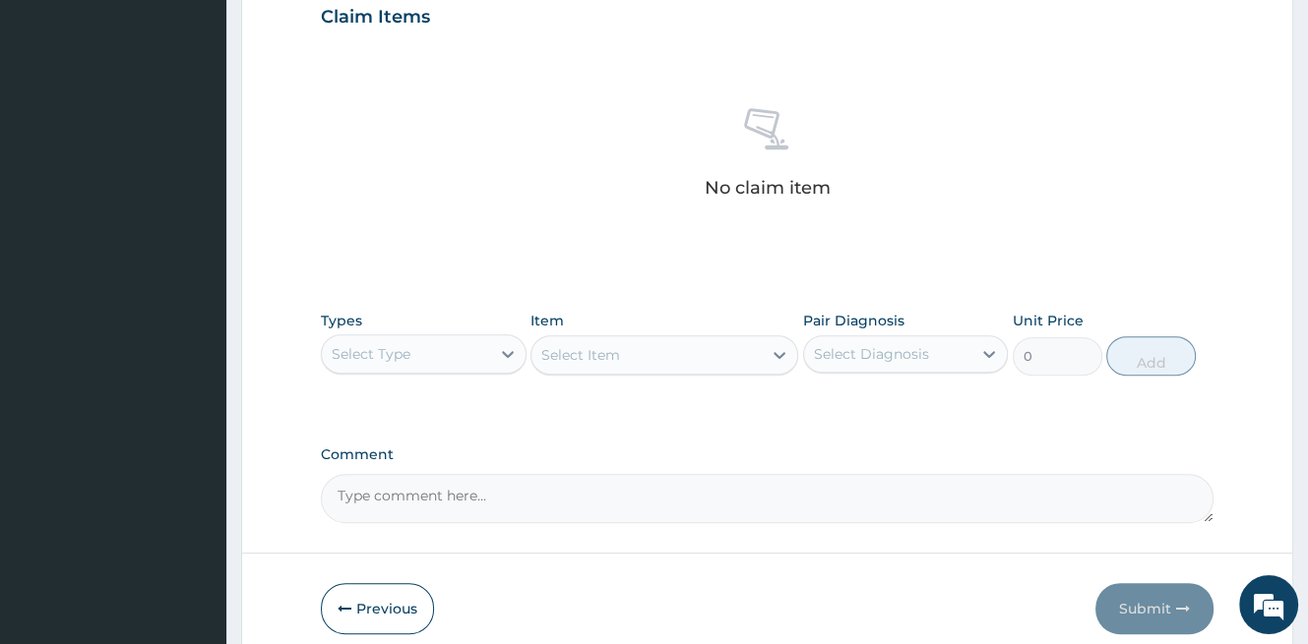
click at [457, 352] on div "Select Type" at bounding box center [406, 353] width 168 height 31
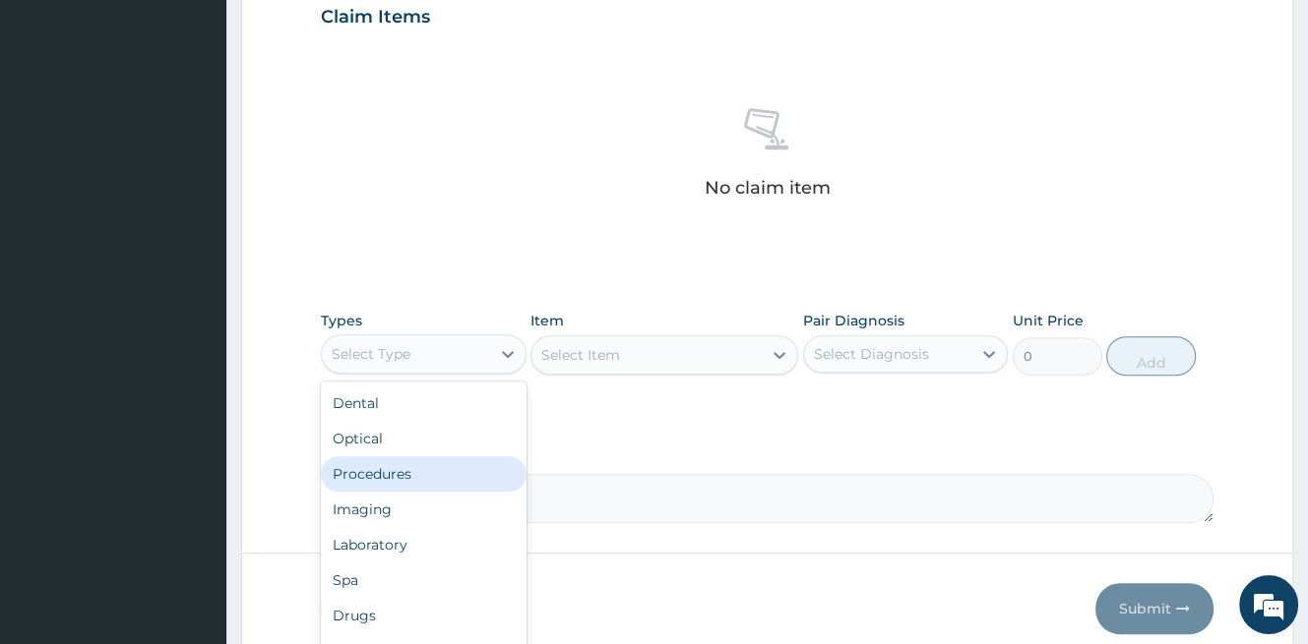
click at [431, 465] on div "Procedures" at bounding box center [424, 474] width 206 height 35
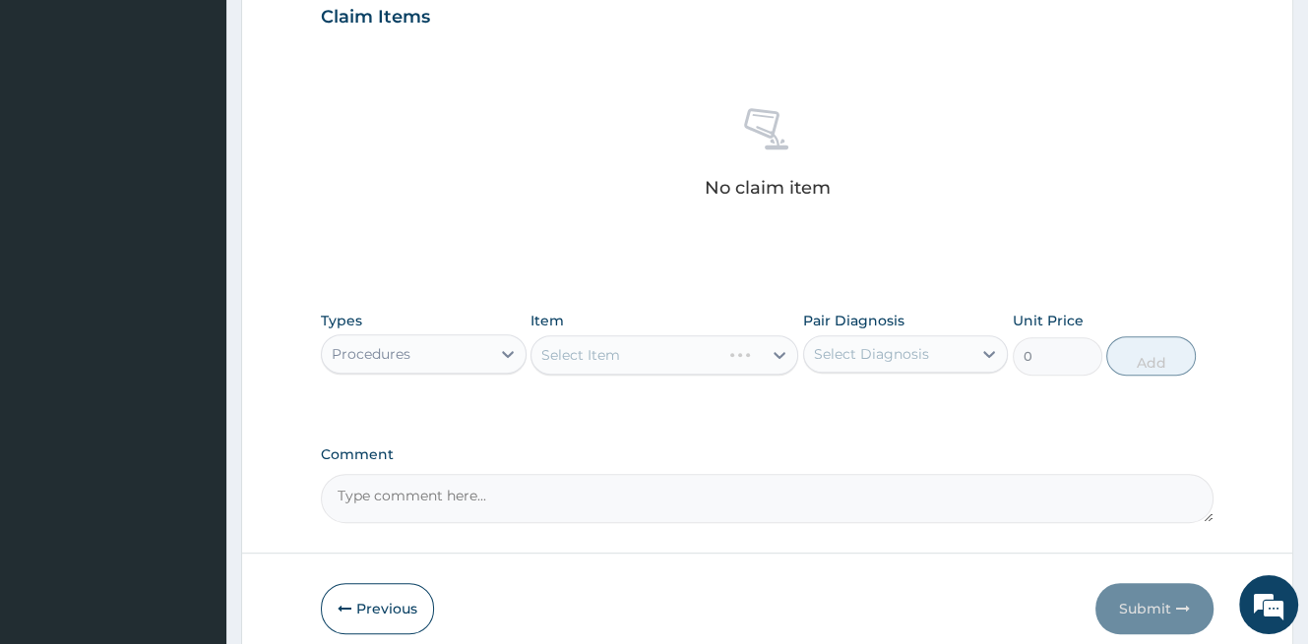
click at [627, 361] on div "Select Item" at bounding box center [664, 355] width 268 height 39
click at [630, 354] on div "Select Item" at bounding box center [664, 355] width 268 height 39
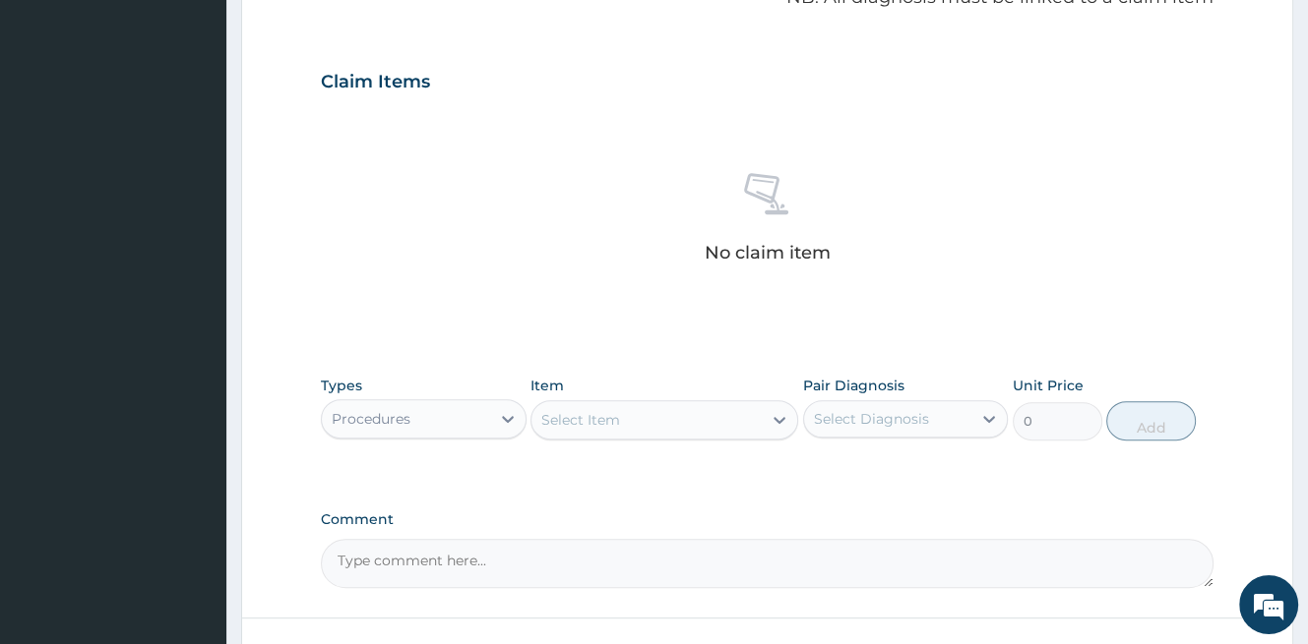
scroll to position [590, 0]
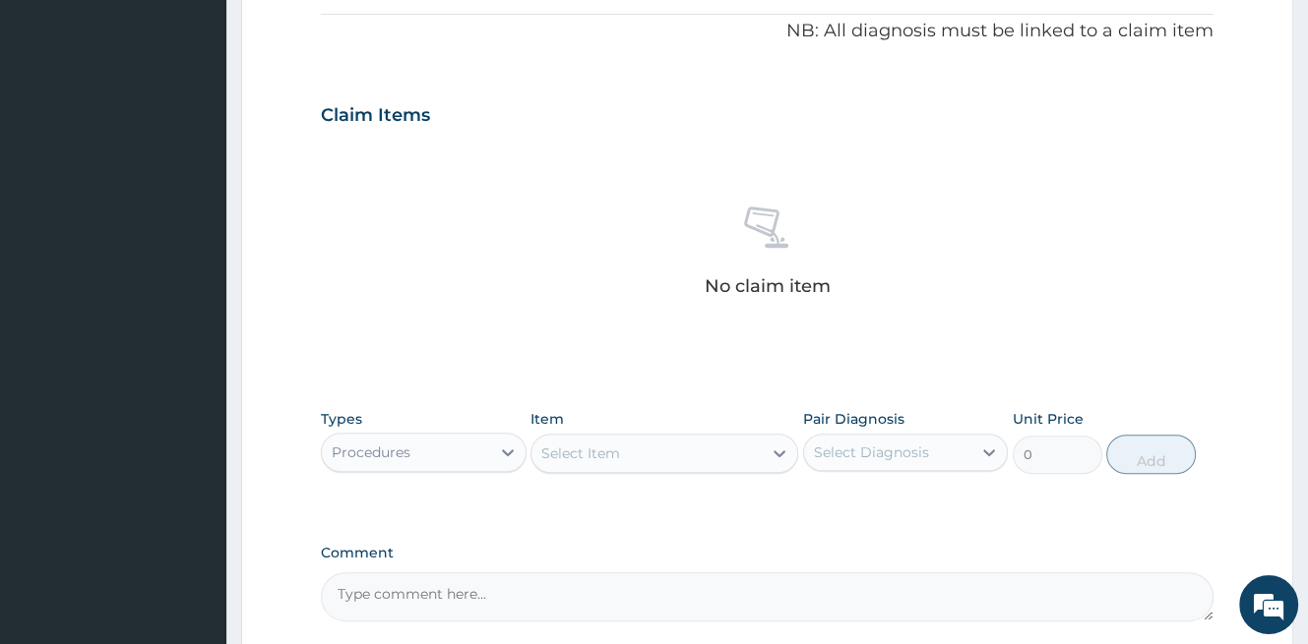
click at [588, 450] on div "Select Item" at bounding box center [580, 454] width 79 height 20
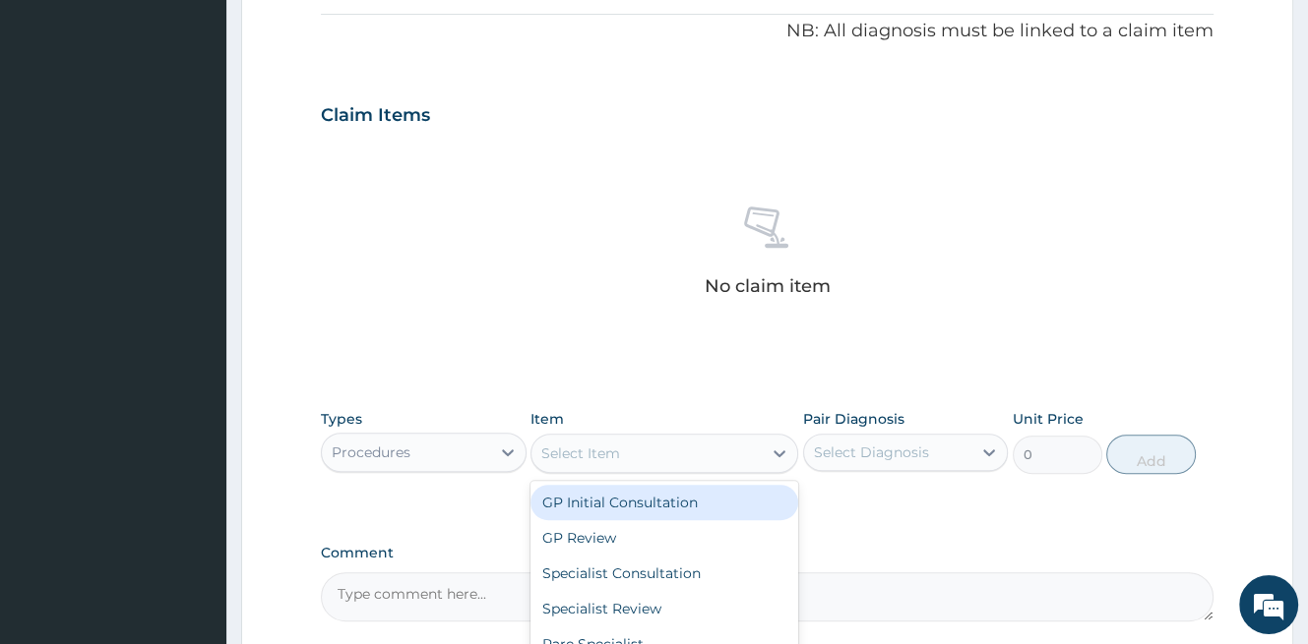
click at [650, 505] on div "GP Initial Consultation" at bounding box center [664, 502] width 268 height 35
type input "1500"
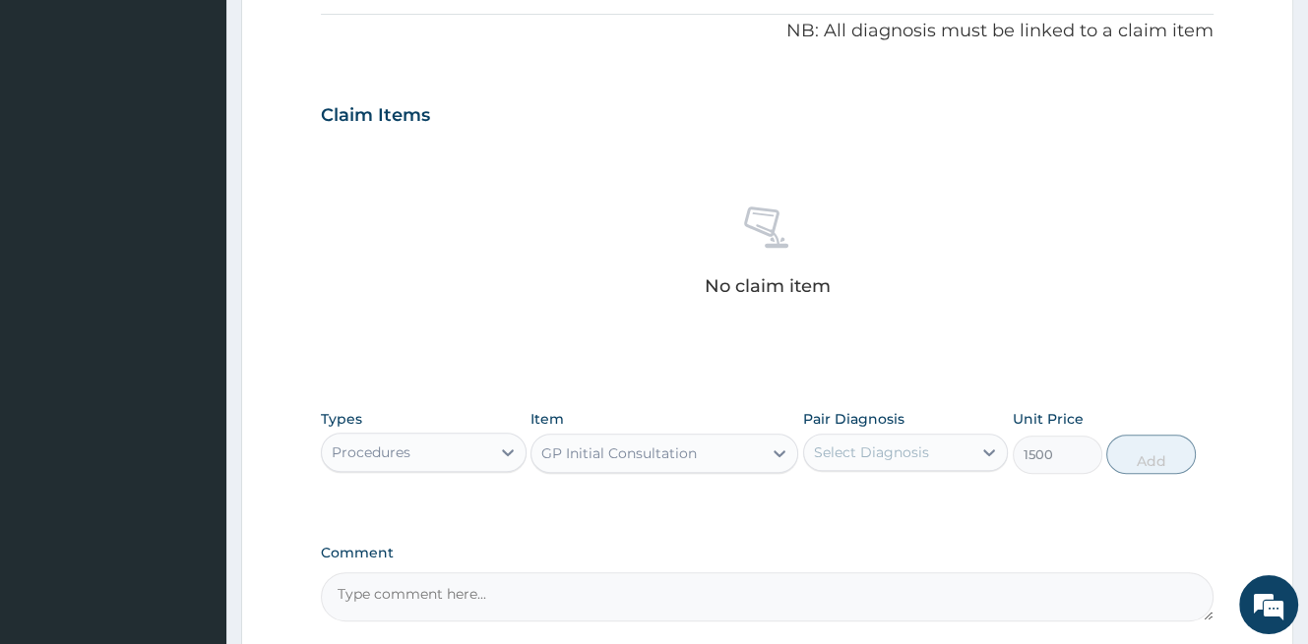
click at [902, 450] on div "Select Diagnosis" at bounding box center [871, 453] width 115 height 20
click at [894, 501] on label "[MEDICAL_DATA]" at bounding box center [896, 501] width 122 height 20
checkbox input "true"
click at [1137, 451] on button "Add" at bounding box center [1151, 454] width 90 height 39
type input "0"
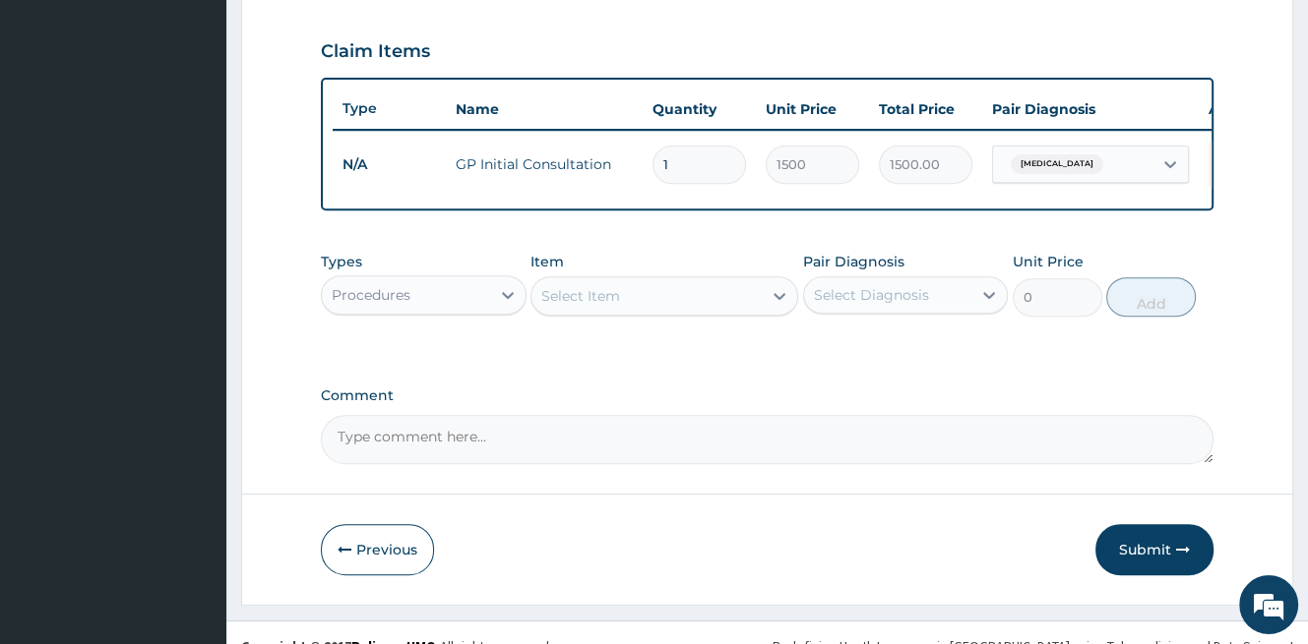
scroll to position [689, 0]
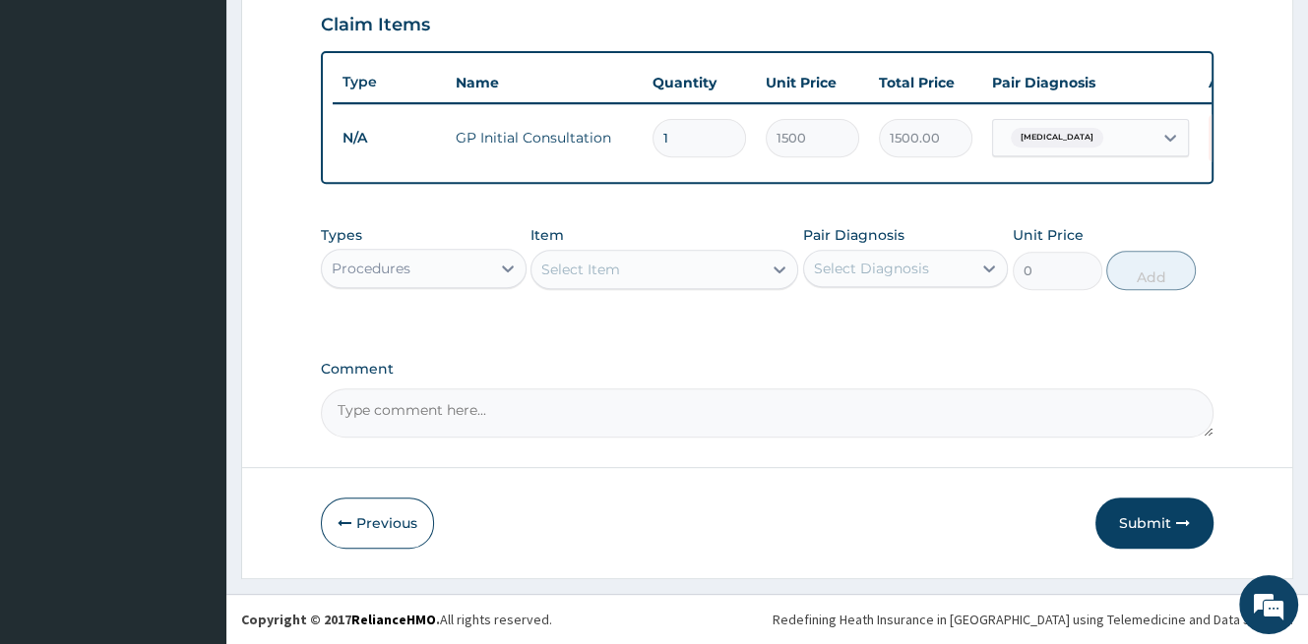
click at [485, 283] on div "Procedures" at bounding box center [406, 268] width 168 height 31
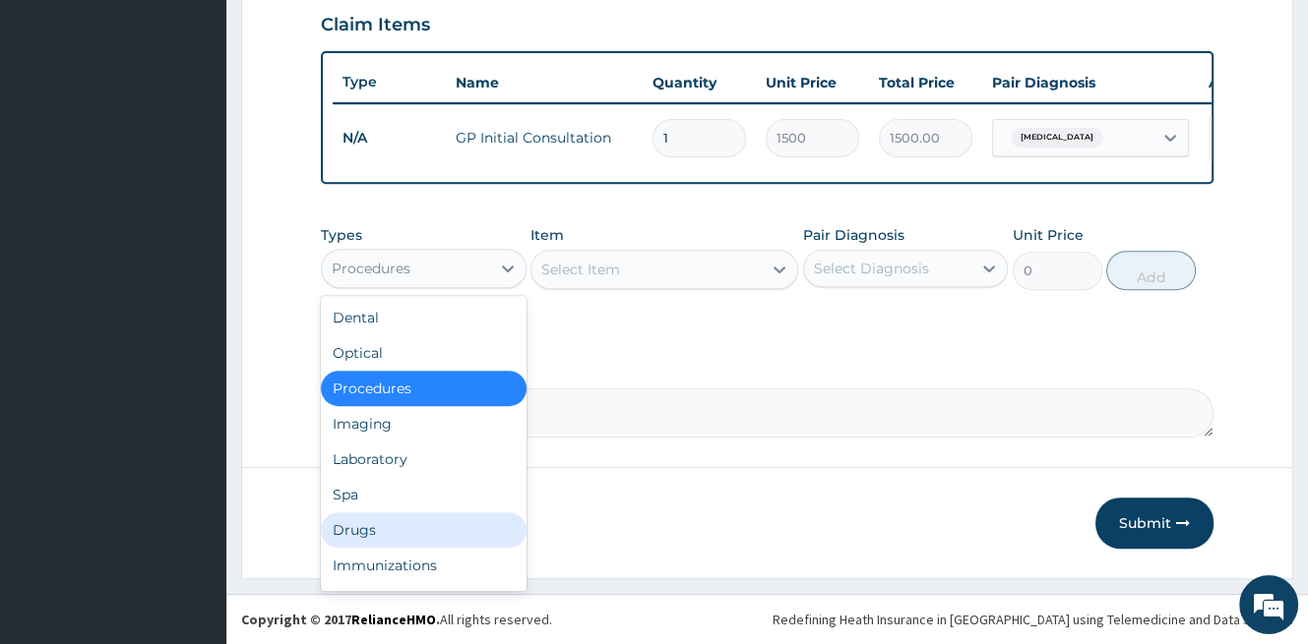
drag, startPoint x: 374, startPoint y: 536, endPoint x: 375, endPoint y: 517, distance: 19.7
click at [374, 532] on div "Drugs" at bounding box center [424, 530] width 206 height 35
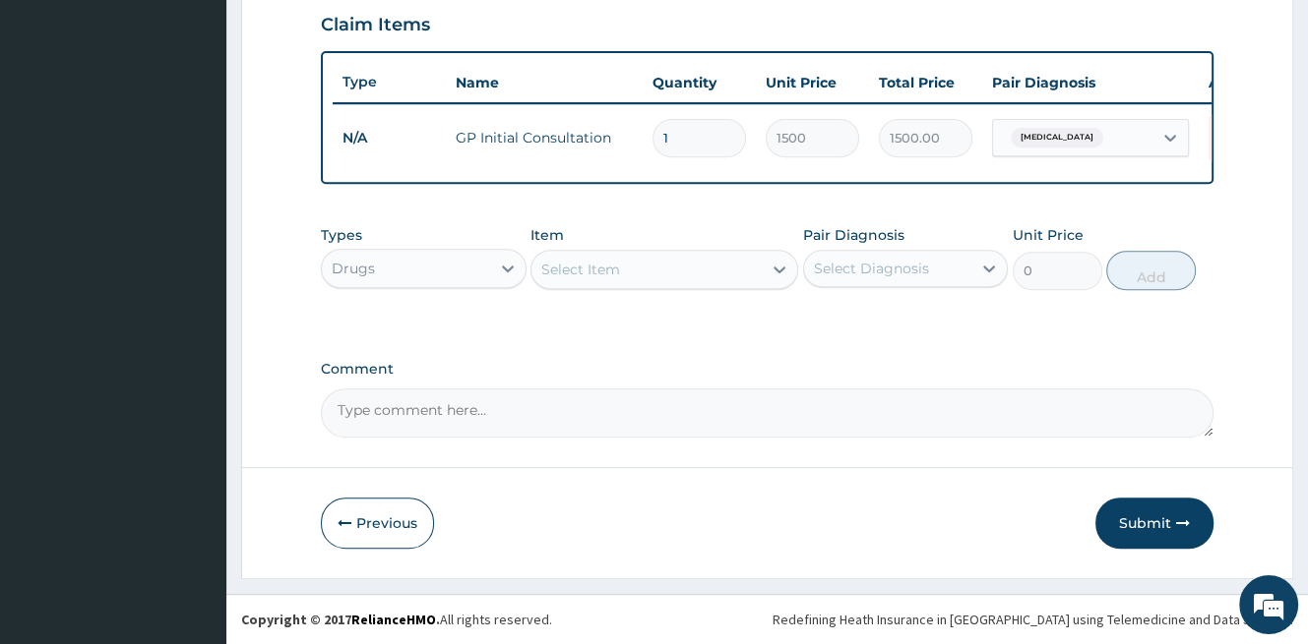
click at [631, 271] on div "Select Item" at bounding box center [646, 269] width 230 height 31
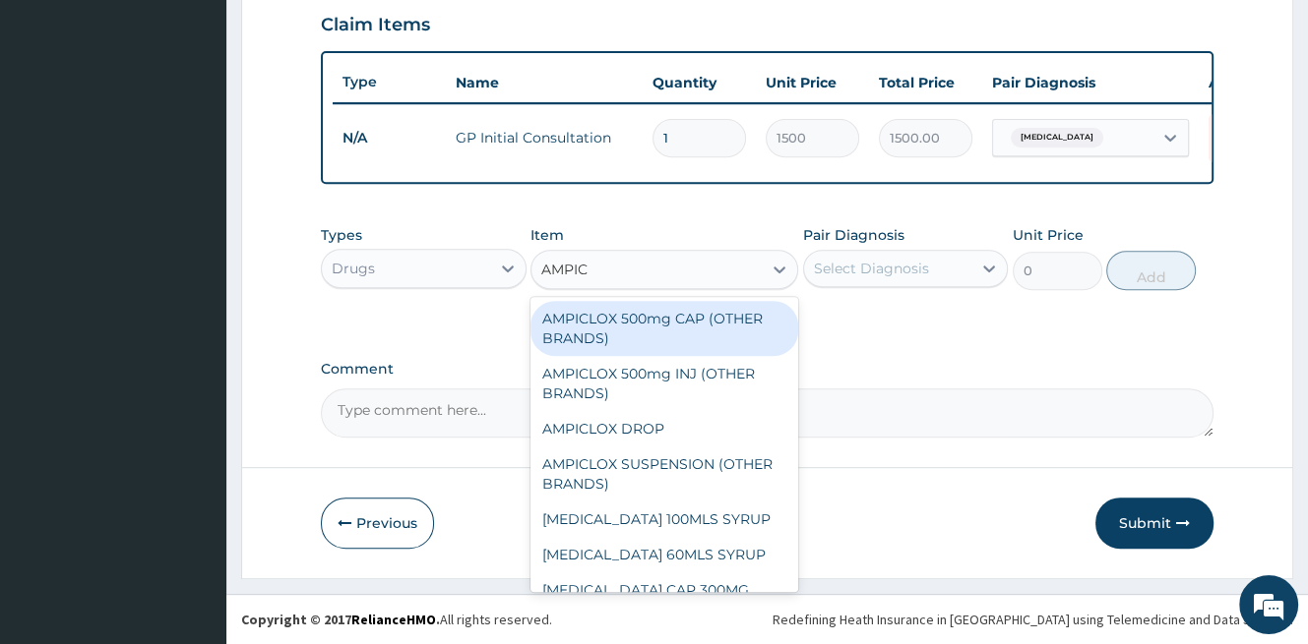
type input "AMPICL"
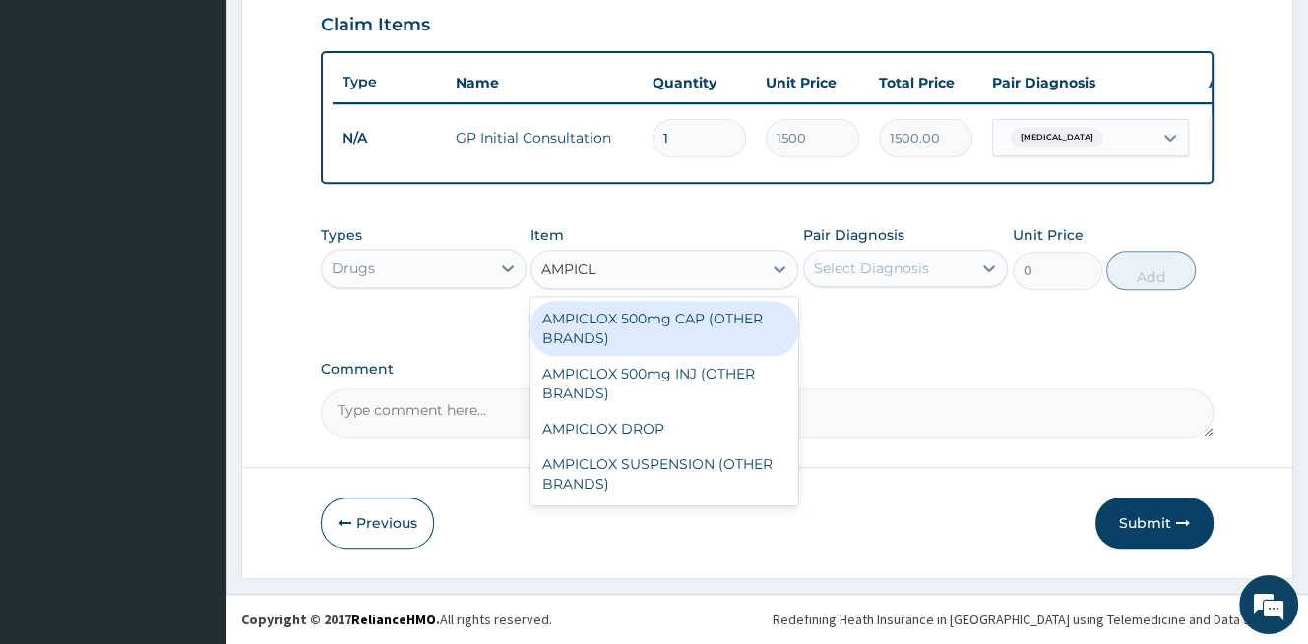
click at [700, 339] on div "AMPICLOX 500mg CAP (OTHER BRANDS)" at bounding box center [664, 328] width 268 height 55
type input "100"
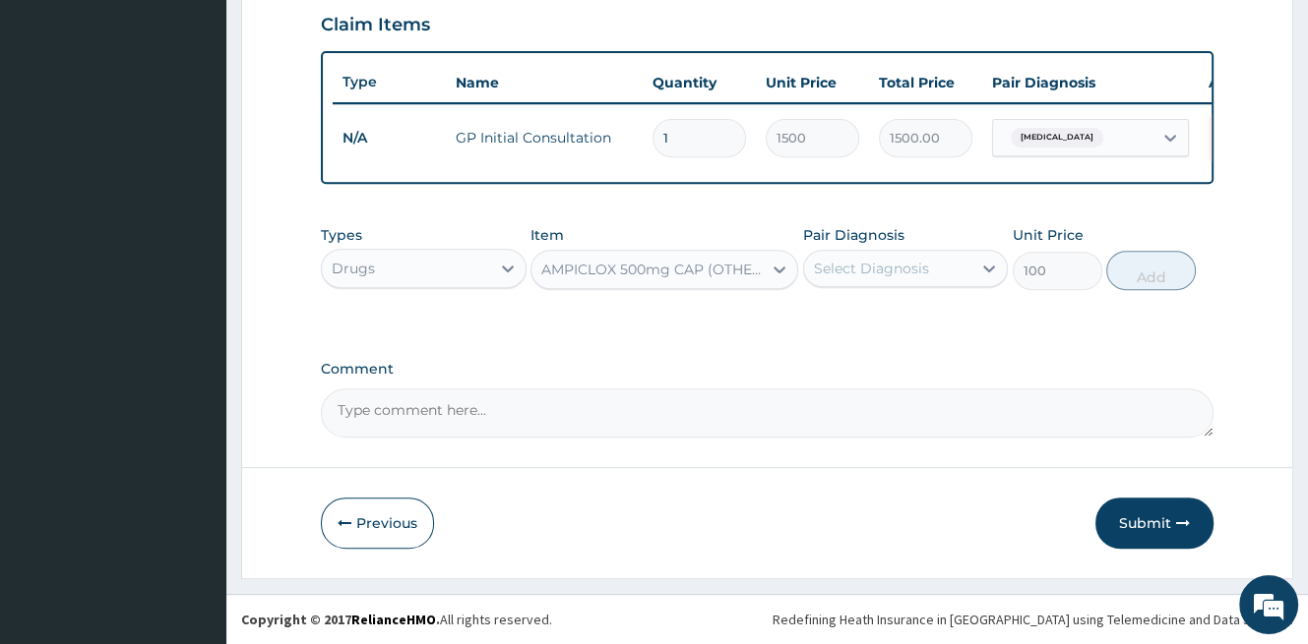
click at [751, 277] on div "AMPICLOX 500mg CAP (OTHER BRANDS)" at bounding box center [652, 270] width 222 height 20
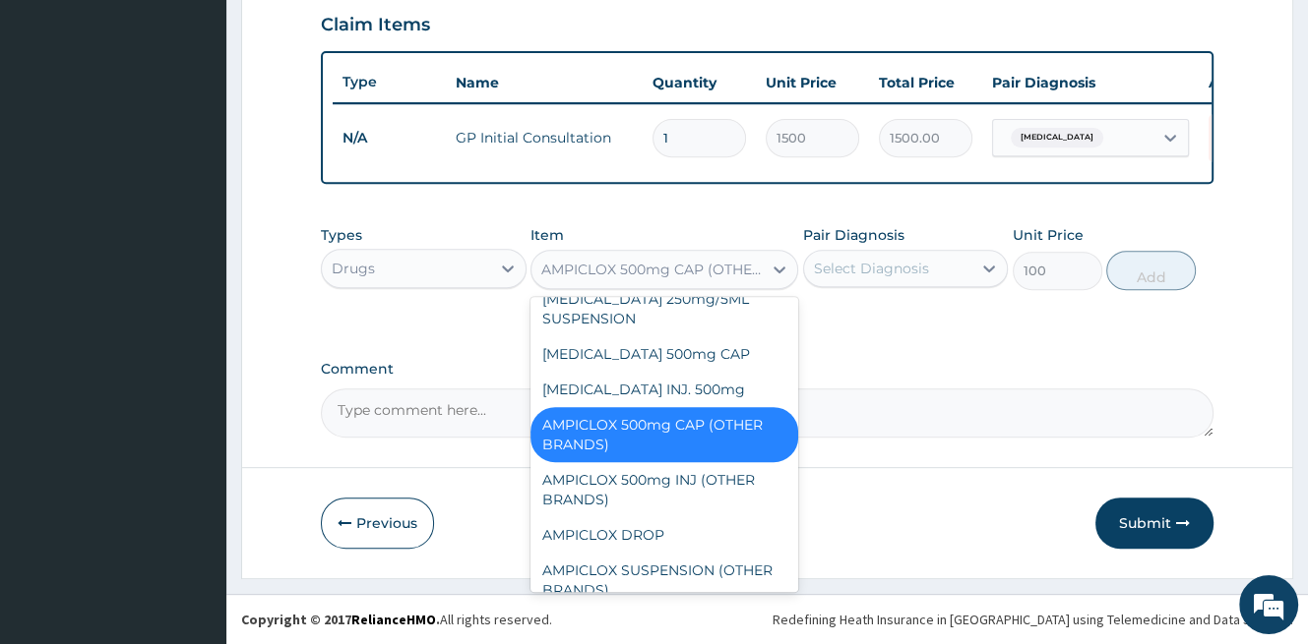
scroll to position [4032, 0]
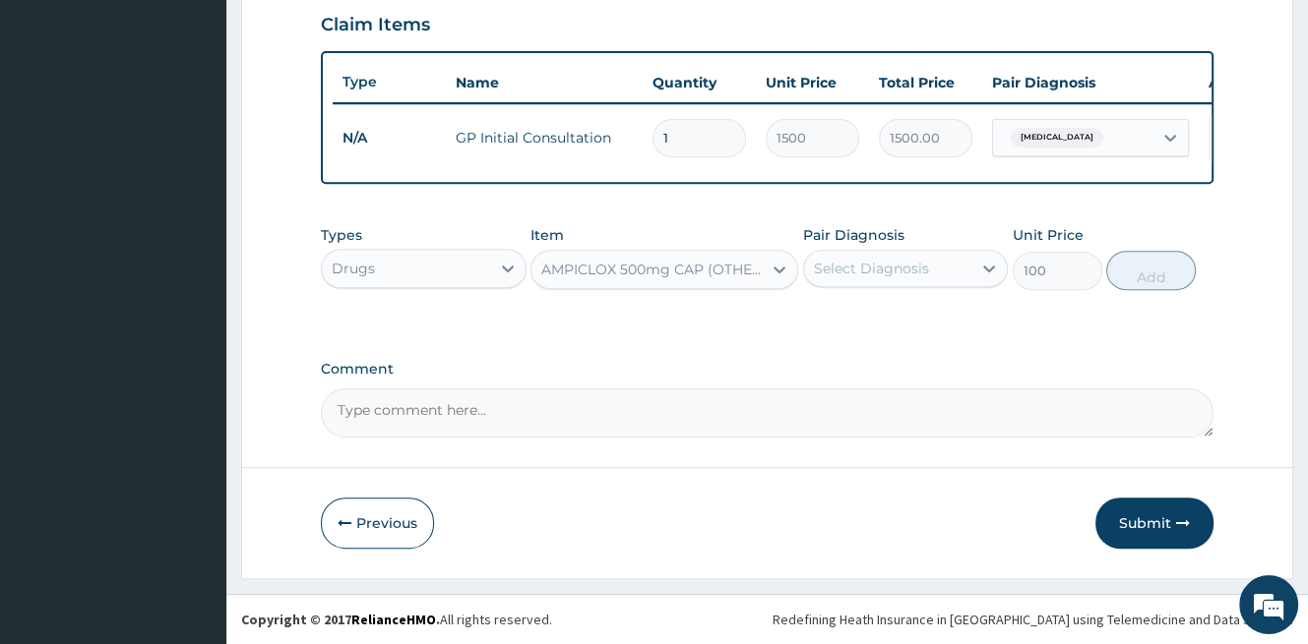
click at [898, 275] on div "Select Diagnosis" at bounding box center [871, 269] width 115 height 20
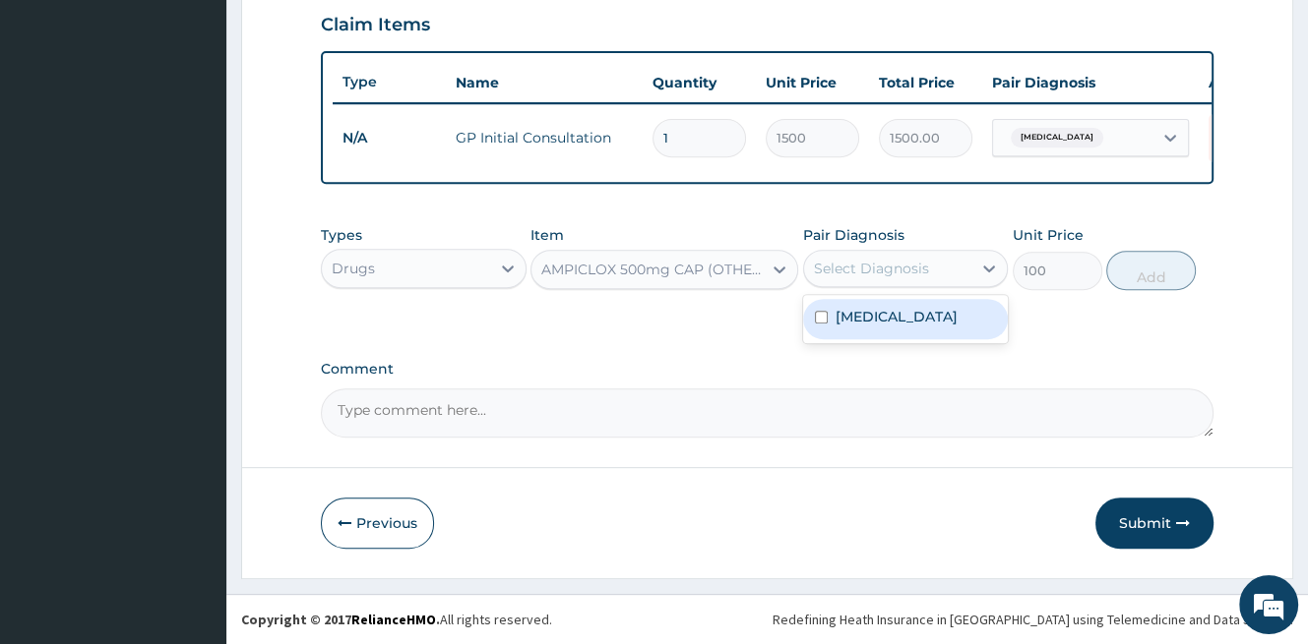
drag, startPoint x: 888, startPoint y: 320, endPoint x: 966, endPoint y: 298, distance: 80.7
click at [891, 319] on label "Pyoderma" at bounding box center [896, 317] width 122 height 20
checkbox input "true"
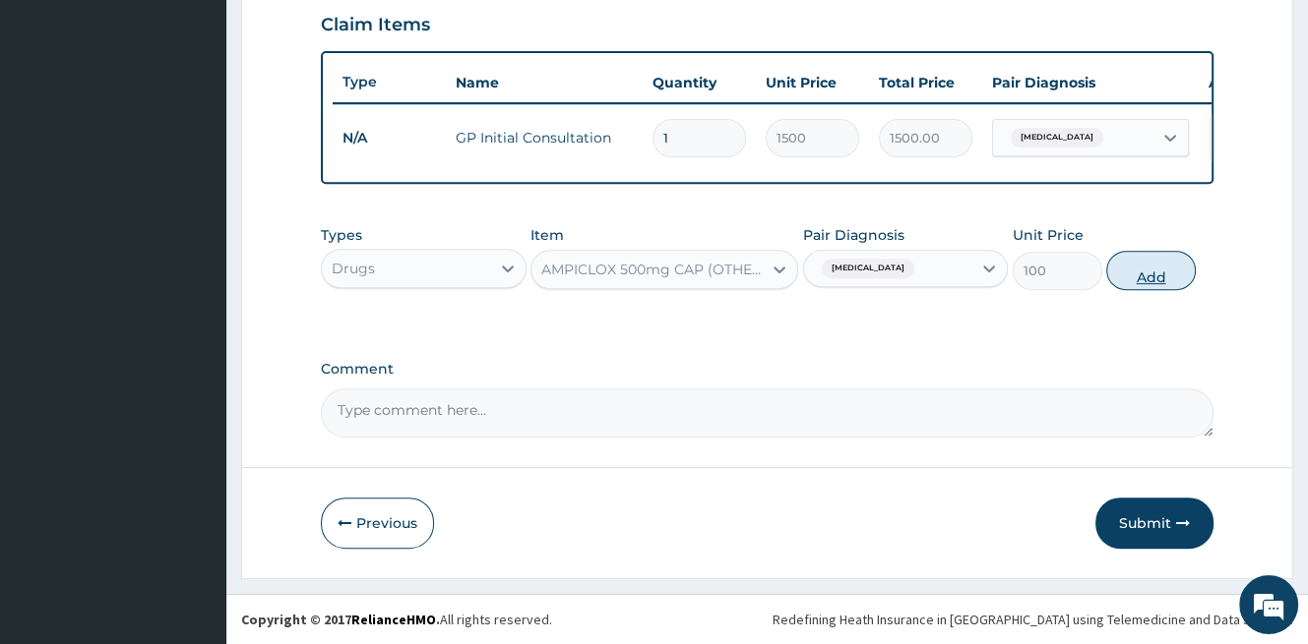
click at [1123, 280] on button "Add" at bounding box center [1151, 270] width 90 height 39
type input "0"
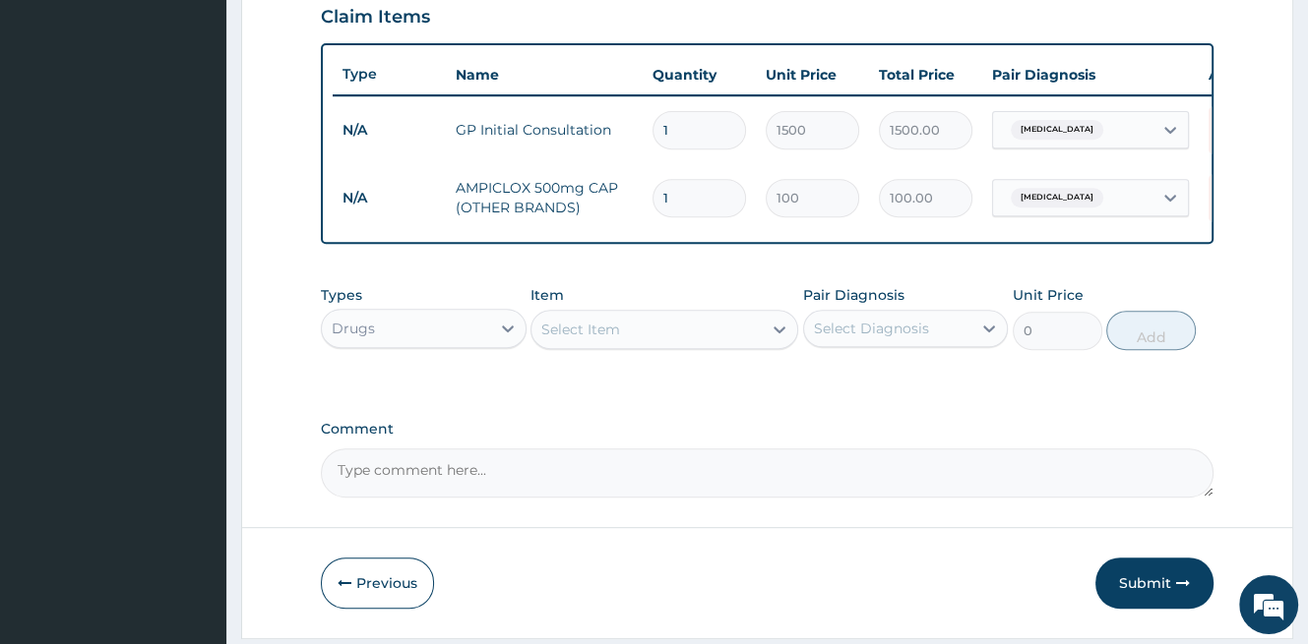
type input "11"
type input "1100.00"
type input "110"
type input "11000.00"
type input "11"
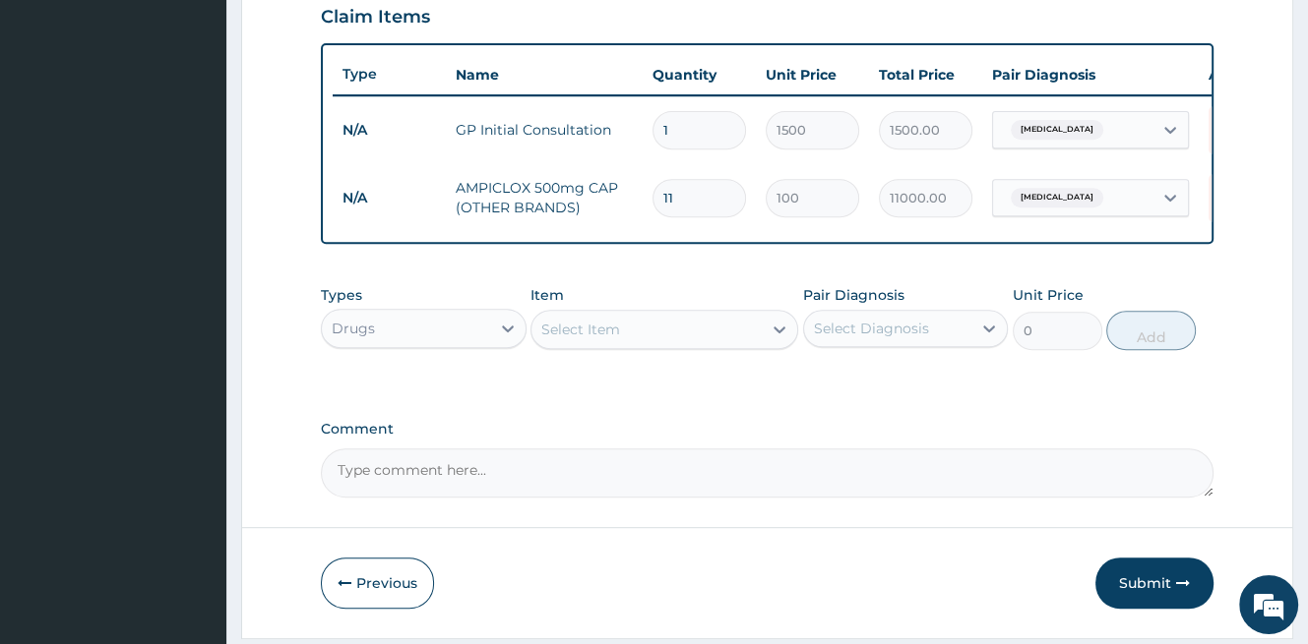
type input "1100.00"
type input "1"
type input "100.00"
type input "10"
type input "1000.00"
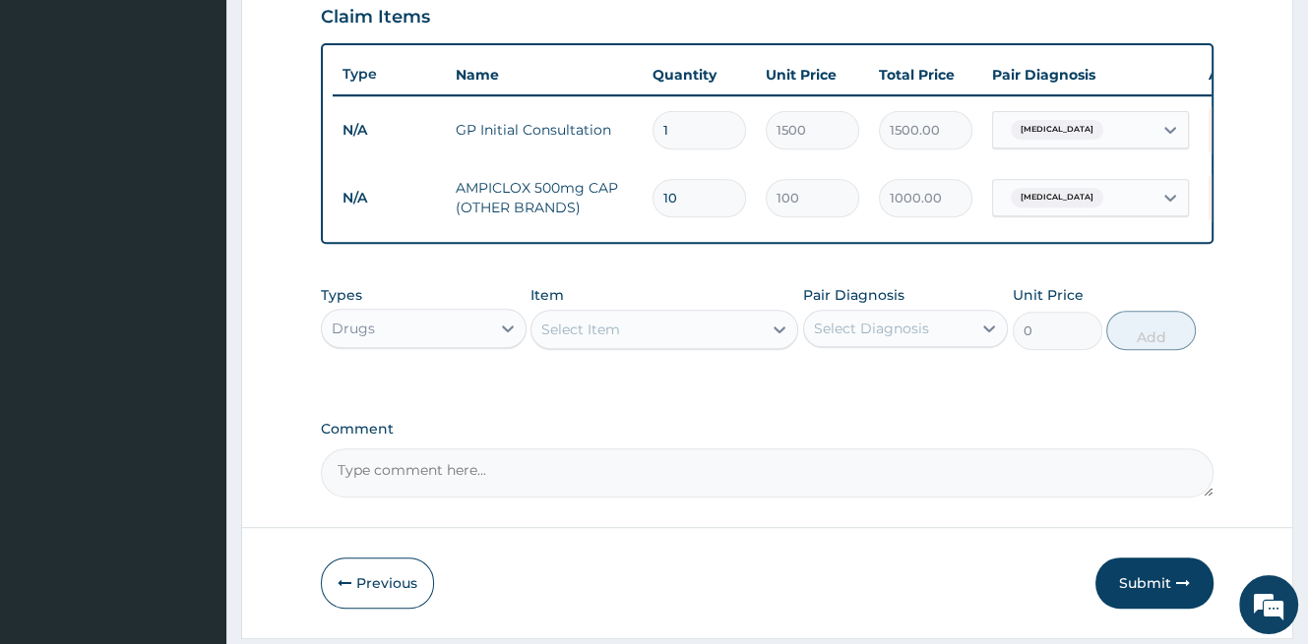
type input "10"
click at [598, 339] on div "Select Item" at bounding box center [580, 330] width 79 height 20
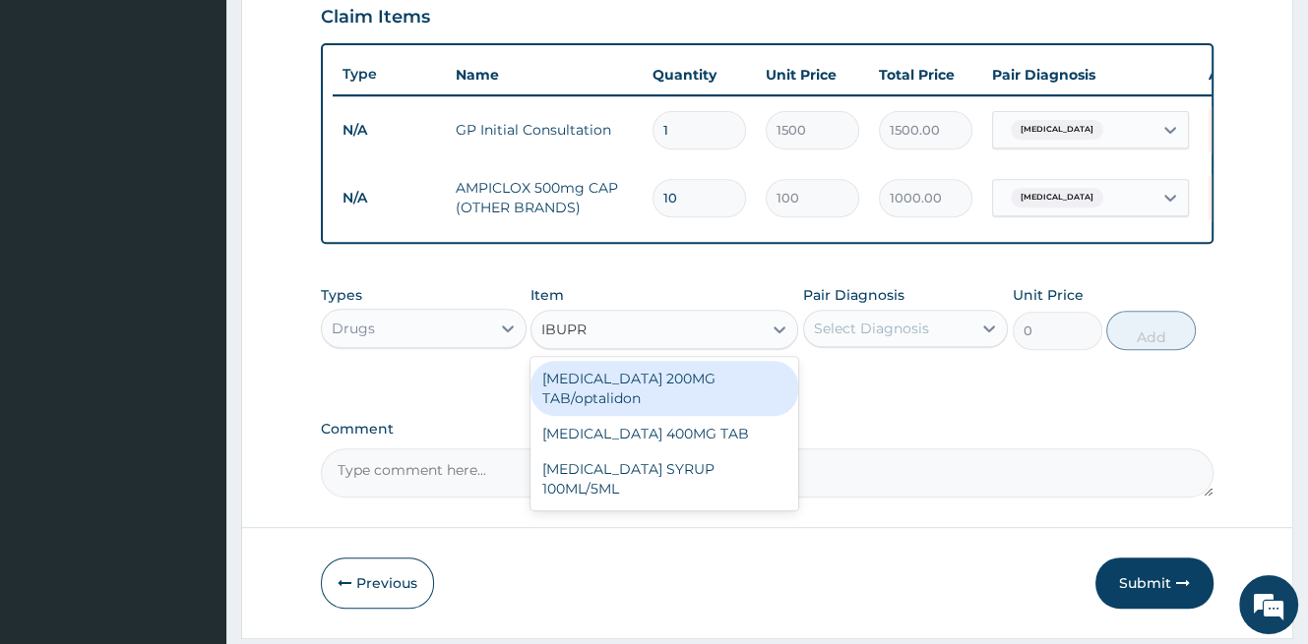
type input "IBUPRO"
click at [708, 395] on div "IBUPROFEN 200MG TAB/optalidon" at bounding box center [664, 388] width 268 height 55
type input "70"
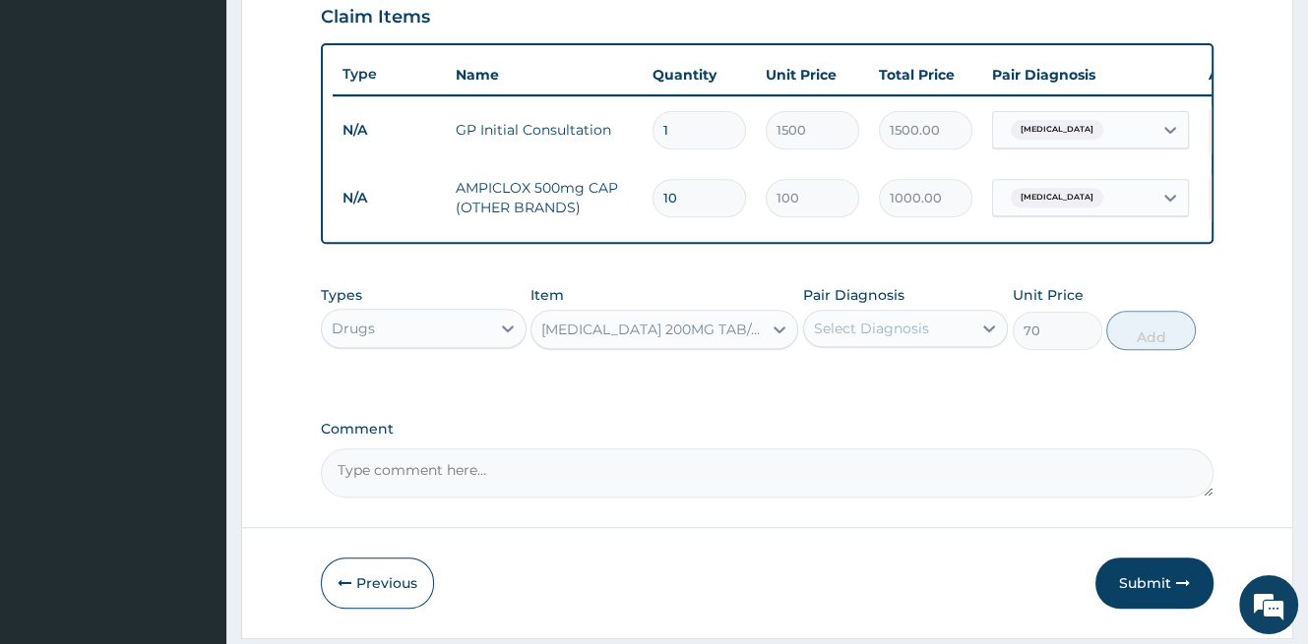
click at [916, 338] on div "Select Diagnosis" at bounding box center [871, 329] width 115 height 20
click at [871, 386] on label "Pyoderma" at bounding box center [896, 377] width 122 height 20
checkbox input "true"
click at [1136, 344] on button "Add" at bounding box center [1151, 330] width 90 height 39
type input "0"
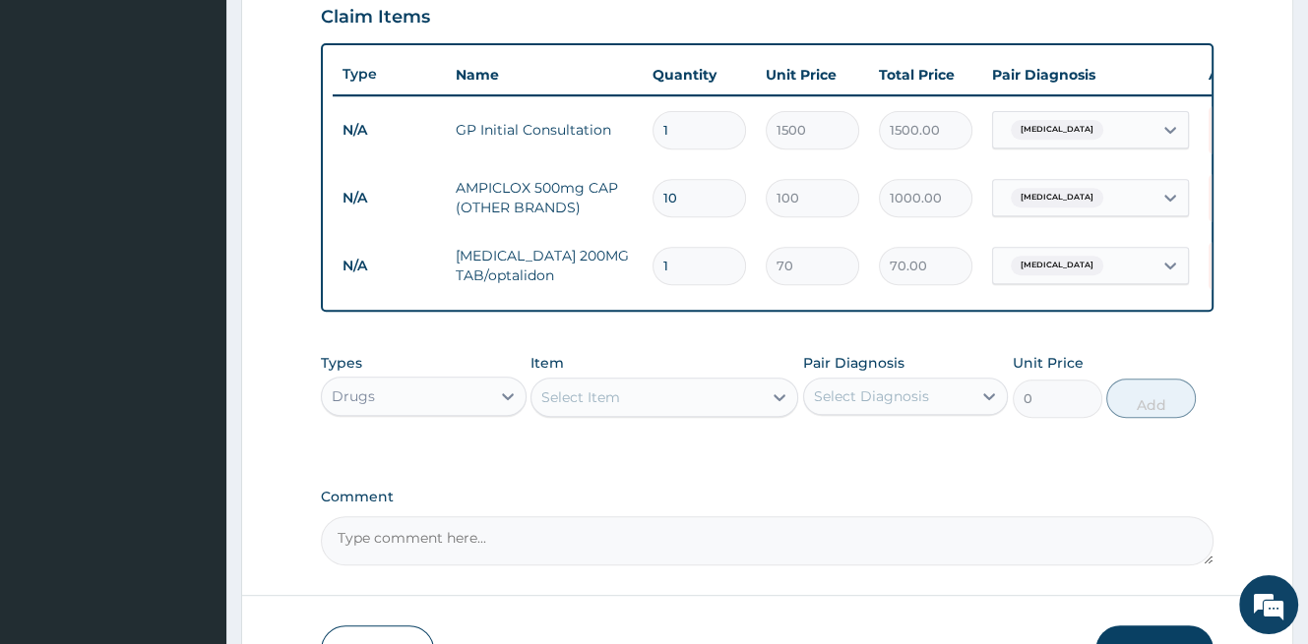
type input "0.00"
type input "9"
type input "630.00"
type input "9"
click at [598, 407] on div "Select Item" at bounding box center [580, 398] width 79 height 20
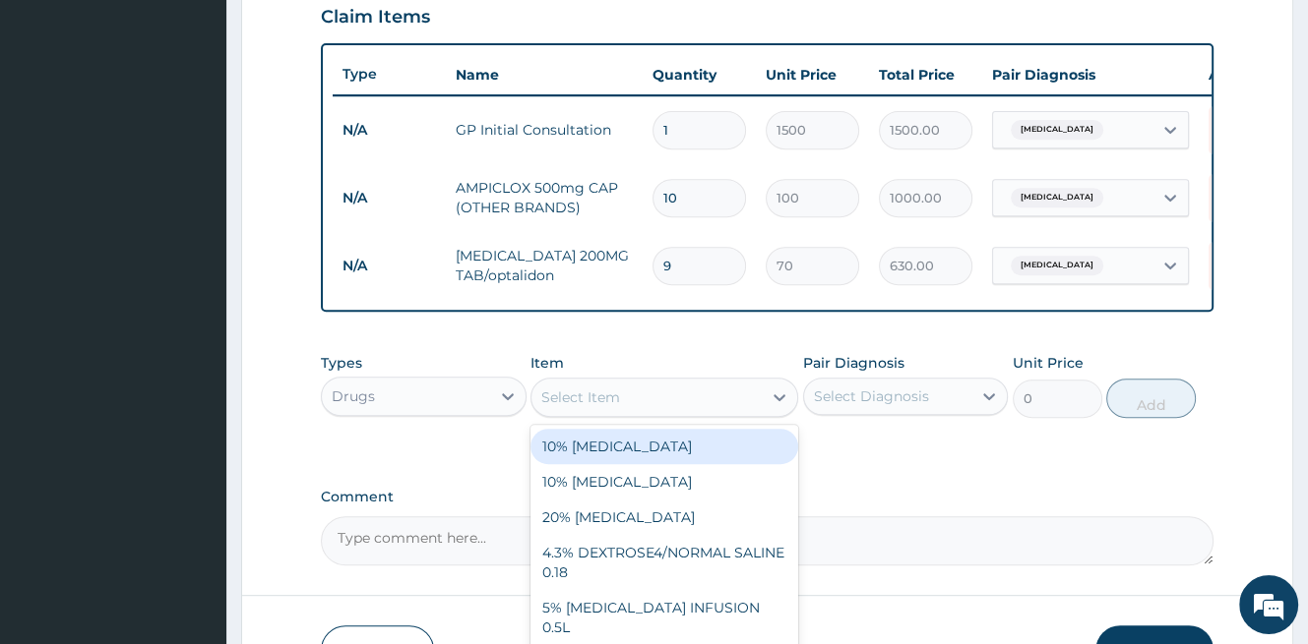
click at [620, 410] on div "Select Item" at bounding box center [646, 397] width 230 height 31
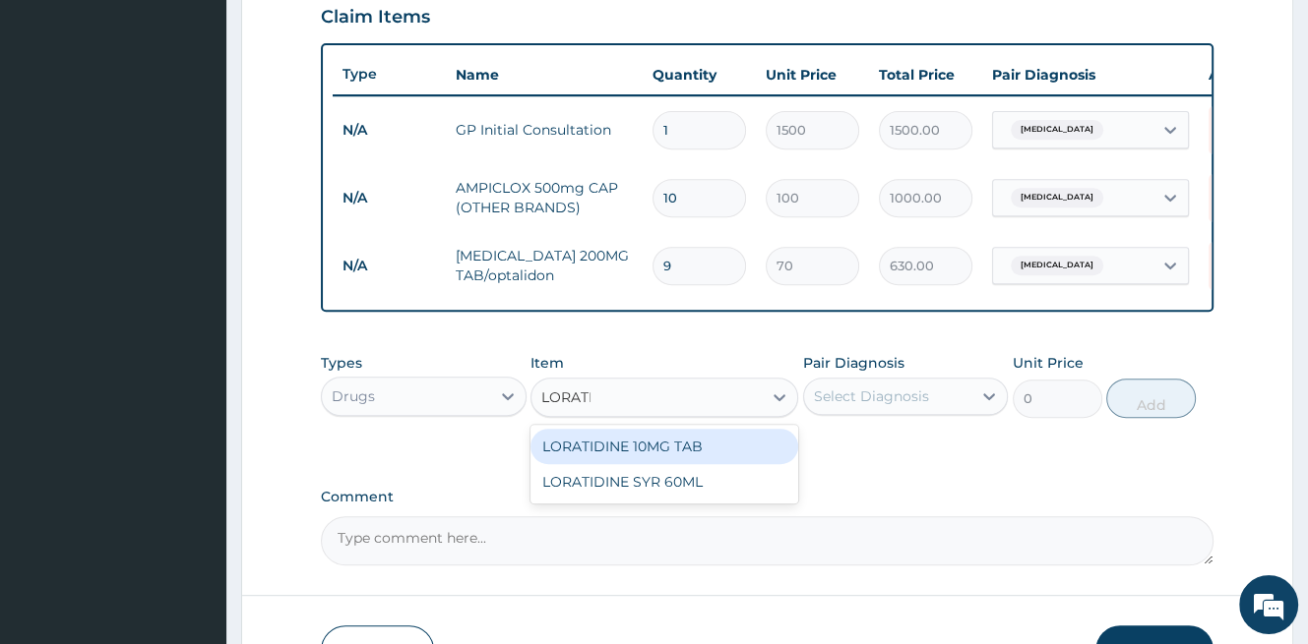
type input "LORATID"
click at [709, 458] on div "LORATIDINE 10MG TAB" at bounding box center [664, 446] width 268 height 35
type input "70"
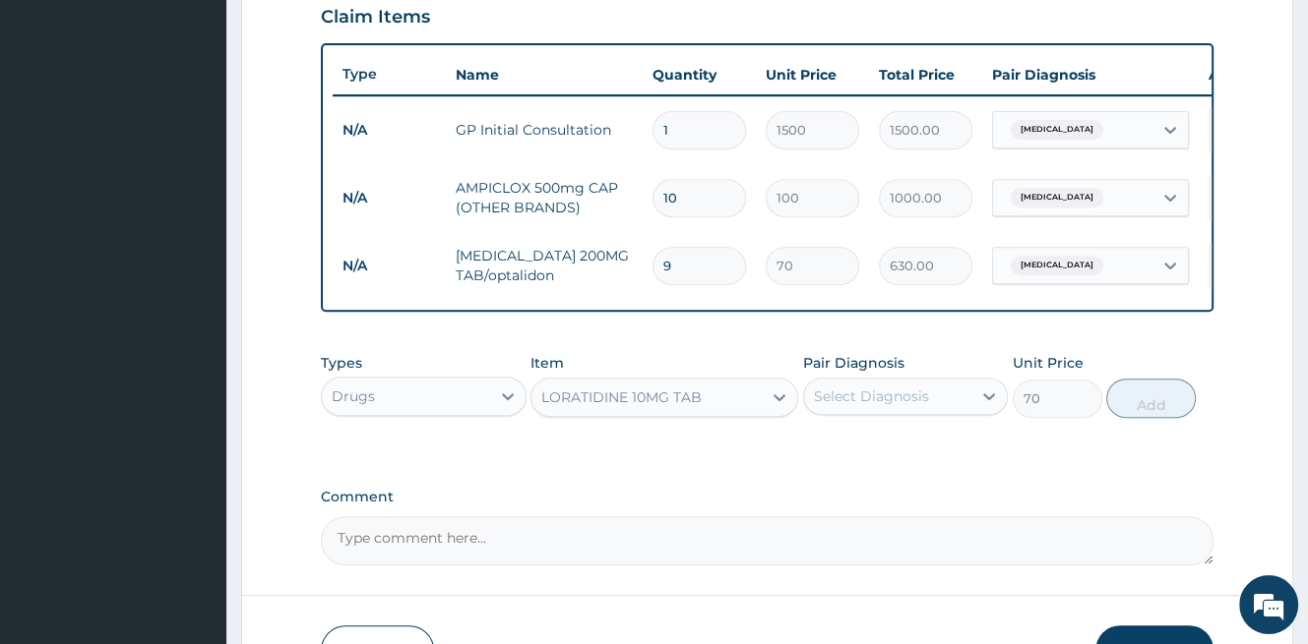
click at [945, 410] on div "Select Diagnosis" at bounding box center [888, 396] width 168 height 31
click at [882, 455] on label "[MEDICAL_DATA]" at bounding box center [896, 445] width 122 height 20
checkbox input "true"
click at [1145, 418] on button "Add" at bounding box center [1151, 398] width 90 height 39
type input "0"
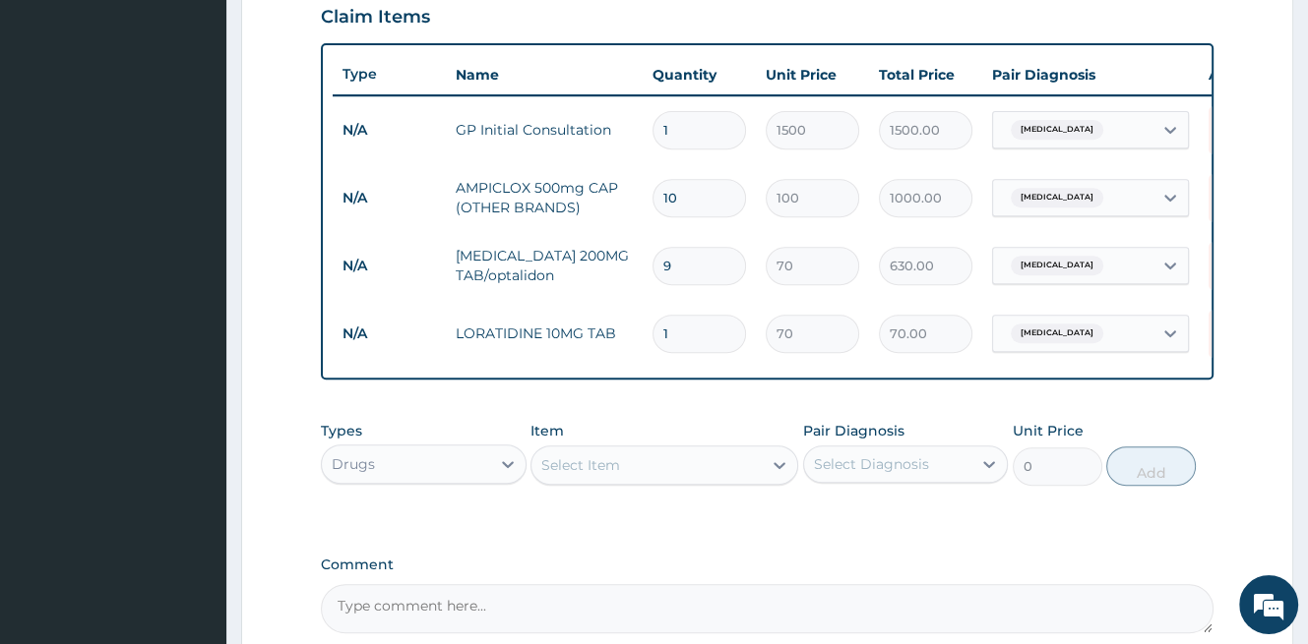
type input "0.00"
type input "3"
type input "210.00"
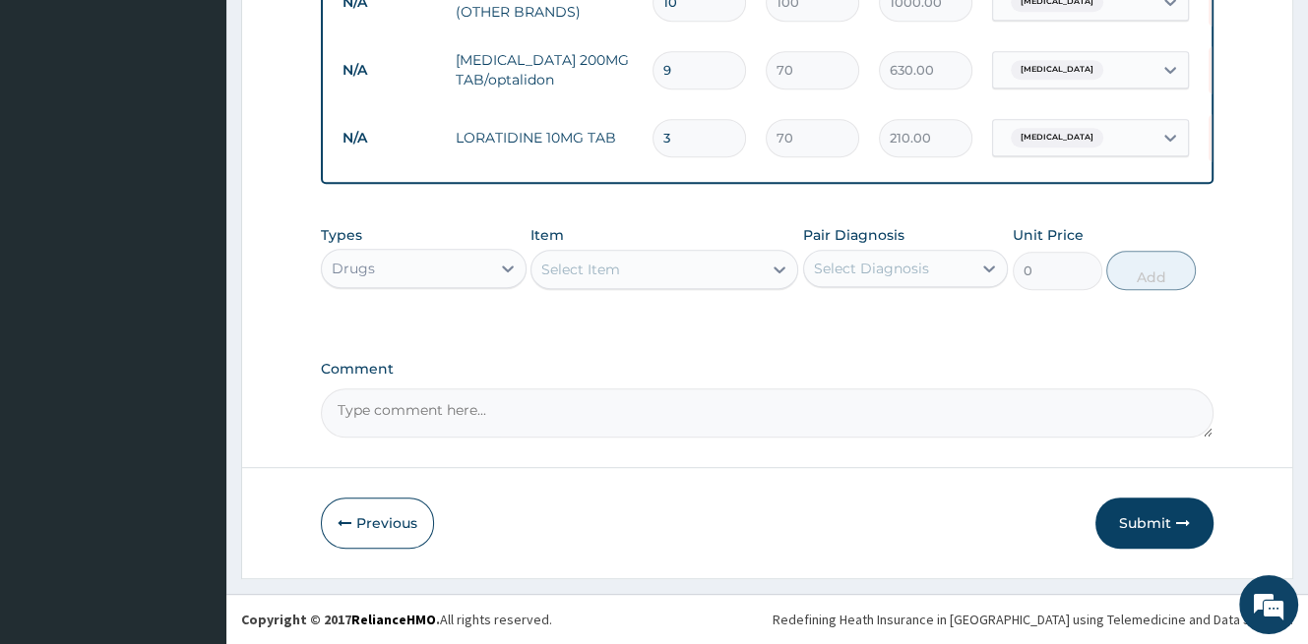
type input "3"
click at [1137, 529] on button "Submit" at bounding box center [1154, 523] width 118 height 51
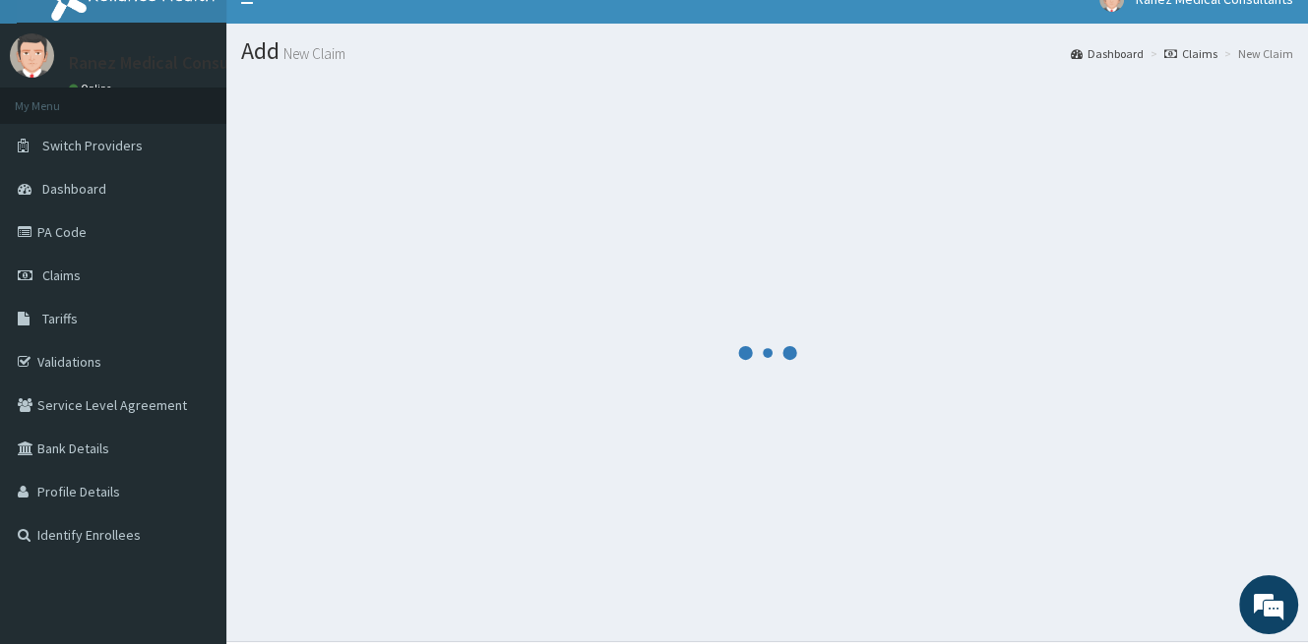
scroll to position [0, 0]
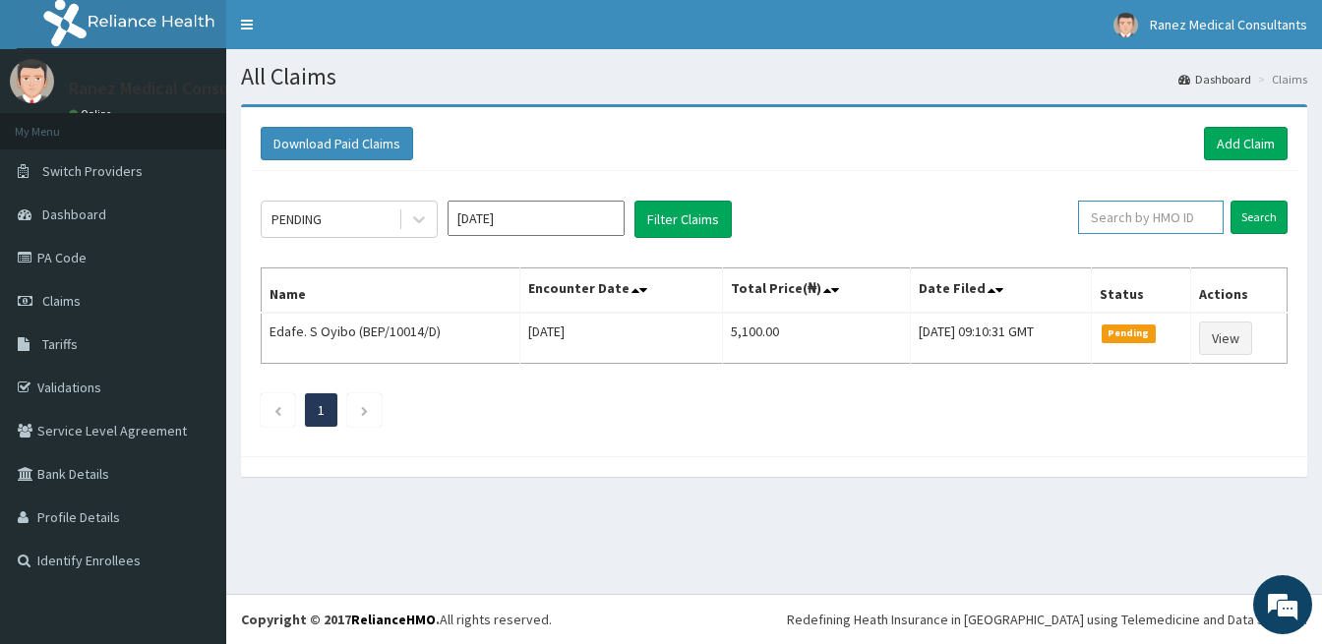
click at [1151, 217] on input "text" at bounding box center [1151, 217] width 146 height 33
type input "BEP/10014/C"
click at [1259, 212] on input "Search" at bounding box center [1259, 217] width 57 height 33
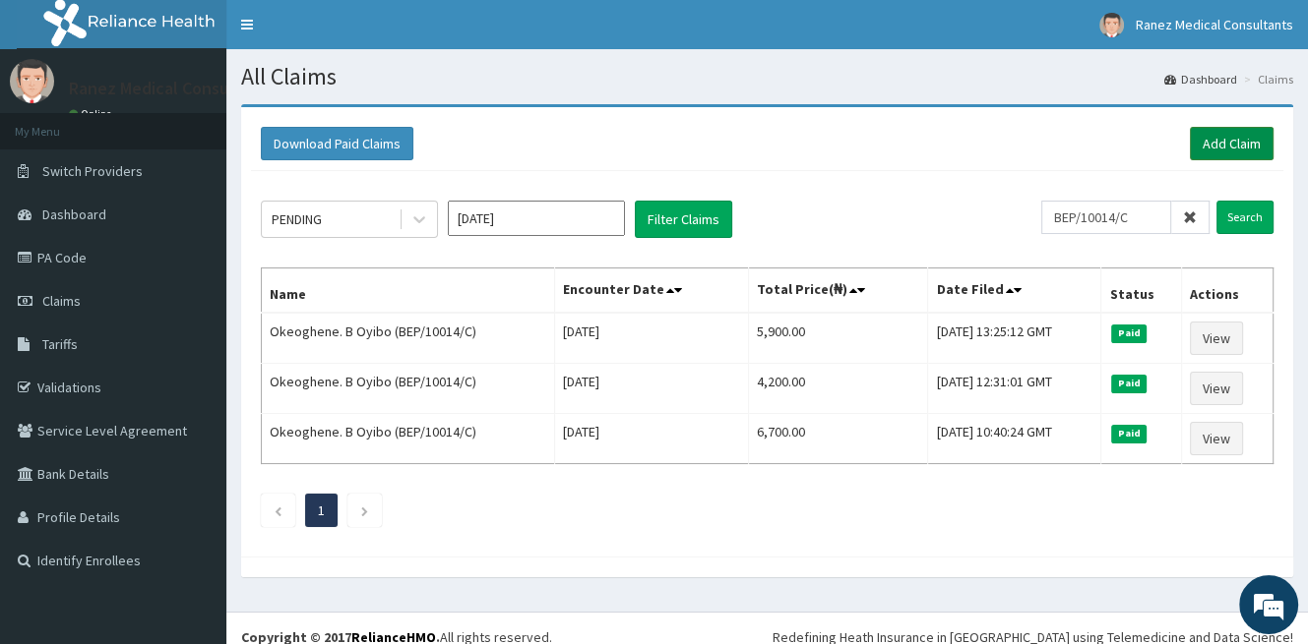
click at [1219, 147] on link "Add Claim" at bounding box center [1232, 143] width 84 height 33
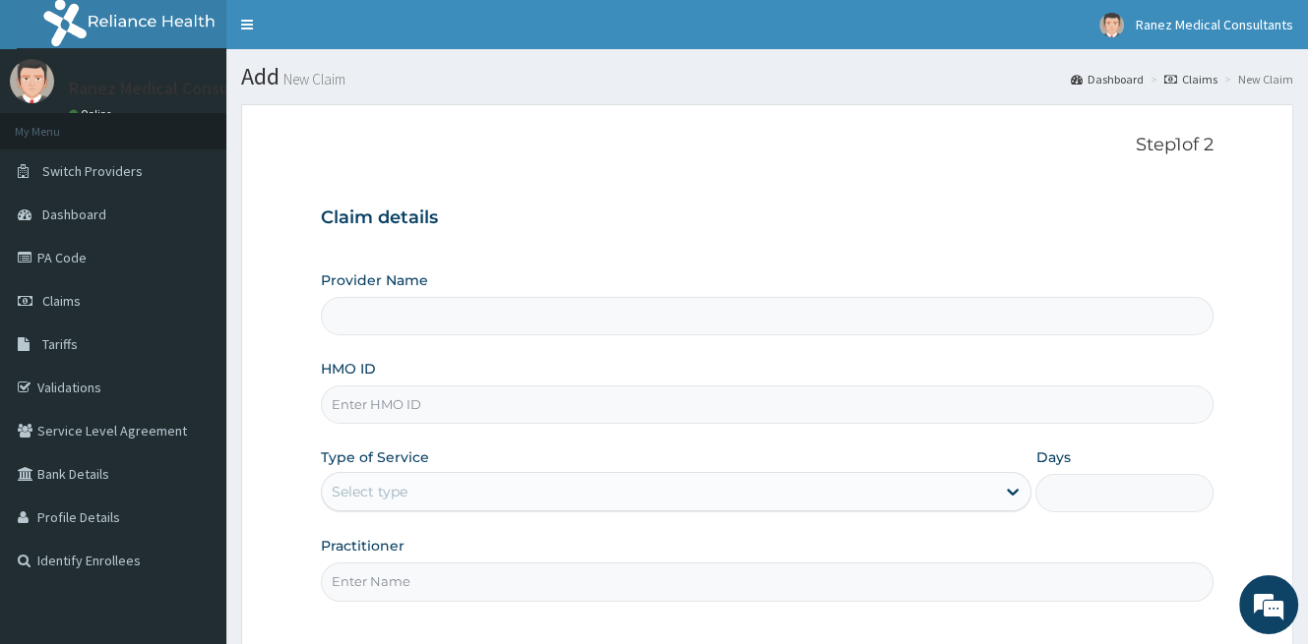
click at [466, 410] on input "HMO ID" at bounding box center [767, 405] width 892 height 38
type input "Ranez Medical Consultants"
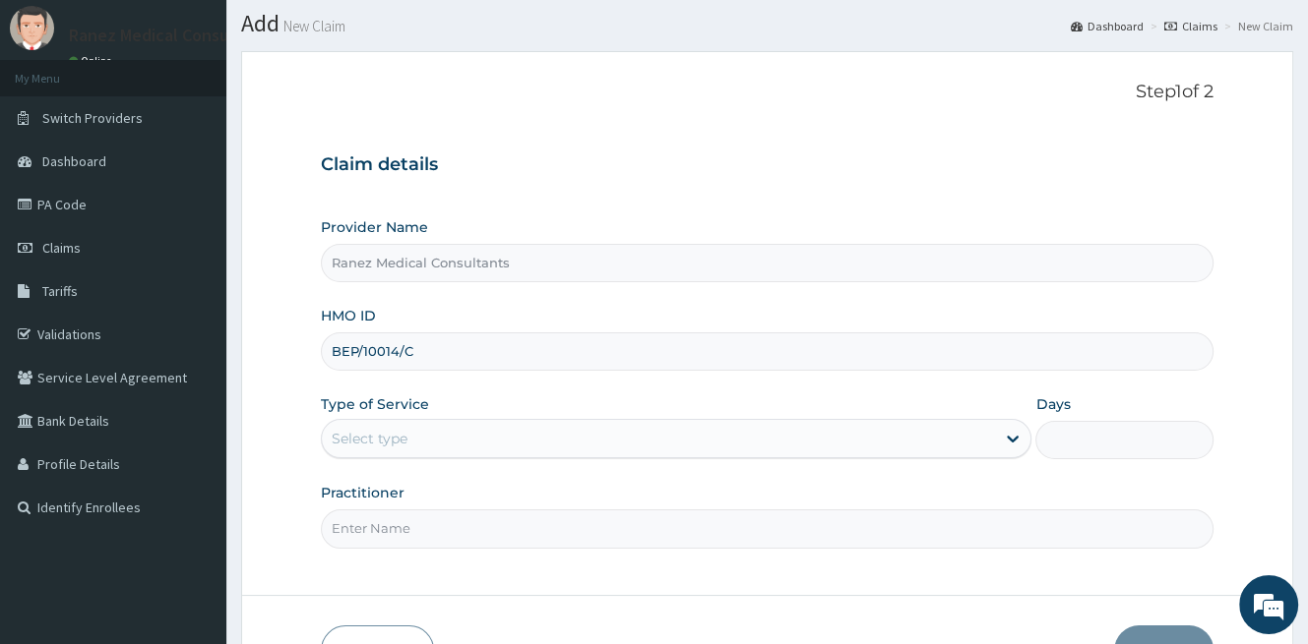
scroll to position [98, 0]
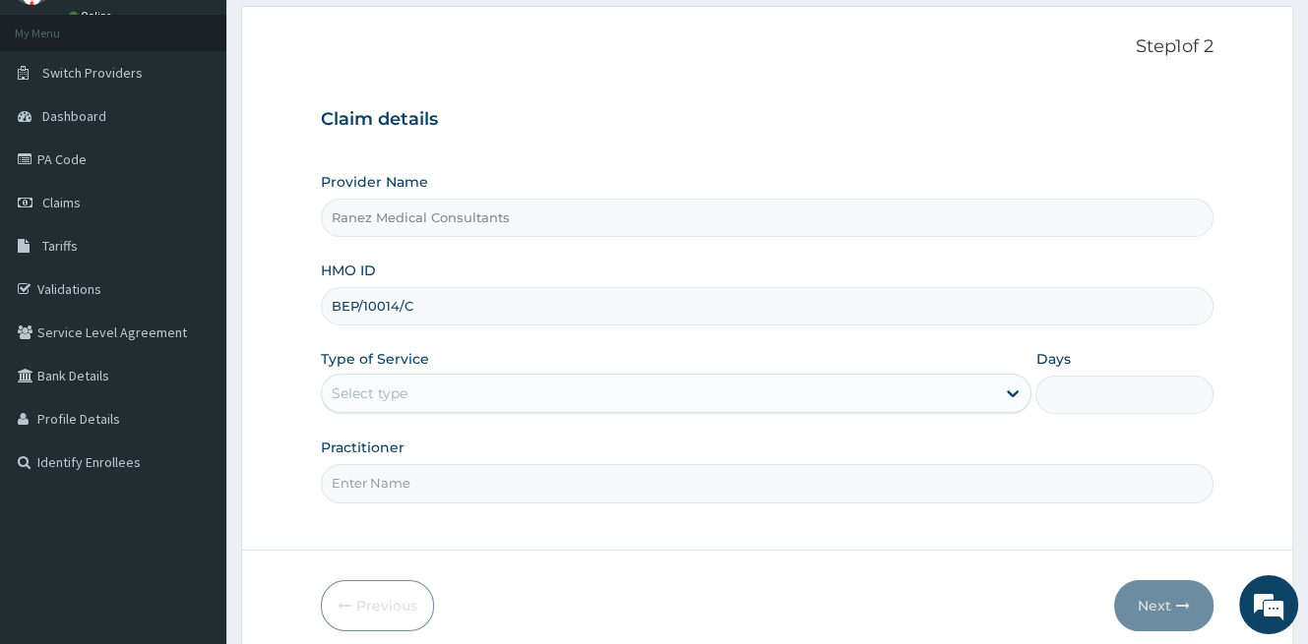
type input "BEP/10014/C"
click at [413, 395] on div "Select type" at bounding box center [658, 393] width 673 height 31
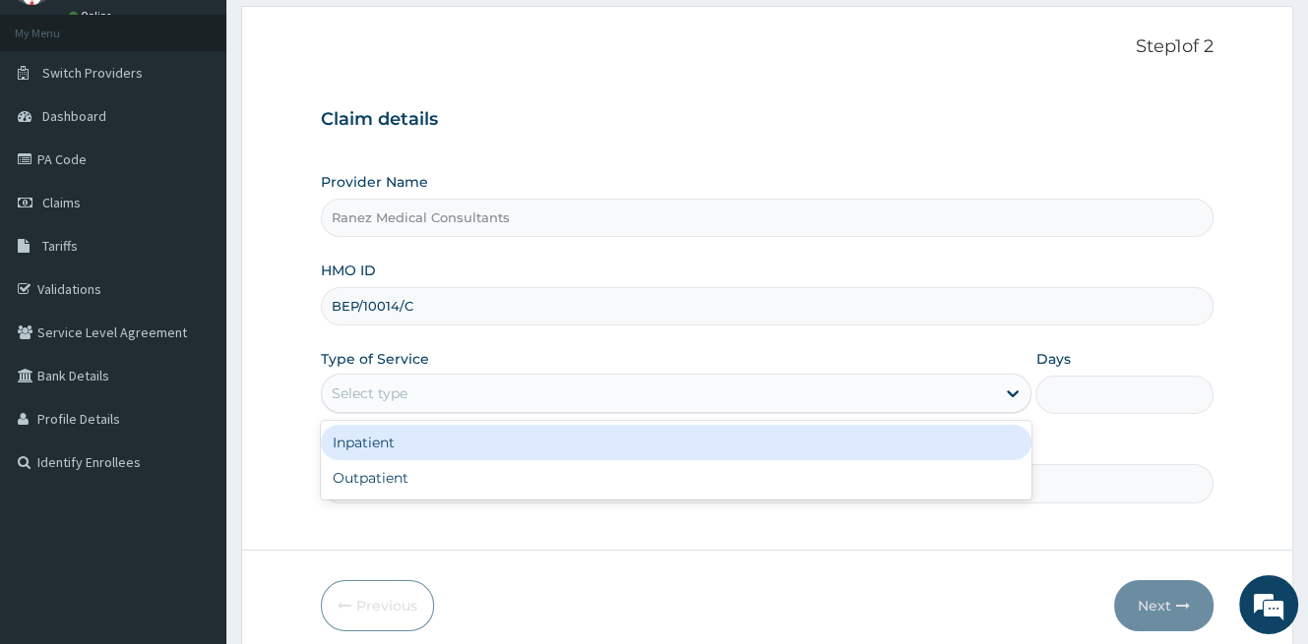
click at [402, 473] on div "Outpatient" at bounding box center [676, 477] width 710 height 35
type input "1"
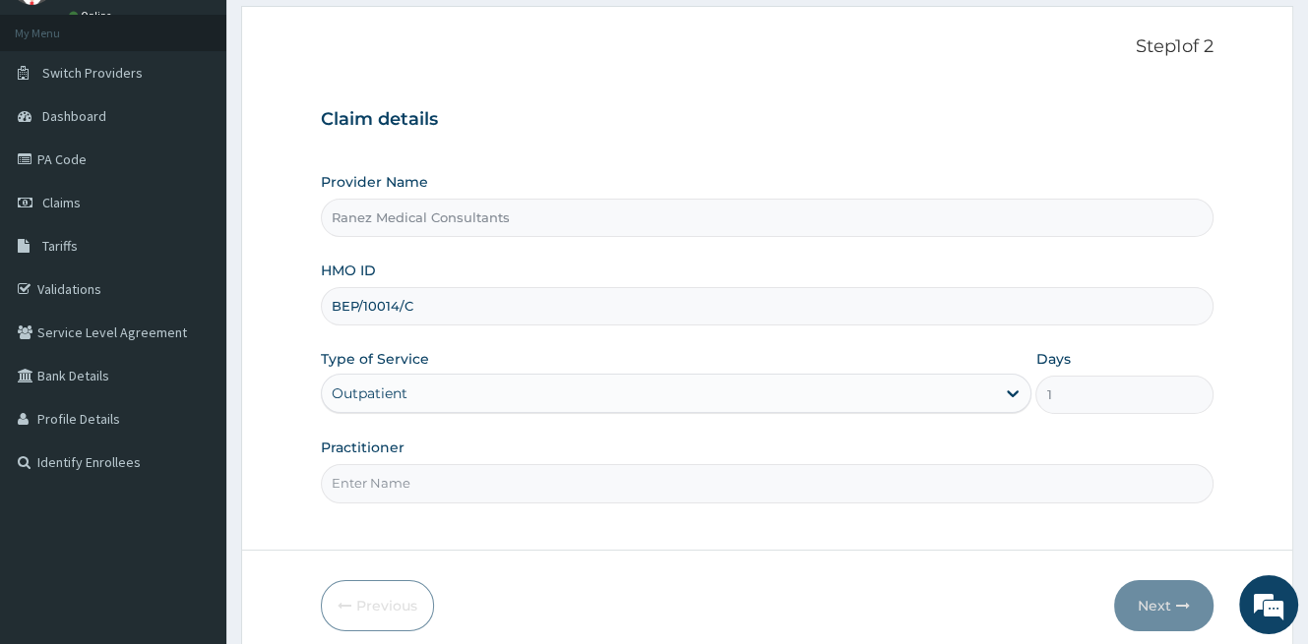
click at [421, 478] on input "Practitioner" at bounding box center [767, 483] width 892 height 38
type input "[PERSON_NAME]"
click at [1165, 607] on button "Next" at bounding box center [1163, 606] width 99 height 51
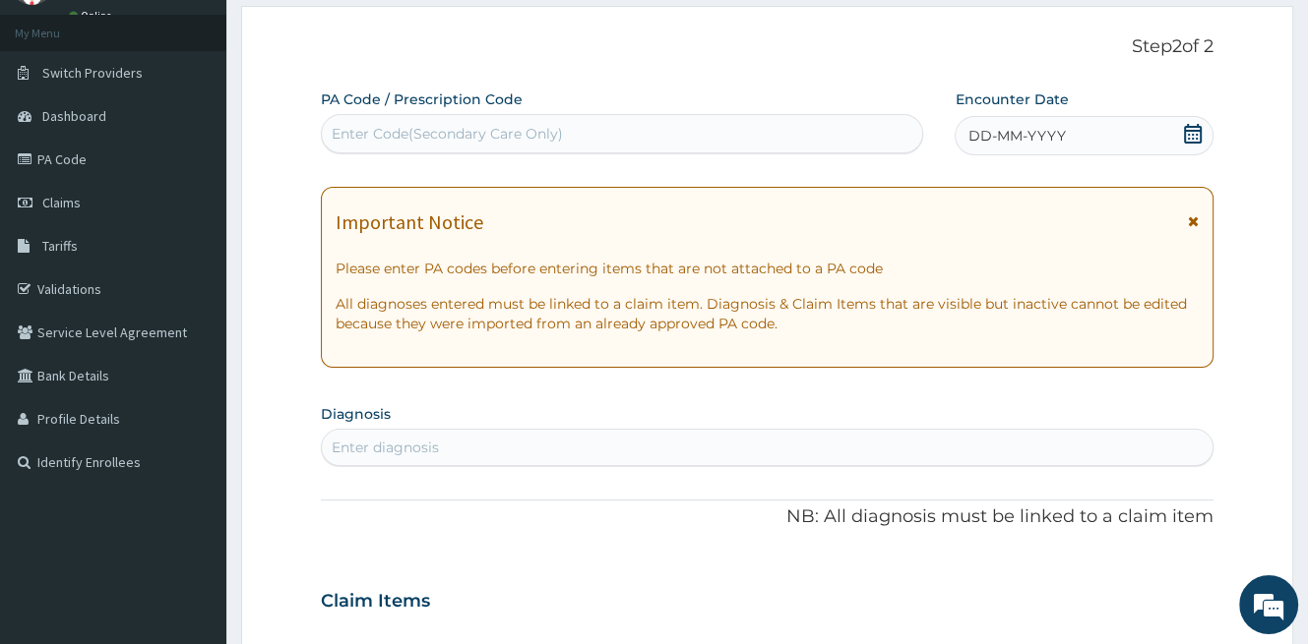
scroll to position [0, 0]
click at [1193, 135] on icon at bounding box center [1193, 134] width 18 height 20
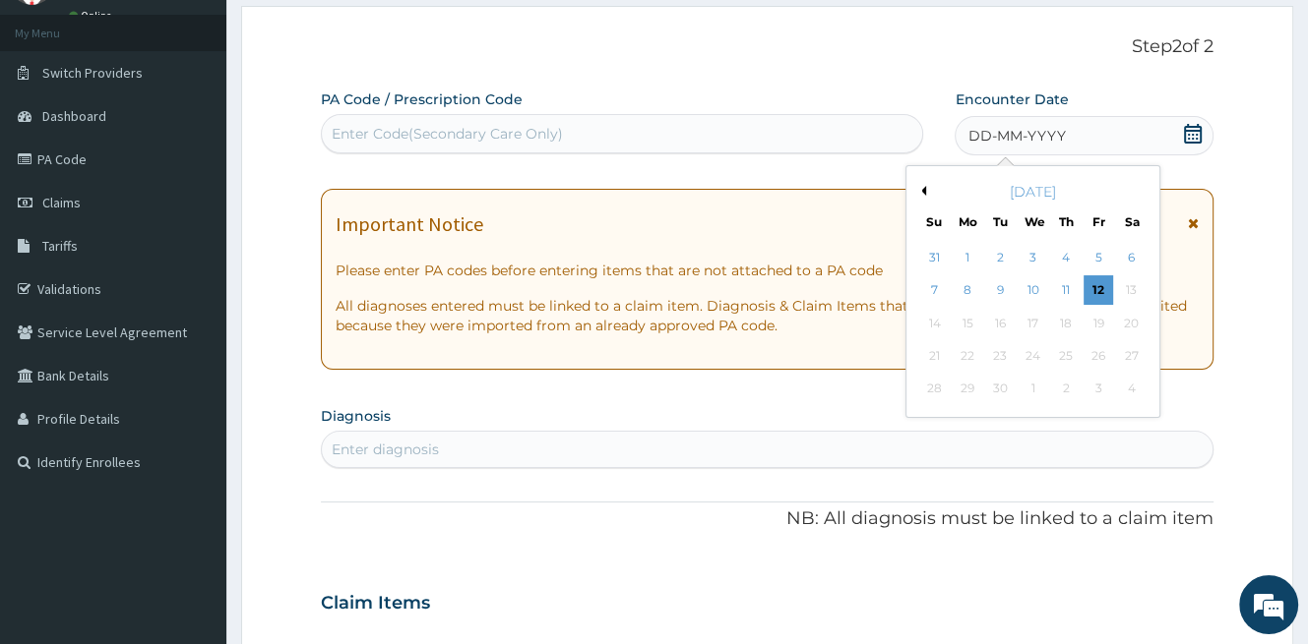
click at [1070, 295] on div "11" at bounding box center [1066, 291] width 30 height 30
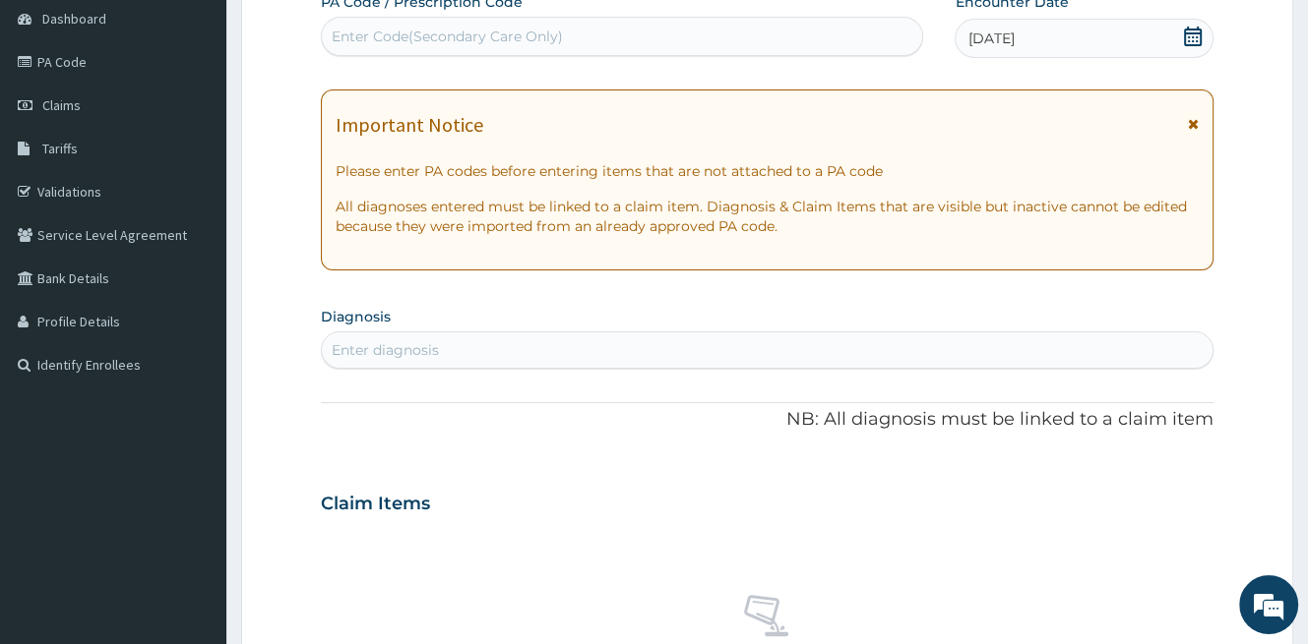
scroll to position [197, 0]
click at [423, 339] on div "Enter diagnosis" at bounding box center [385, 349] width 107 height 20
type input "PYODERMA"
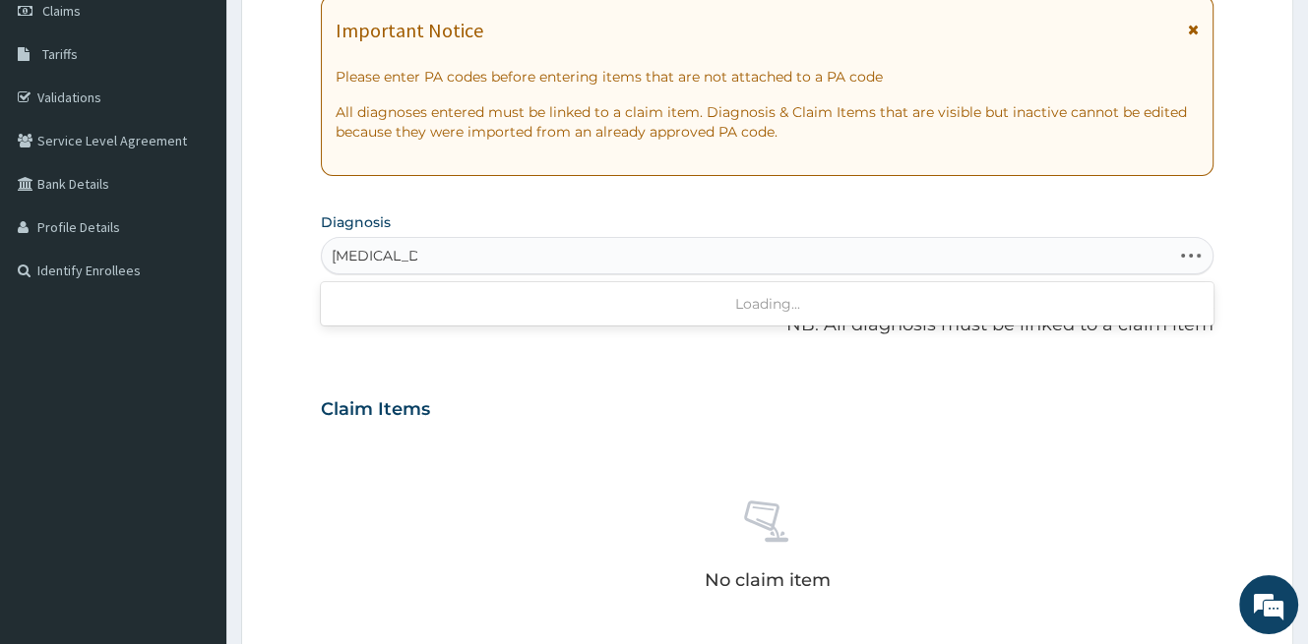
scroll to position [295, 0]
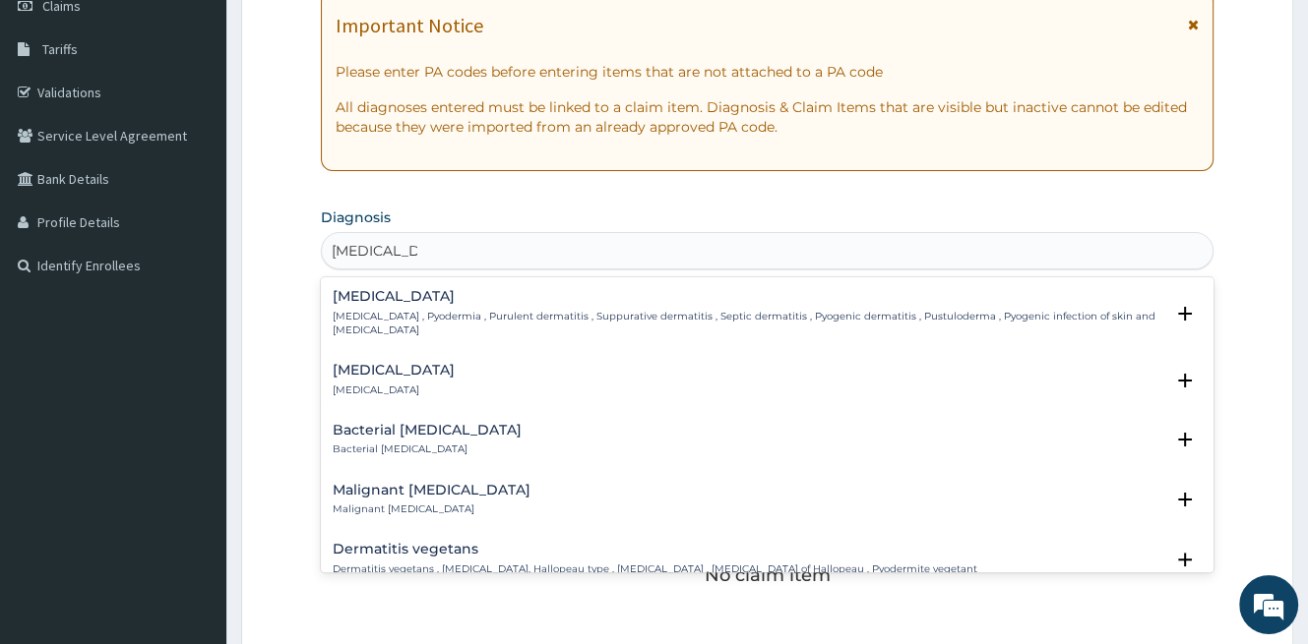
click at [401, 303] on h4 "Pyoderma" at bounding box center [748, 296] width 830 height 15
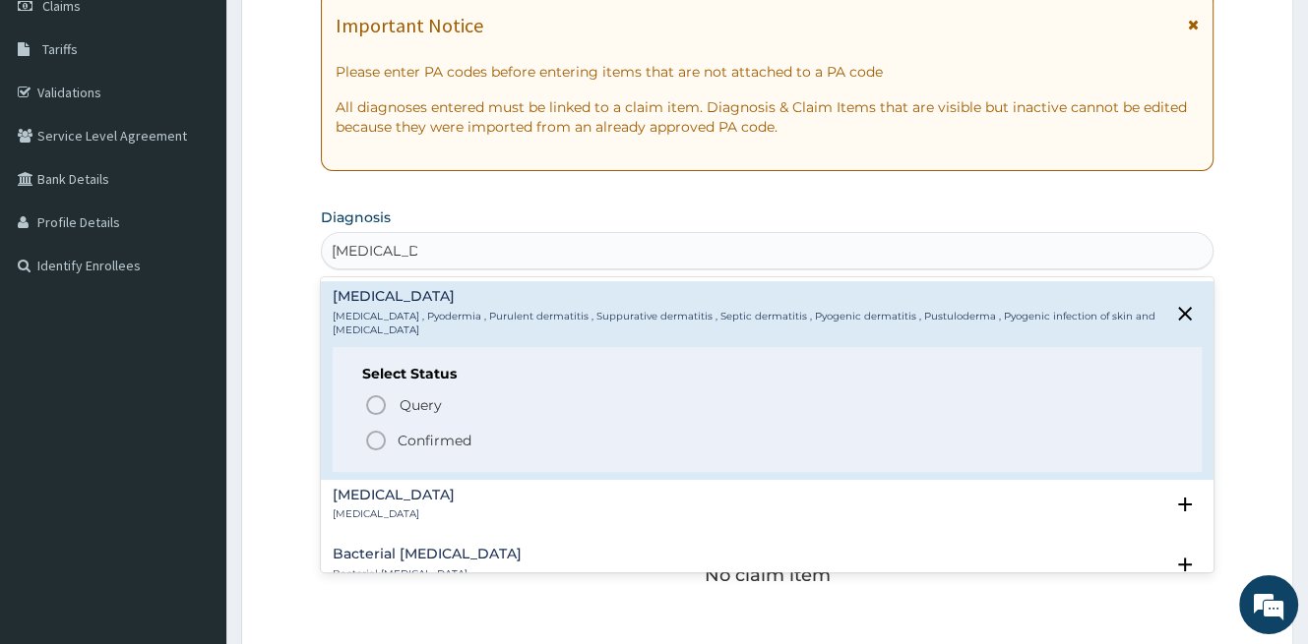
click at [435, 431] on p "Confirmed" at bounding box center [435, 441] width 74 height 20
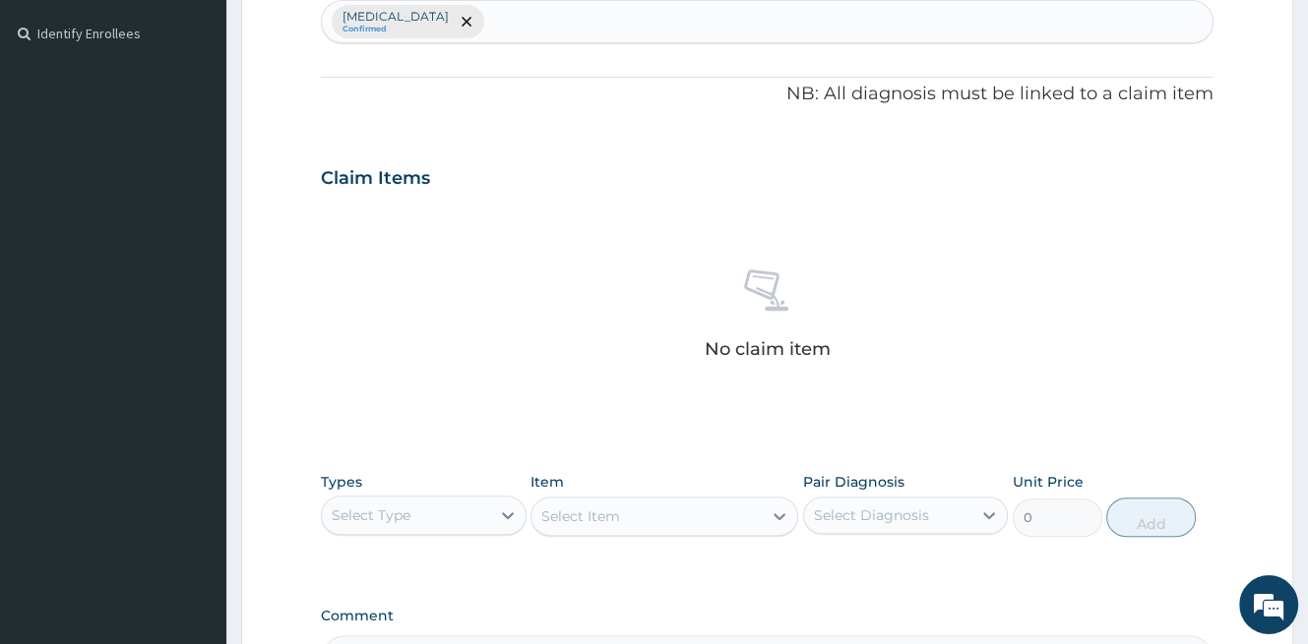
scroll to position [590, 0]
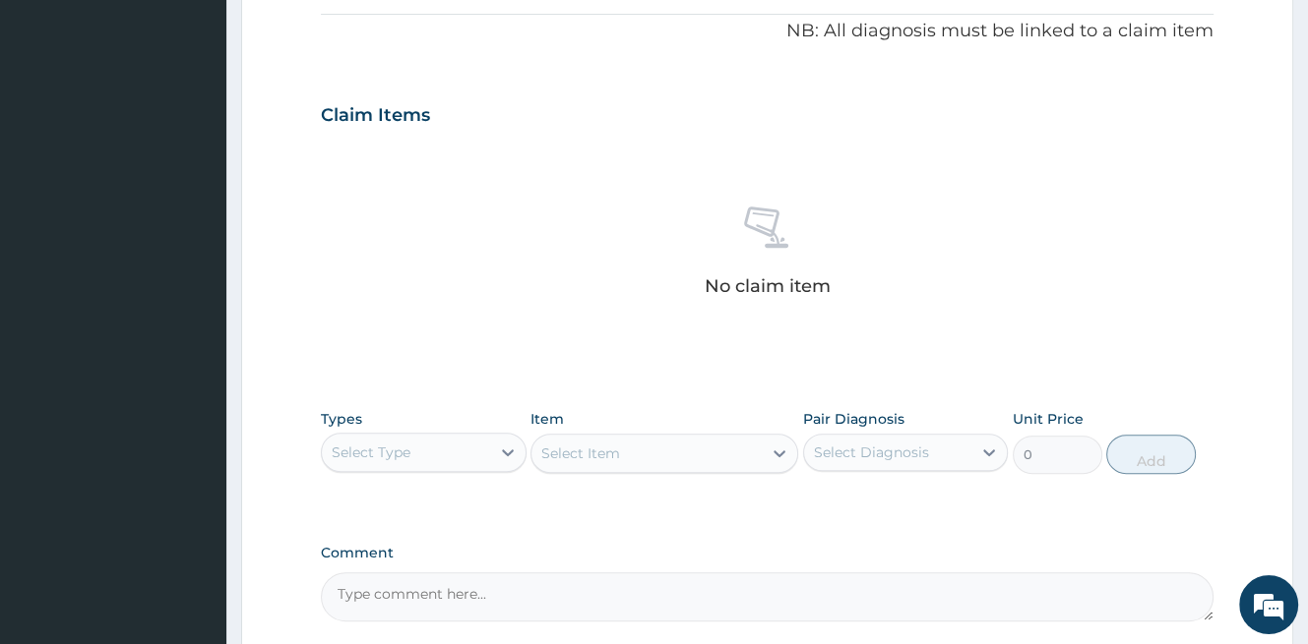
click at [465, 444] on div "Select Type" at bounding box center [406, 452] width 168 height 31
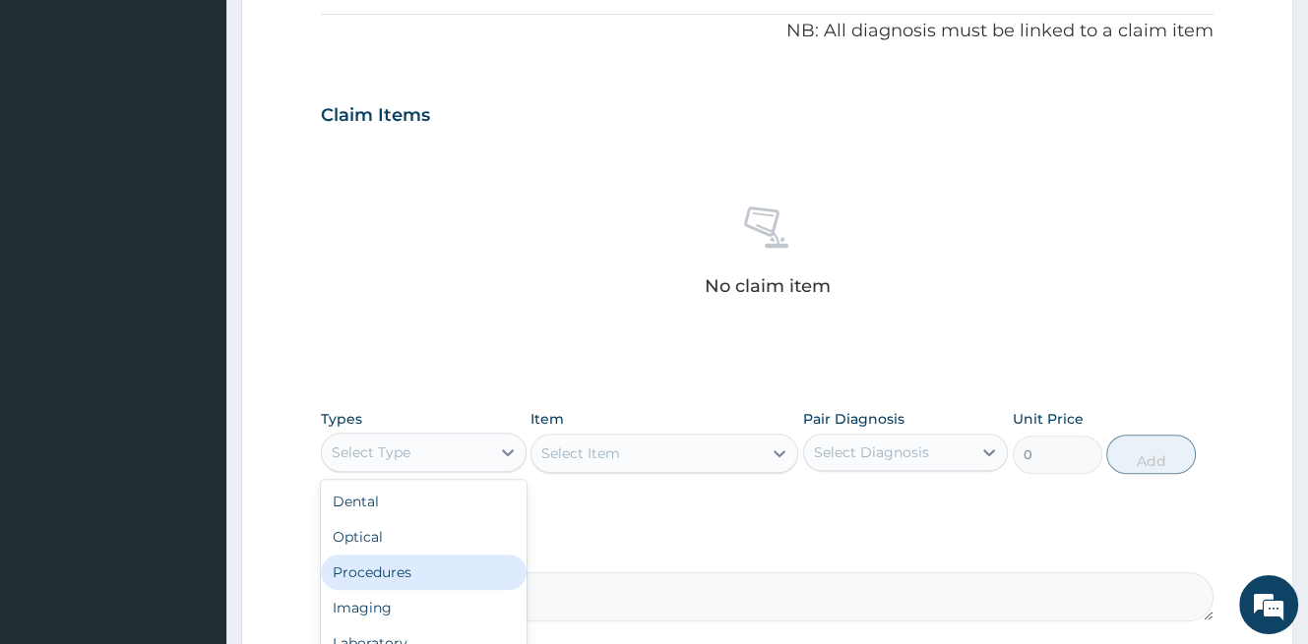
drag, startPoint x: 391, startPoint y: 559, endPoint x: 419, endPoint y: 550, distance: 29.9
click at [392, 559] on div "Procedures" at bounding box center [424, 572] width 206 height 35
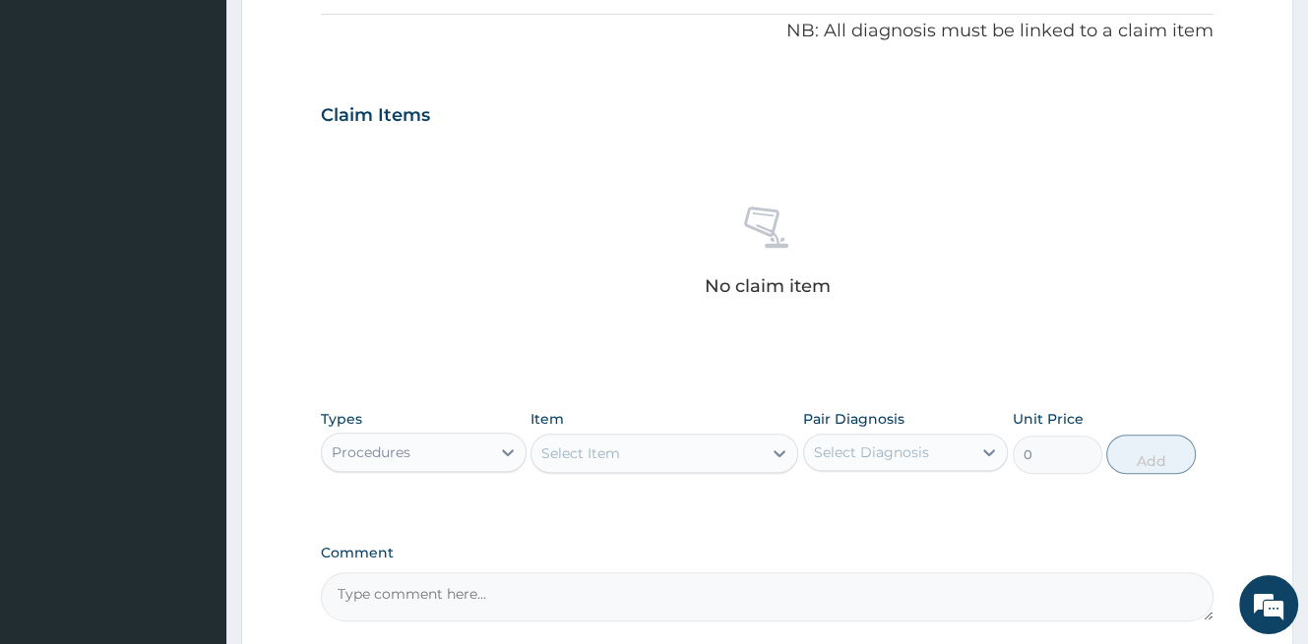
click at [614, 448] on div "Select Item" at bounding box center [580, 454] width 79 height 20
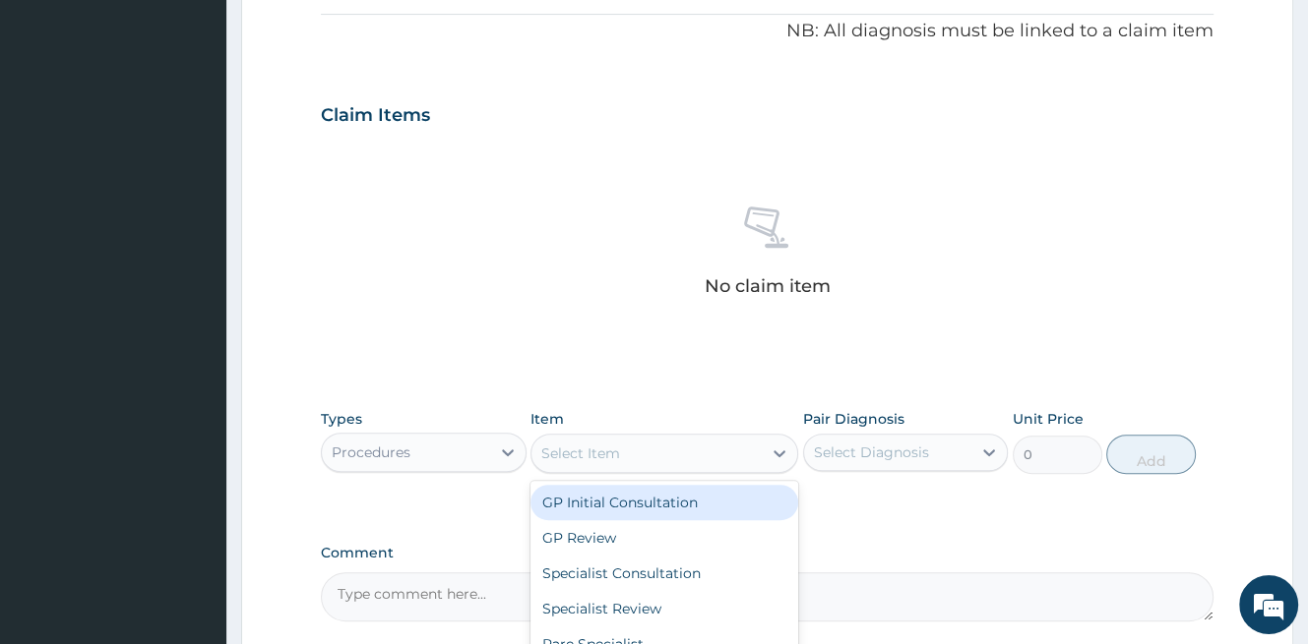
click at [606, 520] on div "GP Review" at bounding box center [664, 537] width 268 height 35
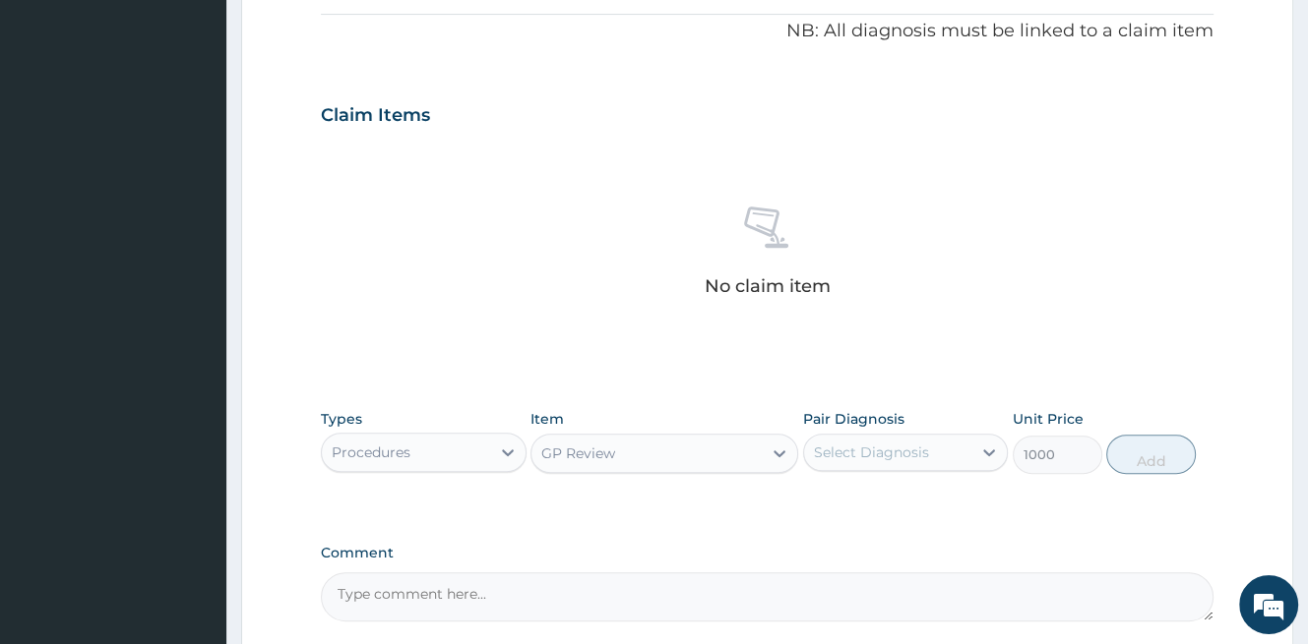
click at [657, 459] on div "GP Review" at bounding box center [646, 453] width 230 height 31
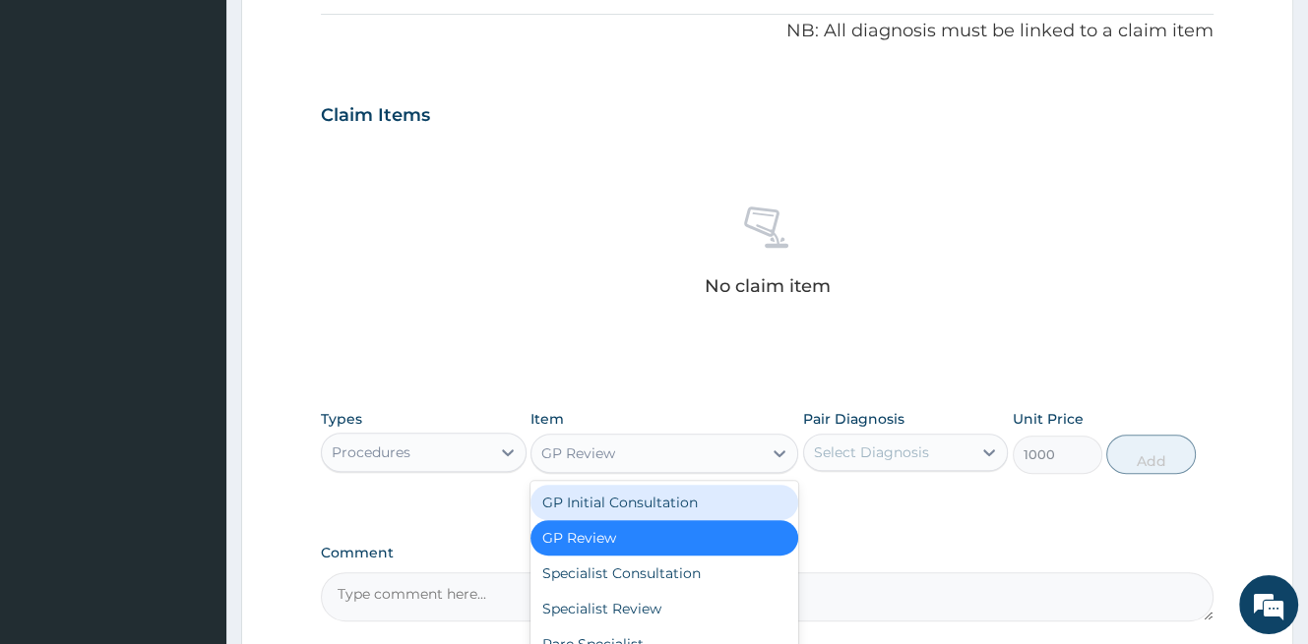
drag, startPoint x: 620, startPoint y: 513, endPoint x: 726, endPoint y: 468, distance: 115.1
click at [621, 511] on div "GP Initial Consultation" at bounding box center [664, 502] width 268 height 35
type input "1500"
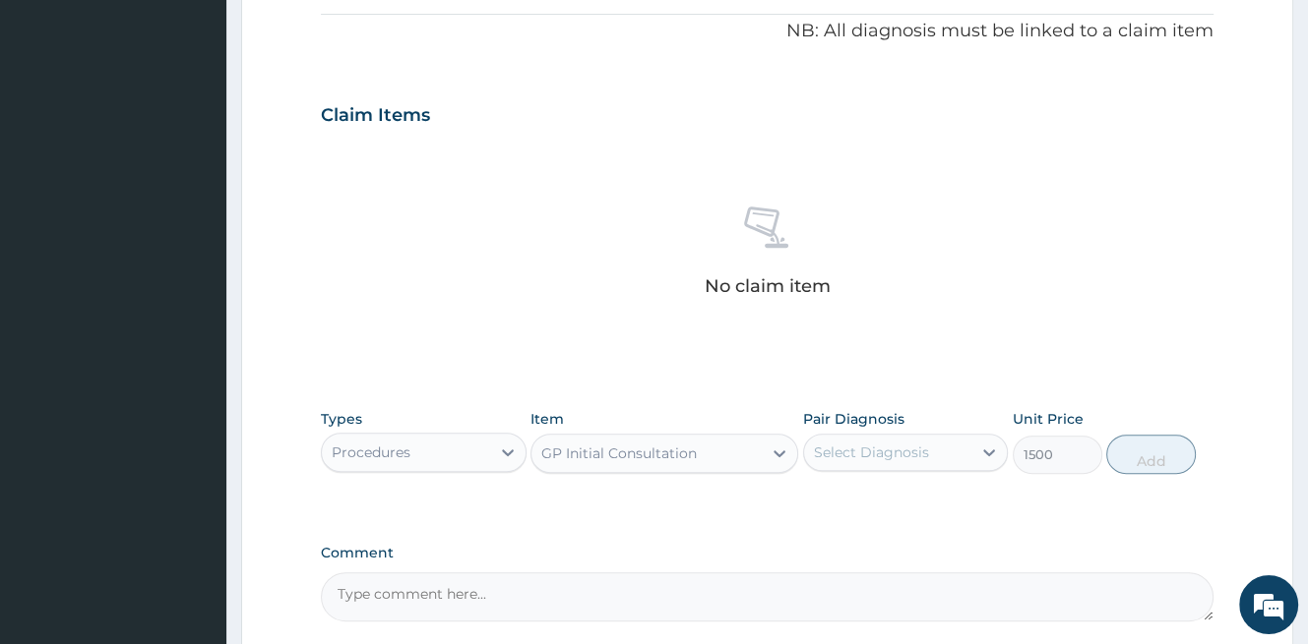
click at [848, 450] on div "Select Diagnosis" at bounding box center [871, 453] width 115 height 20
click at [854, 512] on div "Pyoderma" at bounding box center [906, 503] width 206 height 40
checkbox input "true"
click at [1128, 458] on button "Add" at bounding box center [1151, 454] width 90 height 39
type input "0"
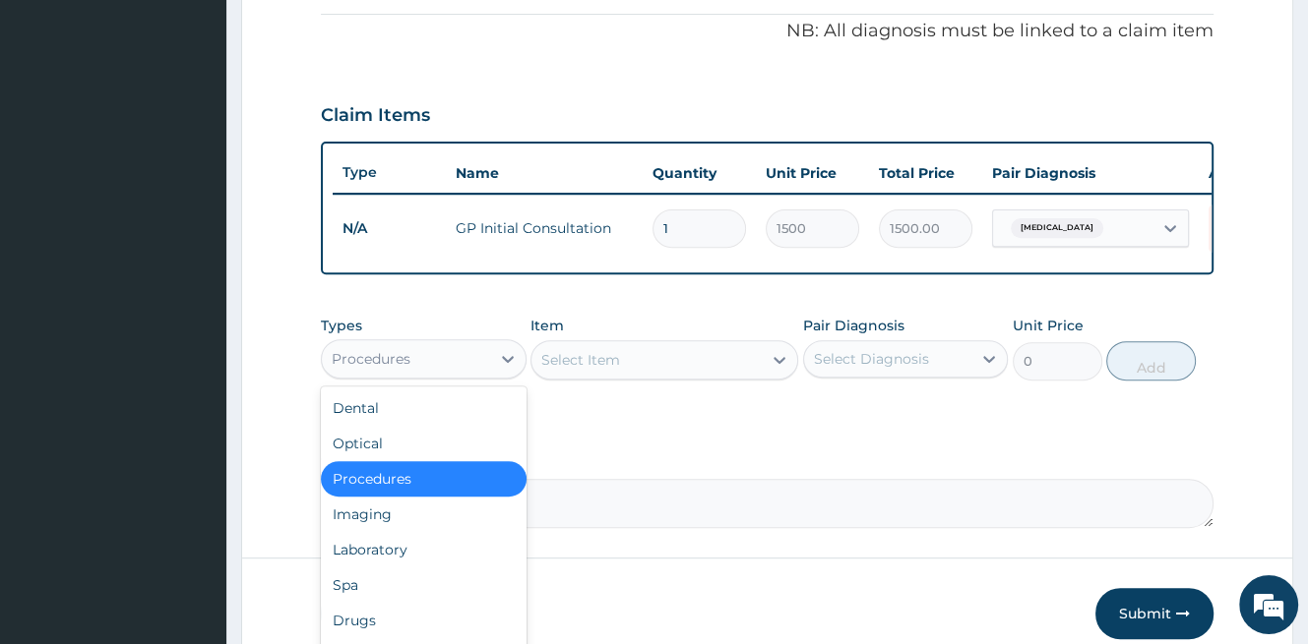
click at [429, 368] on div "Procedures" at bounding box center [406, 358] width 168 height 31
click at [362, 626] on div "Drugs" at bounding box center [424, 620] width 206 height 35
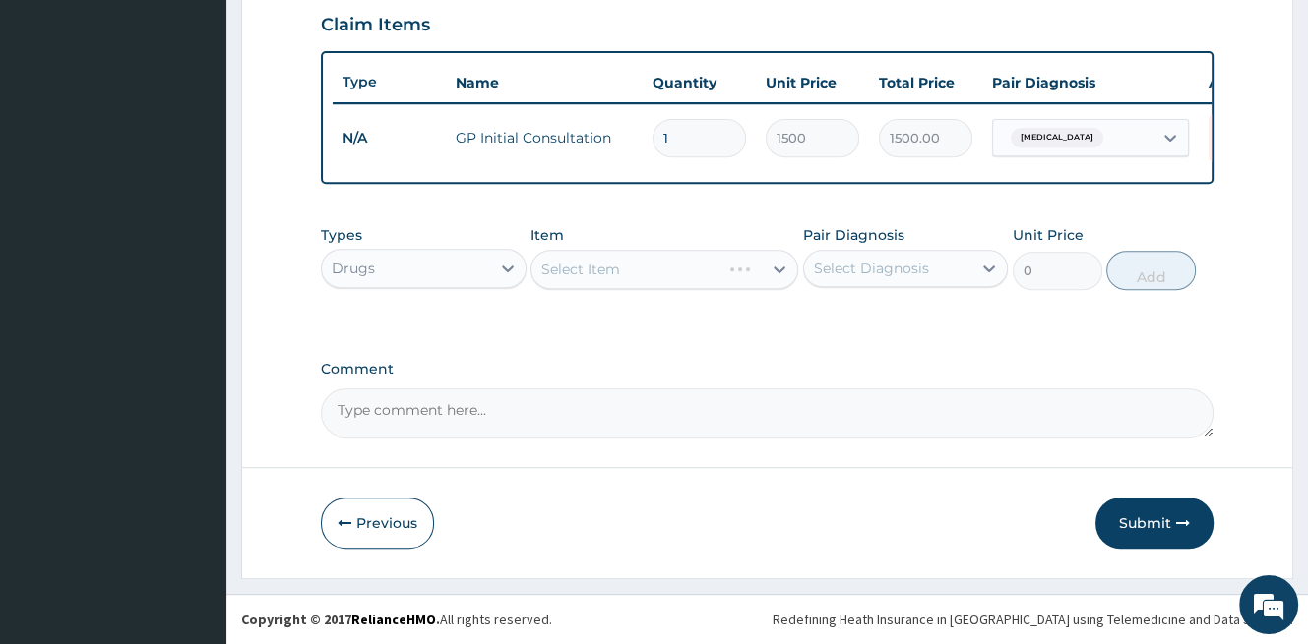
scroll to position [693, 0]
click at [580, 274] on div "Select Item" at bounding box center [664, 269] width 268 height 39
click at [669, 269] on div "Select Item" at bounding box center [646, 269] width 230 height 31
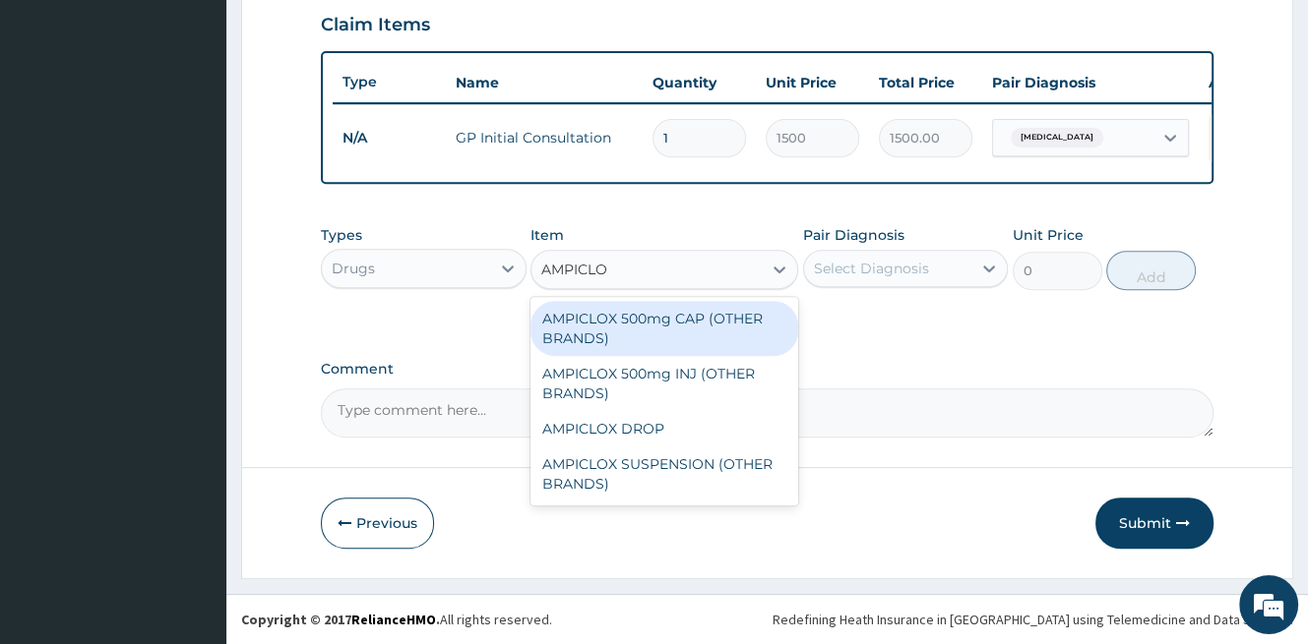
type input "AMPICLOX"
click at [681, 337] on div "AMPICLOX 500mg CAP (OTHER BRANDS)" at bounding box center [664, 328] width 268 height 55
type input "100"
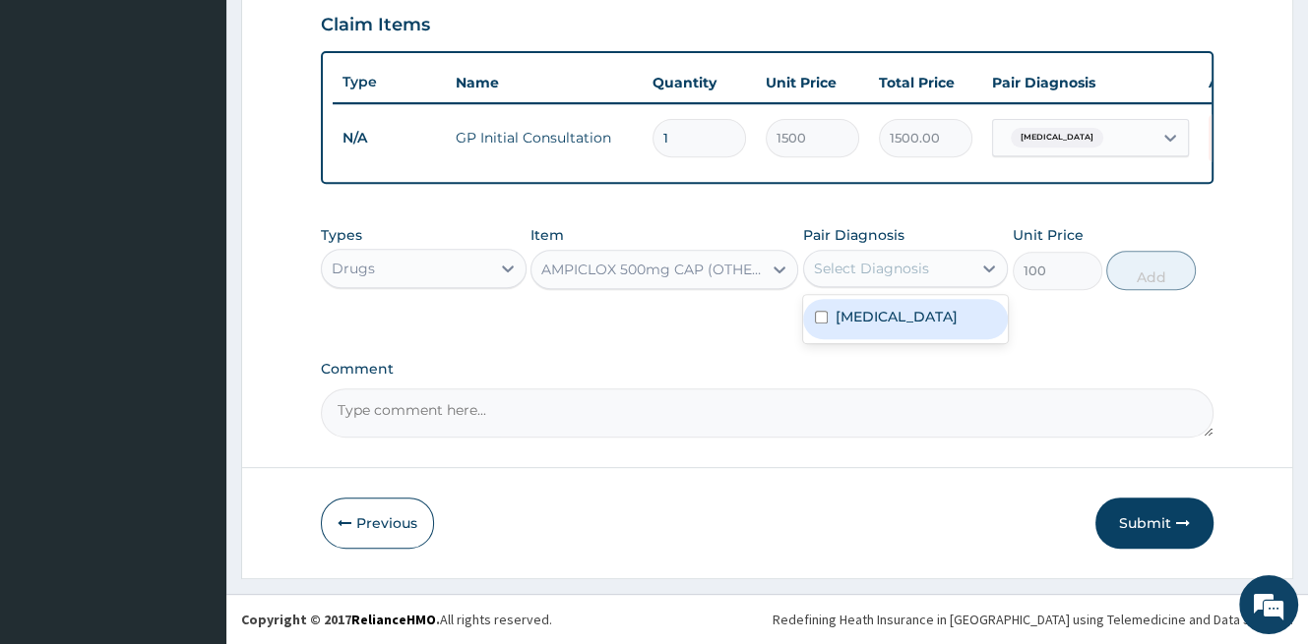
click at [886, 271] on div "Select Diagnosis" at bounding box center [871, 269] width 115 height 20
click at [877, 311] on label "Pyoderma" at bounding box center [896, 317] width 122 height 20
checkbox input "true"
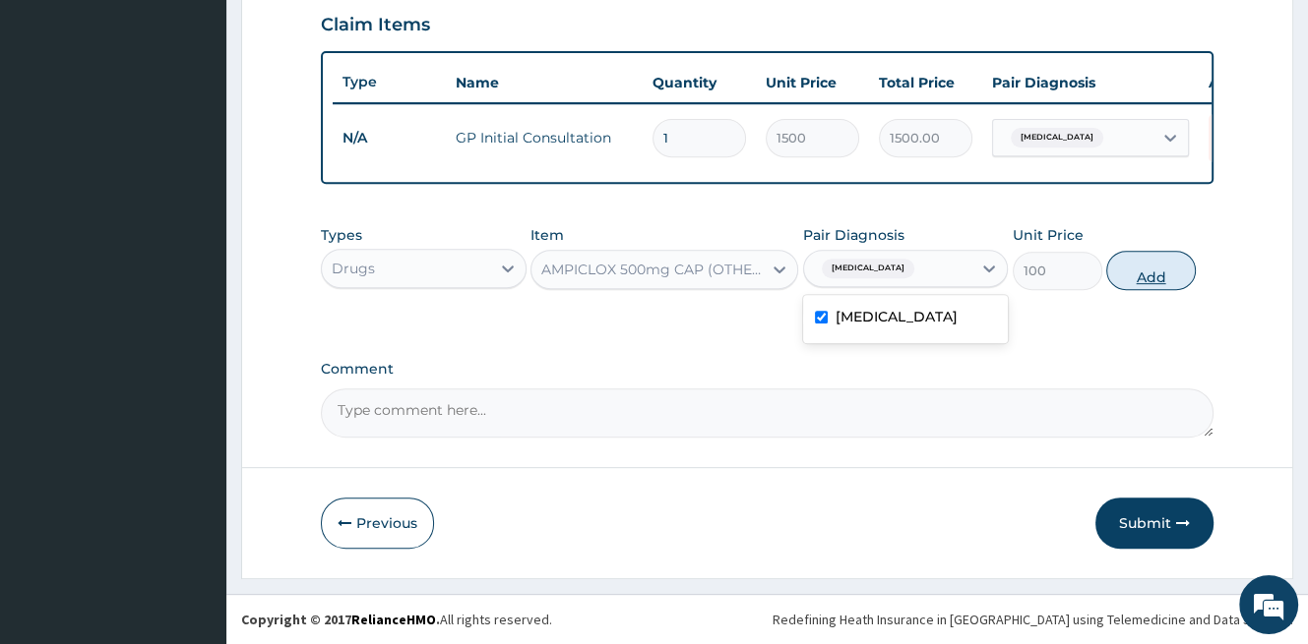
click at [1158, 275] on button "Add" at bounding box center [1151, 270] width 90 height 39
type input "0"
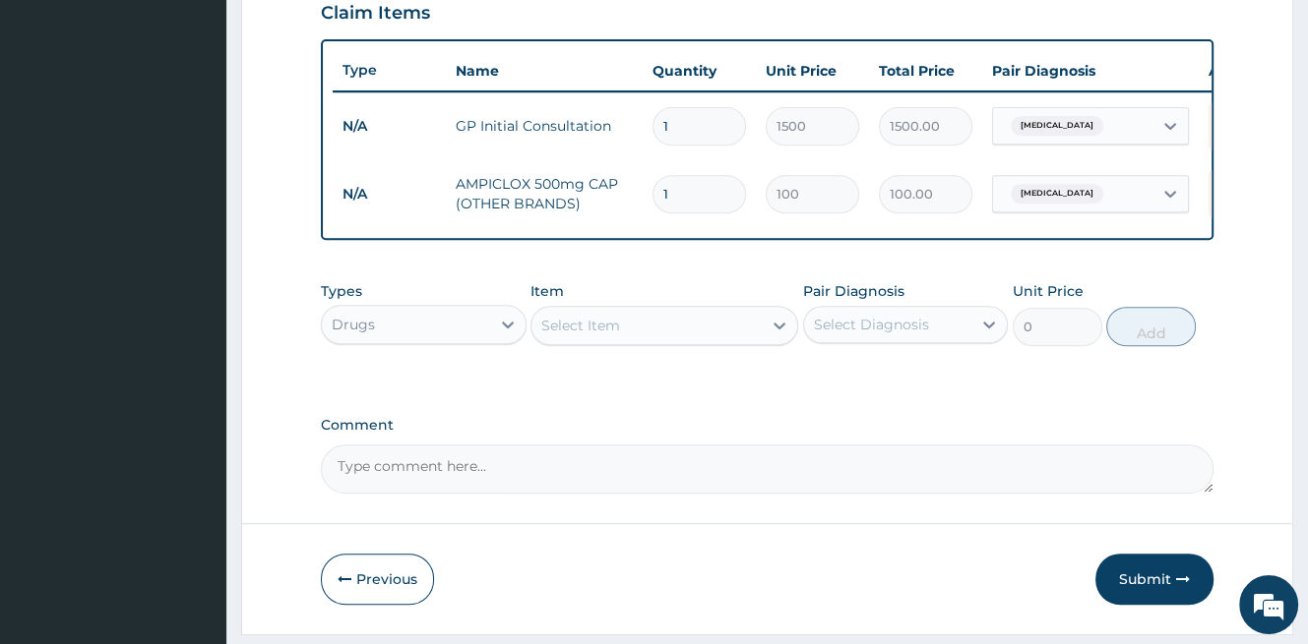
type input "10"
type input "1000.00"
type input "10"
click at [668, 341] on div "Select Item" at bounding box center [646, 325] width 230 height 31
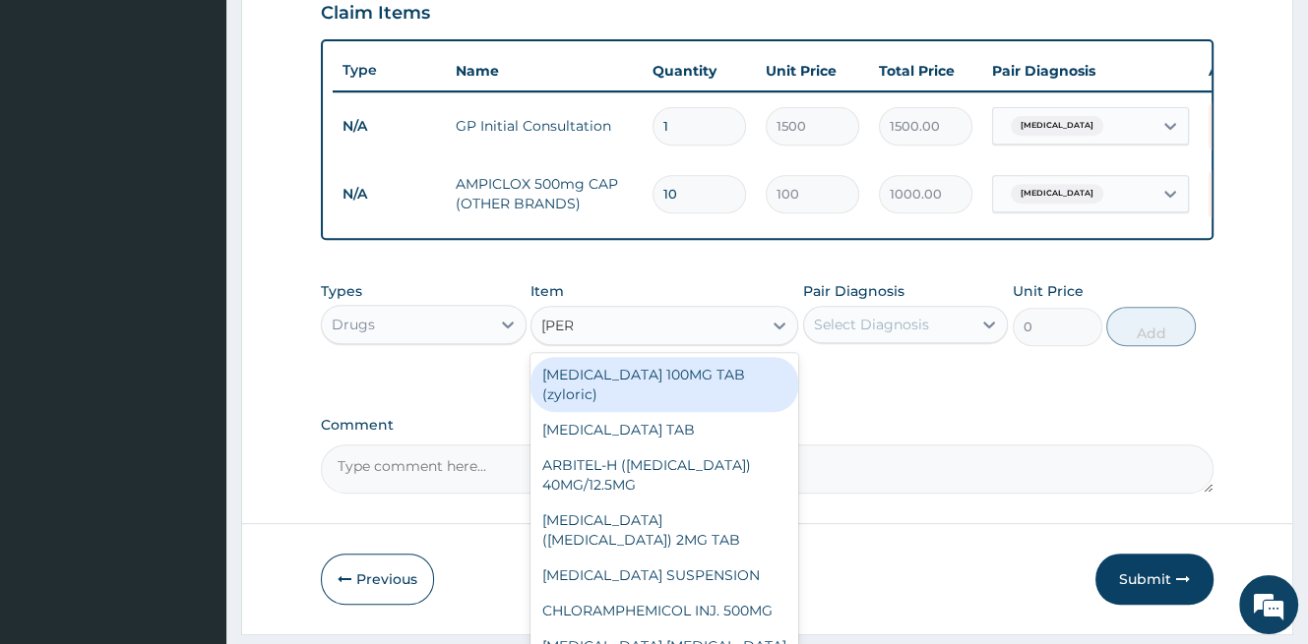
type input "LORAT"
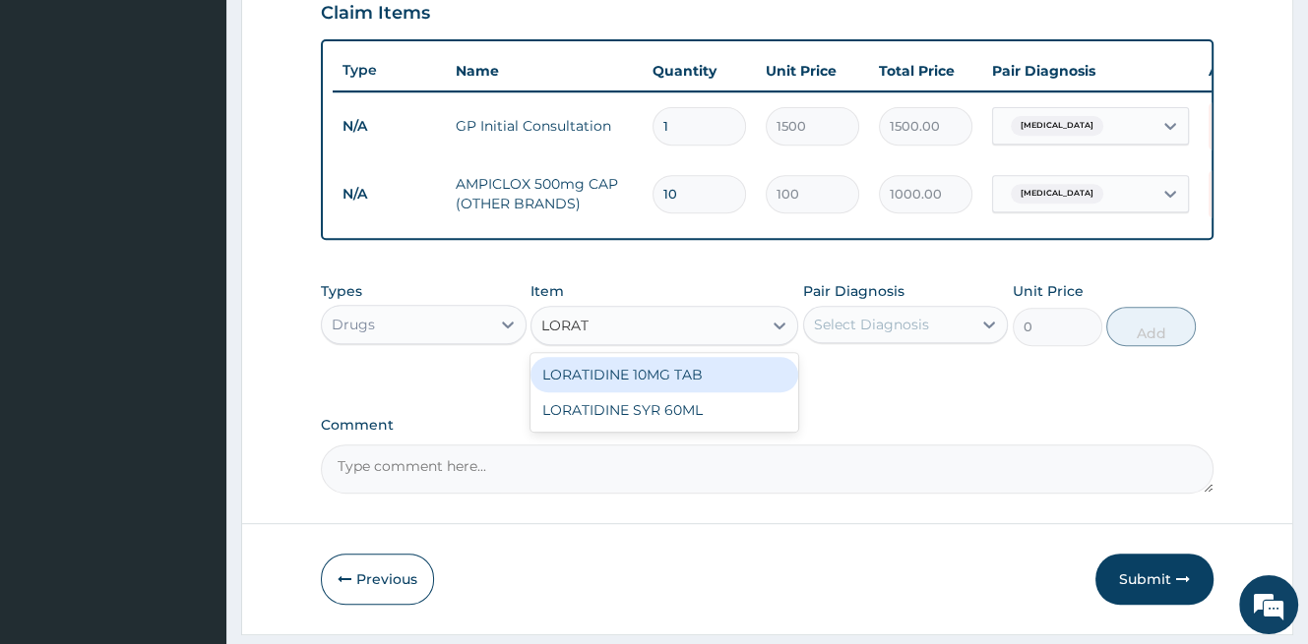
click at [689, 382] on div "LORATIDINE 10MG TAB" at bounding box center [664, 374] width 268 height 35
type input "70"
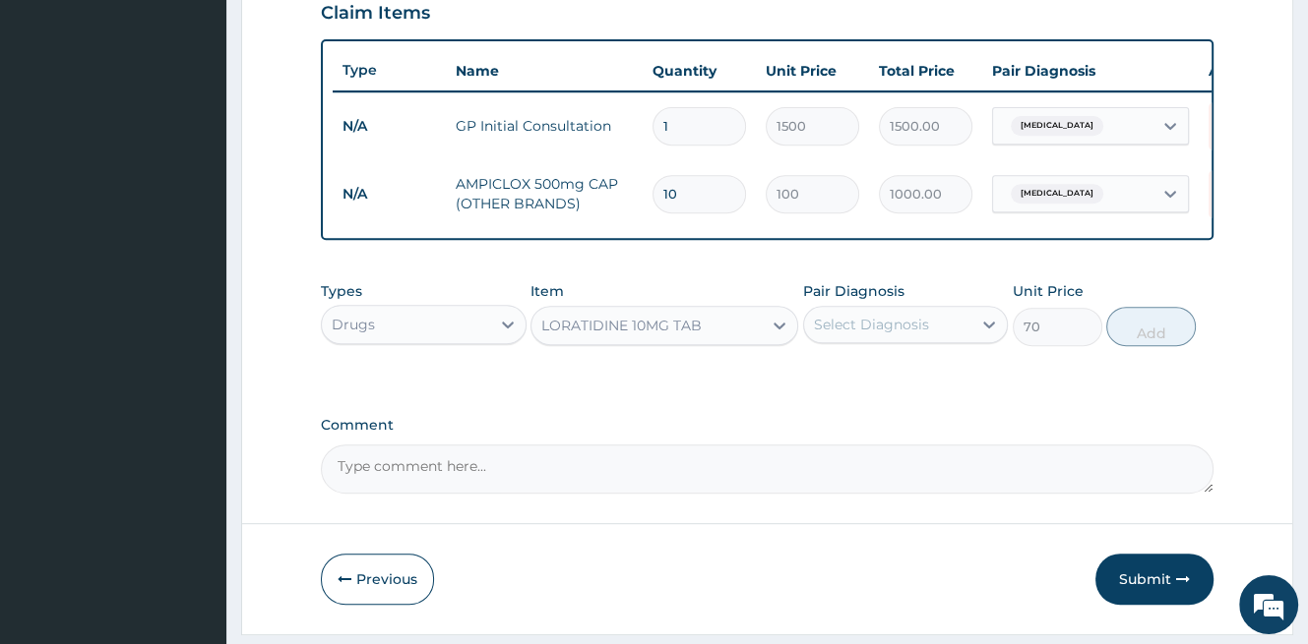
click at [850, 335] on div "Select Diagnosis" at bounding box center [871, 325] width 115 height 20
click at [860, 383] on label "Pyoderma" at bounding box center [896, 373] width 122 height 20
checkbox input "true"
click at [1140, 334] on button "Add" at bounding box center [1151, 326] width 90 height 39
type input "0"
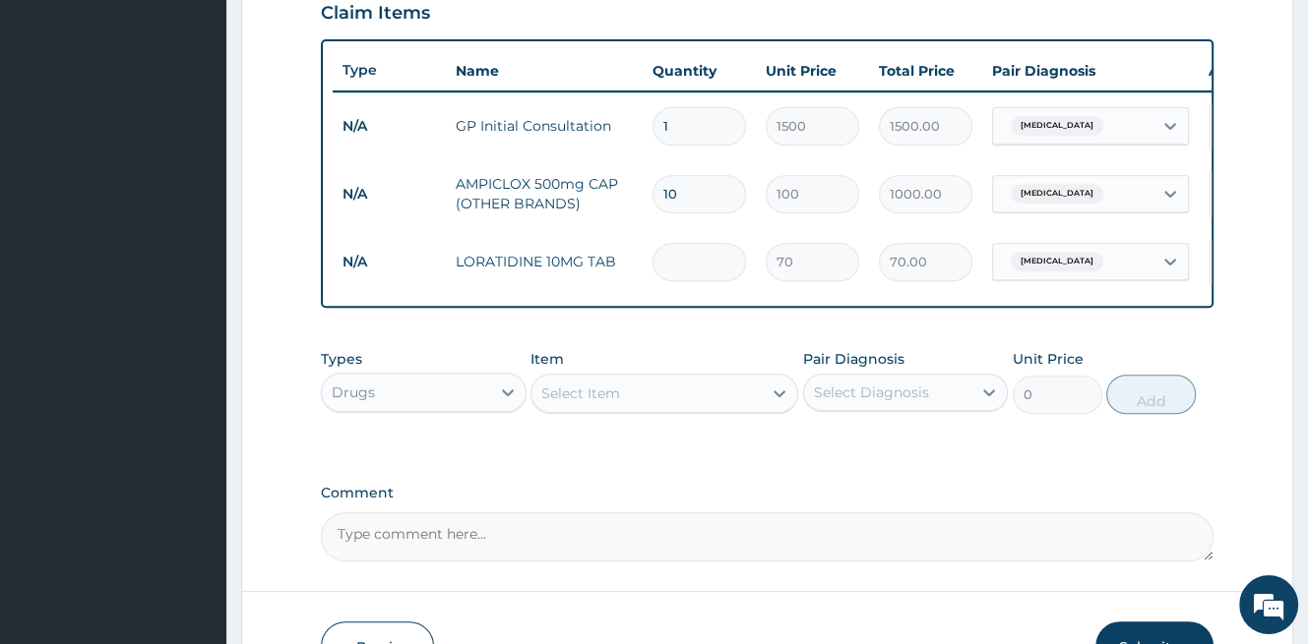
type input "0.00"
type input "5"
type input "350.00"
type input "5"
click at [623, 406] on div "Select Item" at bounding box center [646, 393] width 230 height 31
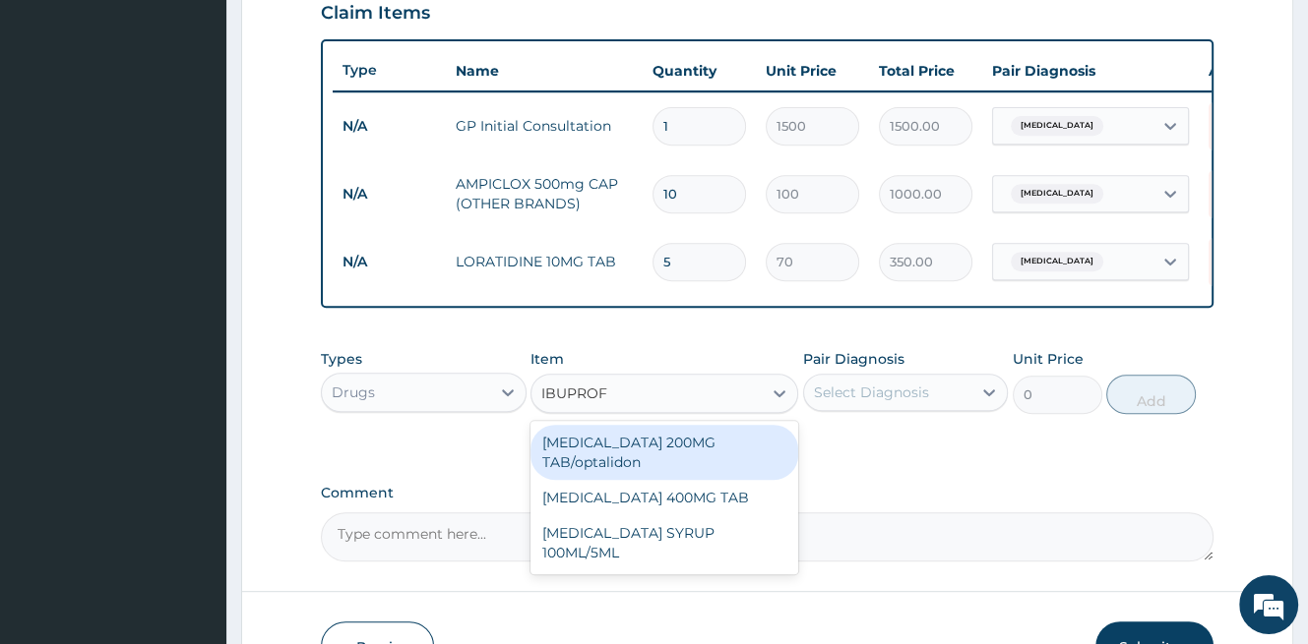
type input "IBUPROFE"
click at [666, 450] on div "IBUPROFEN 200MG TAB/optalidon" at bounding box center [664, 452] width 268 height 55
type input "70"
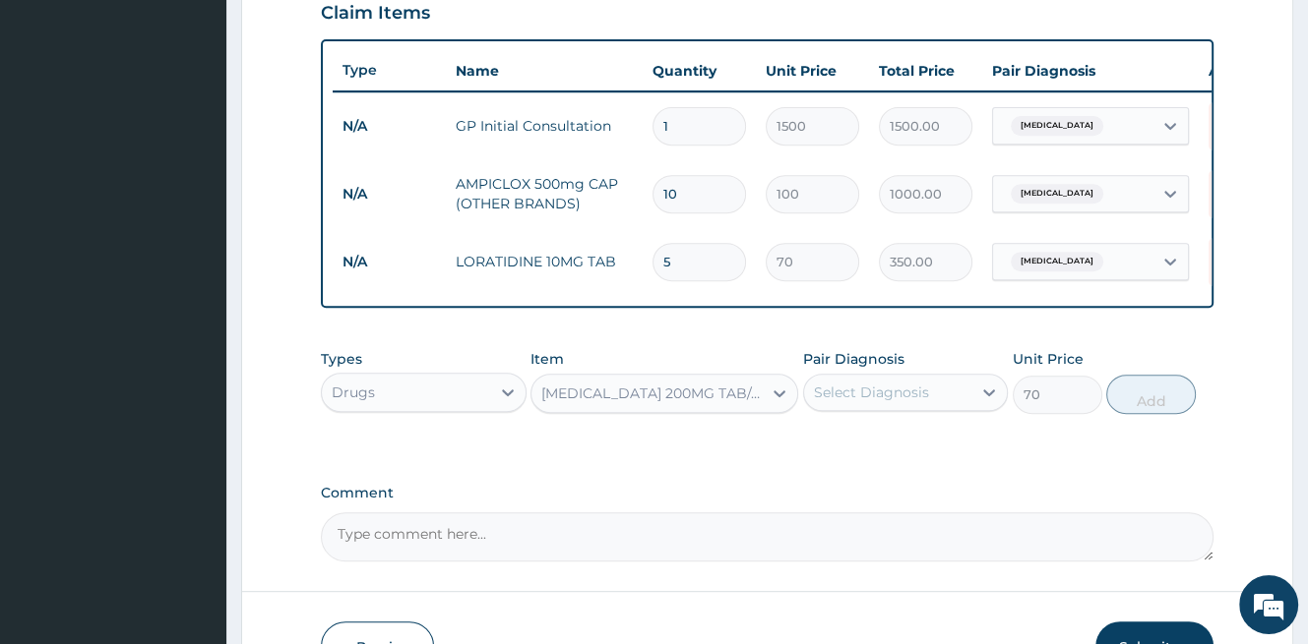
click at [893, 398] on div "Select Diagnosis" at bounding box center [871, 393] width 115 height 20
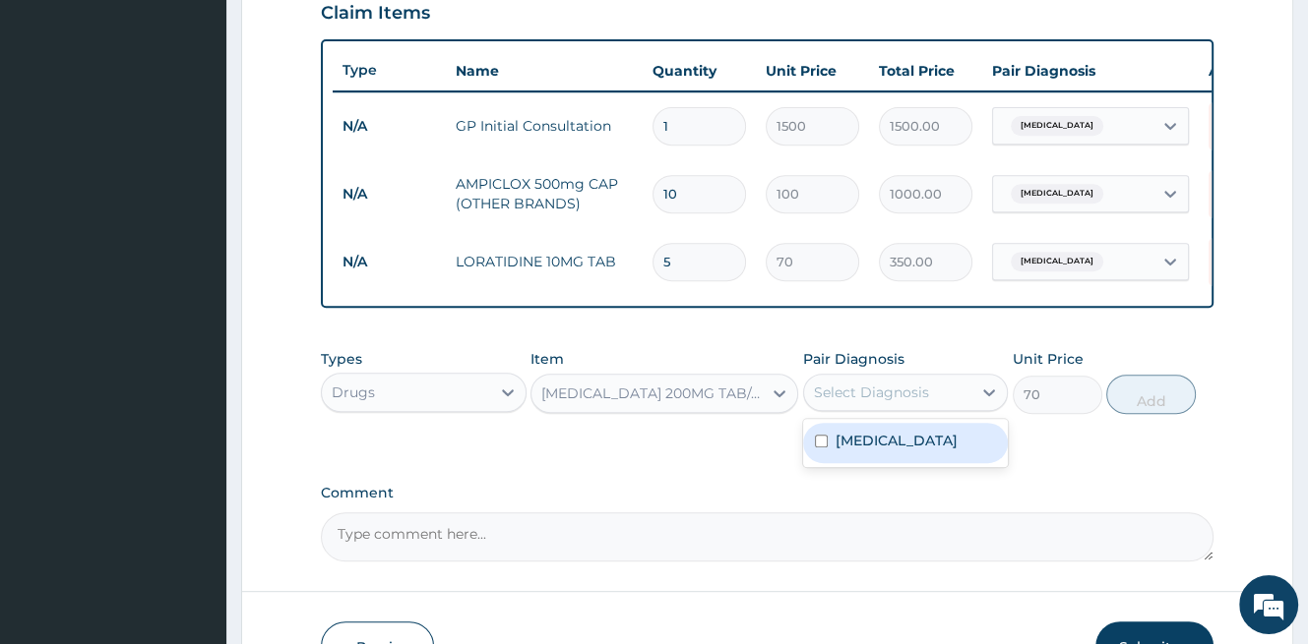
drag, startPoint x: 877, startPoint y: 459, endPoint x: 1194, endPoint y: 419, distance: 320.4
click at [890, 451] on label "Pyoderma" at bounding box center [896, 441] width 122 height 20
checkbox input "true"
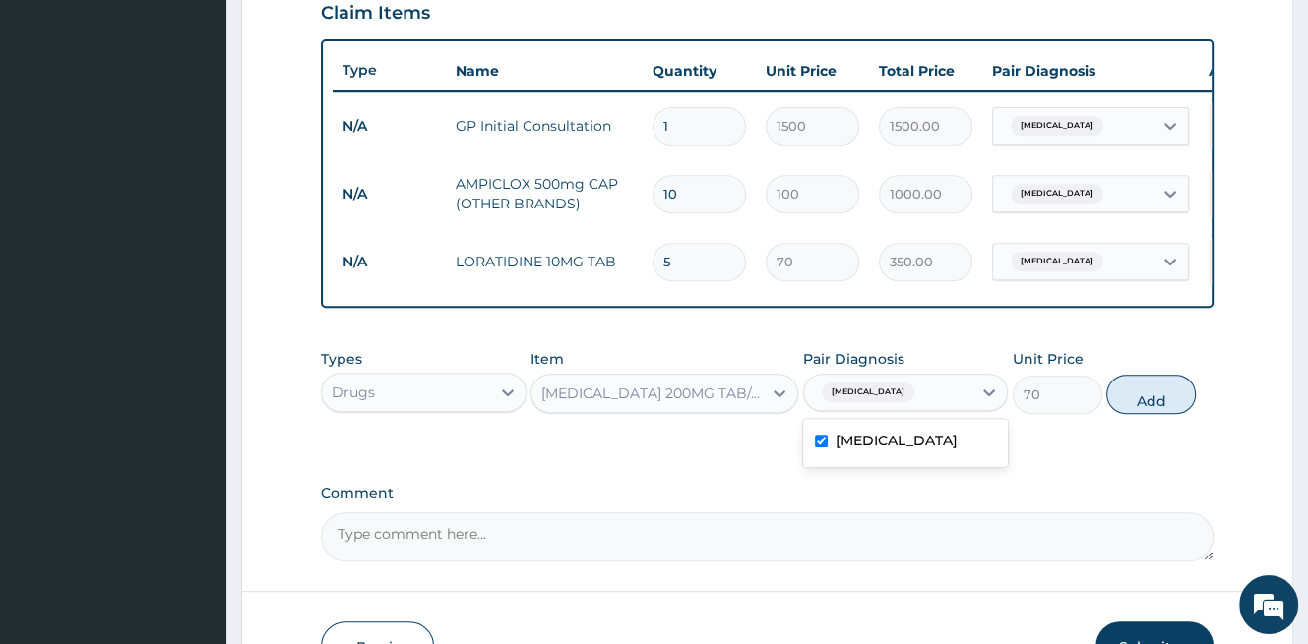
drag, startPoint x: 1155, startPoint y: 409, endPoint x: 1069, endPoint y: 420, distance: 87.3
click at [1154, 409] on button "Add" at bounding box center [1151, 394] width 90 height 39
type input "0"
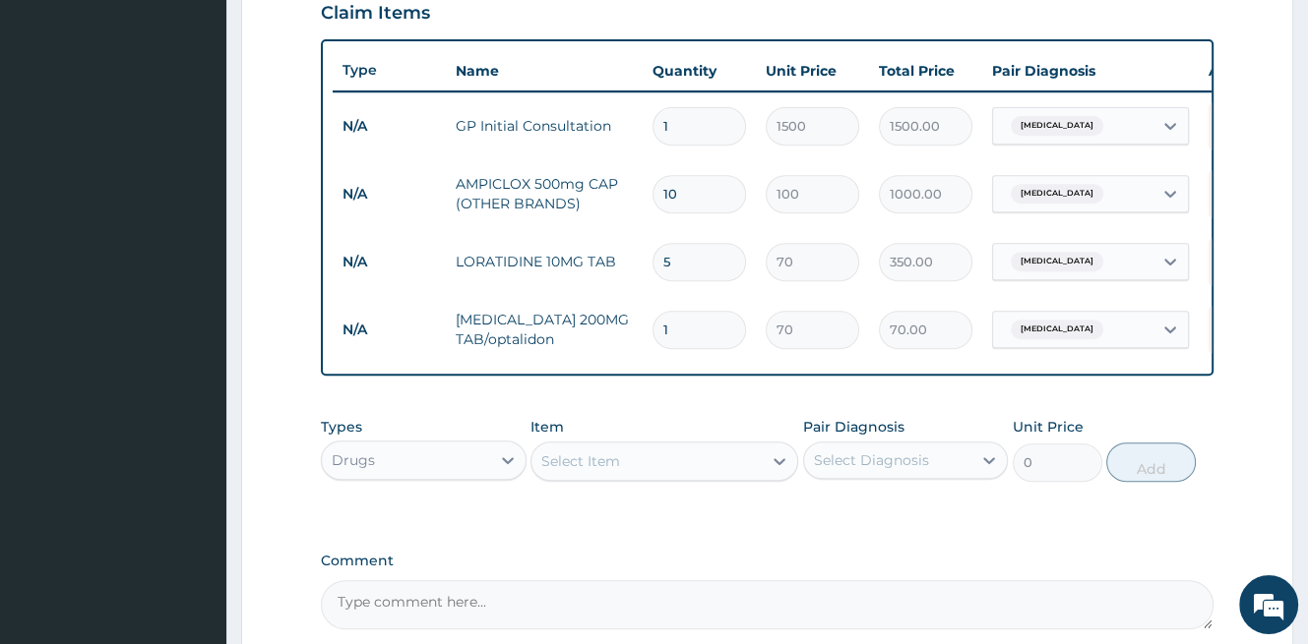
type input "0.00"
type input "9"
type input "630.00"
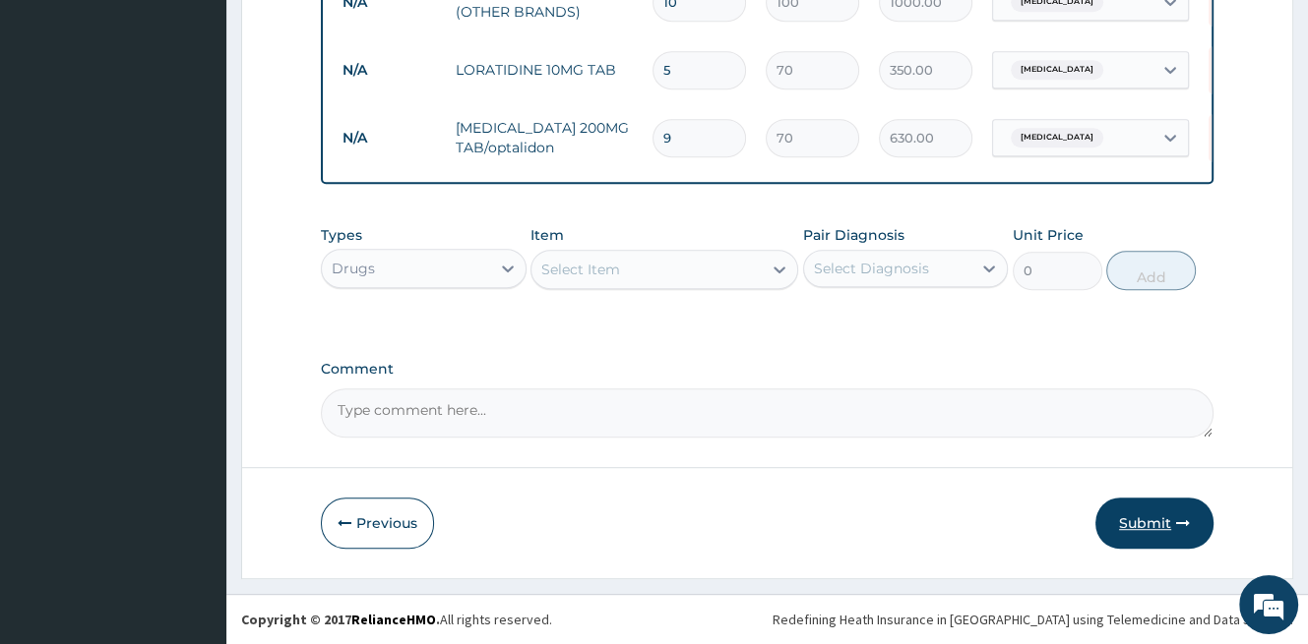
type input "9"
click at [1180, 530] on icon "button" at bounding box center [1183, 524] width 14 height 14
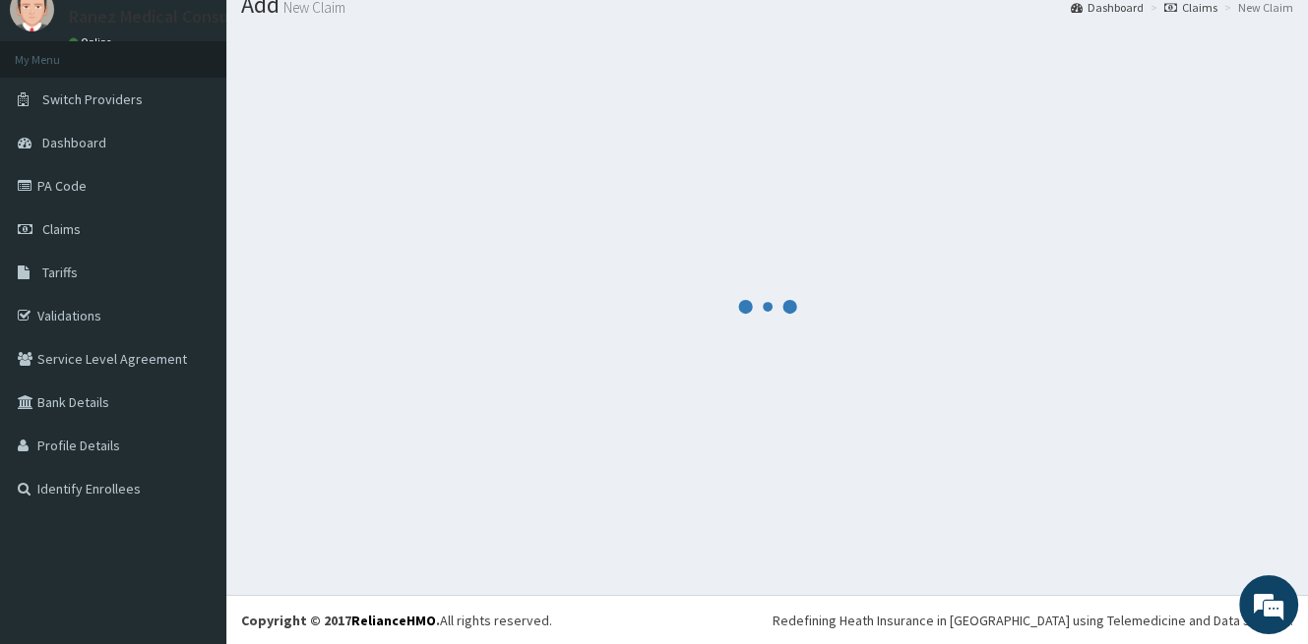
scroll to position [895, 0]
